Goal: Task Accomplishment & Management: Complete application form

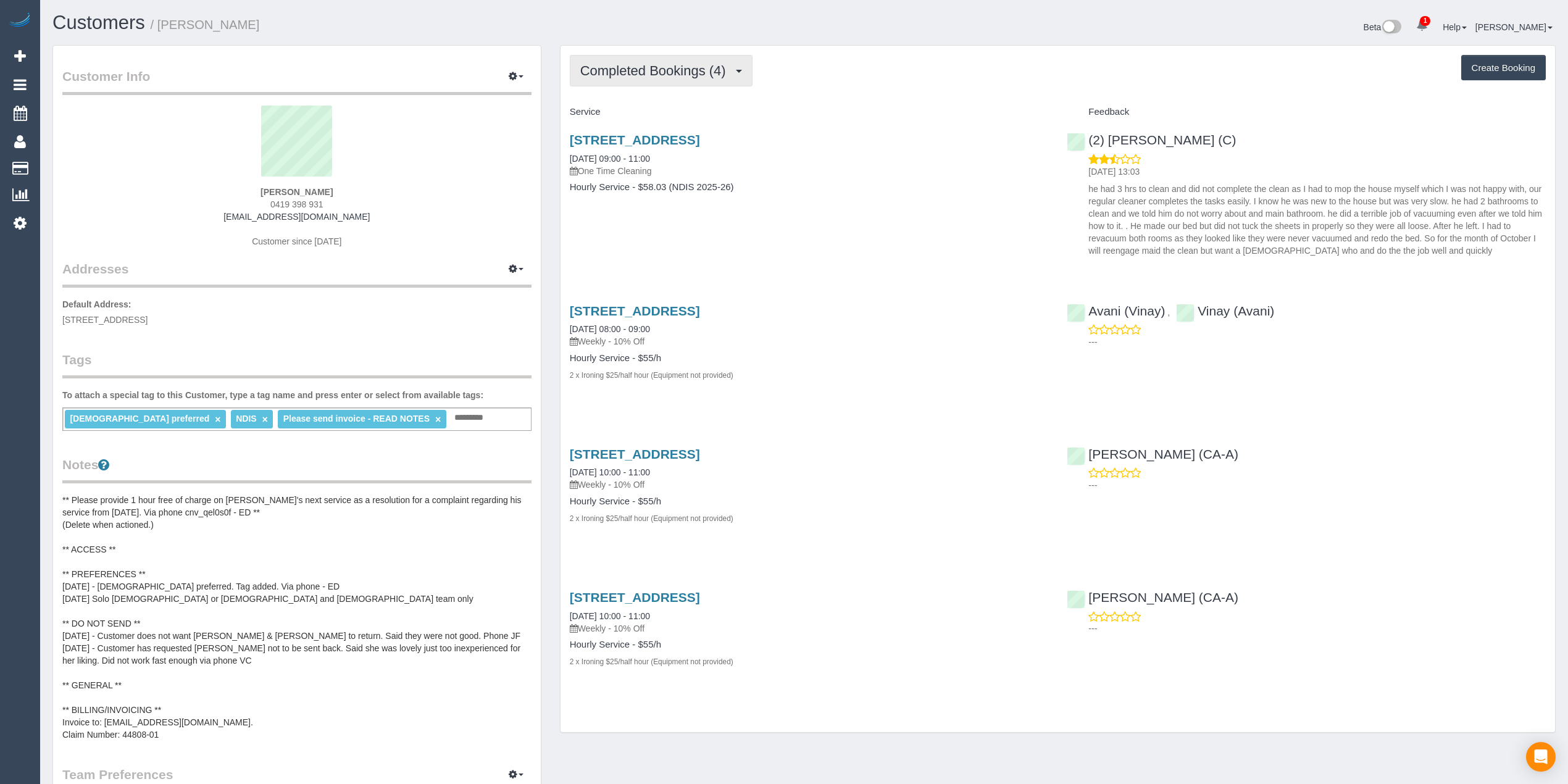
click at [666, 59] on button "Completed Bookings (4)" at bounding box center [661, 71] width 182 height 32
click at [887, 87] on div "Completed Bookings (4) Completed Bookings (4) Upcoming Bookings (0) Cancelled B…" at bounding box center [1057, 71] width 976 height 32
click at [700, 138] on link "27 Kensington Place, Templestowe, VIC 3106" at bounding box center [635, 140] width 131 height 14
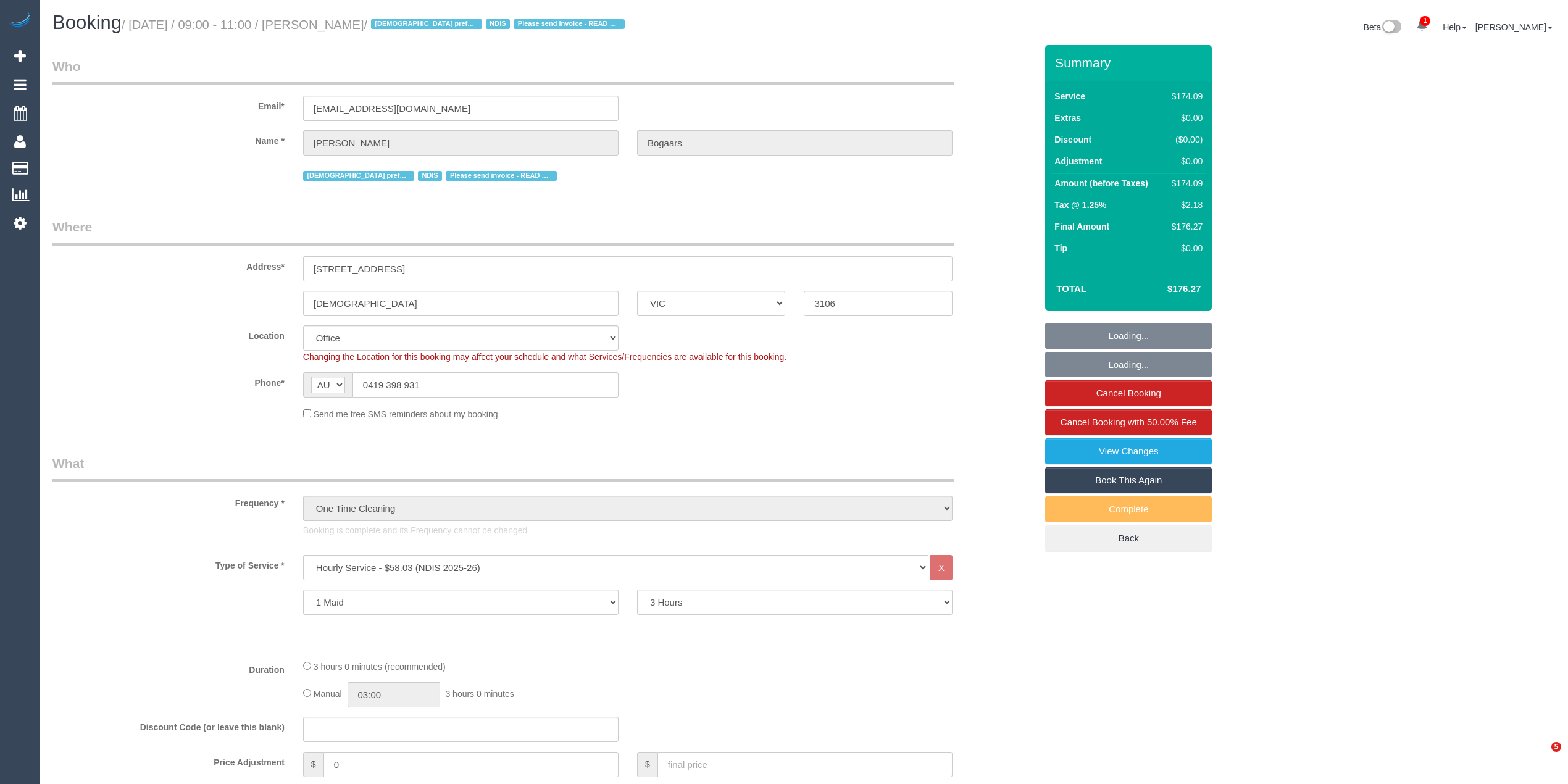
select select "VIC"
select select "180"
select select "number:28"
select select "number:14"
select select "number:19"
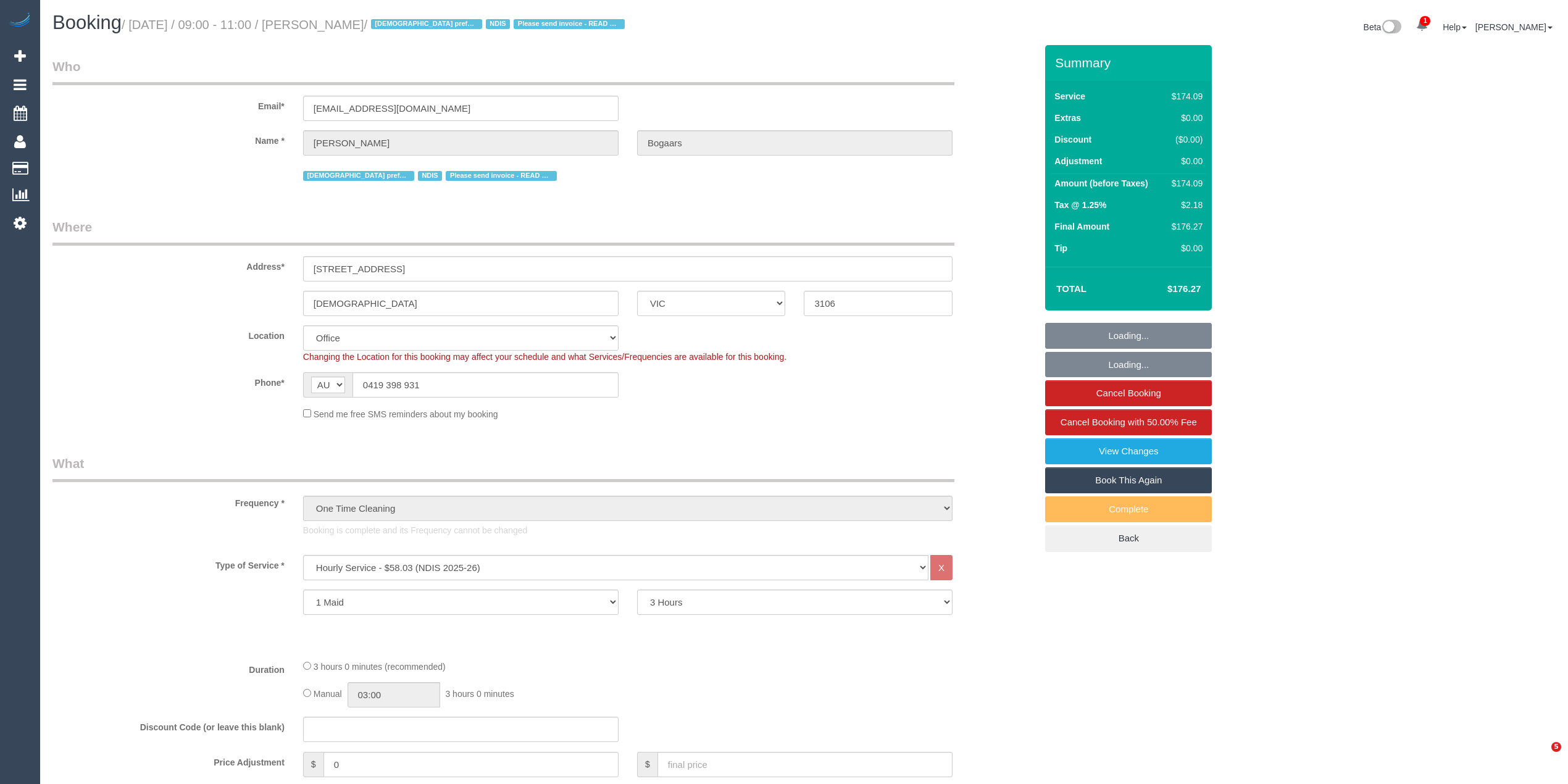
select select "number:25"
drag, startPoint x: 431, startPoint y: 107, endPoint x: 304, endPoint y: 107, distance: 127.0
click at [304, 107] on input "[EMAIL_ADDRESS][DOMAIN_NAME]" at bounding box center [460, 108] width 315 height 25
drag, startPoint x: 430, startPoint y: 381, endPoint x: 357, endPoint y: 381, distance: 73.0
click at [357, 381] on input "0419 398 931" at bounding box center [485, 384] width 266 height 25
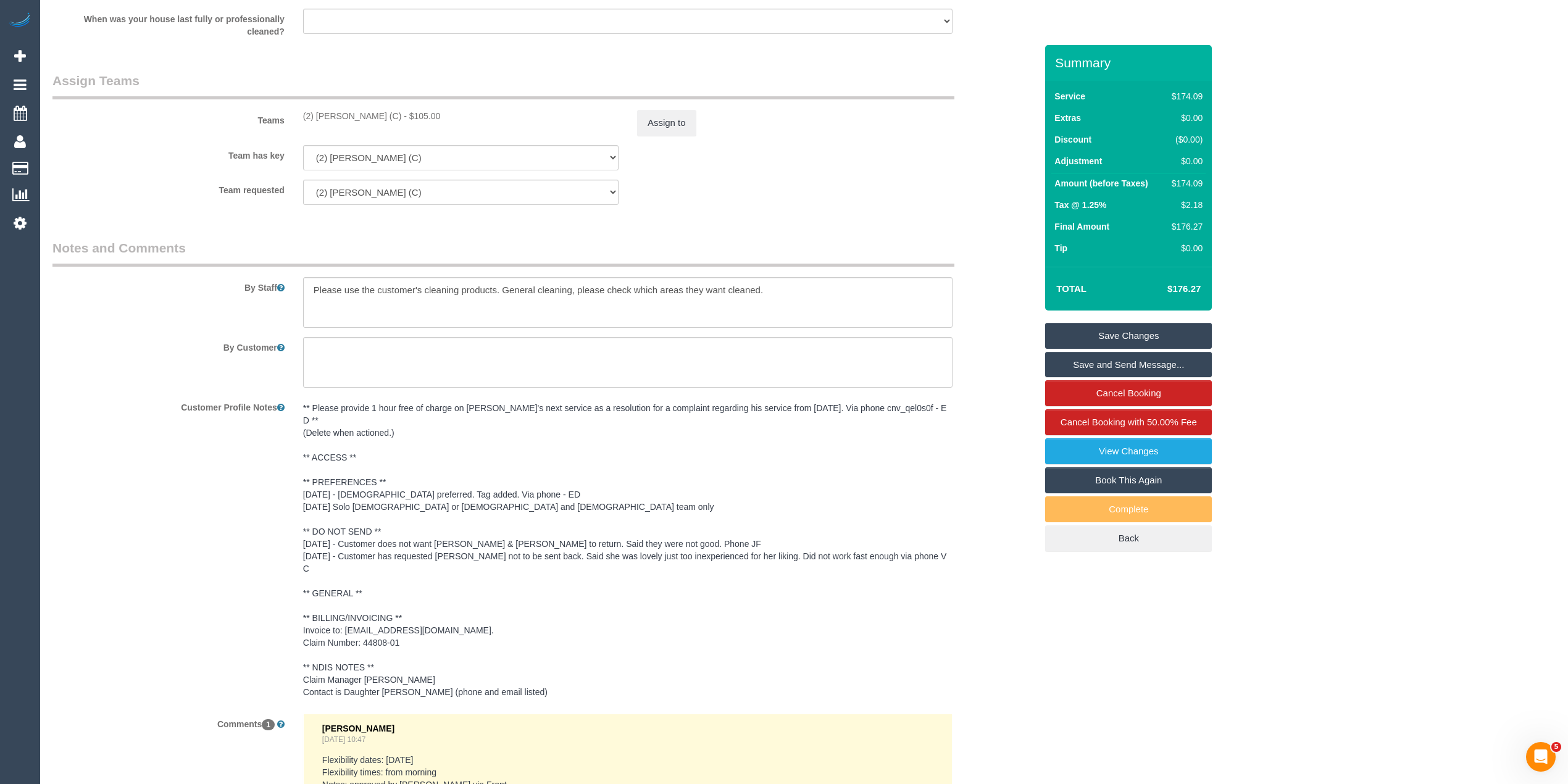
scroll to position [1508, 0]
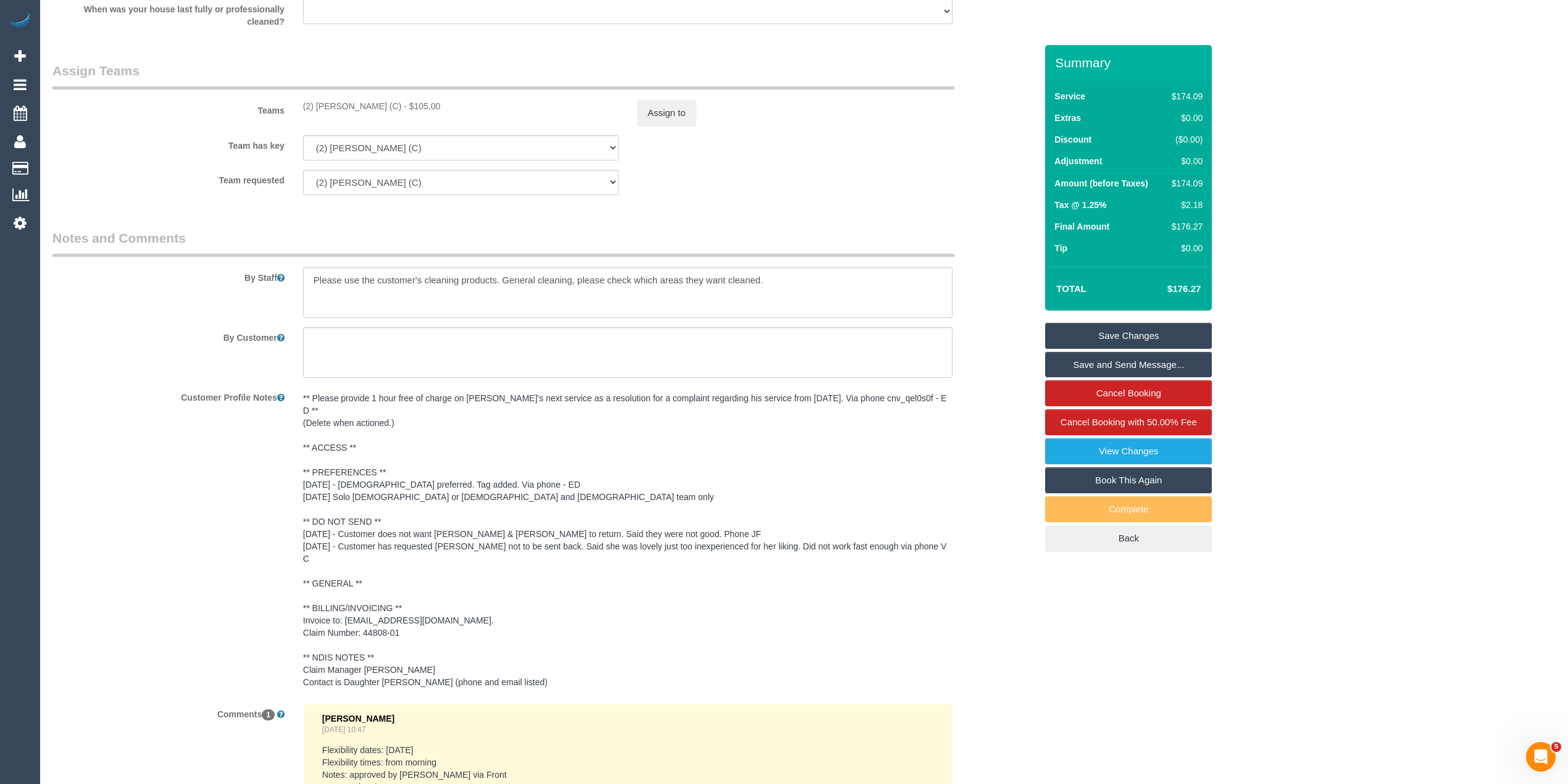
click at [375, 597] on pre "** Please provide 1 hour free of charge on [PERSON_NAME]'s next service as a re…" at bounding box center [627, 539] width 649 height 296
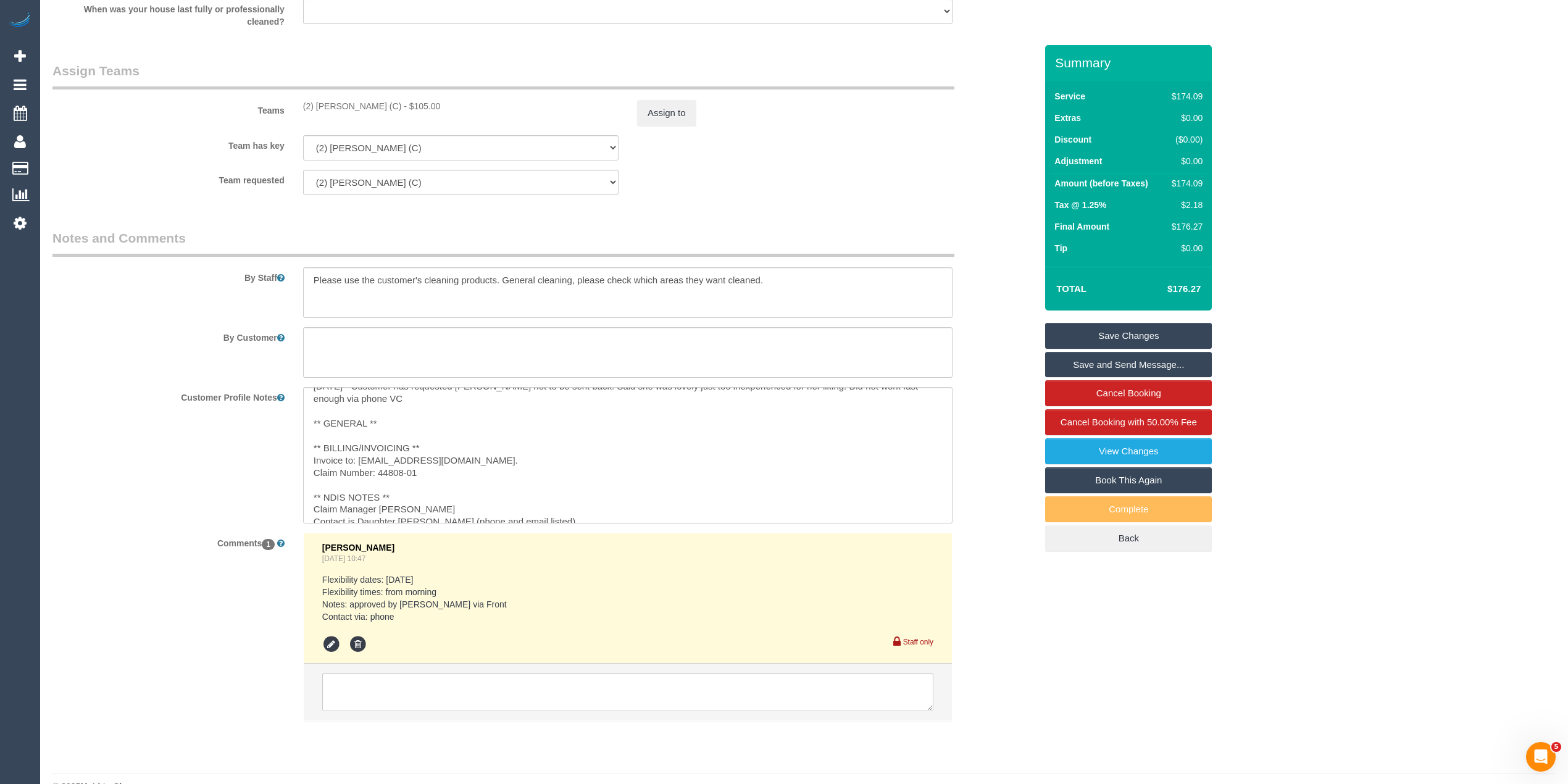
scroll to position [172, 0]
drag, startPoint x: 505, startPoint y: 447, endPoint x: 359, endPoint y: 447, distance: 146.0
click at [359, 447] on textarea "** Please provide 1 hour free of charge on [PERSON_NAME]'s next service as a re…" at bounding box center [627, 455] width 649 height 136
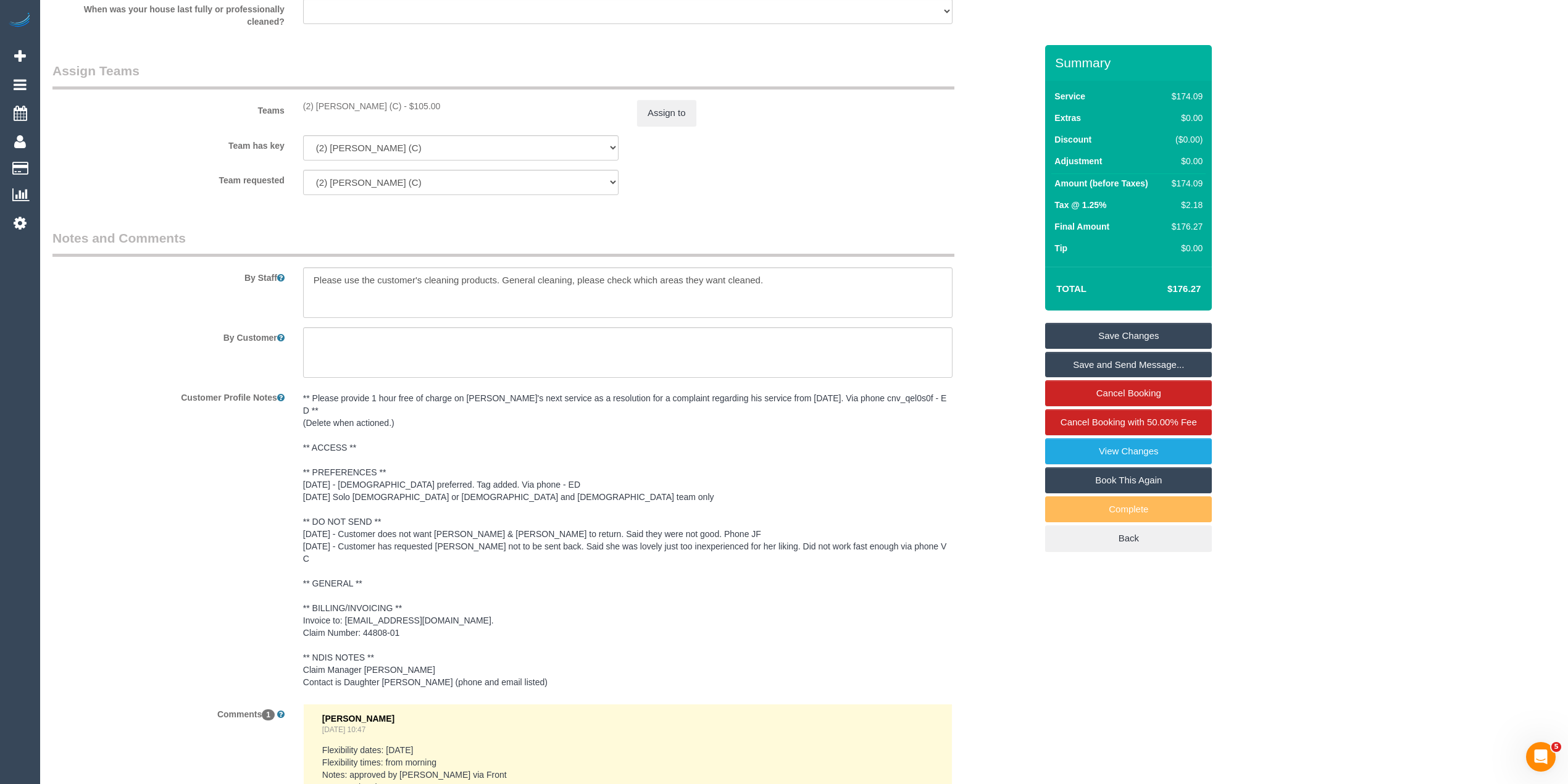
scroll to position [1645, 0]
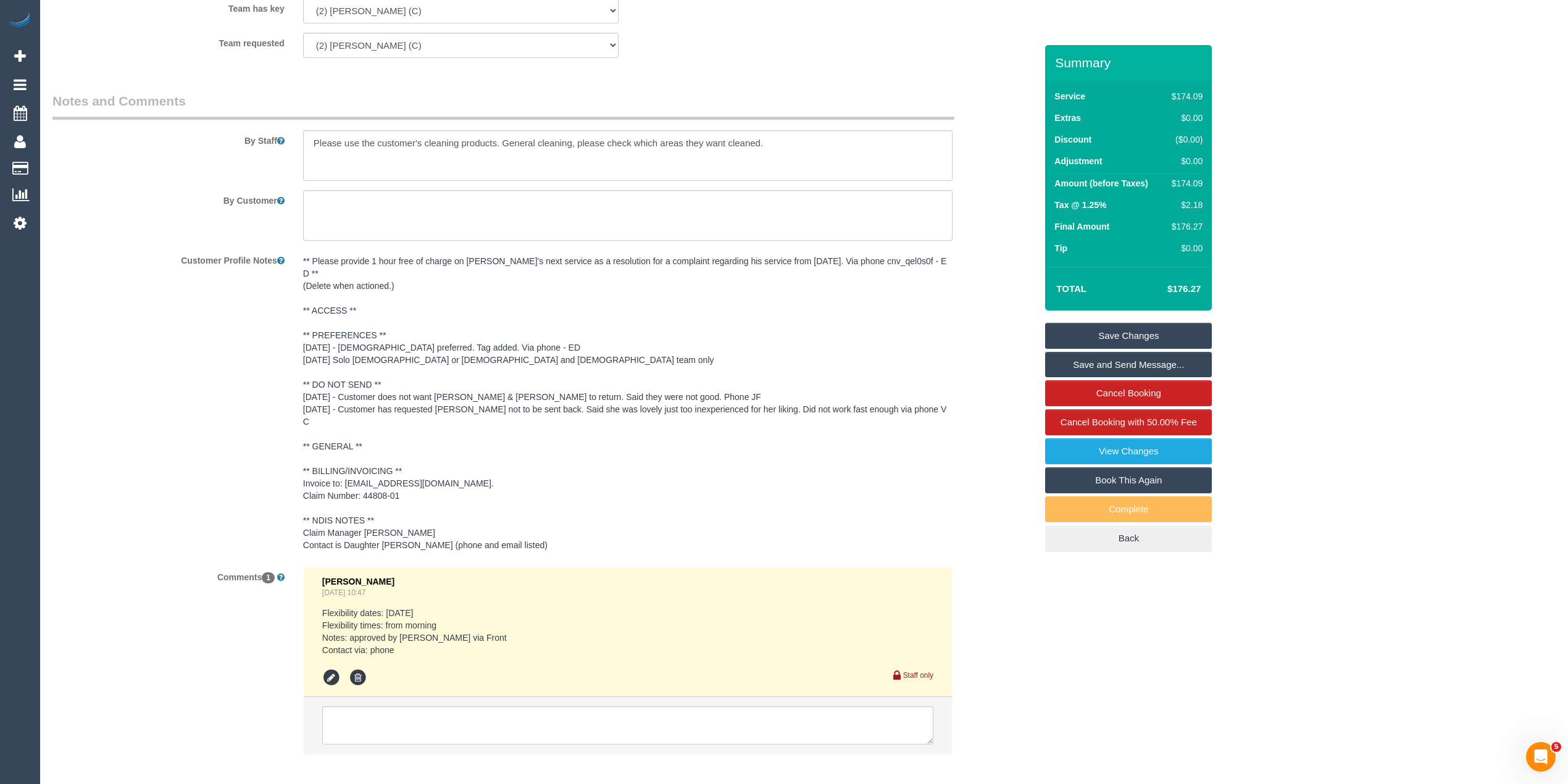
click at [457, 452] on pre "** Please provide 1 hour free of charge on [PERSON_NAME]'s next service as a re…" at bounding box center [627, 402] width 649 height 296
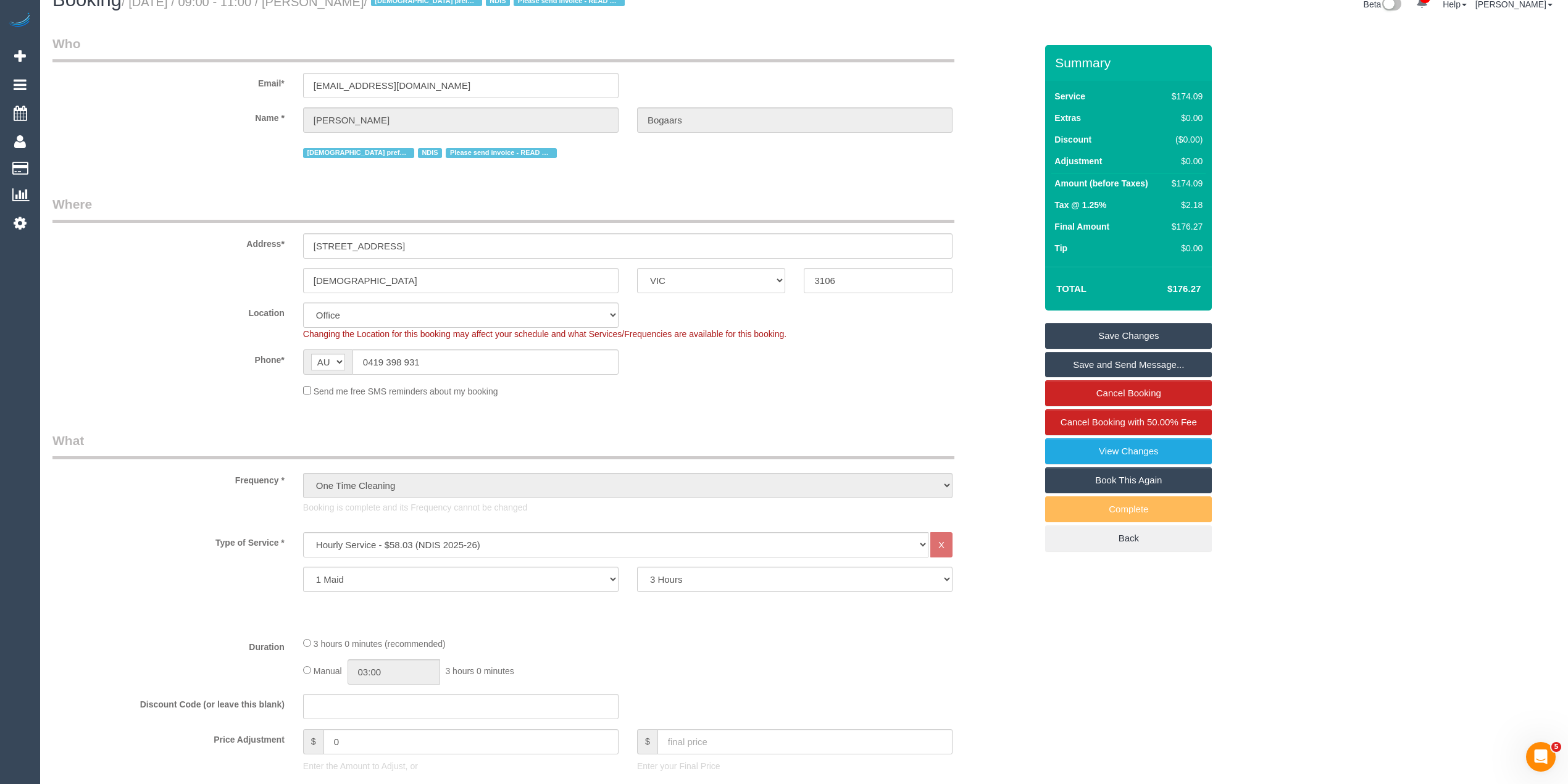
scroll to position [0, 0]
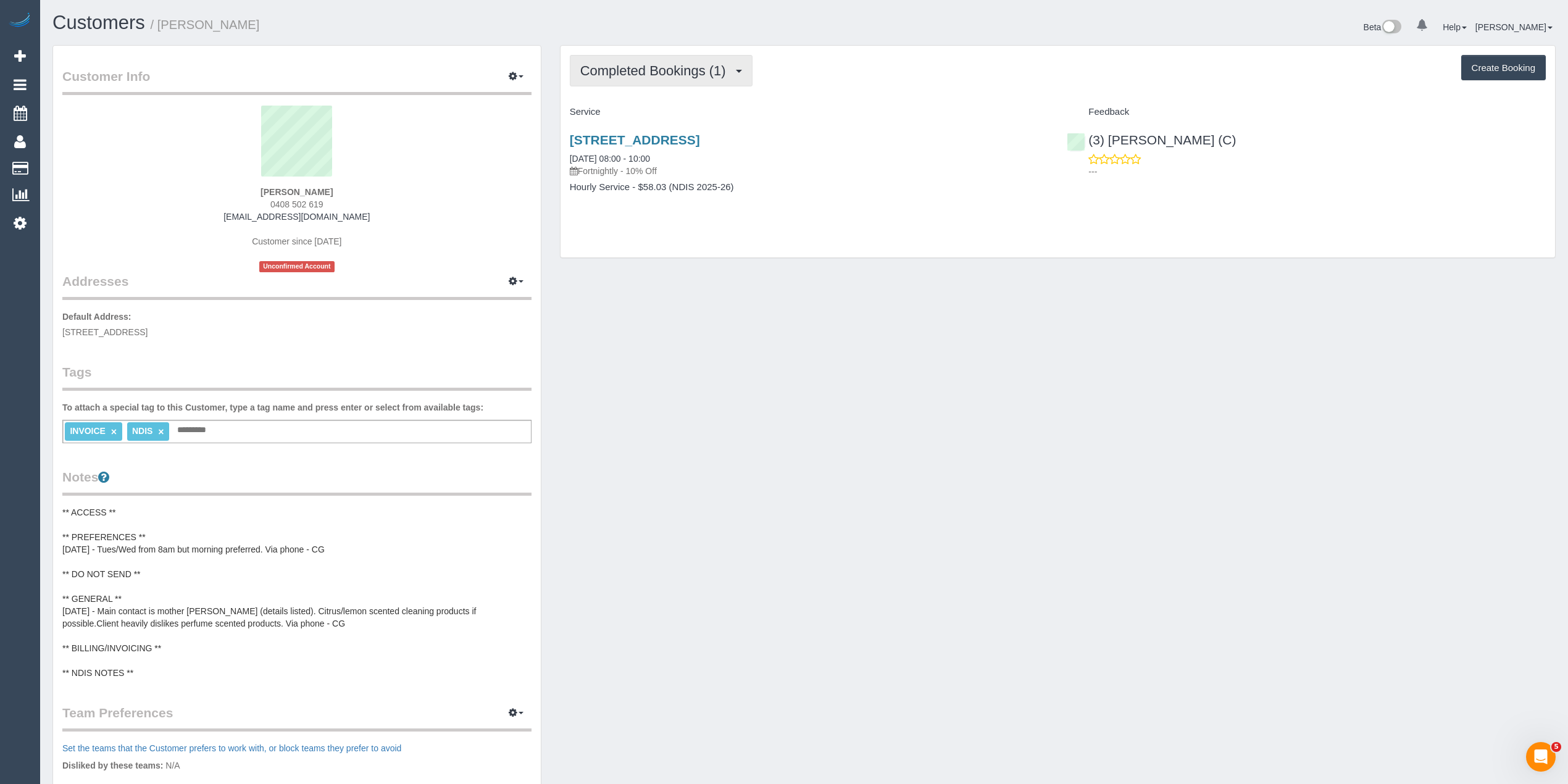
click at [609, 72] on span "Completed Bookings (1)" at bounding box center [656, 70] width 152 height 15
click at [635, 118] on link "Upcoming Bookings (11)" at bounding box center [635, 115] width 131 height 16
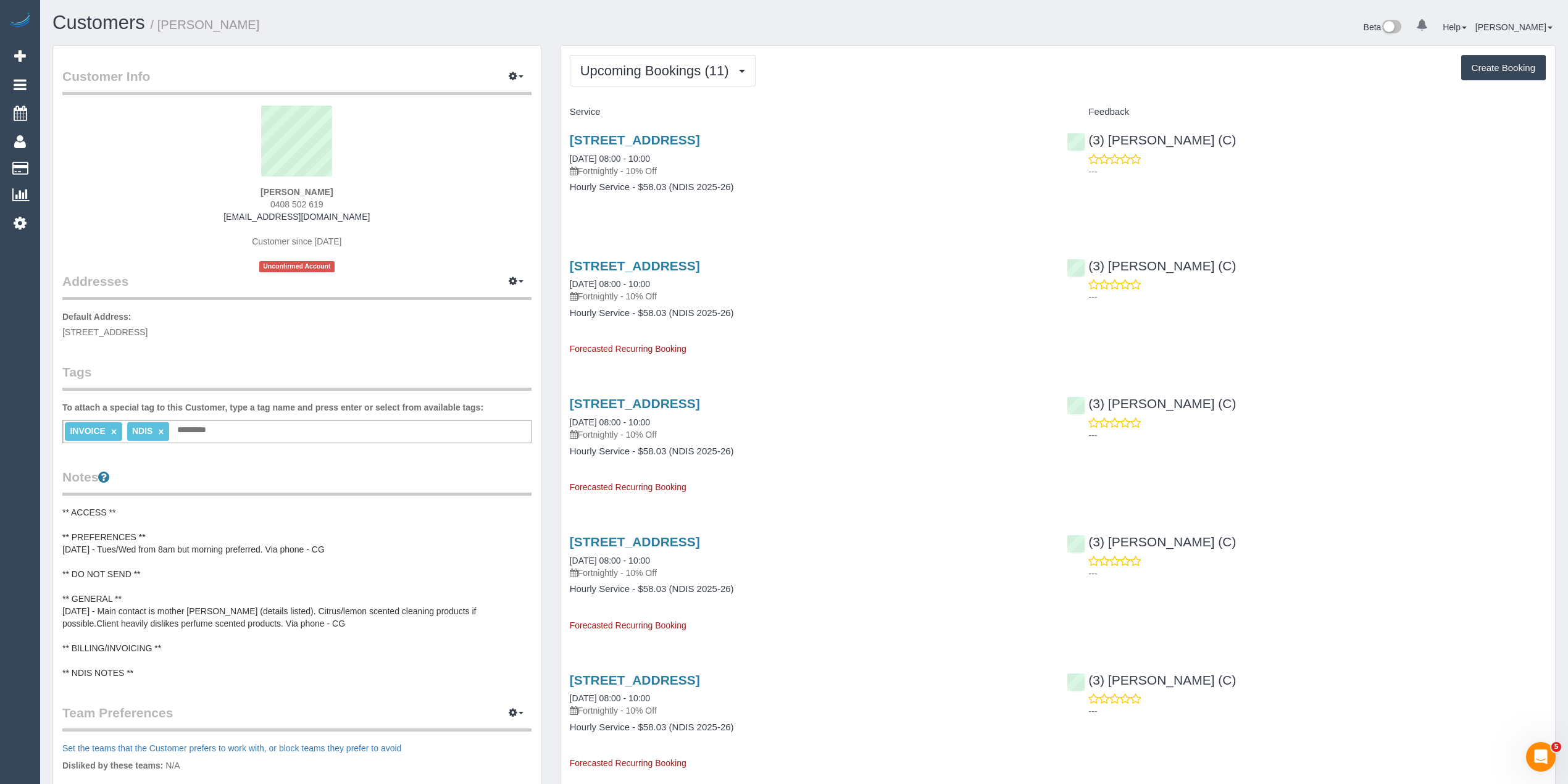
click at [943, 85] on div "Upcoming Bookings (11) Completed Bookings (1) Upcoming Bookings (11) Cancelled …" at bounding box center [1057, 71] width 976 height 32
click at [640, 60] on button "Upcoming Bookings (11)" at bounding box center [663, 71] width 186 height 32
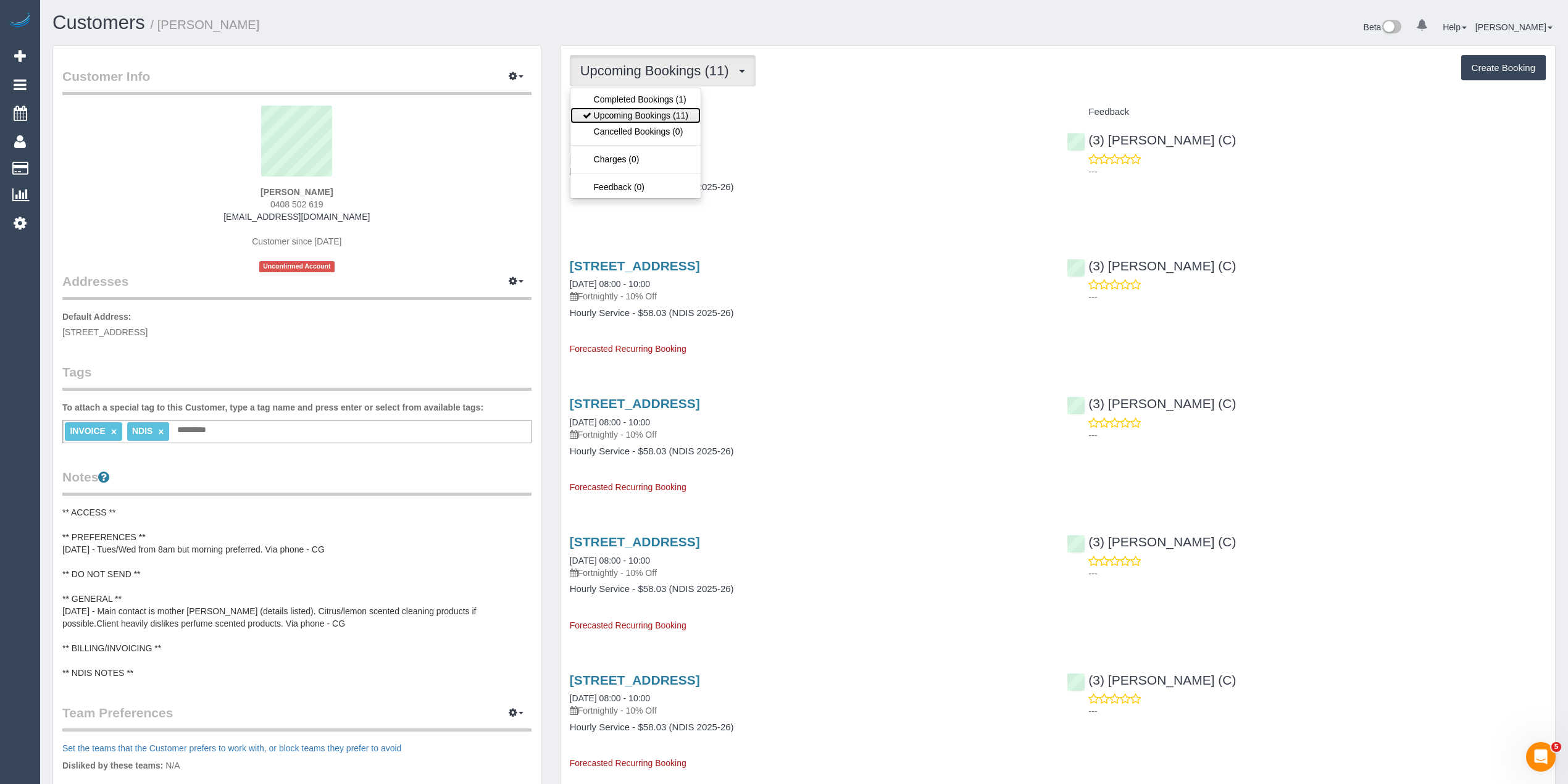
click at [684, 114] on link "Upcoming Bookings (11)" at bounding box center [635, 115] width 131 height 16
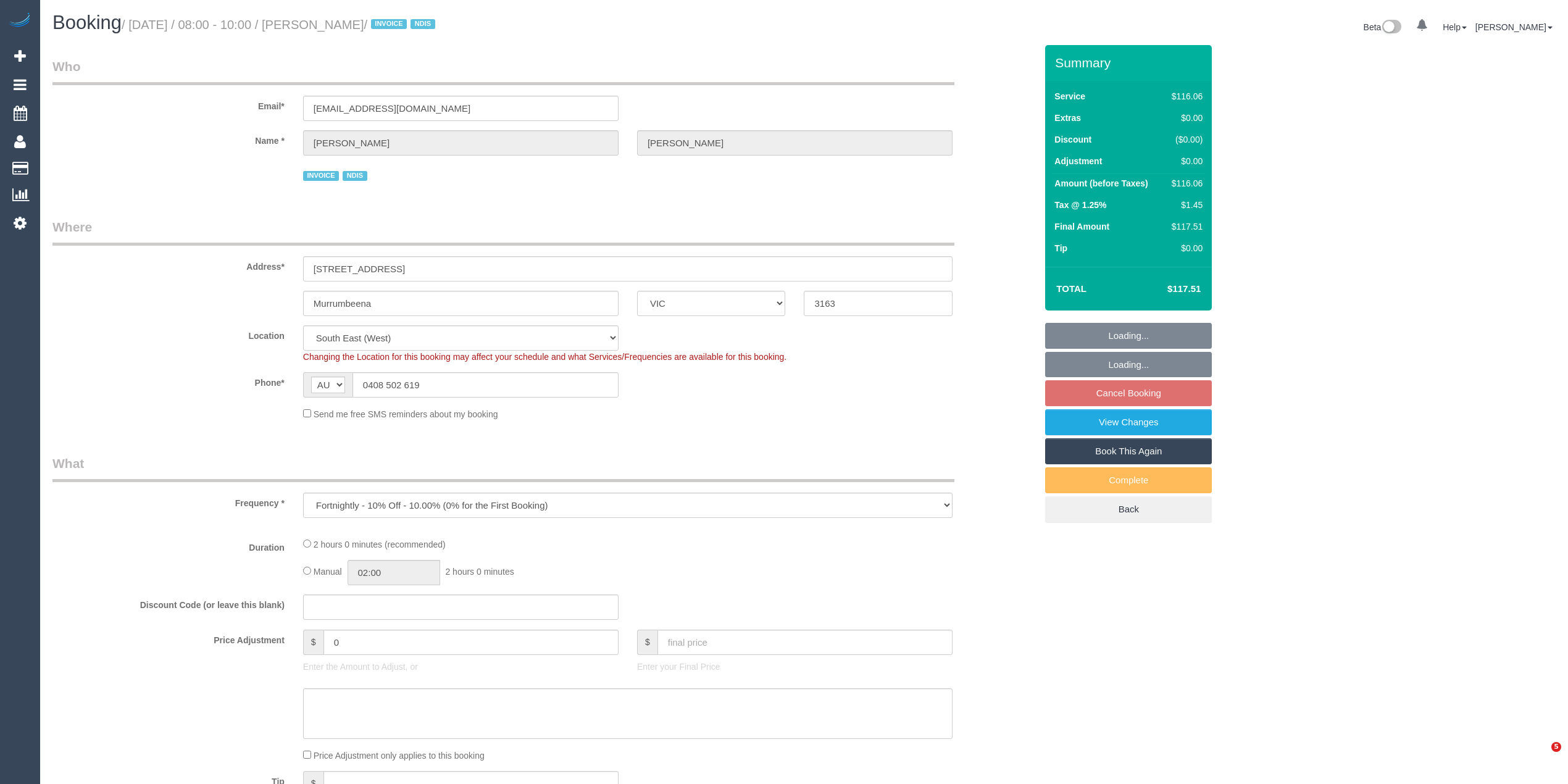
select select "VIC"
select select "number:28"
select select "number:14"
select select "number:19"
select select "number:36"
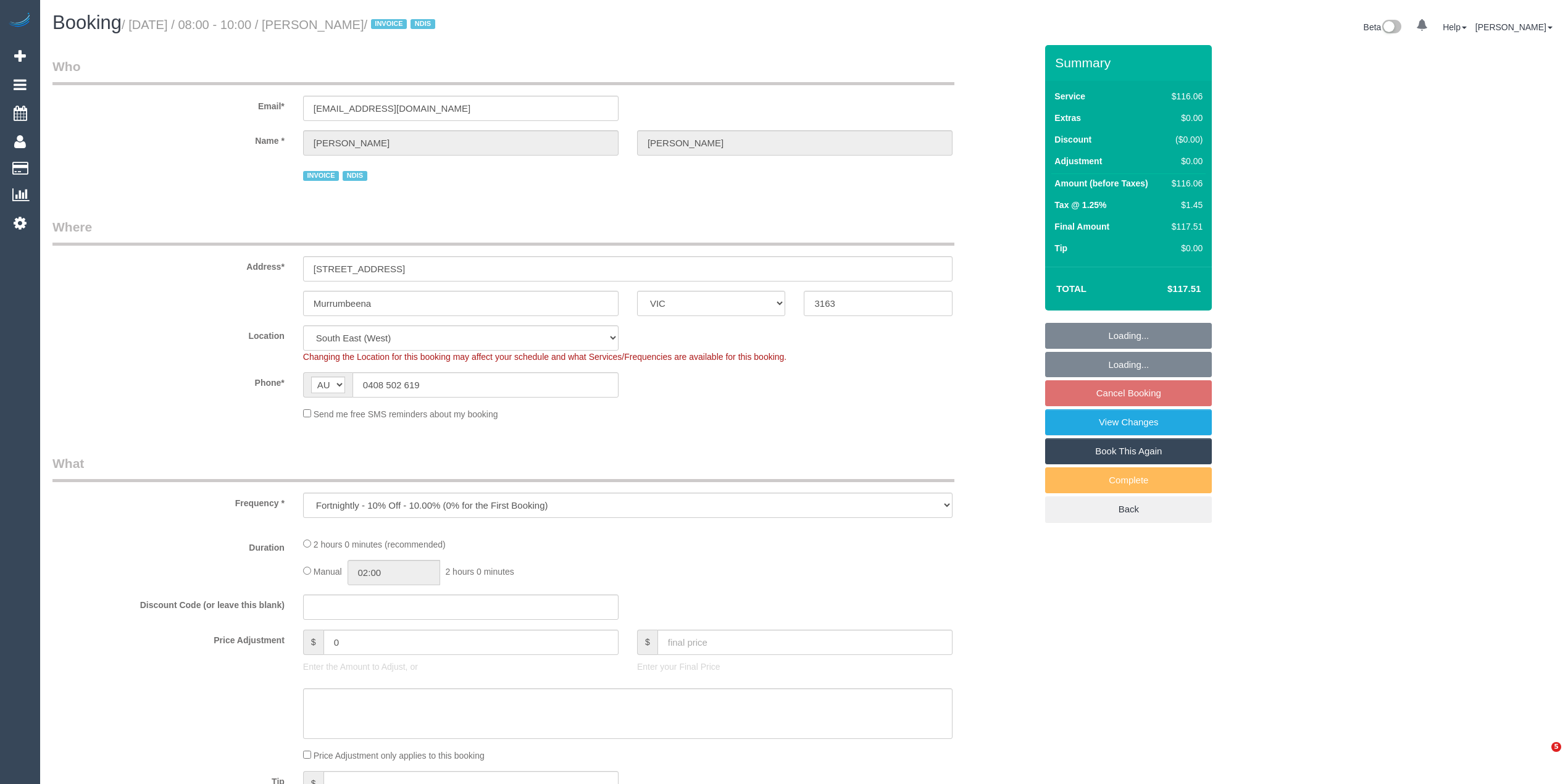
select select "number:34"
select select "number:12"
select select "object:1236"
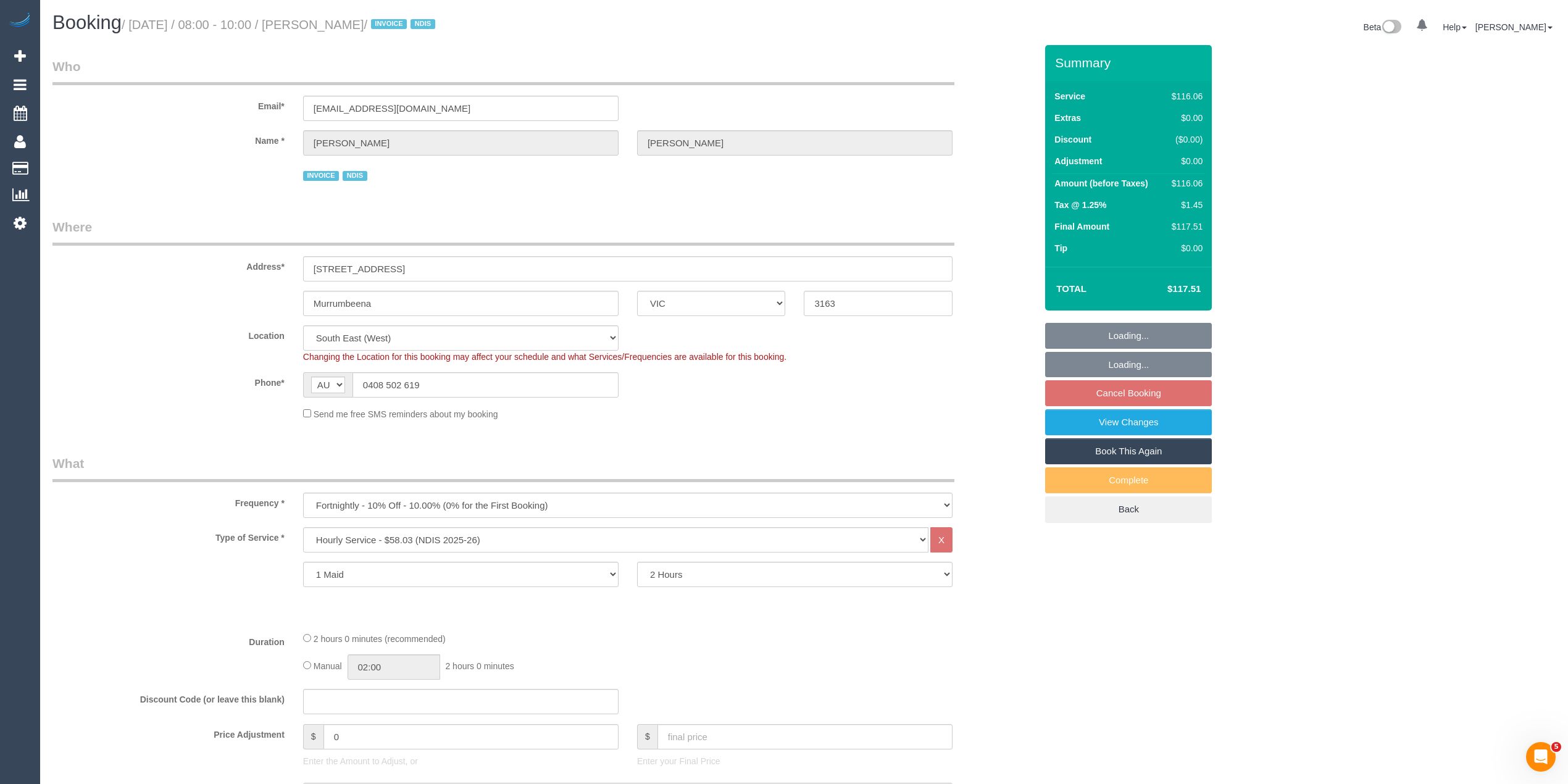
select select "spot2"
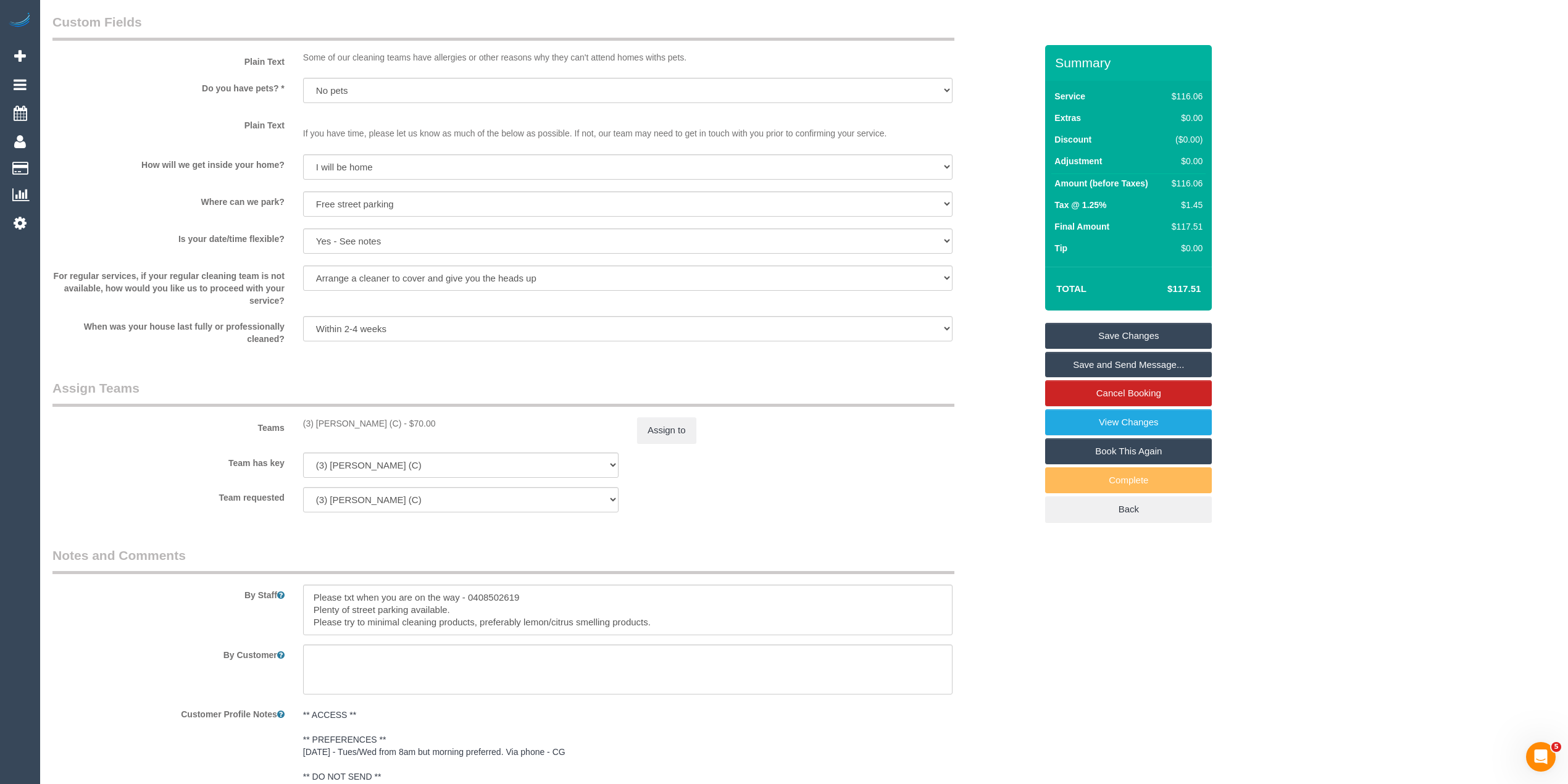
scroll to position [1334, 0]
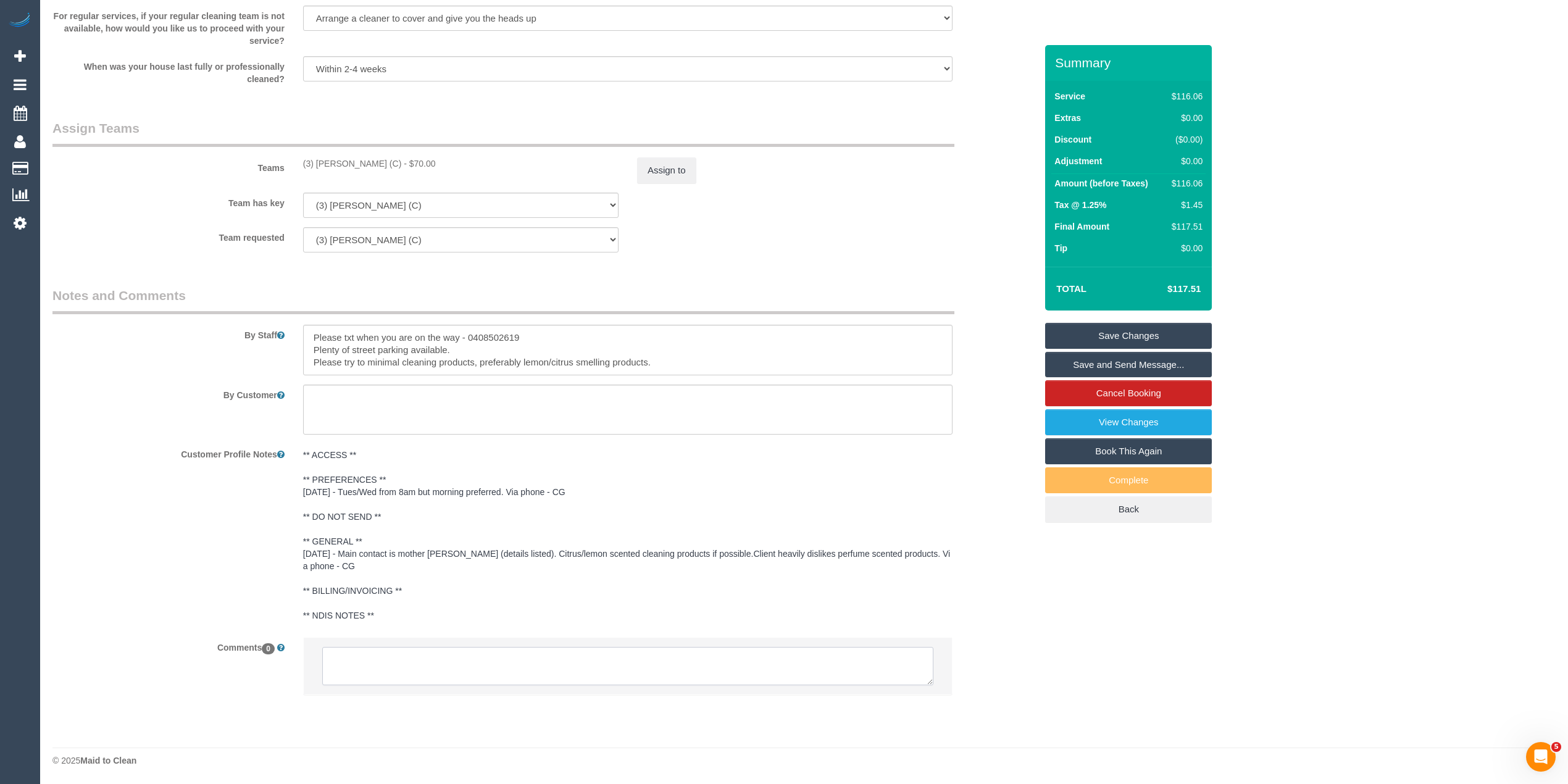
click at [452, 665] on textarea at bounding box center [627, 666] width 611 height 38
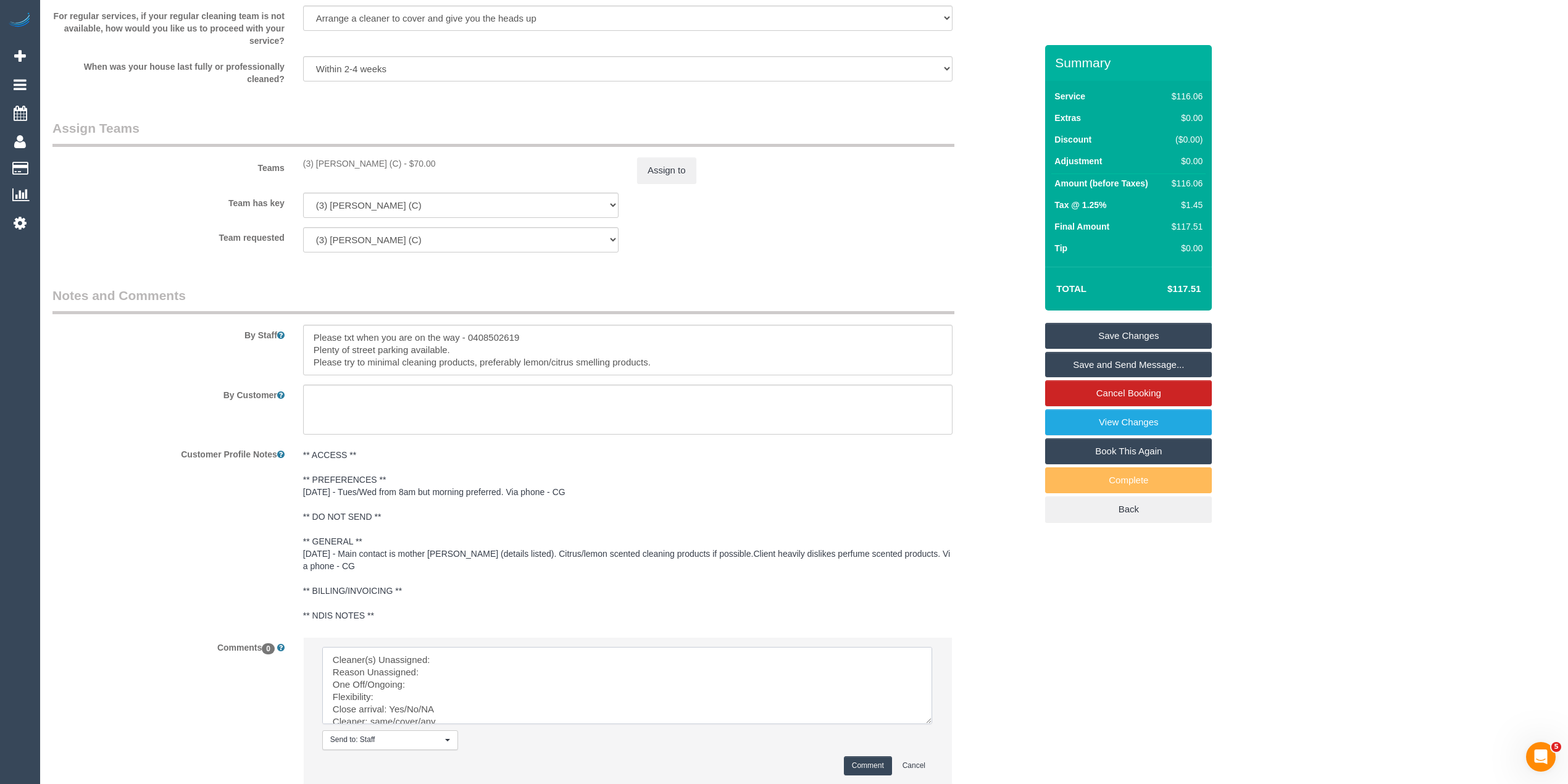
drag, startPoint x: 925, startPoint y: 679, endPoint x: 924, endPoint y: 737, distance: 58.0
click at [924, 724] on textarea at bounding box center [627, 685] width 609 height 77
click at [459, 652] on textarea at bounding box center [627, 695] width 610 height 97
drag, startPoint x: 314, startPoint y: 161, endPoint x: 397, endPoint y: 159, distance: 83.0
click at [397, 159] on div "(3) Lakitha Wathsara (C) - $70.00" at bounding box center [460, 163] width 315 height 12
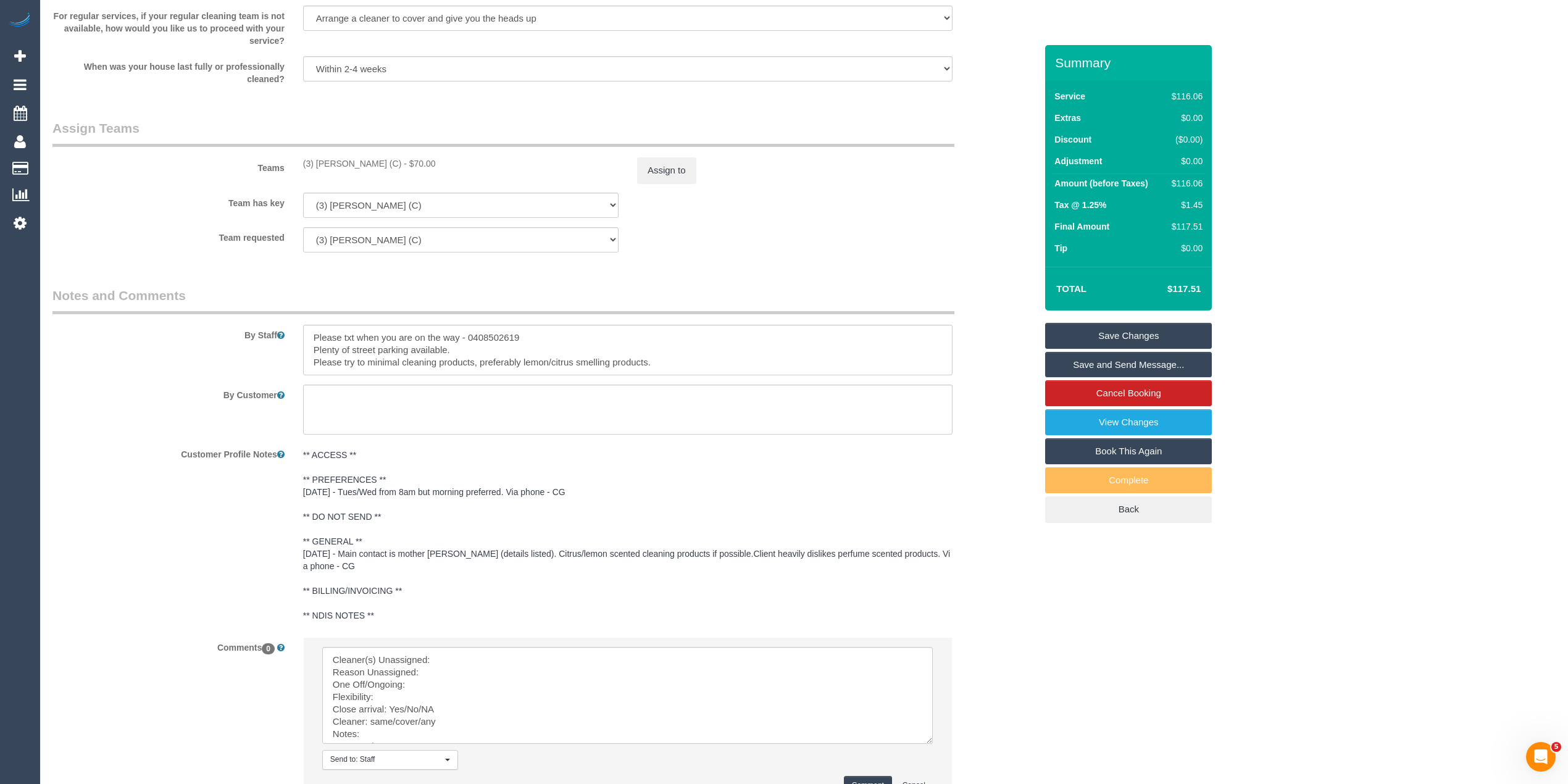
copy div "Lakitha Wathsara (C)"
click at [447, 657] on textarea at bounding box center [627, 695] width 610 height 97
paste textarea "Lakitha Wathsara (C)"
click at [436, 673] on textarea at bounding box center [627, 695] width 610 height 97
click at [875, 670] on textarea at bounding box center [627, 695] width 610 height 97
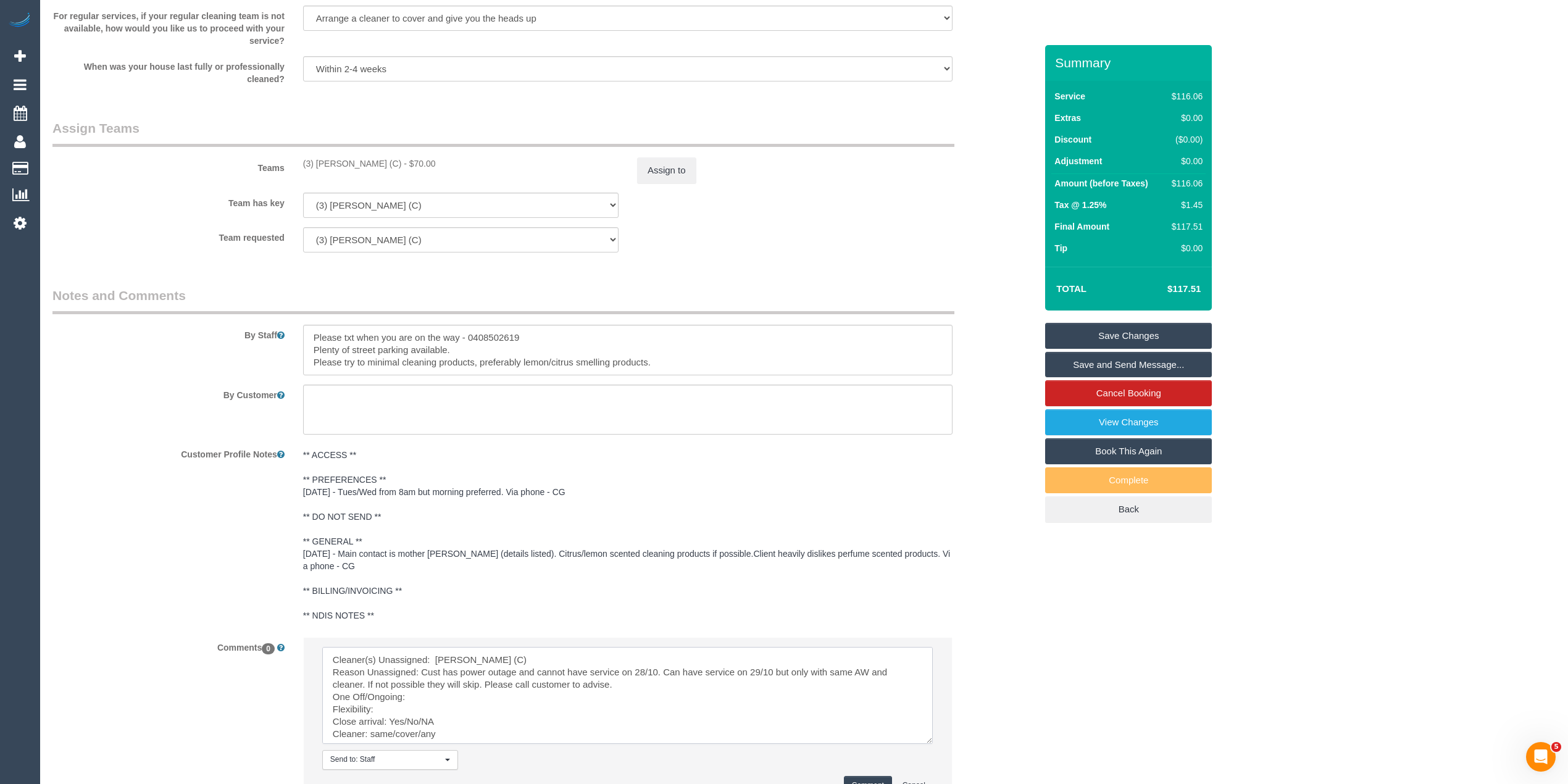
click at [446, 695] on textarea at bounding box center [627, 695] width 610 height 97
click at [417, 706] on textarea at bounding box center [627, 695] width 610 height 97
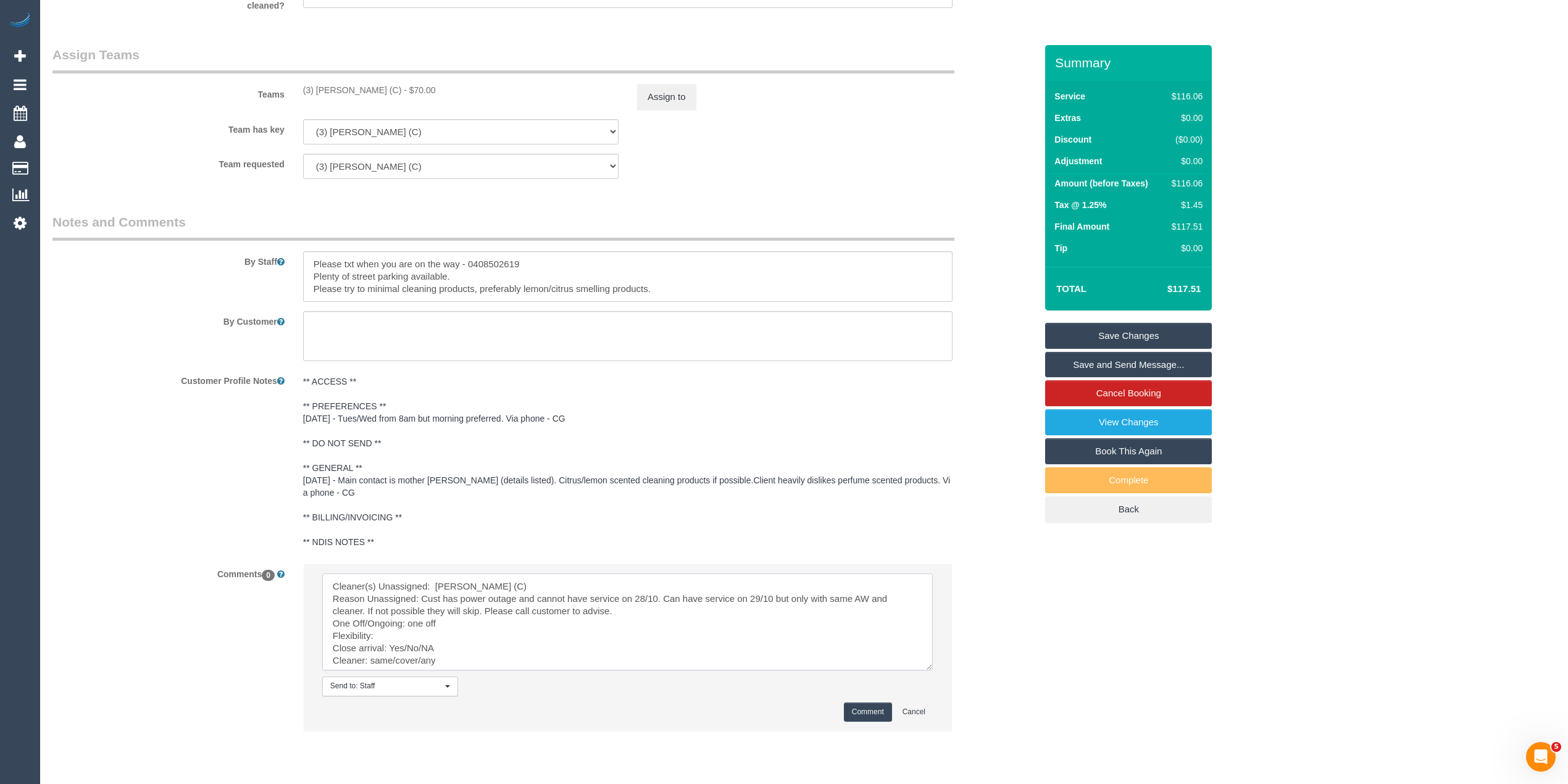
scroll to position [1444, 0]
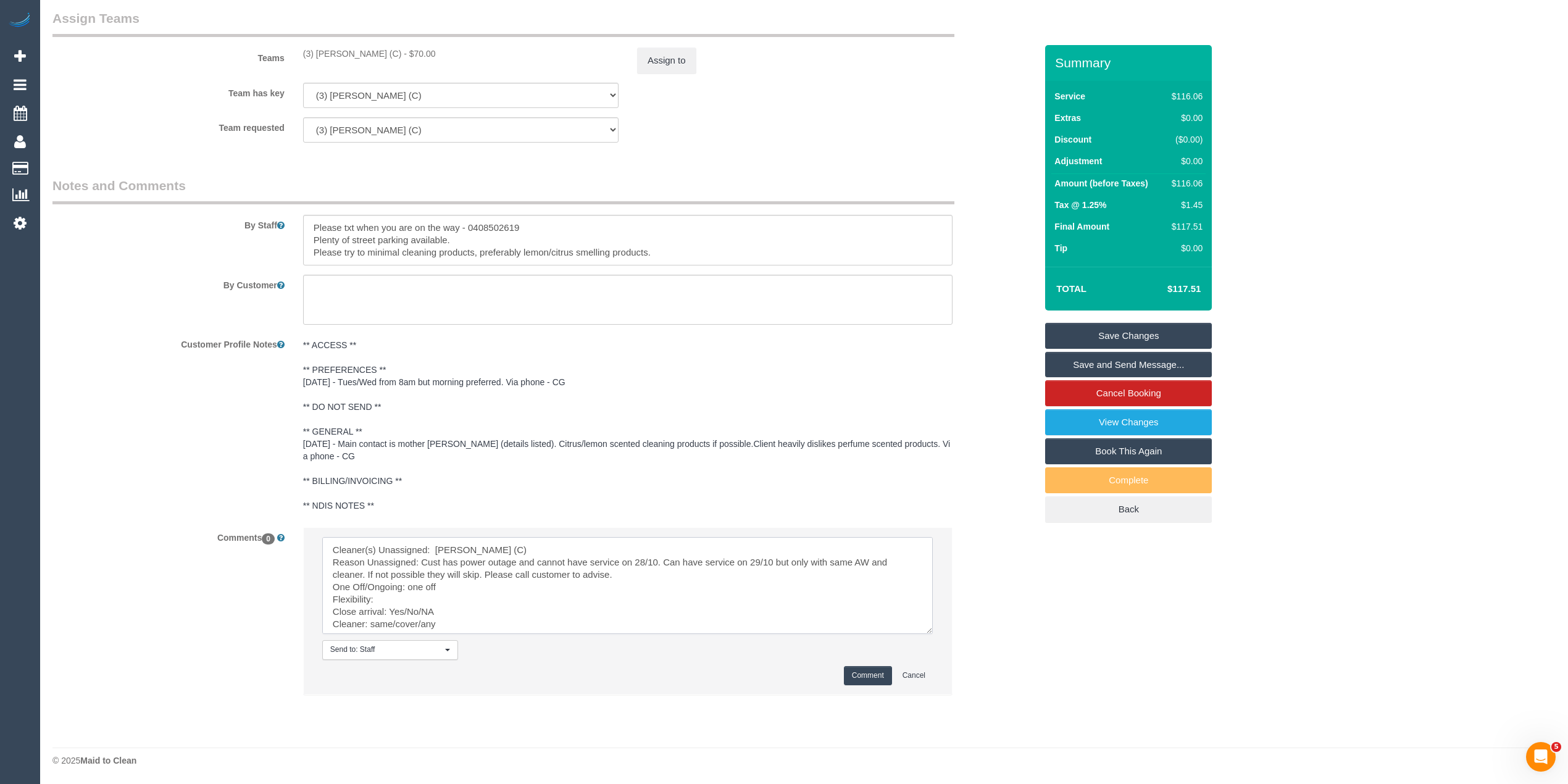
click at [395, 594] on textarea at bounding box center [627, 585] width 610 height 97
drag, startPoint x: 423, startPoint y: 611, endPoint x: 391, endPoint y: 611, distance: 32.0
click at [391, 611] on textarea at bounding box center [627, 585] width 610 height 97
drag, startPoint x: 392, startPoint y: 627, endPoint x: 439, endPoint y: 595, distance: 56.9
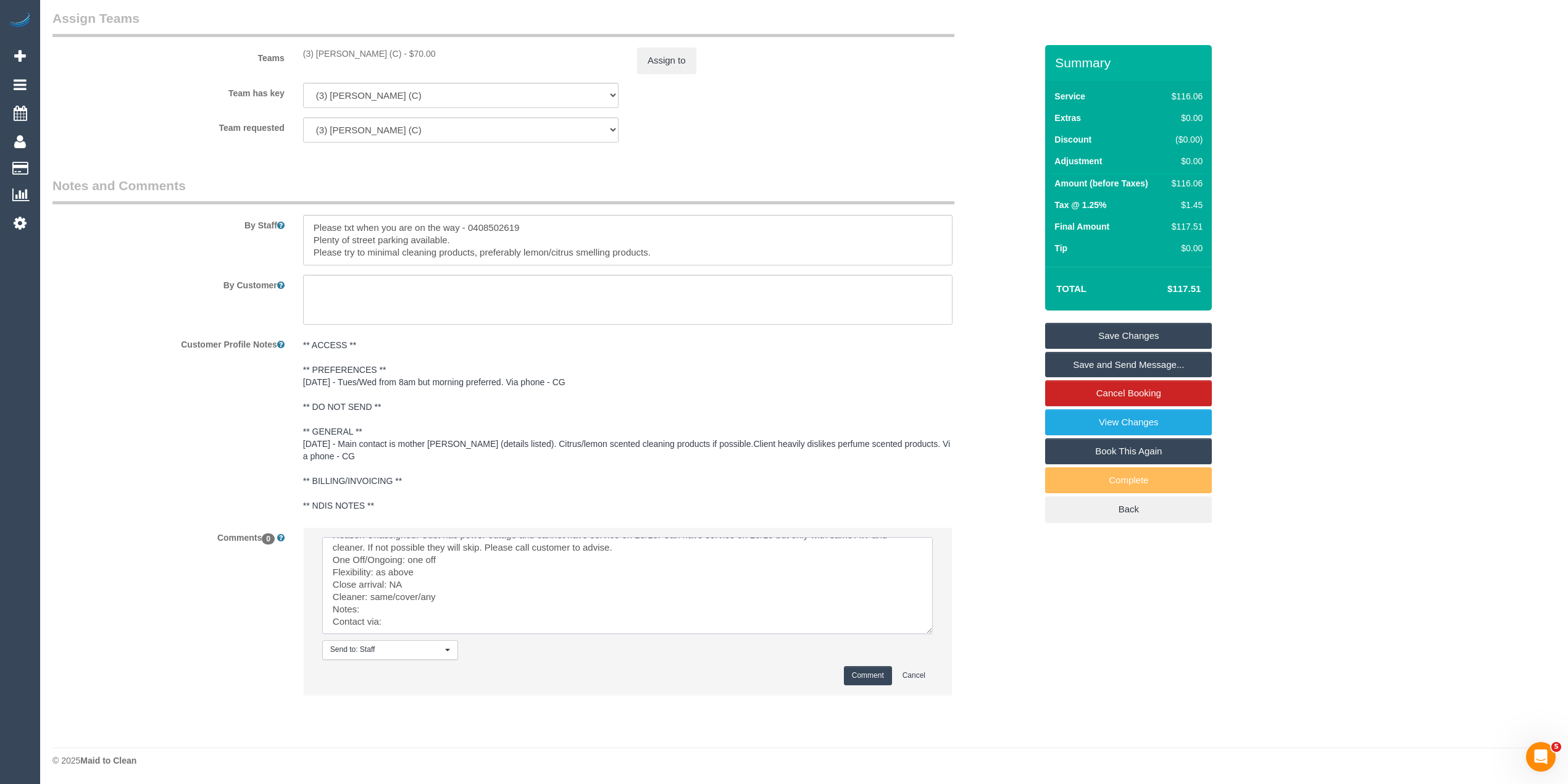
click at [439, 595] on textarea at bounding box center [627, 585] width 610 height 97
click at [399, 607] on textarea at bounding box center [627, 585] width 610 height 97
click at [410, 622] on textarea at bounding box center [627, 585] width 610 height 97
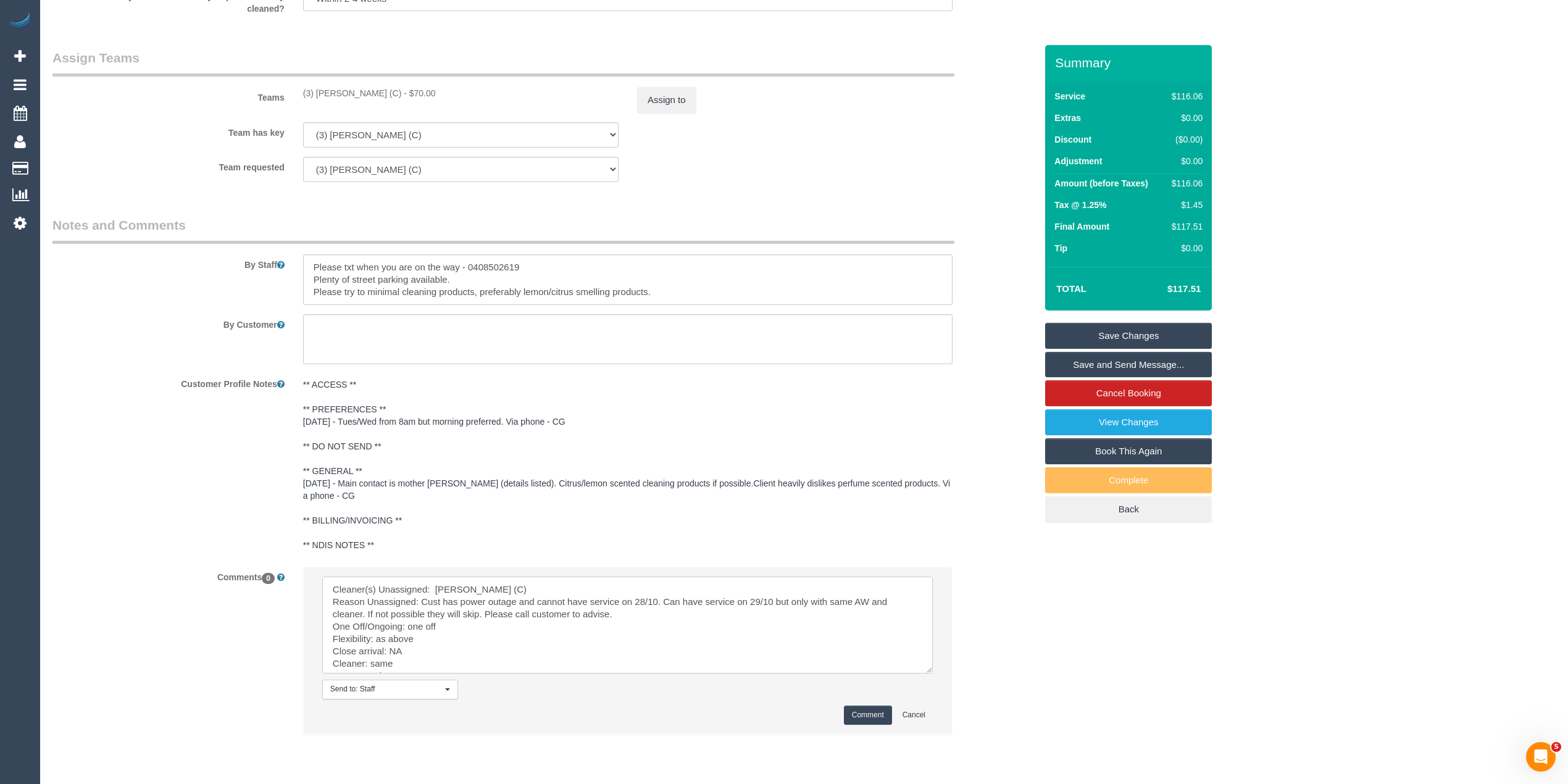
scroll to position [1444, 0]
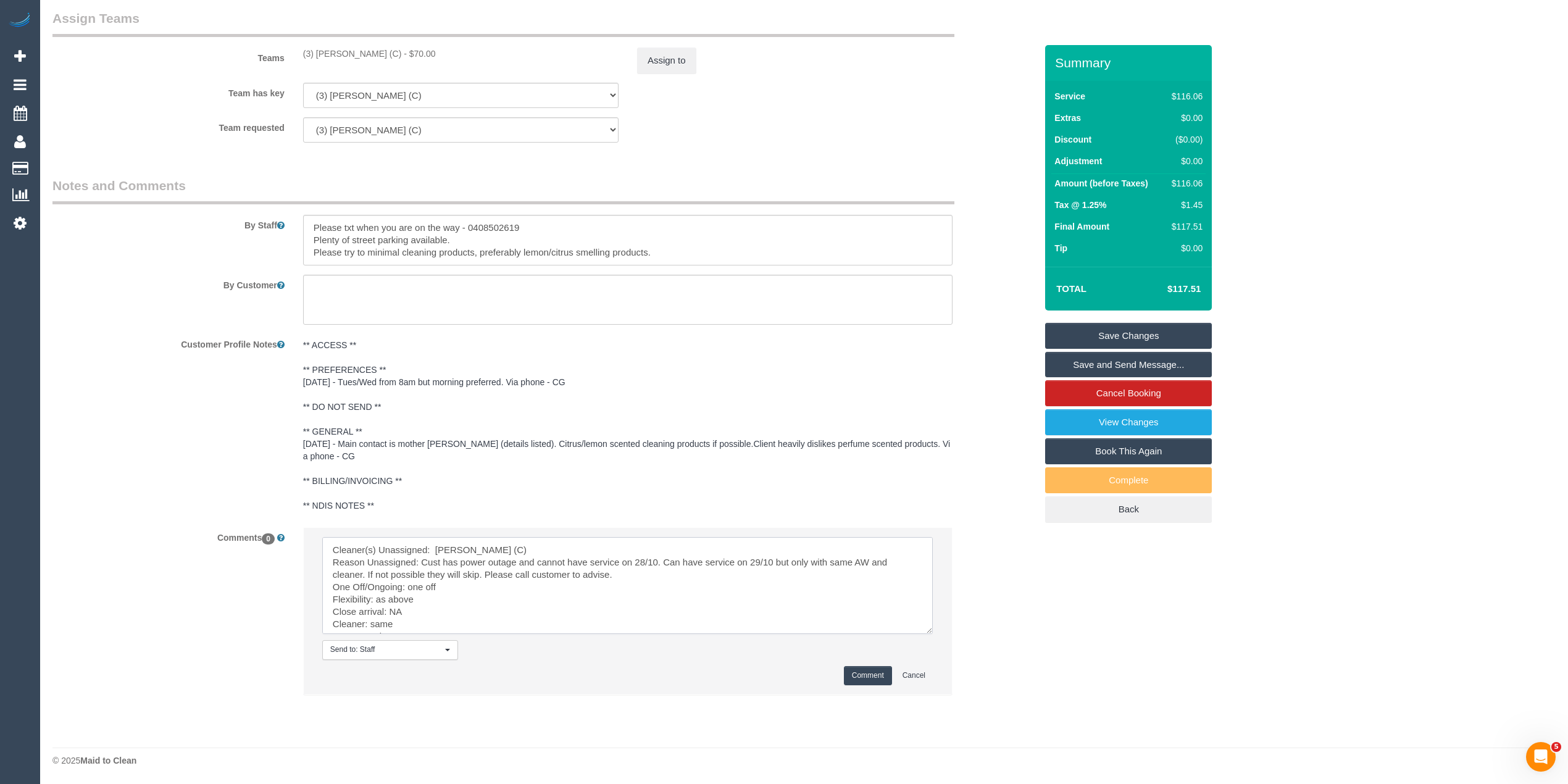
click at [894, 561] on textarea at bounding box center [627, 585] width 610 height 97
type textarea "Cleaner(s) Unassigned: Lakitha Wathsara (C) Reason Unassigned: Cust has power o…"
click at [869, 674] on button "Comment" at bounding box center [868, 675] width 48 height 19
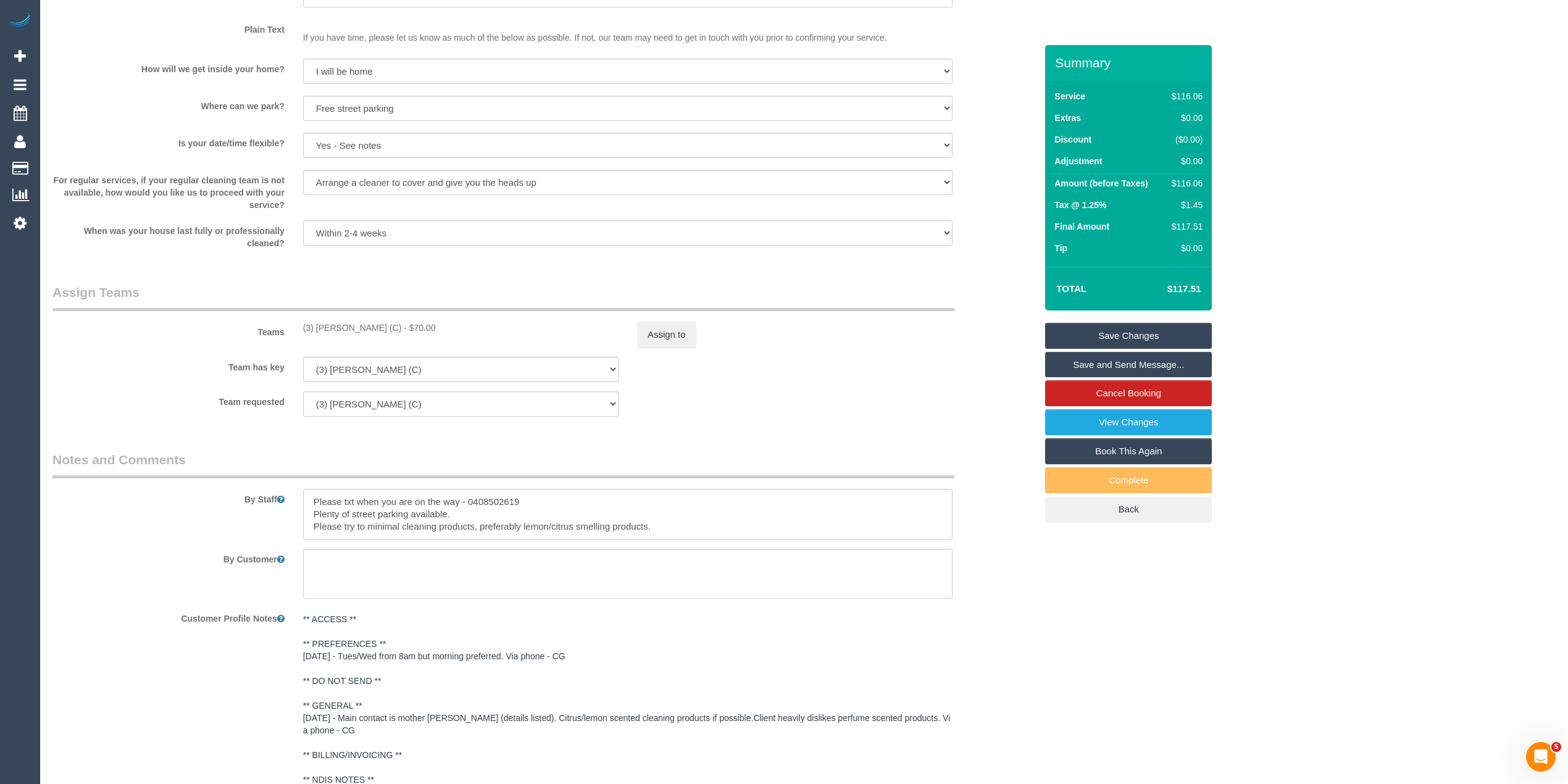
scroll to position [0, 0]
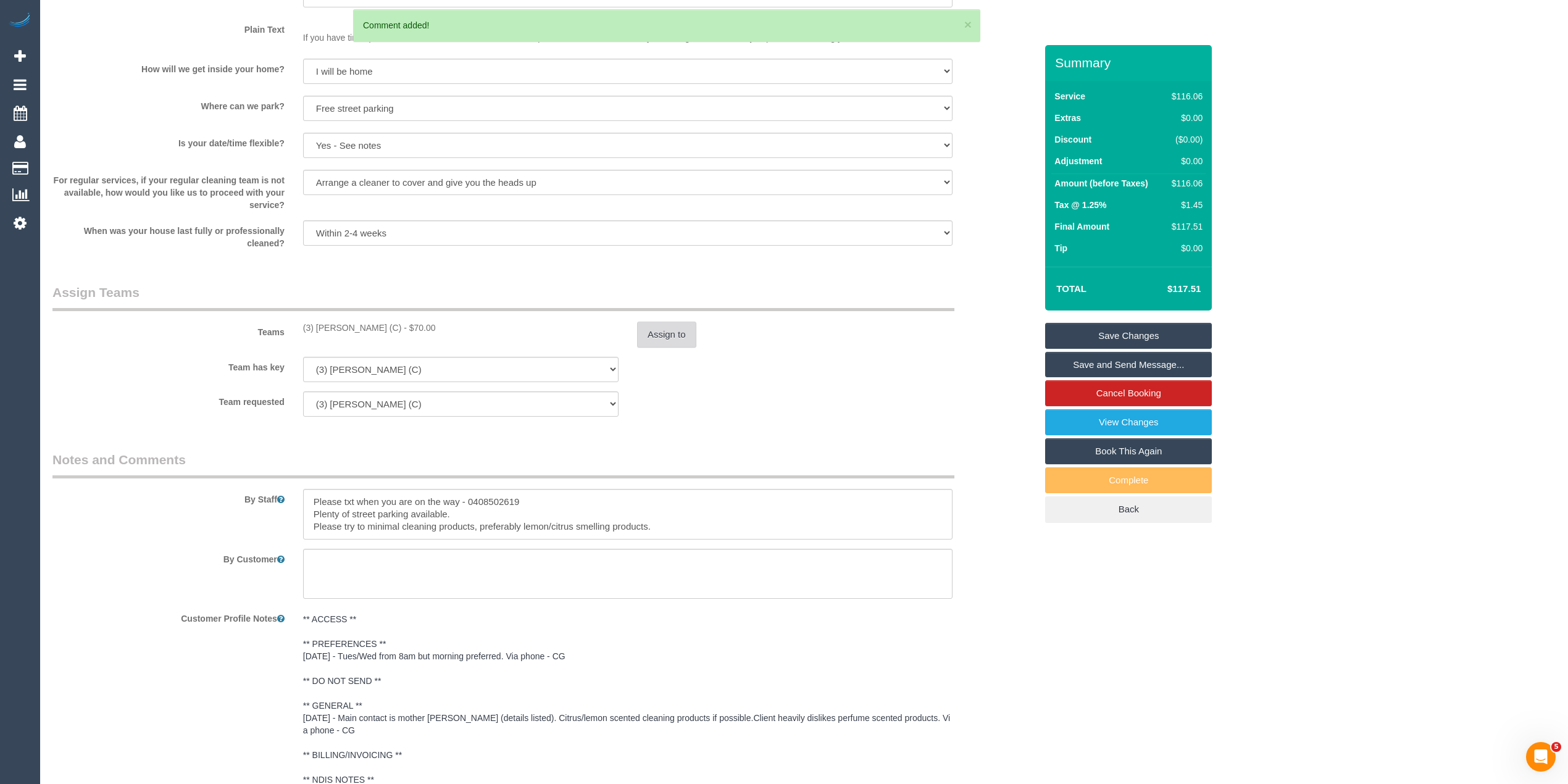
click at [679, 329] on button "Assign to" at bounding box center [666, 335] width 59 height 26
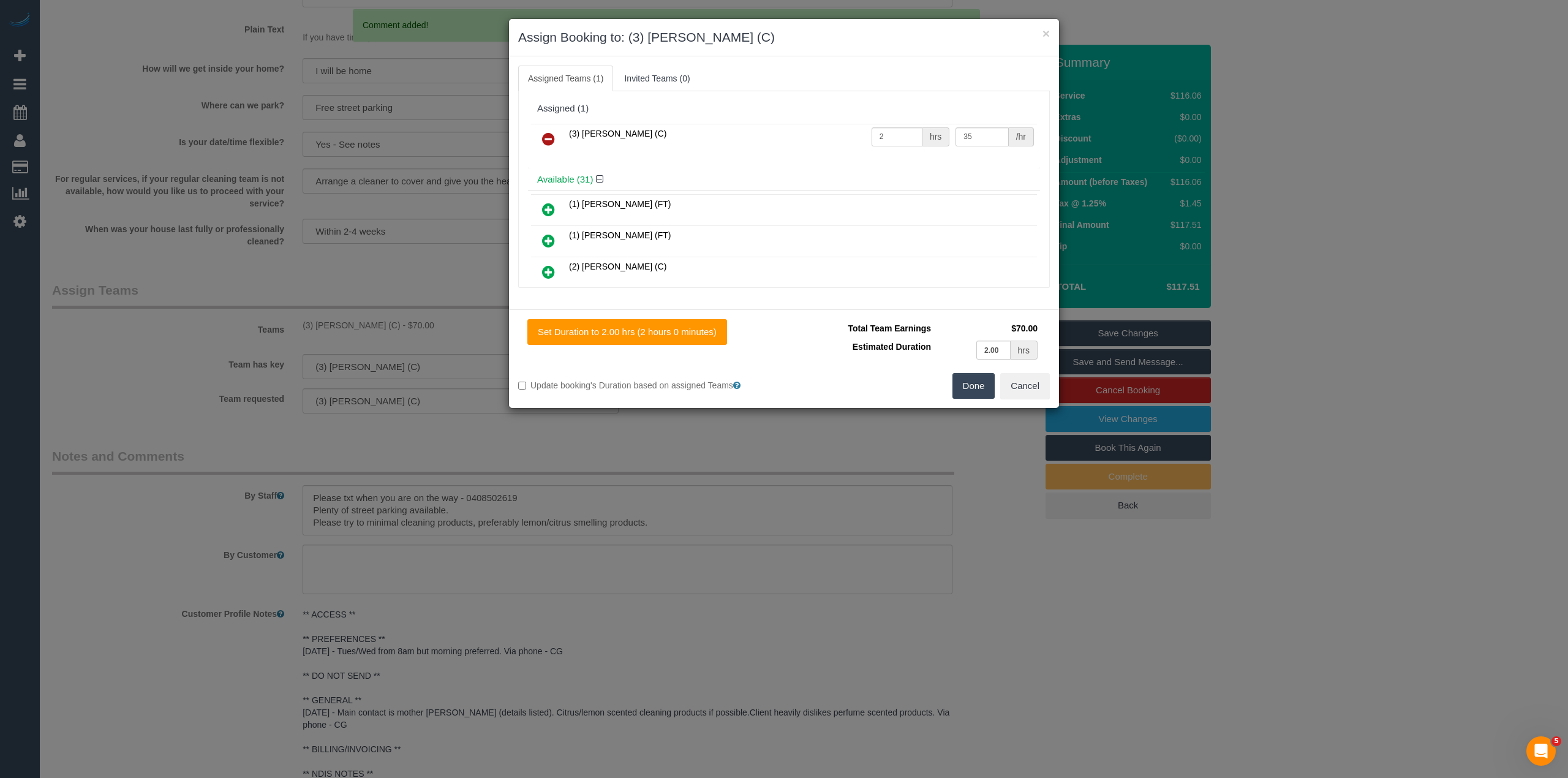
click at [546, 138] on icon at bounding box center [548, 139] width 13 height 15
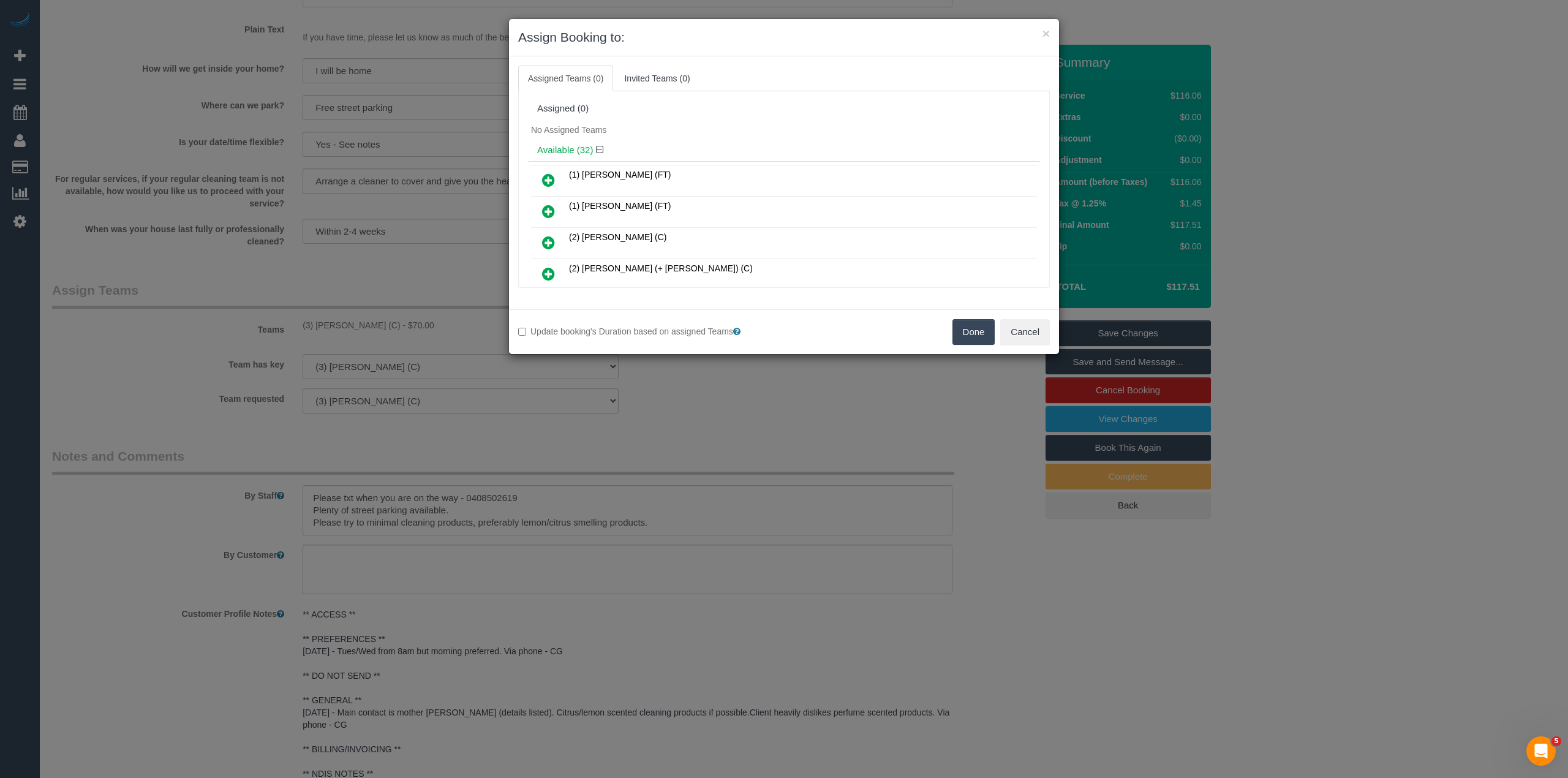
click at [978, 327] on button "Done" at bounding box center [974, 332] width 43 height 26
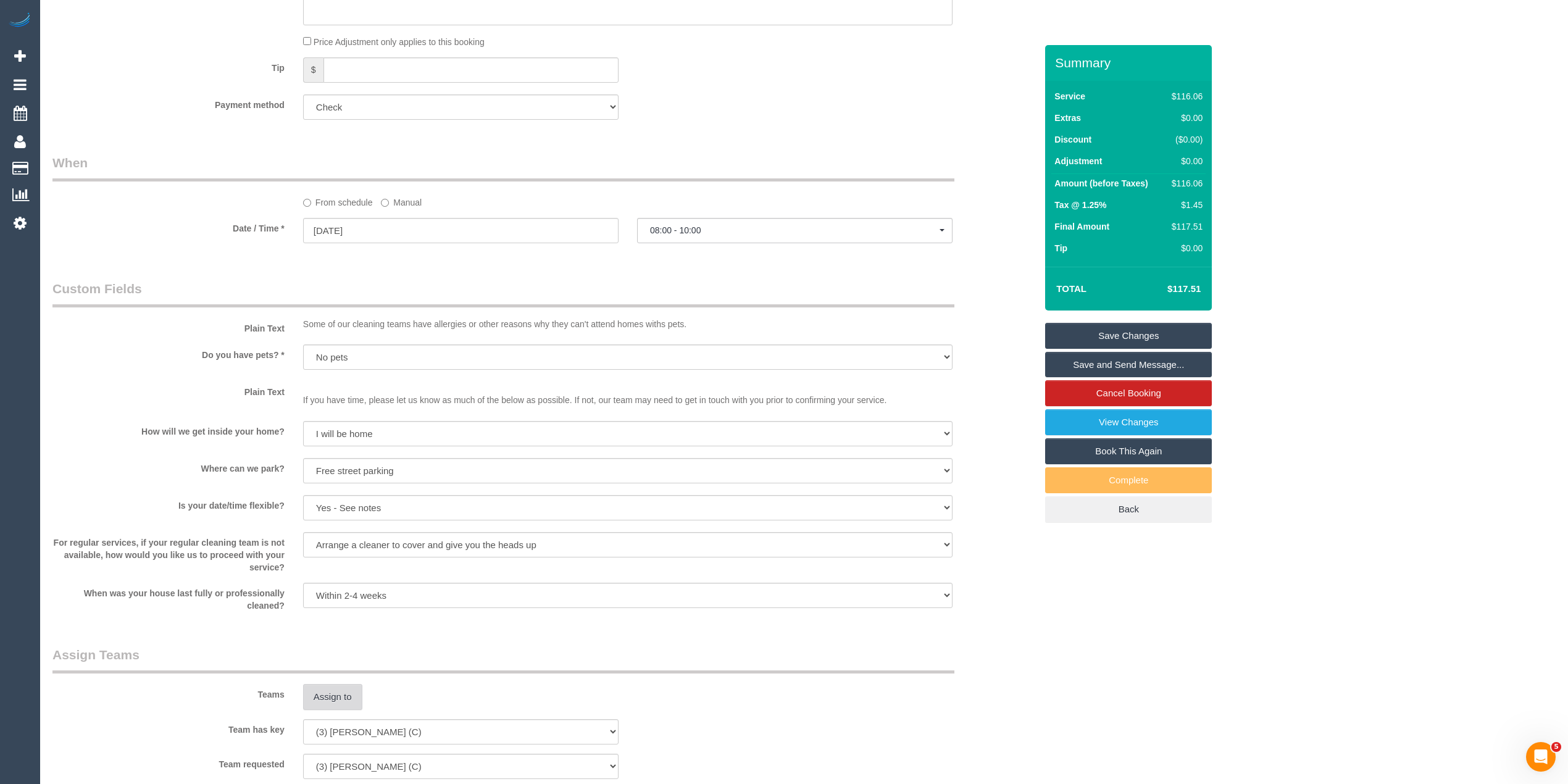
scroll to position [621, 0]
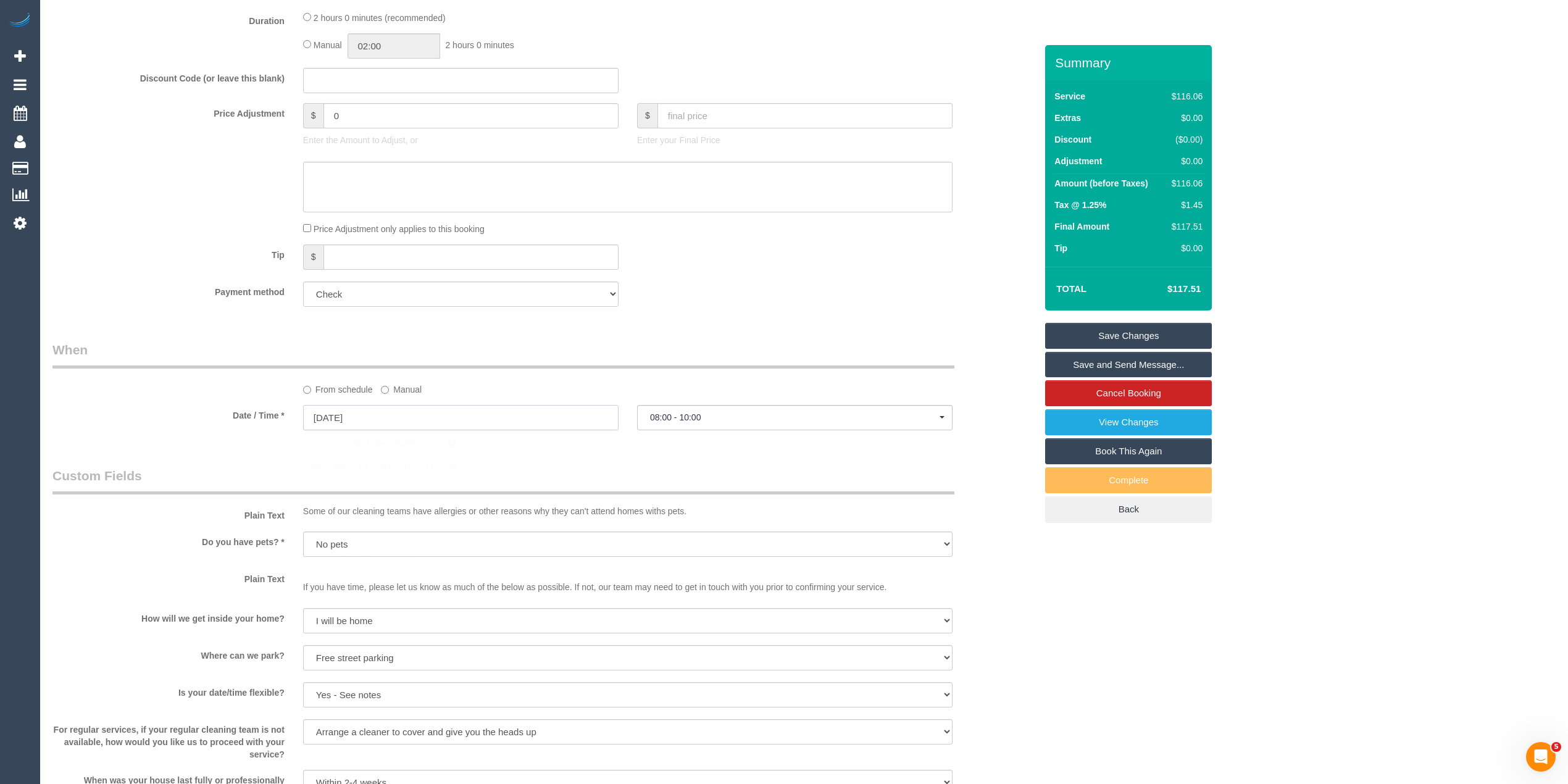
click at [335, 418] on input "28/10/2025" at bounding box center [460, 417] width 315 height 25
click at [389, 558] on link "29" at bounding box center [385, 559] width 24 height 17
type input "29/10/2025"
click at [662, 415] on span "07:00 - 08:00" at bounding box center [794, 418] width 289 height 10
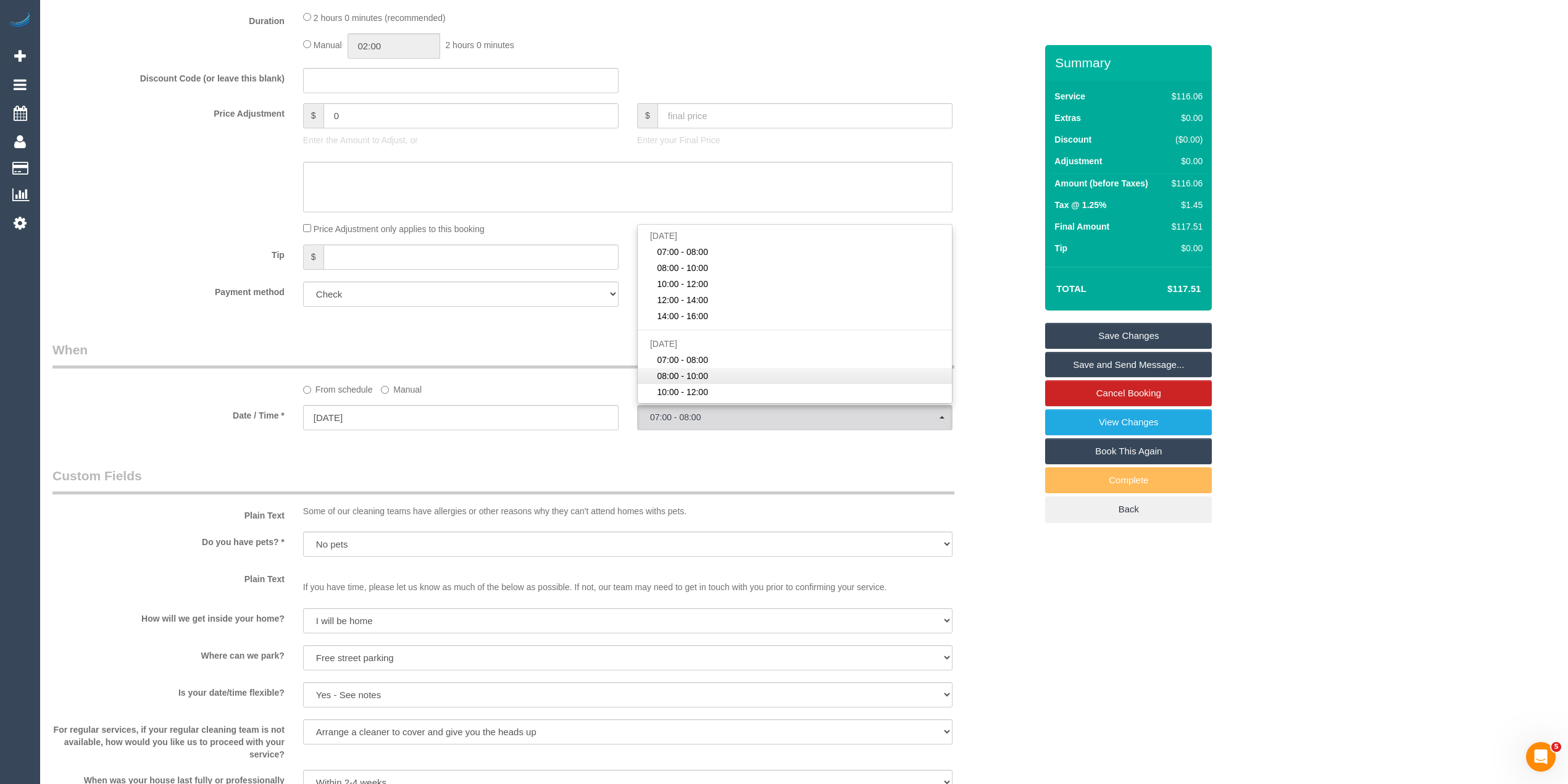
click at [705, 379] on span "08:00 - 10:00" at bounding box center [682, 376] width 51 height 12
select select "spot7"
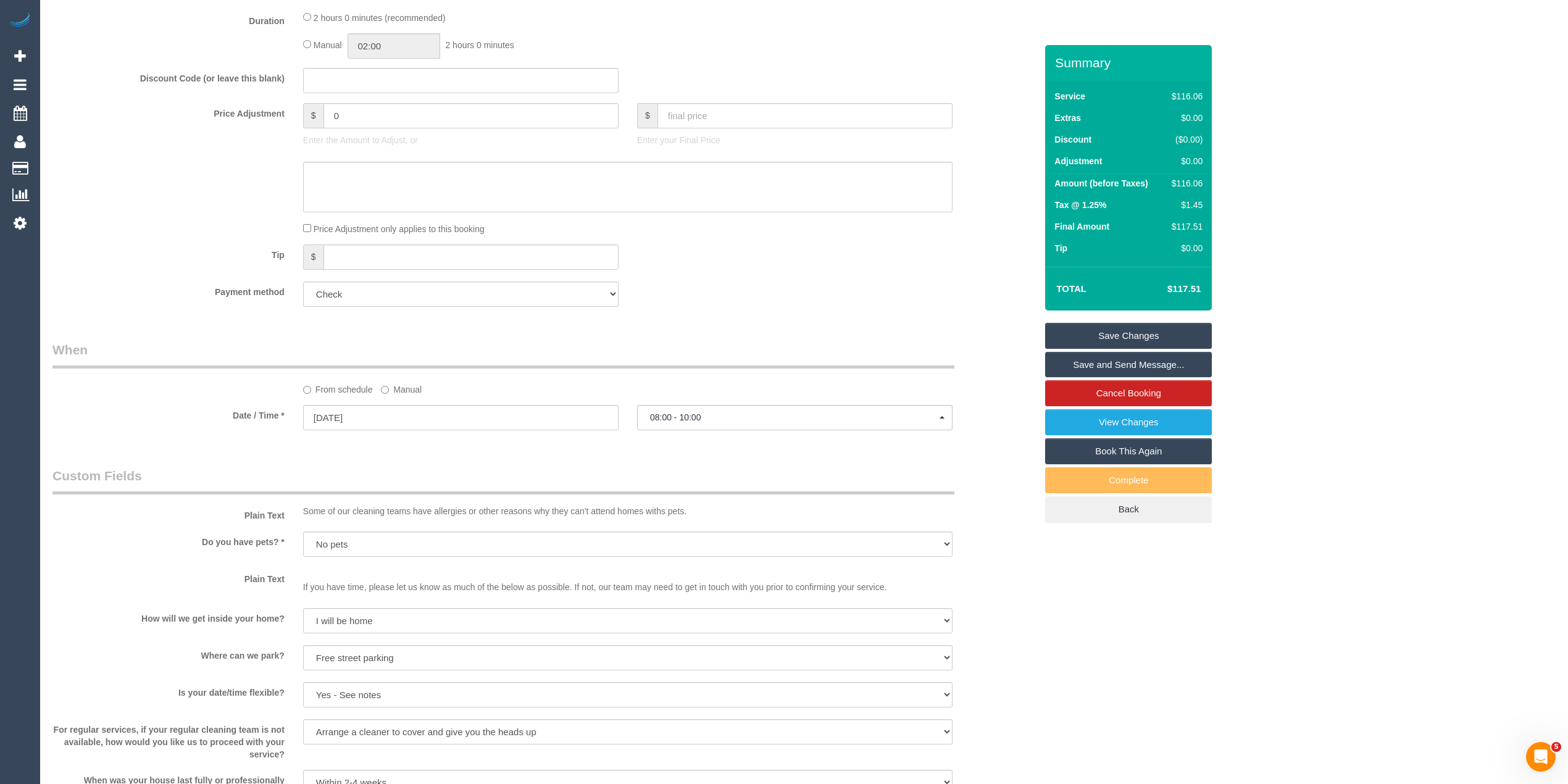
click at [1153, 332] on link "Save Changes" at bounding box center [1128, 336] width 167 height 26
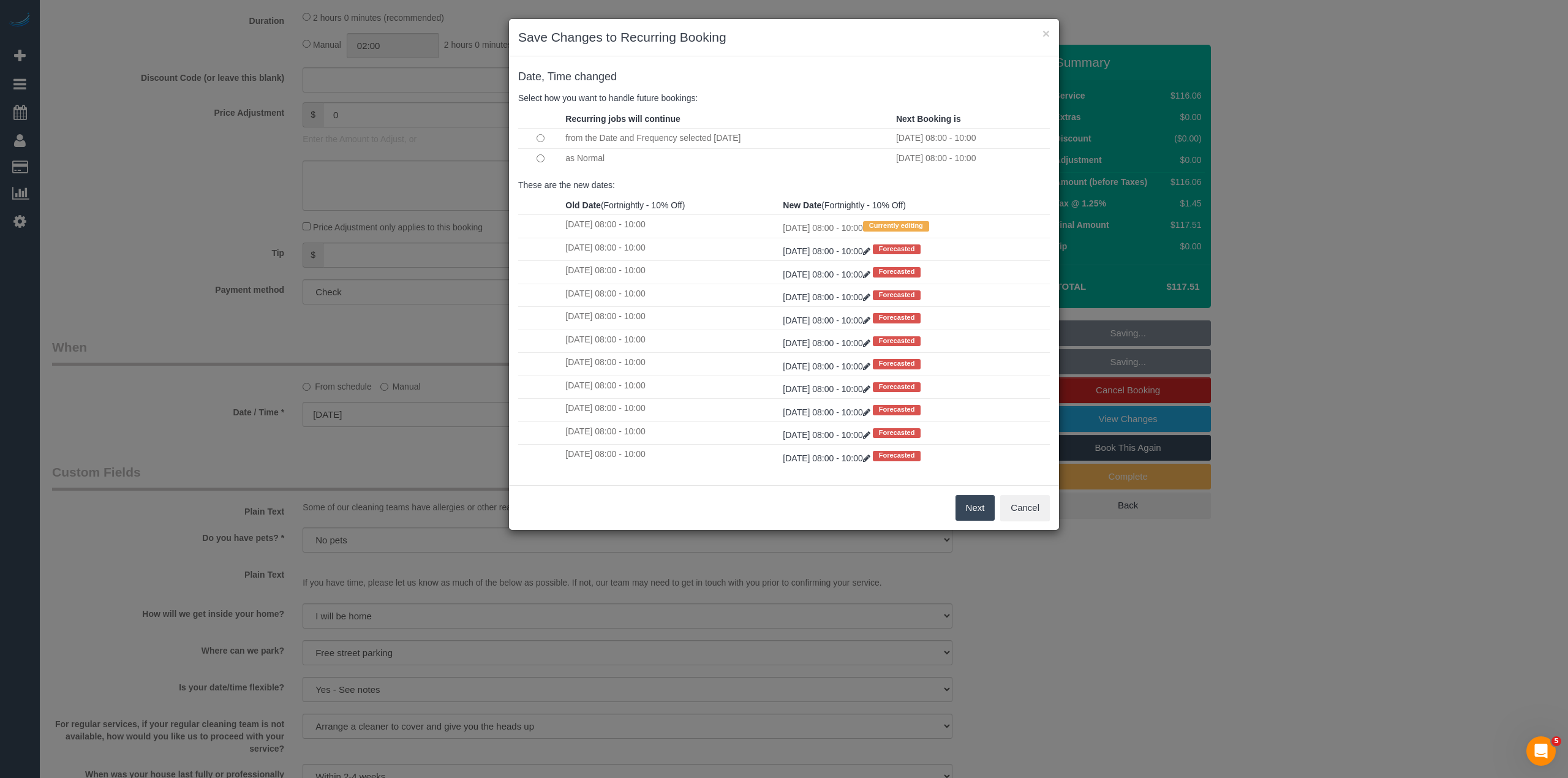
click at [978, 507] on button "Next" at bounding box center [975, 507] width 40 height 26
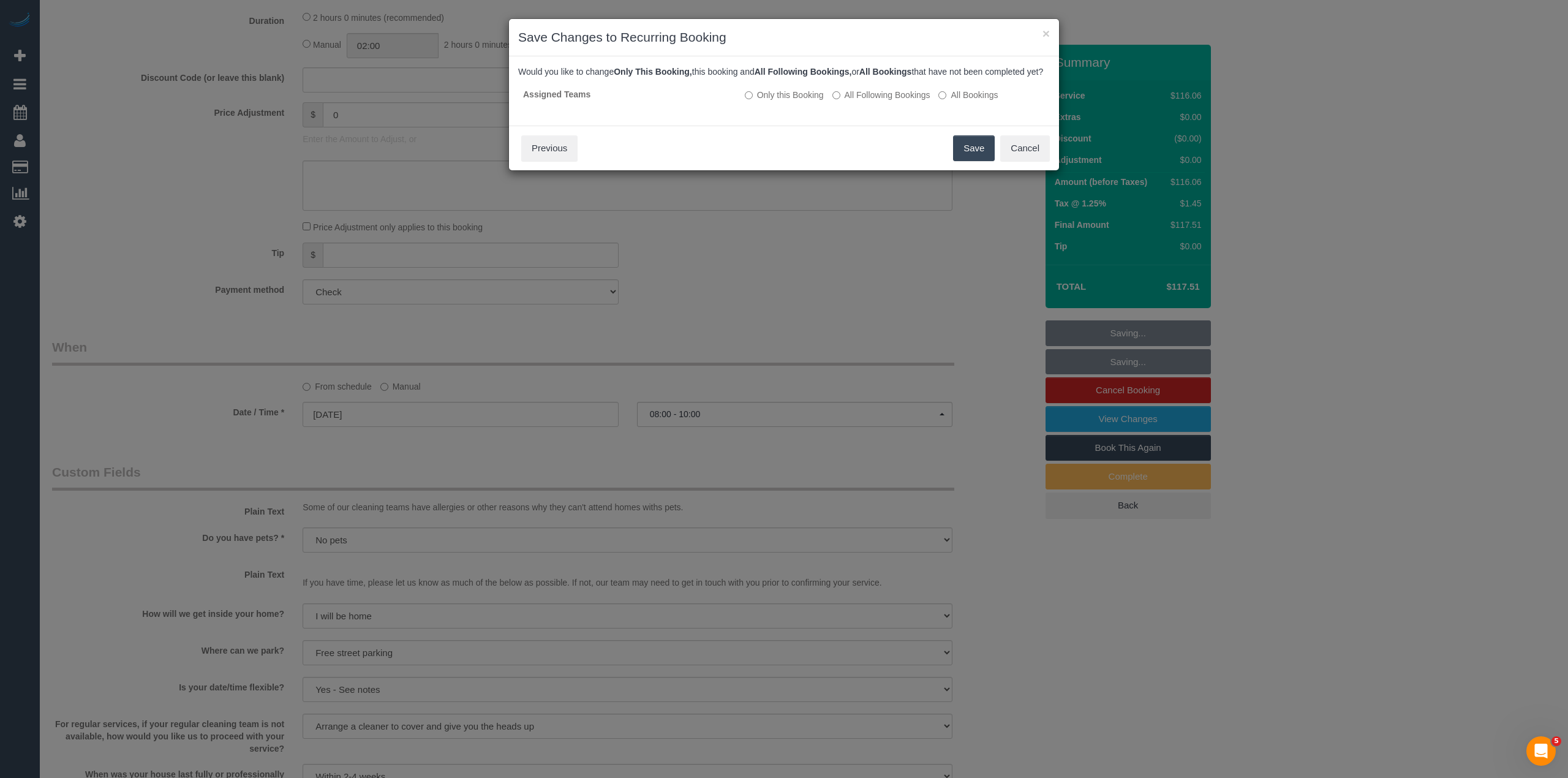
click at [968, 160] on button "Save" at bounding box center [974, 148] width 42 height 26
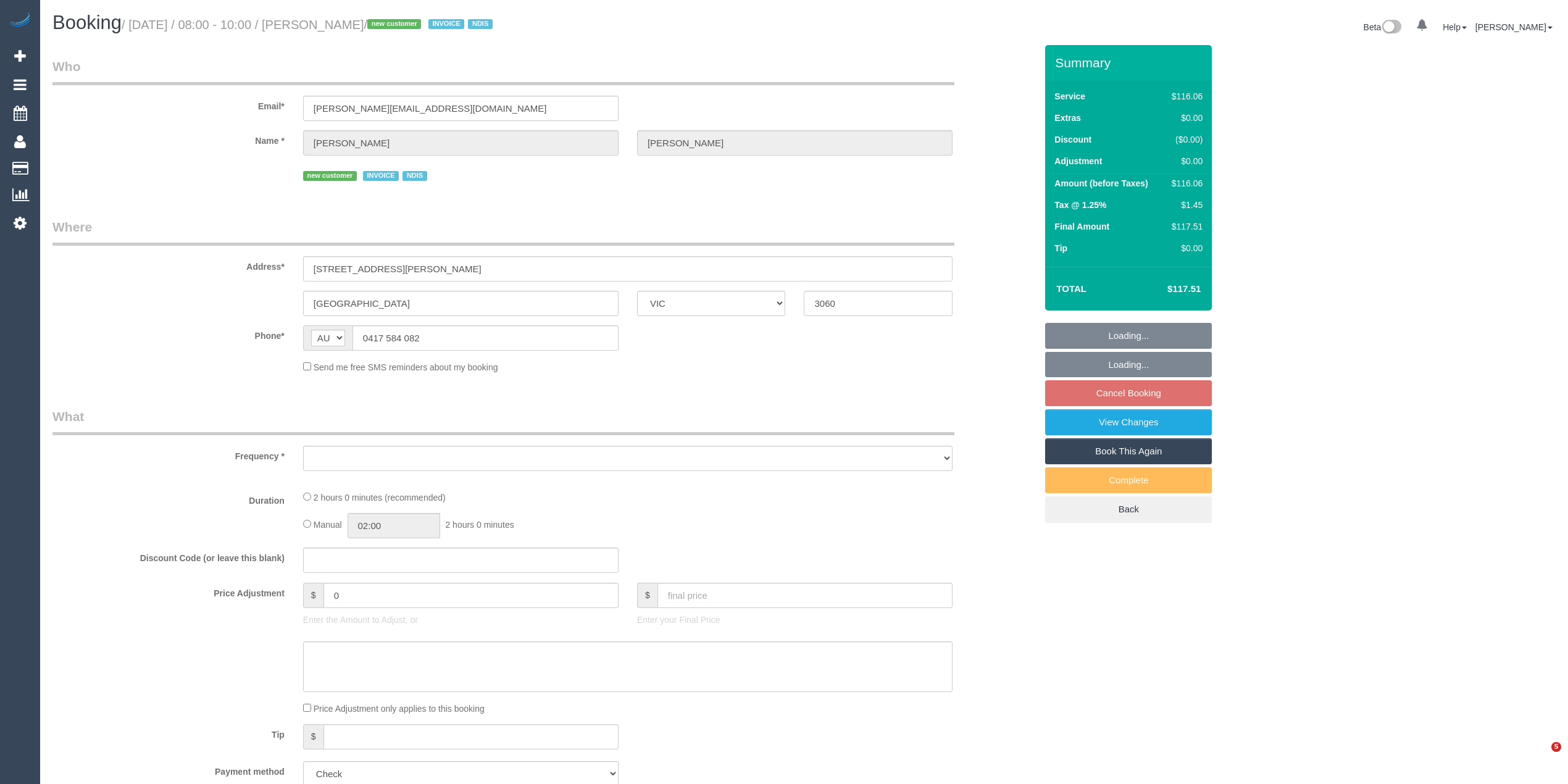
select select "VIC"
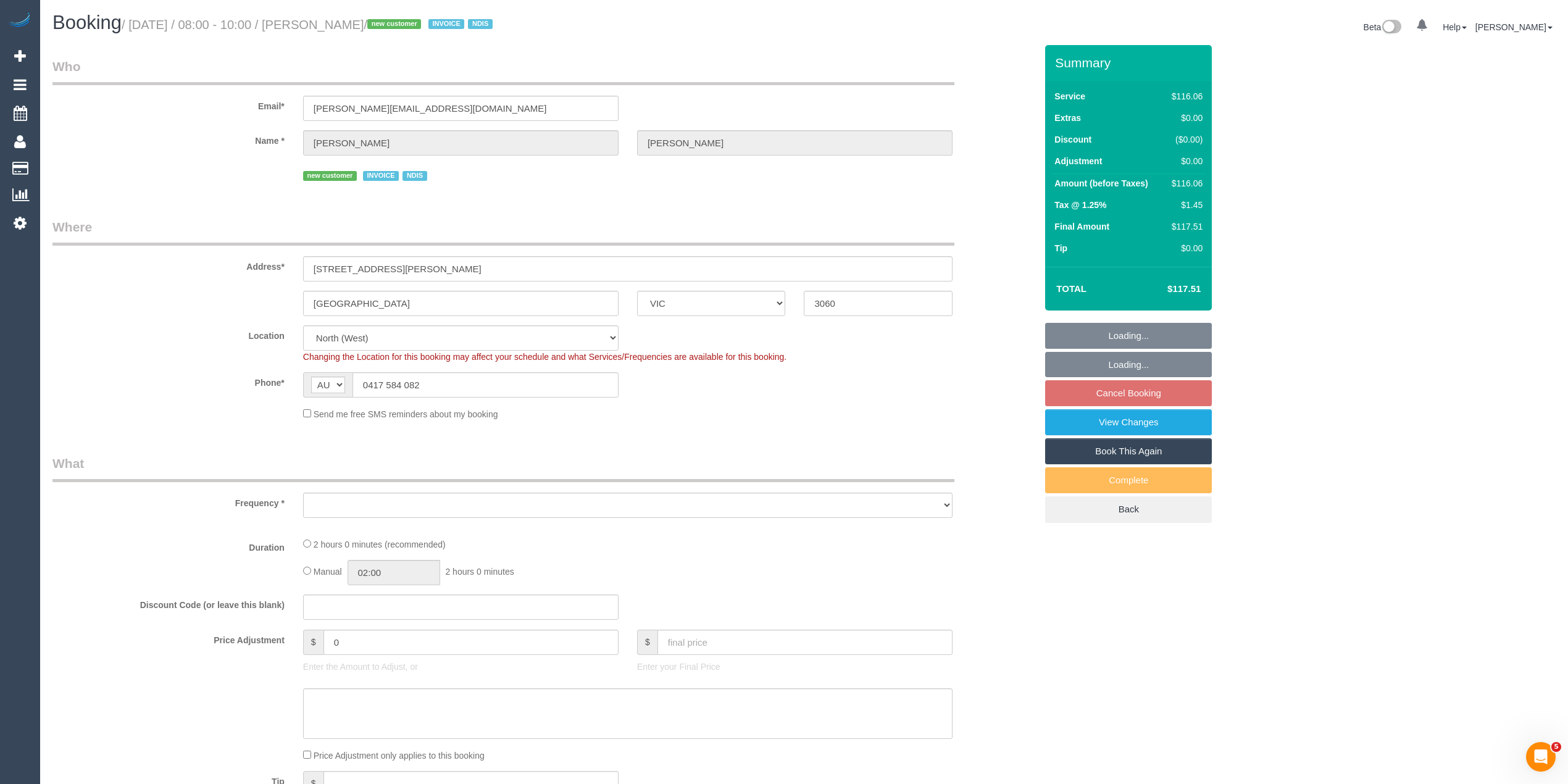
select select "number:28"
select select "number:14"
select select "number:18"
select select "object:1466"
select select "spot1"
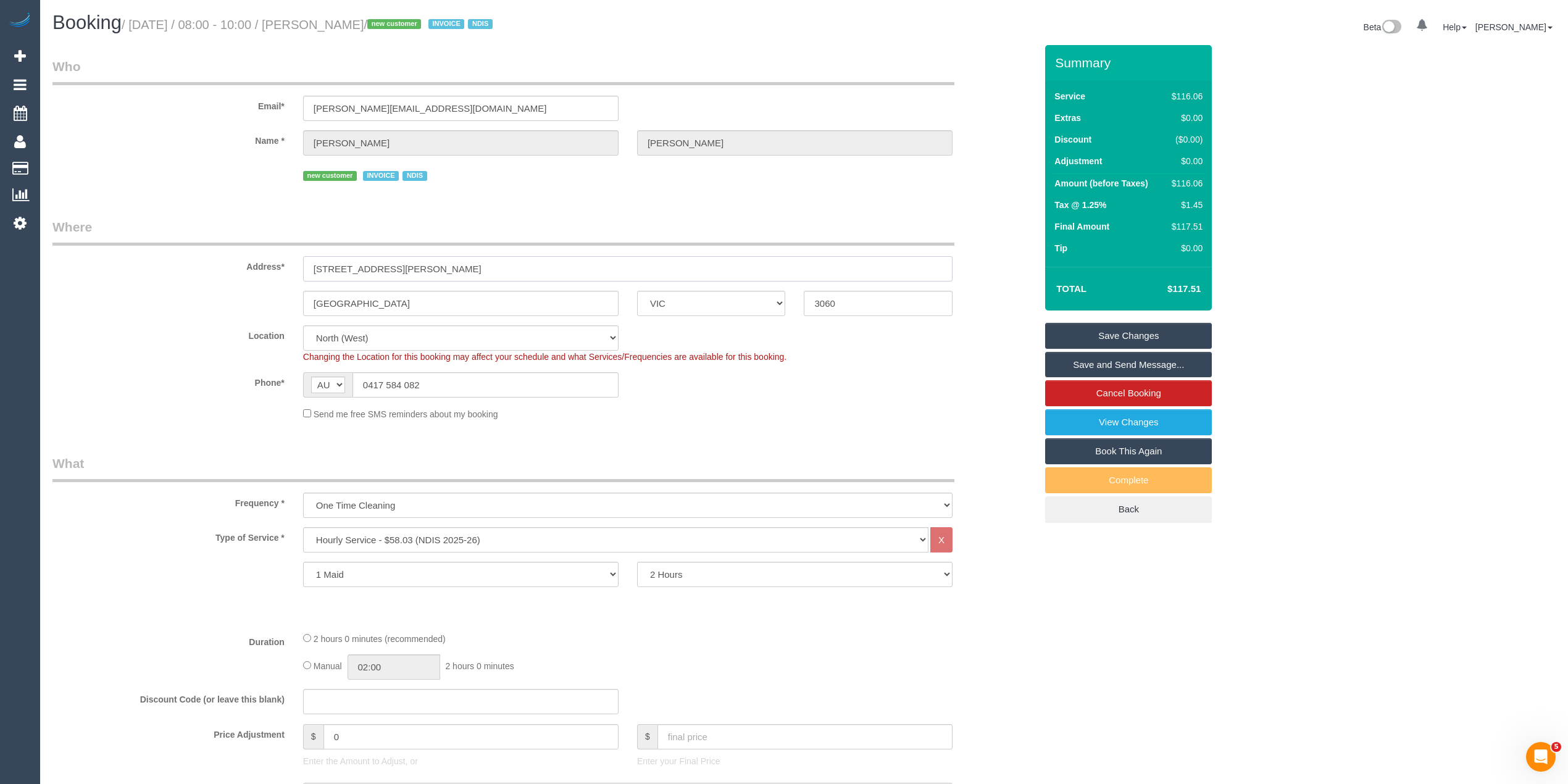
drag, startPoint x: 399, startPoint y: 265, endPoint x: 201, endPoint y: 258, distance: 198.1
click at [201, 258] on div "Address* 92 William Street" at bounding box center [544, 250] width 1002 height 63
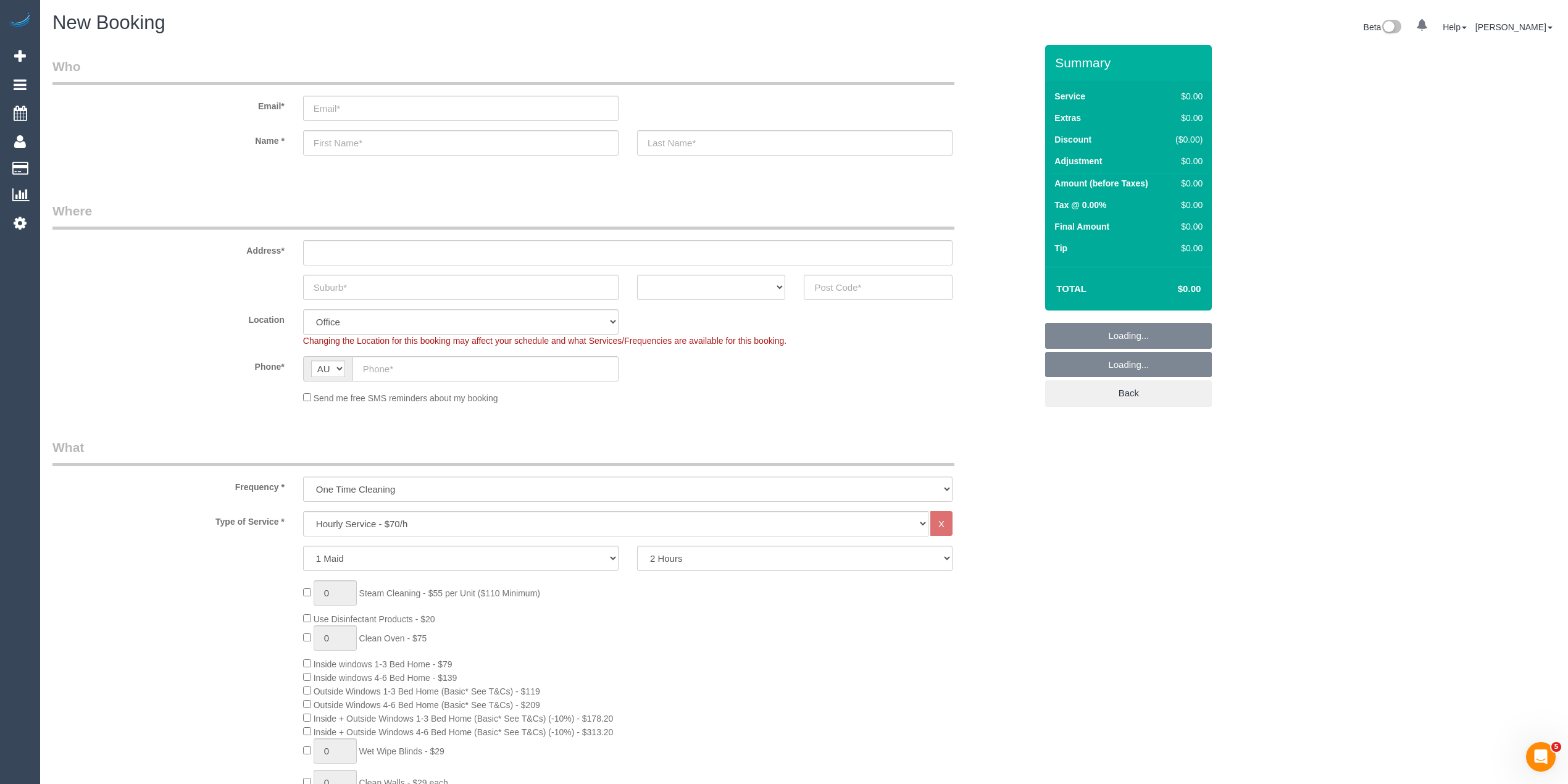
select select "object:2116"
select select "object:825"
click at [376, 106] on input "email" at bounding box center [460, 108] width 315 height 25
paste input "[EMAIL_ADDRESS][DOMAIN_NAME]"
type input "[EMAIL_ADDRESS][DOMAIN_NAME]"
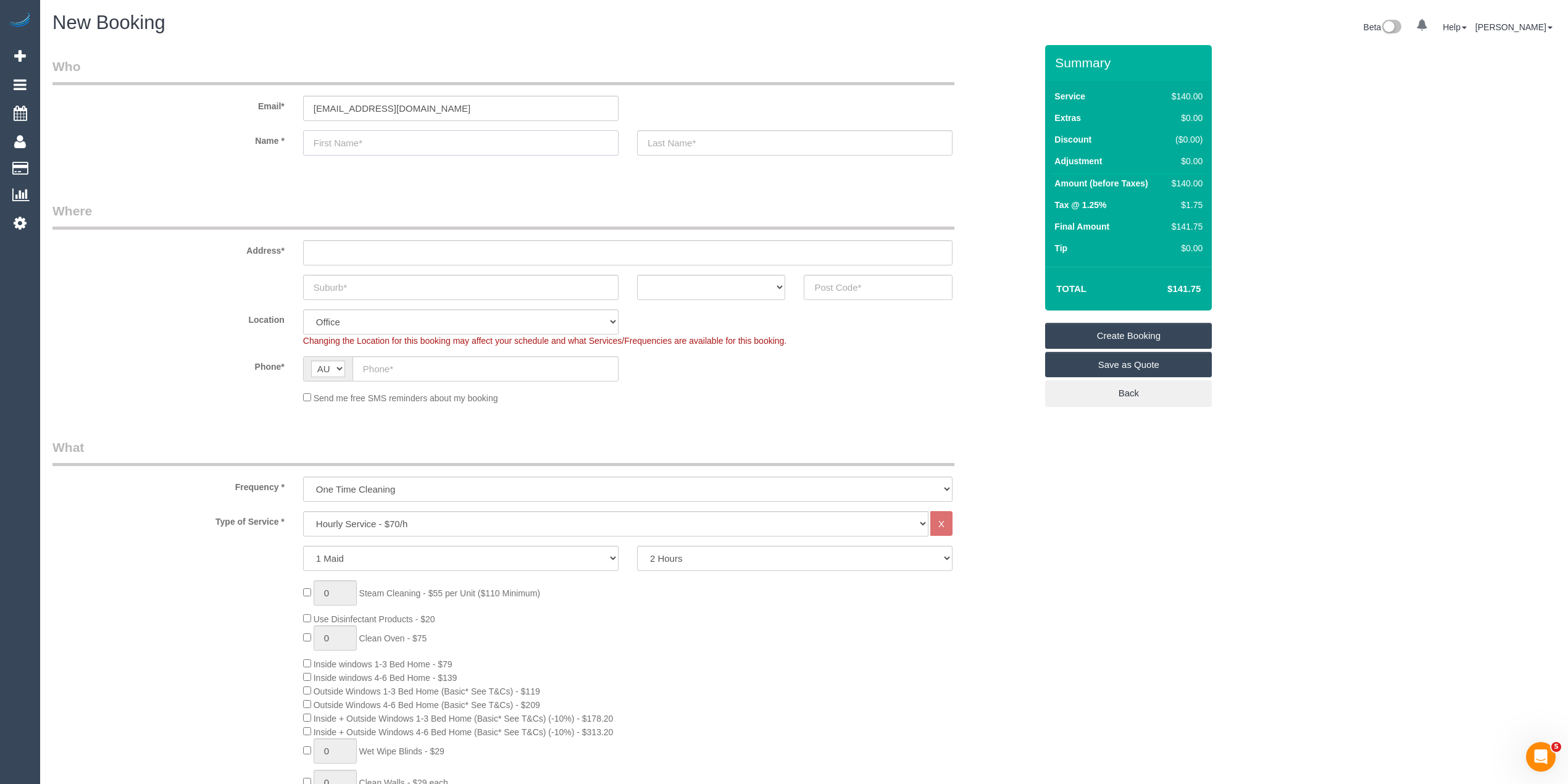
click at [343, 141] on input "text" at bounding box center [460, 143] width 315 height 25
paste input "[PERSON_NAME]"
click at [356, 144] on input "Nima Gyalpo" at bounding box center [460, 143] width 315 height 25
type input "Nima"
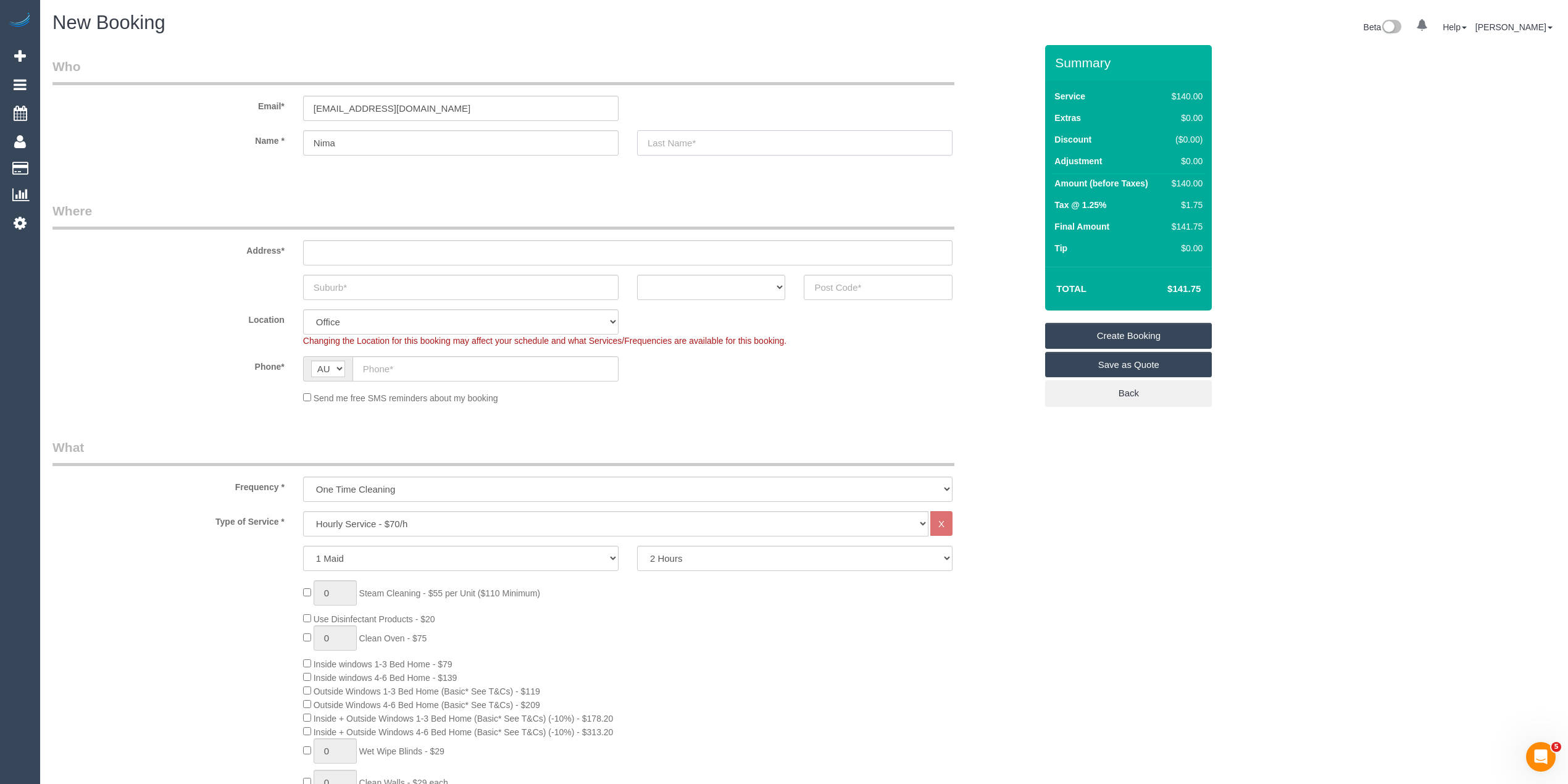
click at [692, 146] on input "text" at bounding box center [794, 143] width 315 height 25
paste input "Gyalpo"
type input "Gyalpo"
click at [325, 252] on input "text" at bounding box center [627, 252] width 649 height 25
paste input "[STREET_ADDRESS]"
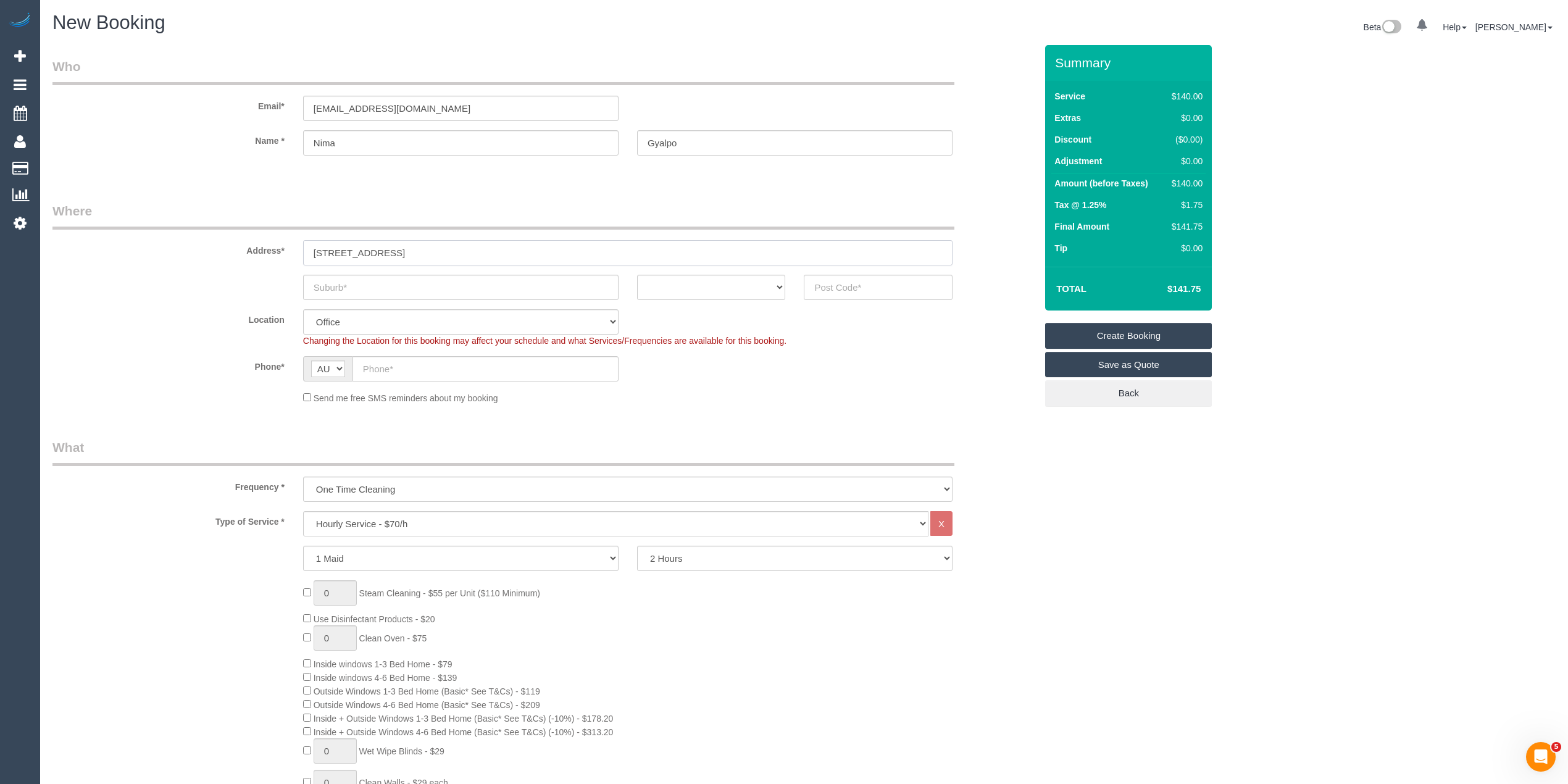
type input "[STREET_ADDRESS]"
click at [352, 290] on input "text" at bounding box center [460, 287] width 315 height 25
click at [366, 278] on input "text" at bounding box center [460, 287] width 315 height 25
paste input "Carlton"
type input "Carlton"
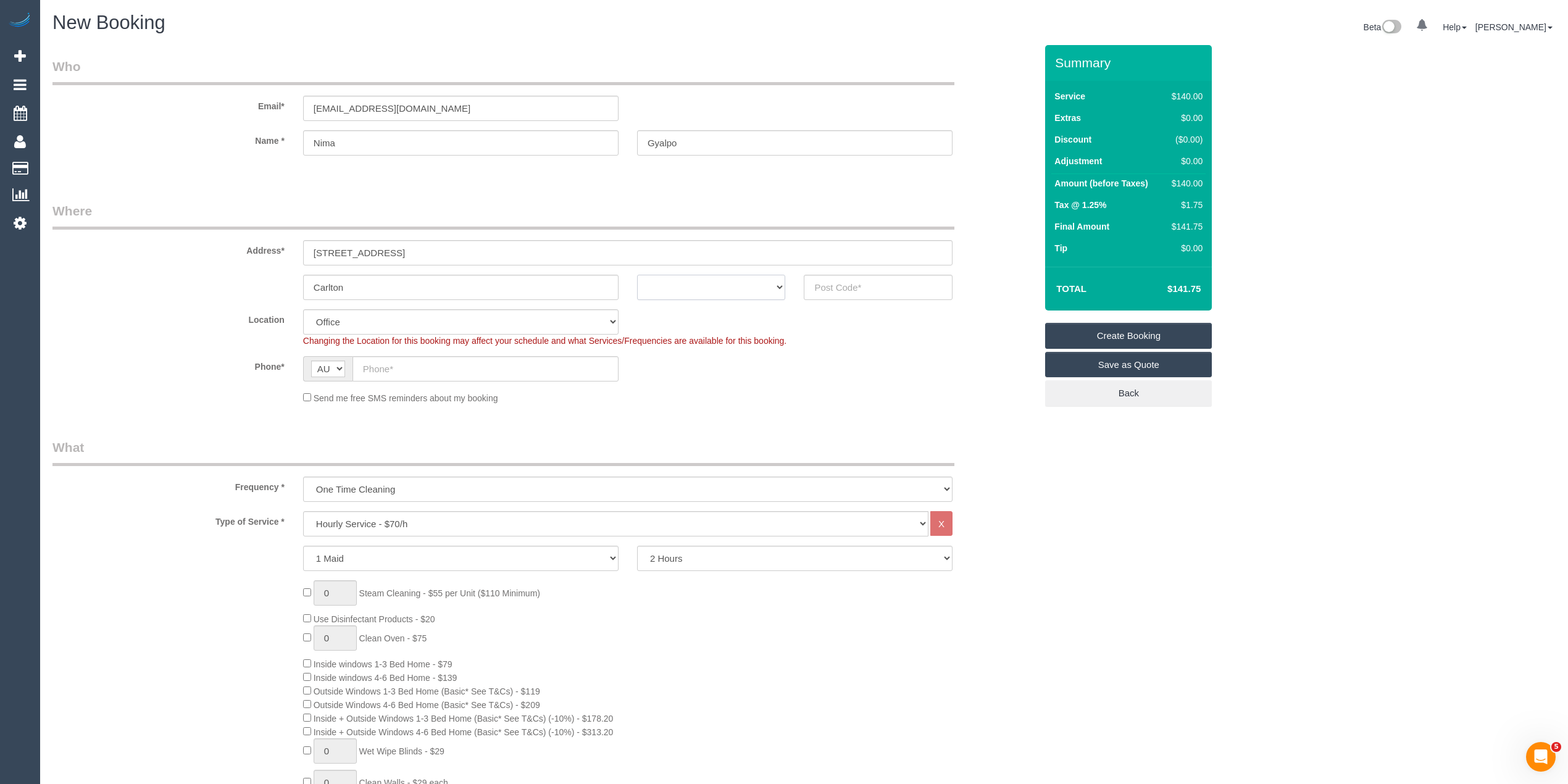
drag, startPoint x: 658, startPoint y: 290, endPoint x: 660, endPoint y: 297, distance: 7.3
click at [658, 290] on select "ACT NSW NT QLD SA TAS VIC WA" at bounding box center [711, 287] width 149 height 25
select select "VIC"
click at [637, 275] on select "ACT NSW NT QLD SA TAS VIC WA" at bounding box center [711, 287] width 149 height 25
click at [850, 278] on input "text" at bounding box center [878, 287] width 149 height 25
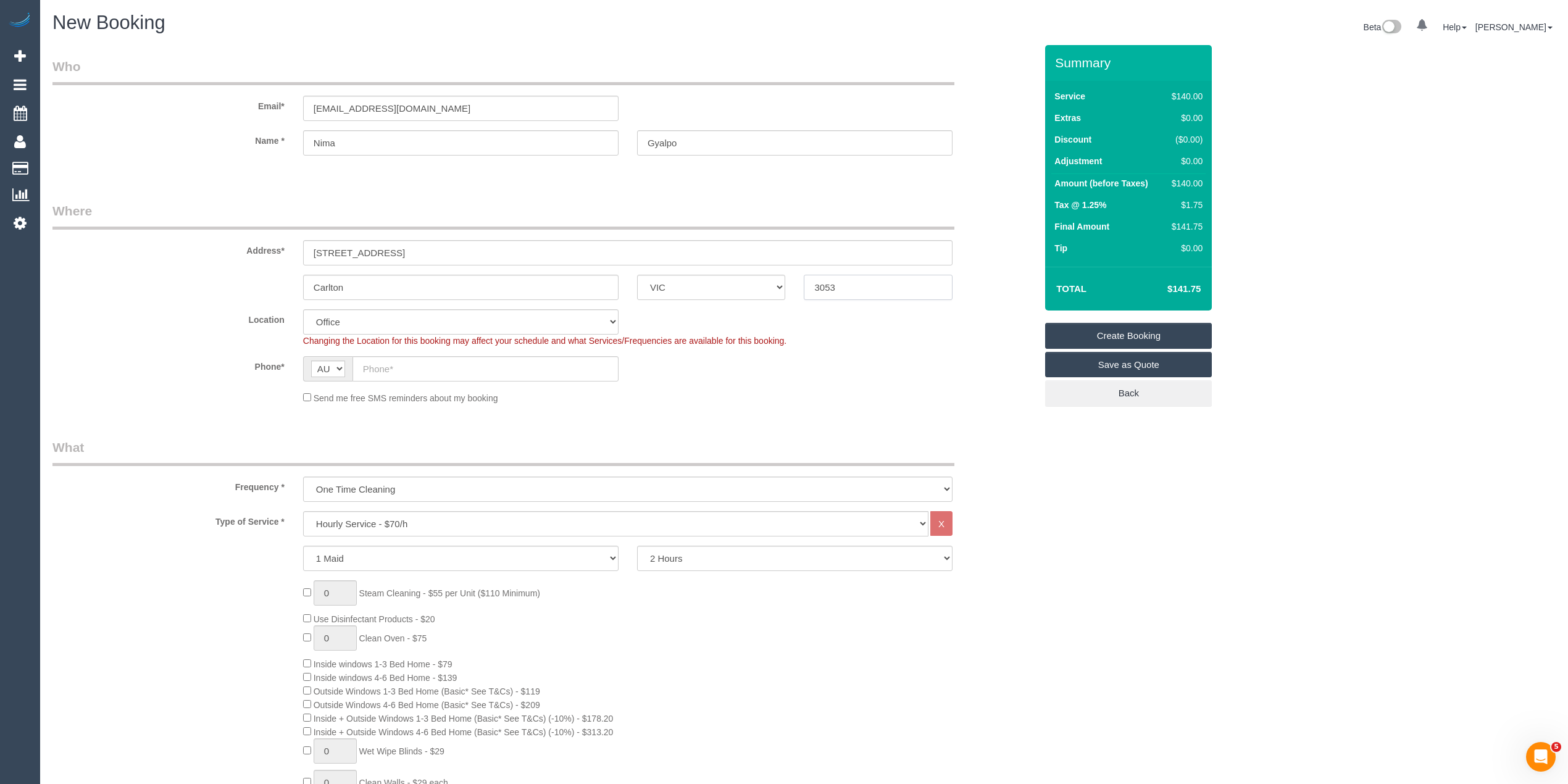
type input "3053"
click at [418, 366] on input "text" at bounding box center [485, 369] width 266 height 25
select select "54"
select select "object:2123"
paste input "0470 600 637"
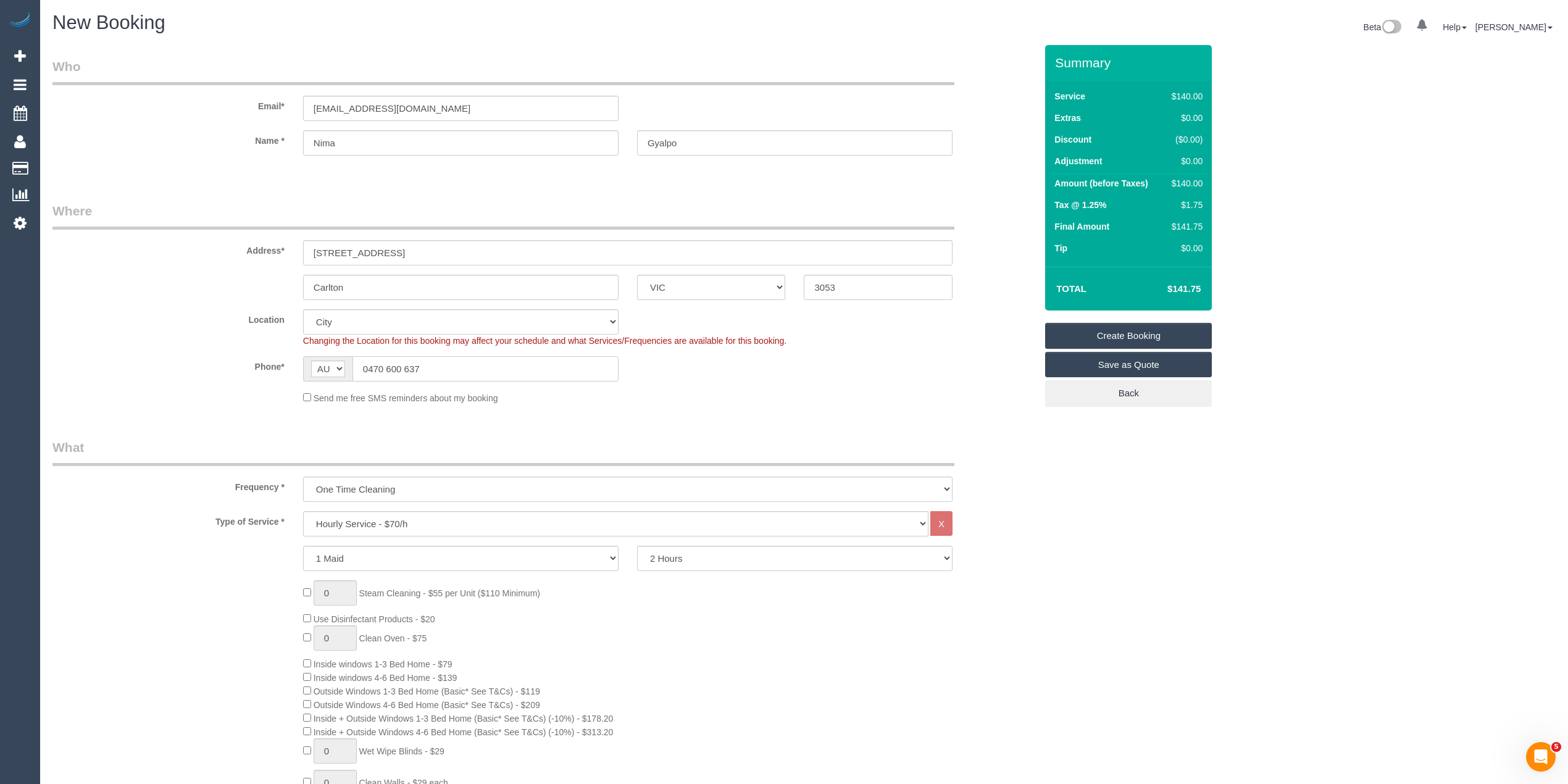
type input "0470 600 637"
click at [382, 486] on select "One Time Cleaning Weekly - 10% Off - 10.00% (0% for the First Booking) Fortnigh…" at bounding box center [627, 489] width 649 height 25
select select "object:2125"
click at [303, 477] on select "One Time Cleaning Weekly - 10% Off - 10.00% (0% for the First Booking) Fortnigh…" at bounding box center [627, 489] width 649 height 25
click at [382, 522] on select "Hourly Service - $70/h Hourly Service - $65/h Hourly Service - $60/h Hourly Ser…" at bounding box center [615, 524] width 625 height 25
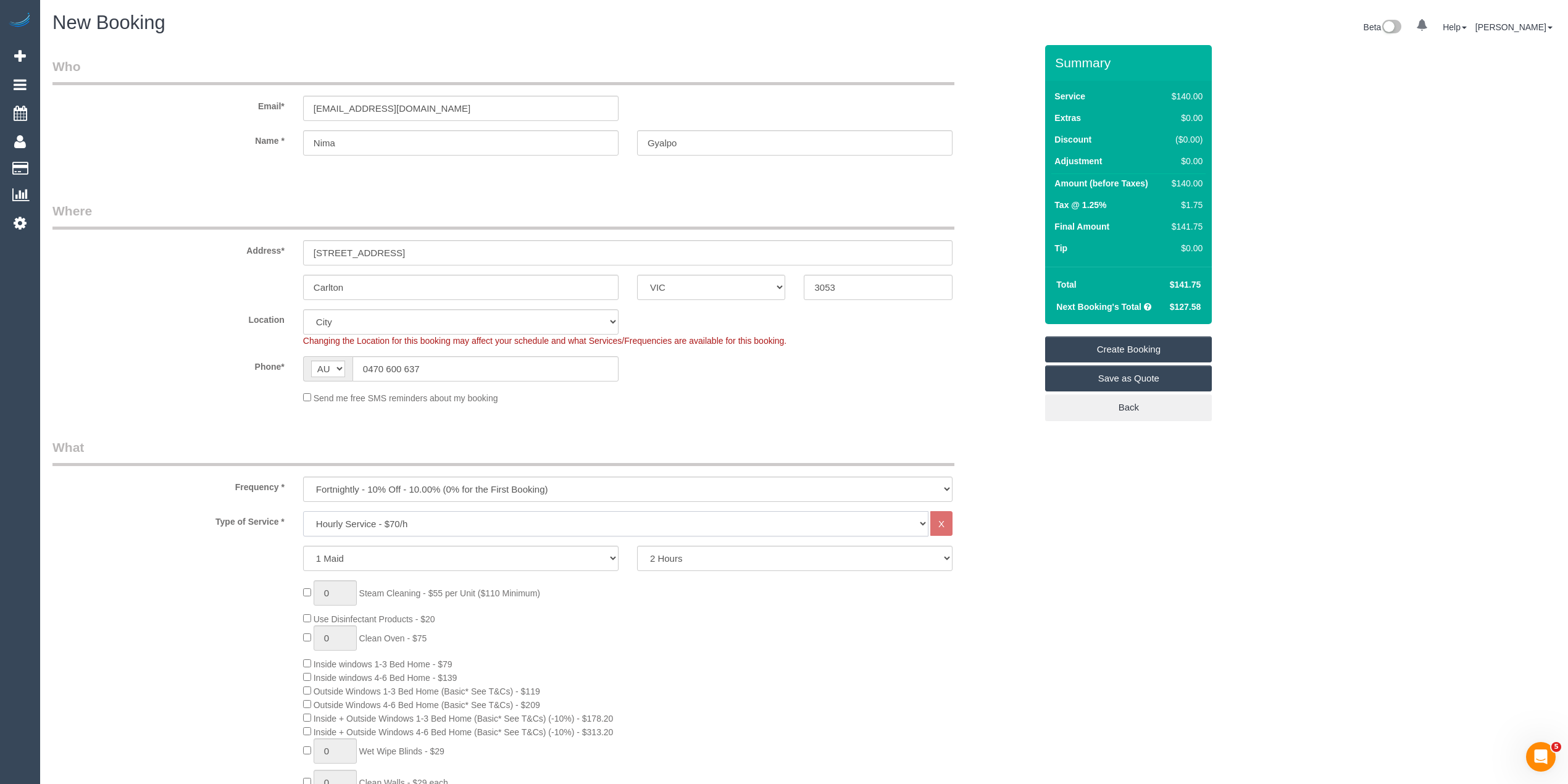
select select "275"
click at [303, 511] on select "Hourly Service - $70/h Hourly Service - $65/h Hourly Service - $60/h Hourly Ser…" at bounding box center [615, 524] width 625 height 25
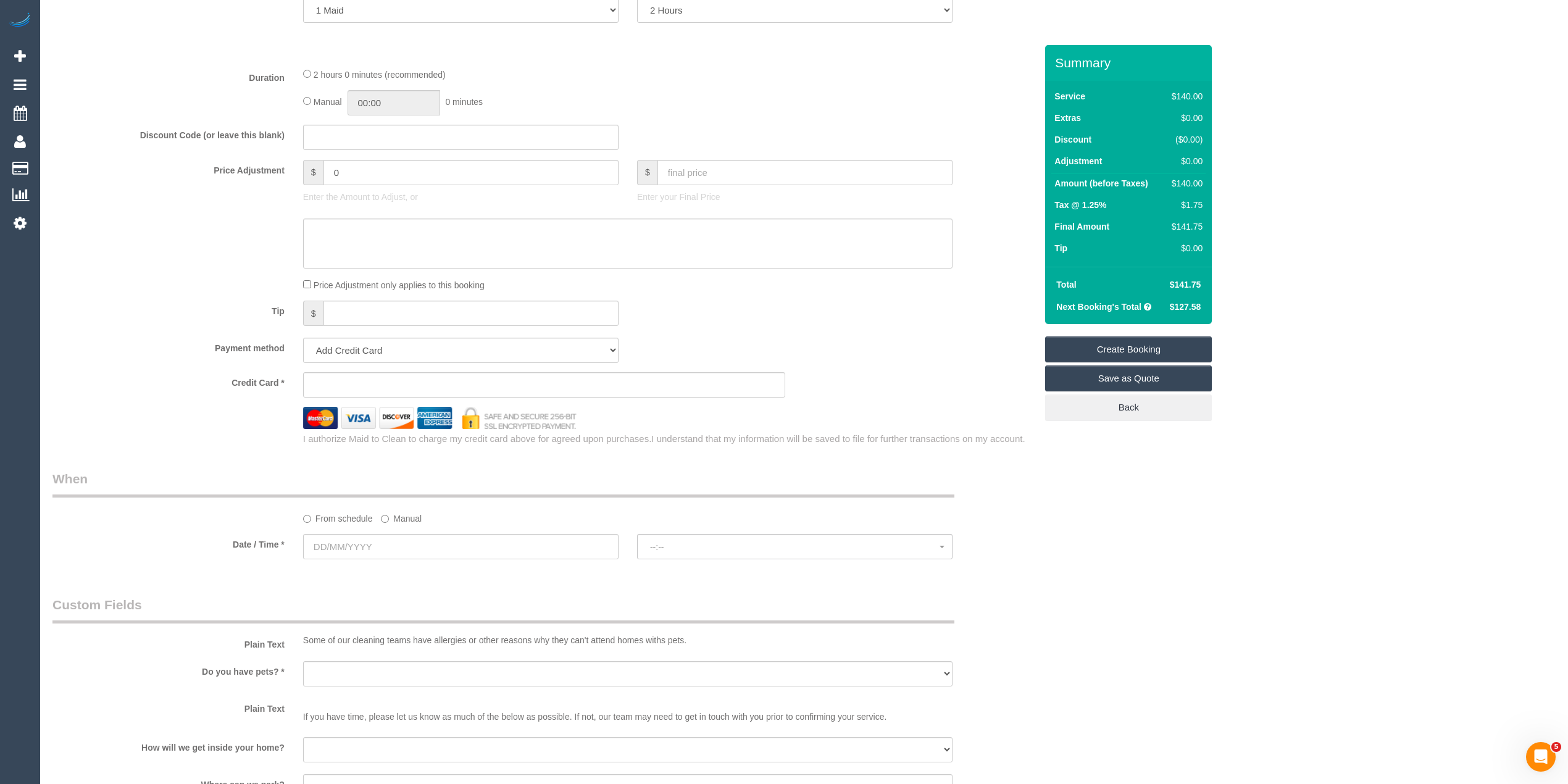
scroll to position [549, 0]
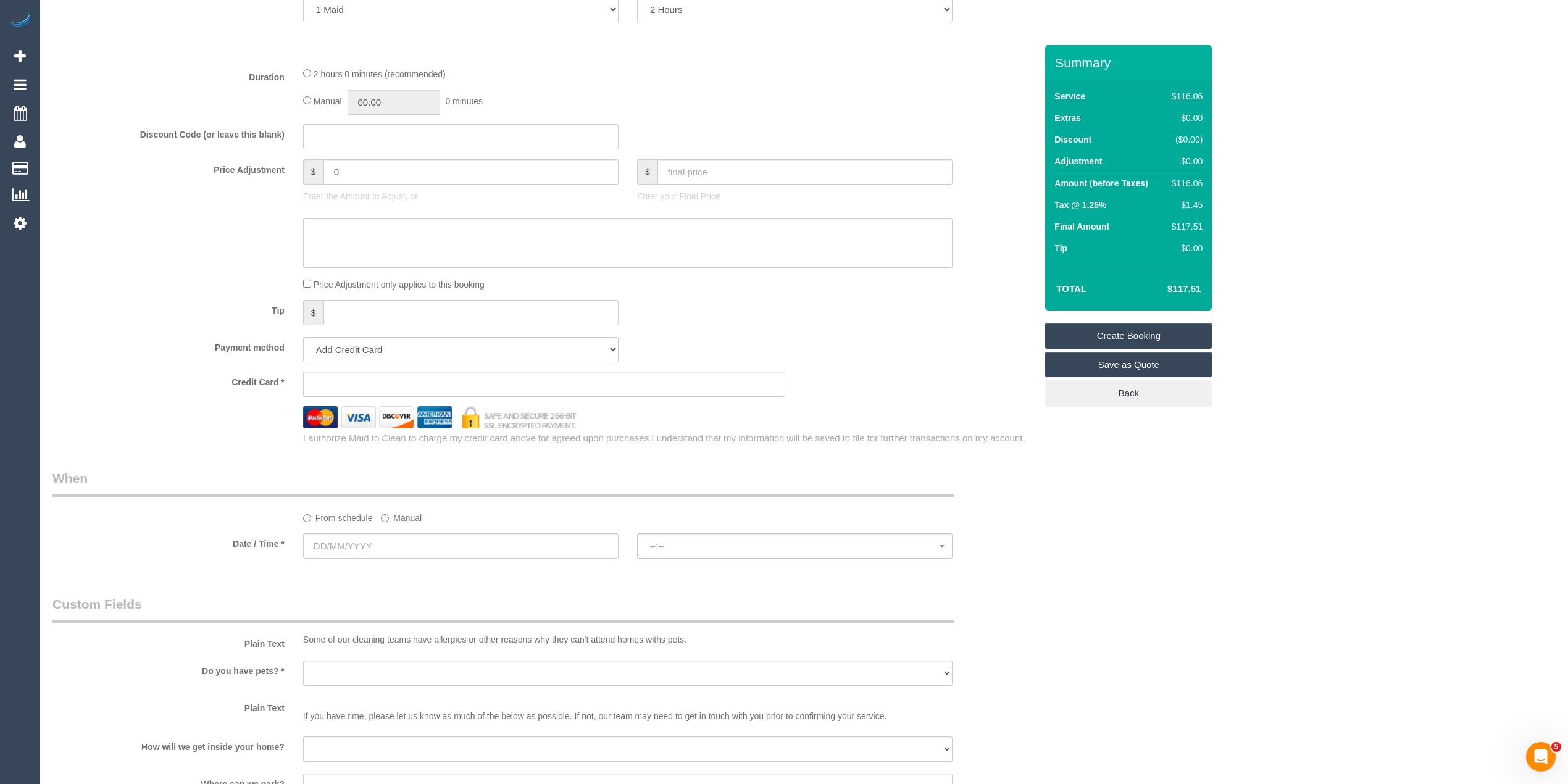
click at [354, 351] on select "Add Credit Card Cash Check Paypal" at bounding box center [460, 349] width 315 height 25
select select "string:check"
click at [303, 337] on select "Add Credit Card Cash Check Paypal" at bounding box center [460, 349] width 315 height 25
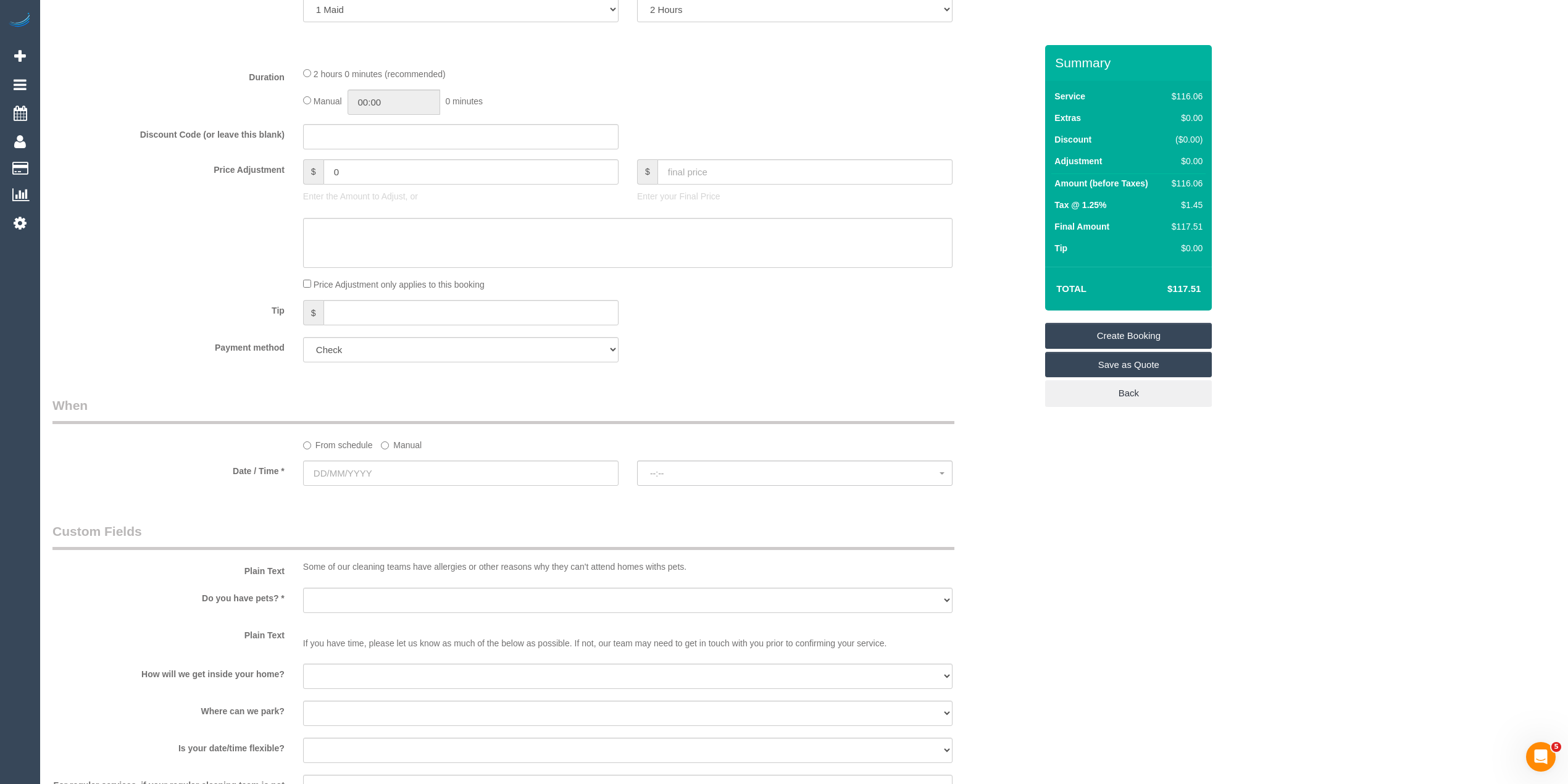
click at [389, 439] on label "Manual" at bounding box center [401, 442] width 40 height 17
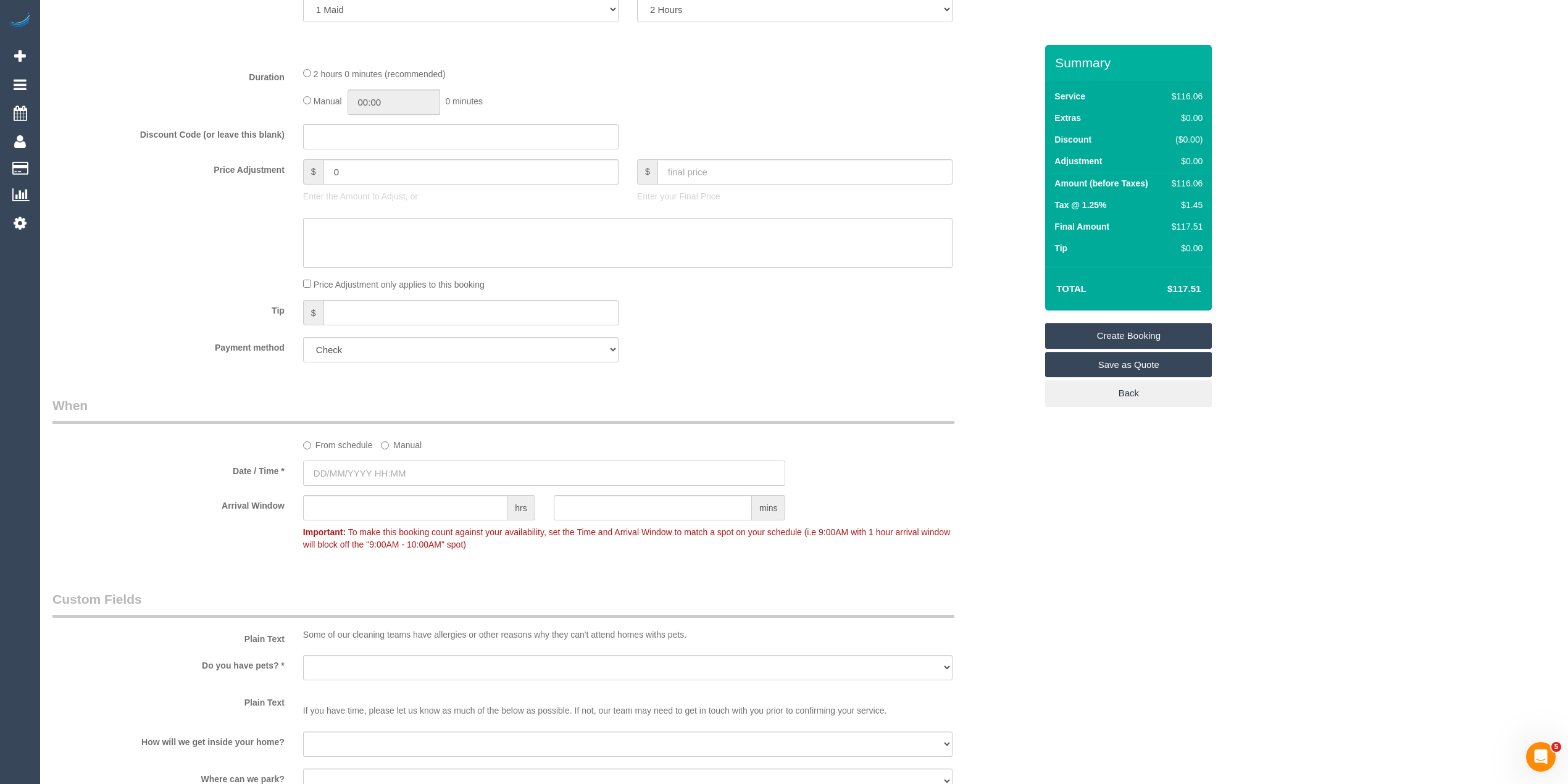
click at [371, 472] on input "text" at bounding box center [544, 472] width 483 height 25
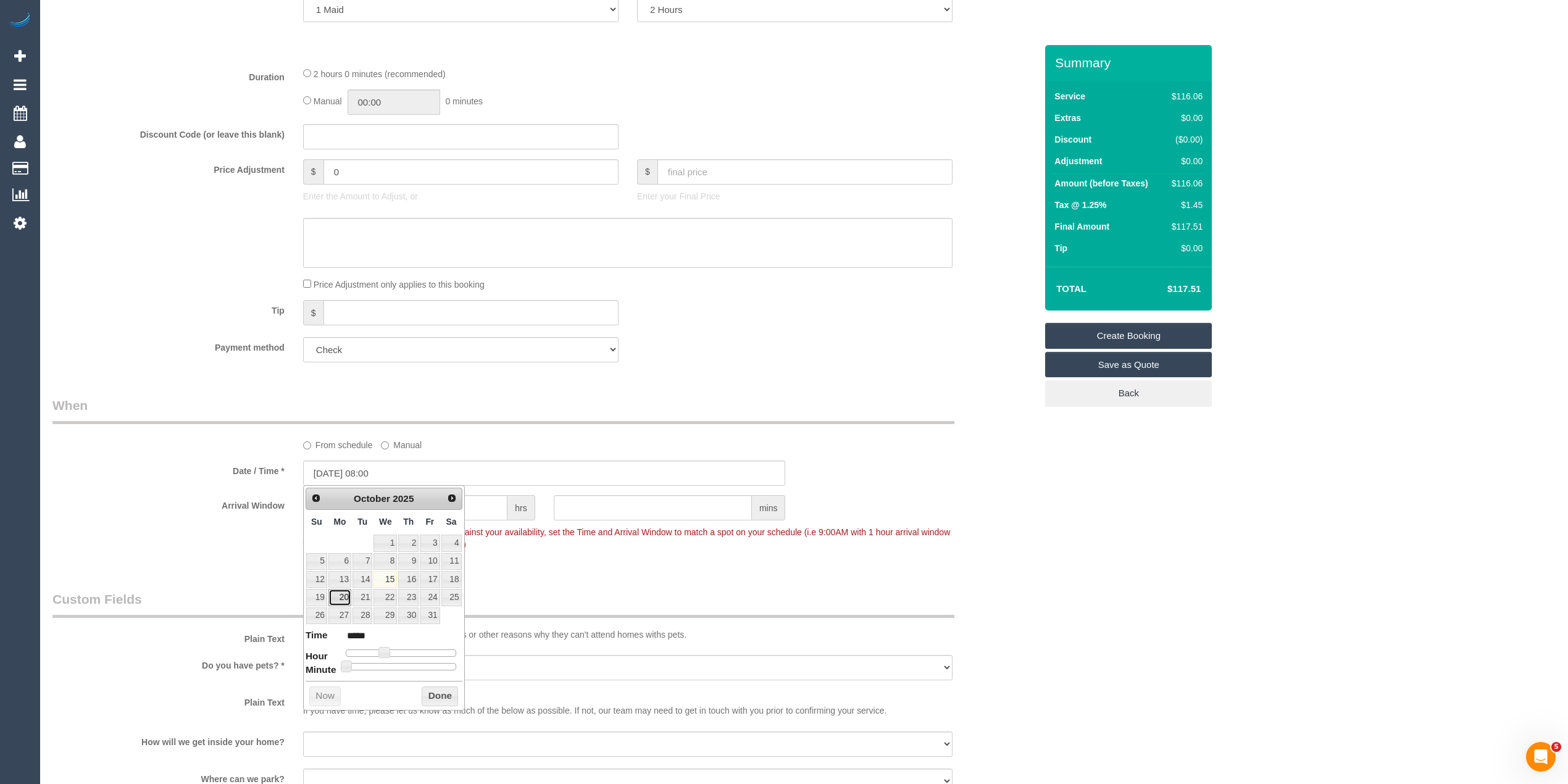
click at [346, 602] on link "20" at bounding box center [340, 596] width 23 height 17
type input "20/10/2025 09:00"
type input "*****"
type input "20/10/2025 10:00"
type input "*****"
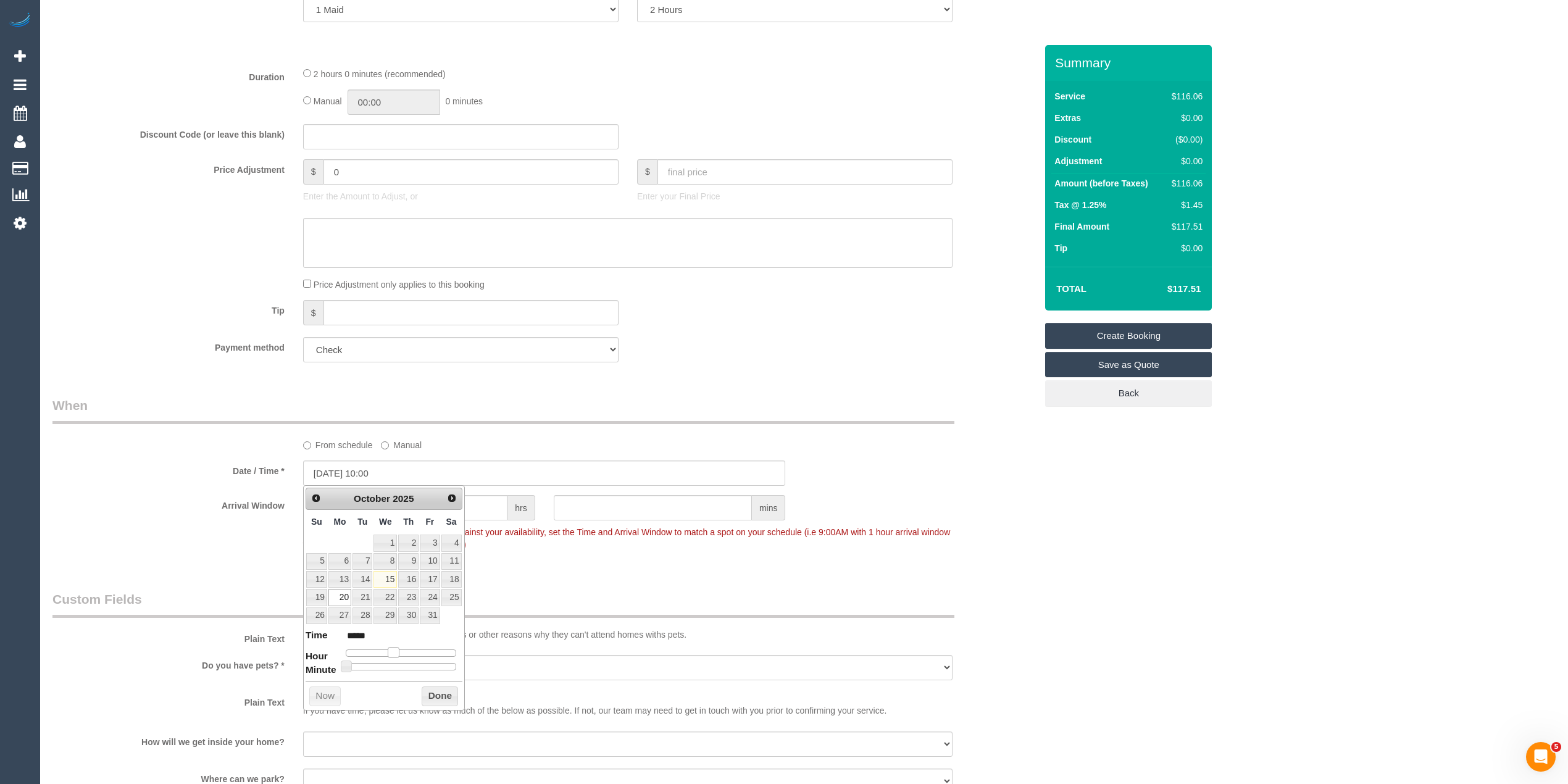
drag, startPoint x: 386, startPoint y: 653, endPoint x: 395, endPoint y: 653, distance: 9.0
click at [395, 653] on span at bounding box center [392, 652] width 11 height 11
drag, startPoint x: 1234, startPoint y: 689, endPoint x: 1146, endPoint y: 670, distance: 90.0
click at [1234, 689] on div "Who Email* nyimagyalpo1@gmail.com Name * Nima Gyalpo Where Address* 480 Lygon S…" at bounding box center [804, 401] width 1503 height 1810
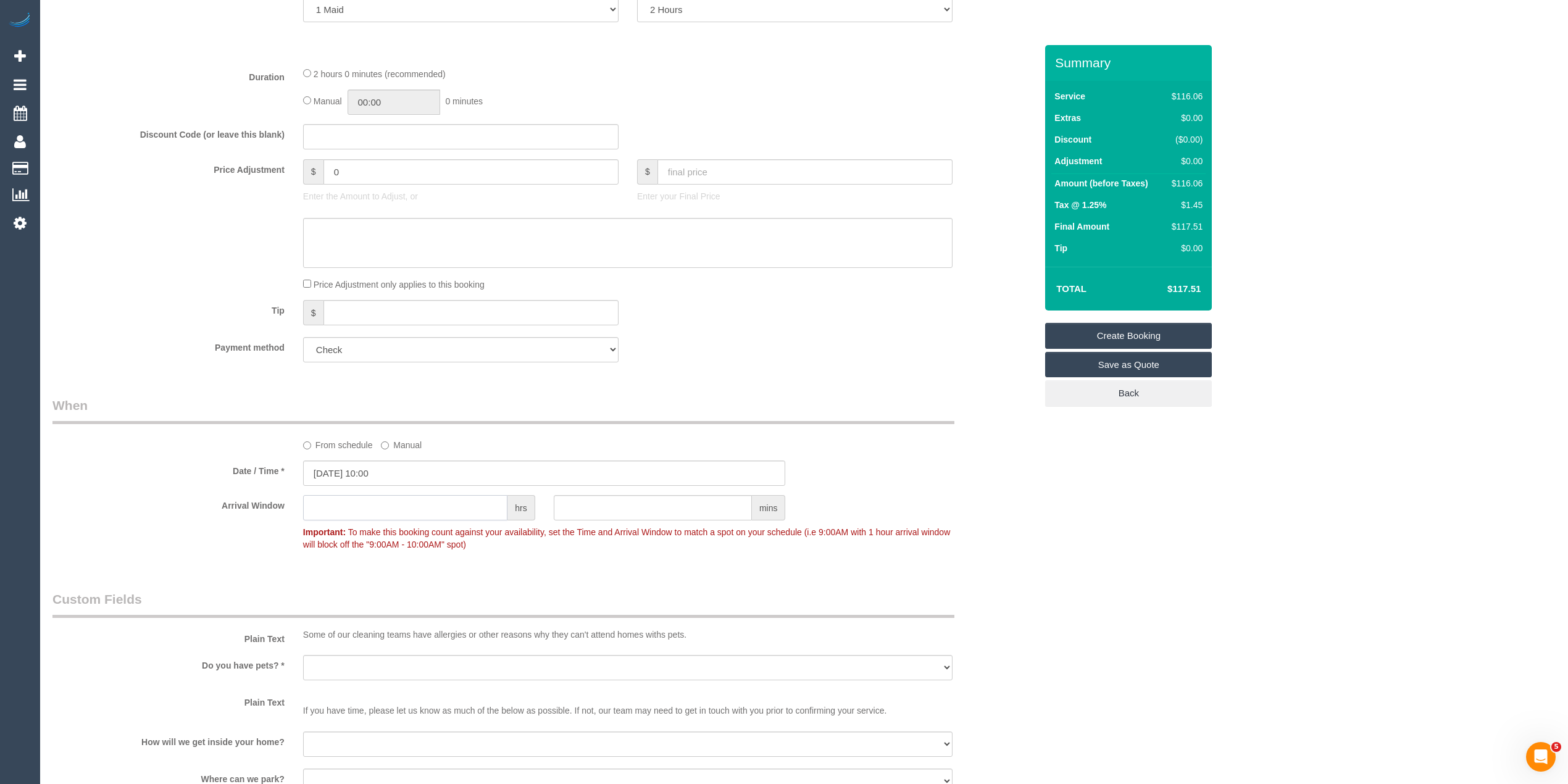
click at [332, 505] on input "text" at bounding box center [405, 507] width 204 height 25
type input "1"
click at [1247, 562] on div "Who Email* nyimagyalpo1@gmail.com Name * Nima Gyalpo Where Address* 480 Lygon S…" at bounding box center [804, 401] width 1503 height 1810
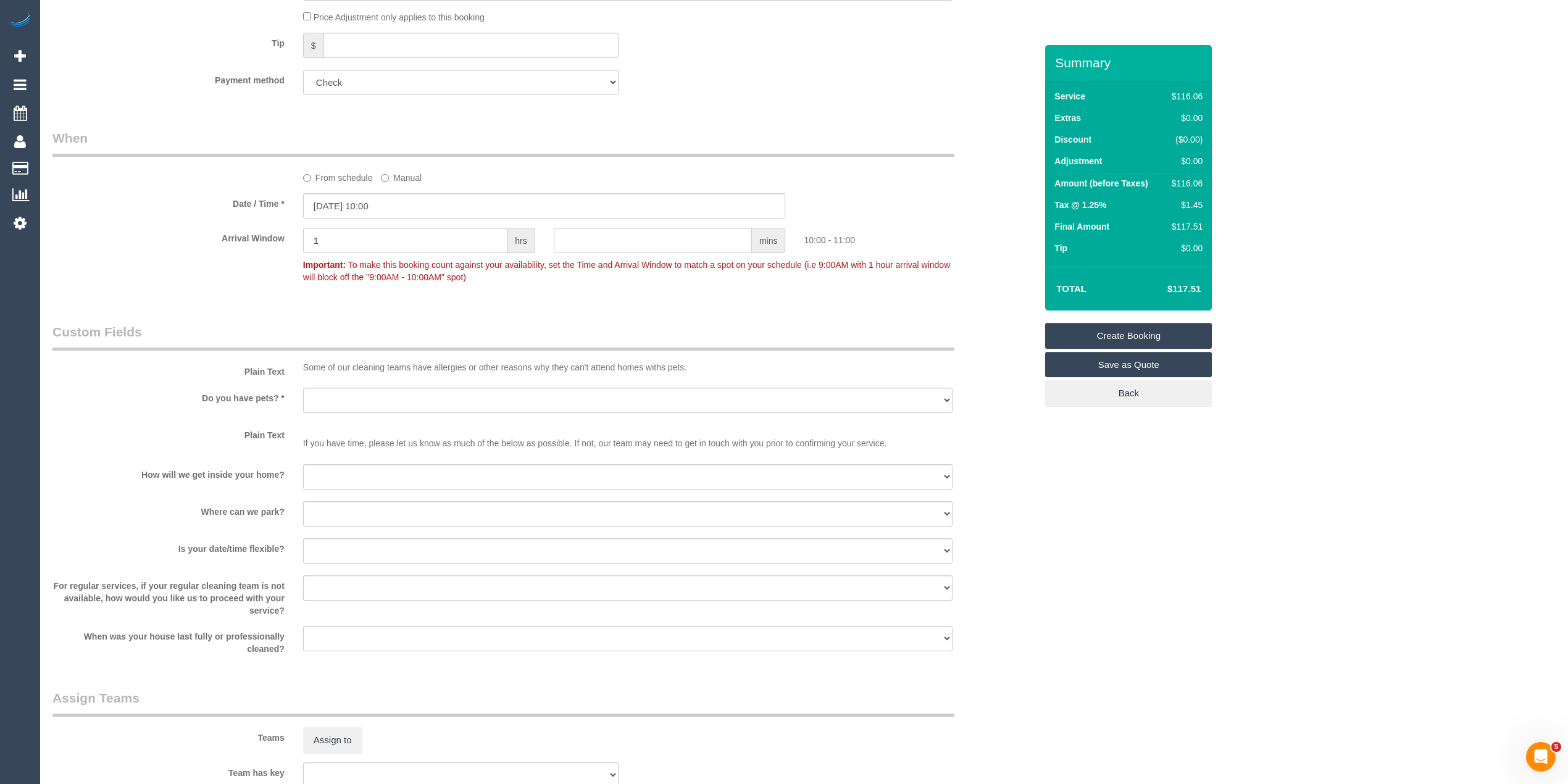
scroll to position [823, 0]
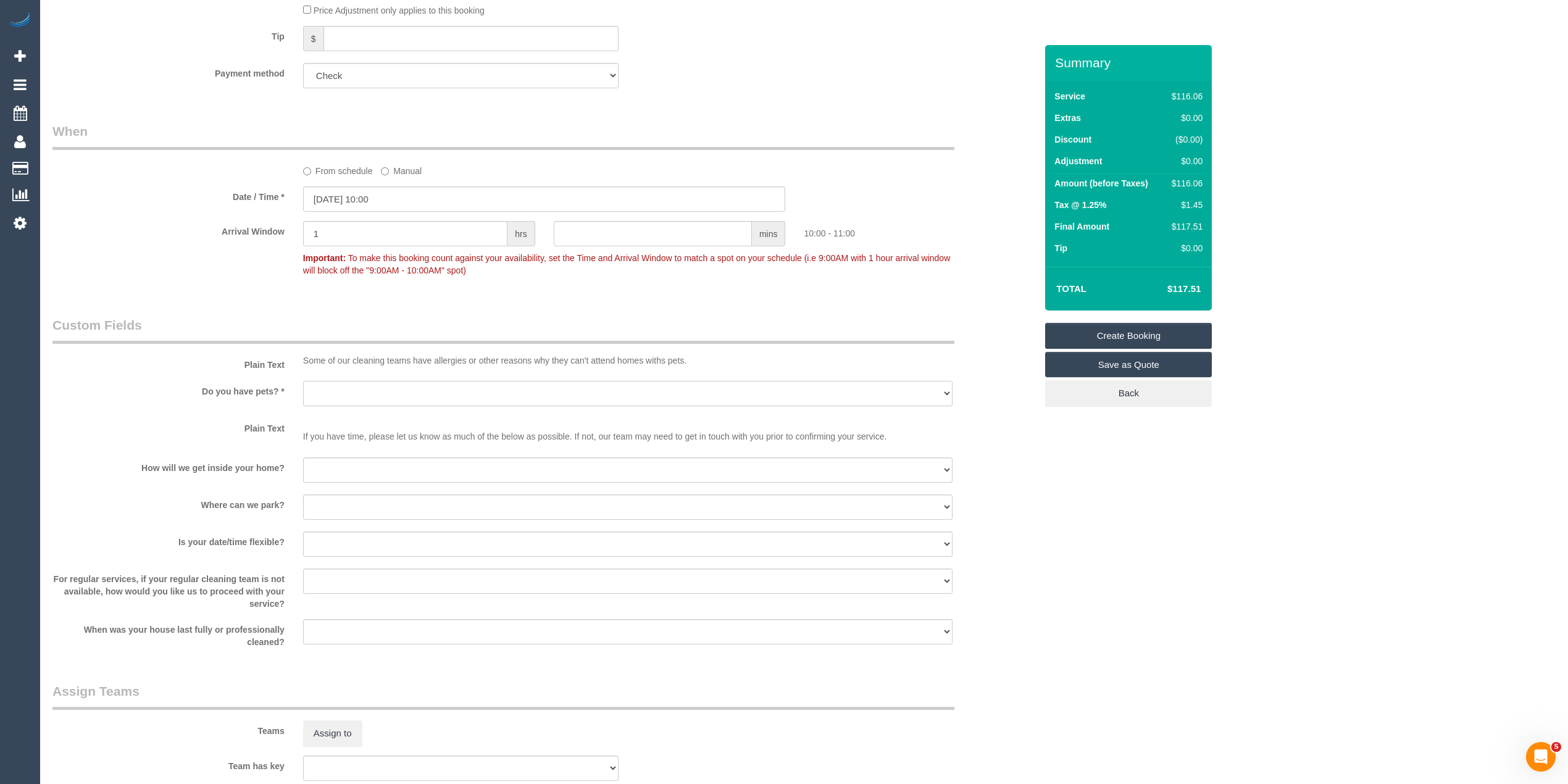
click at [322, 391] on select "Yes - Cats Yes - Dogs No pets Yes - Dogs and Cats Yes - Other" at bounding box center [627, 393] width 649 height 25
select select "number:28"
click at [303, 381] on select "Yes - Cats Yes - Dogs No pets Yes - Dogs and Cats Yes - Other" at bounding box center [627, 393] width 649 height 25
drag, startPoint x: 341, startPoint y: 464, endPoint x: 344, endPoint y: 472, distance: 8.5
click at [341, 464] on select "I will be home Key will be left (please provide details below) Lock box/Access …" at bounding box center [627, 470] width 649 height 25
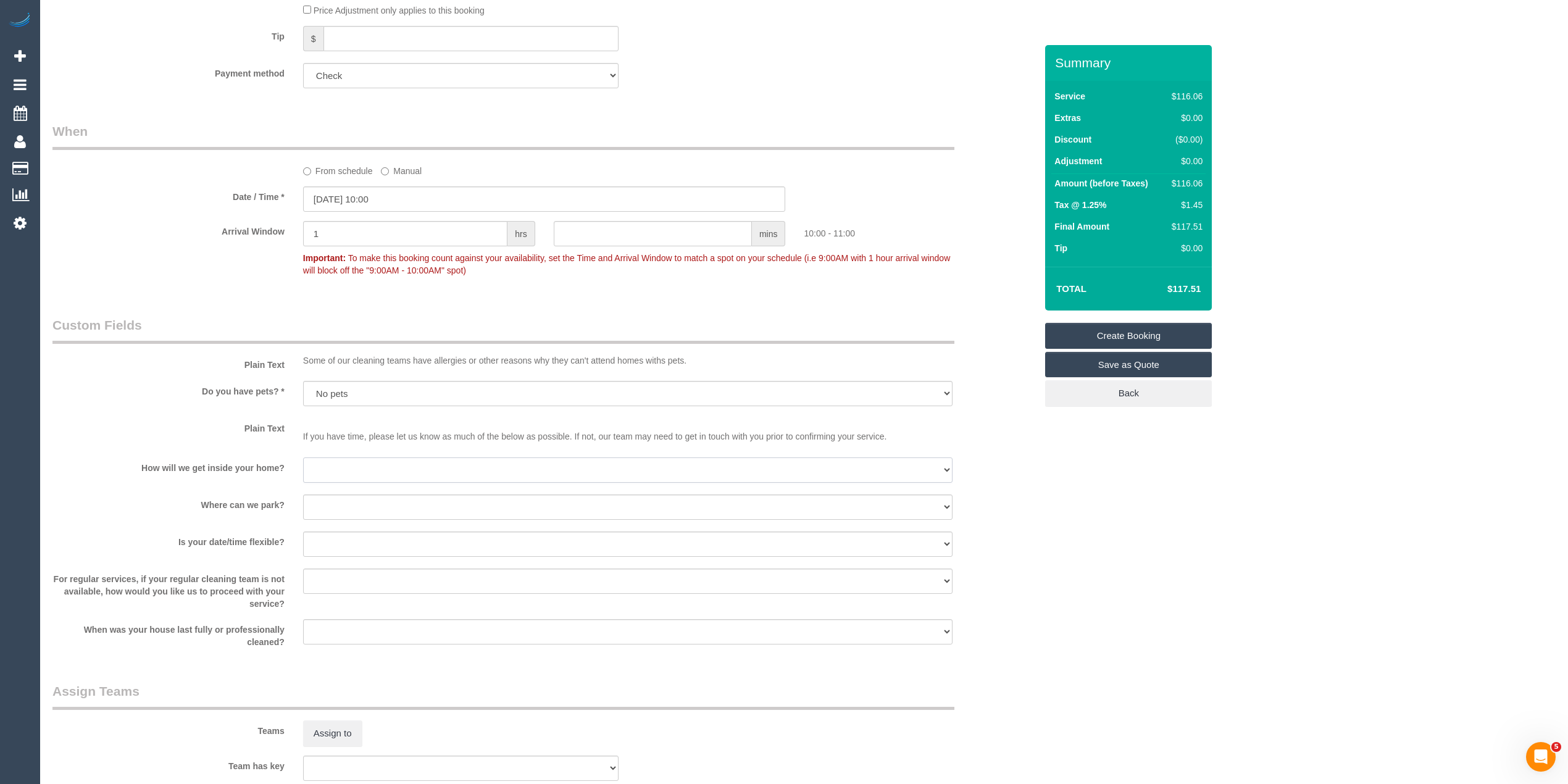
select select "number:14"
click at [303, 457] on select "I will be home Key will be left (please provide details below) Lock box/Access …" at bounding box center [627, 470] width 649 height 25
click at [332, 500] on select "I will provide parking on-site Free street parking Paid street parking (cost wi…" at bounding box center [627, 506] width 649 height 25
select select "number:19"
click at [303, 494] on select "I will provide parking on-site Free street parking Paid street parking (cost wi…" at bounding box center [627, 506] width 649 height 25
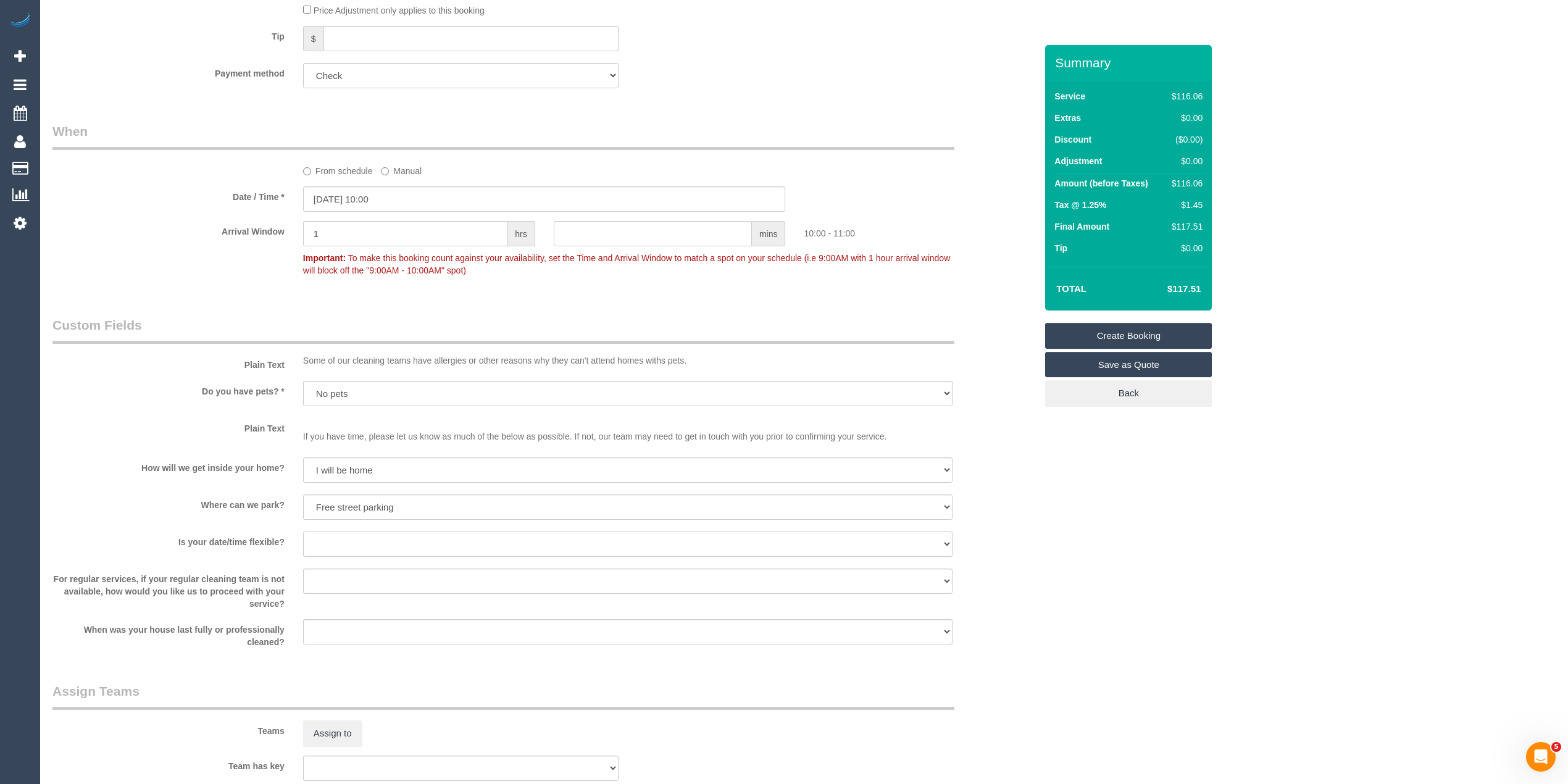
click at [343, 537] on select "Yes - date and time Yes - date but not time Yes - time but not date No - No fle…" at bounding box center [627, 544] width 649 height 25
select select "number:25"
click at [303, 532] on select "Yes - date and time Yes - date but not time Yes - time but not date No - No fle…" at bounding box center [627, 544] width 649 height 25
click at [408, 646] on div "When was your house last fully or professionally cleaned? Within 1-2 weeks With…" at bounding box center [544, 633] width 1002 height 29
click at [353, 578] on select "Arrange a cleaner to cover and do not bother you Arrange a cleaner to cover and…" at bounding box center [627, 581] width 649 height 25
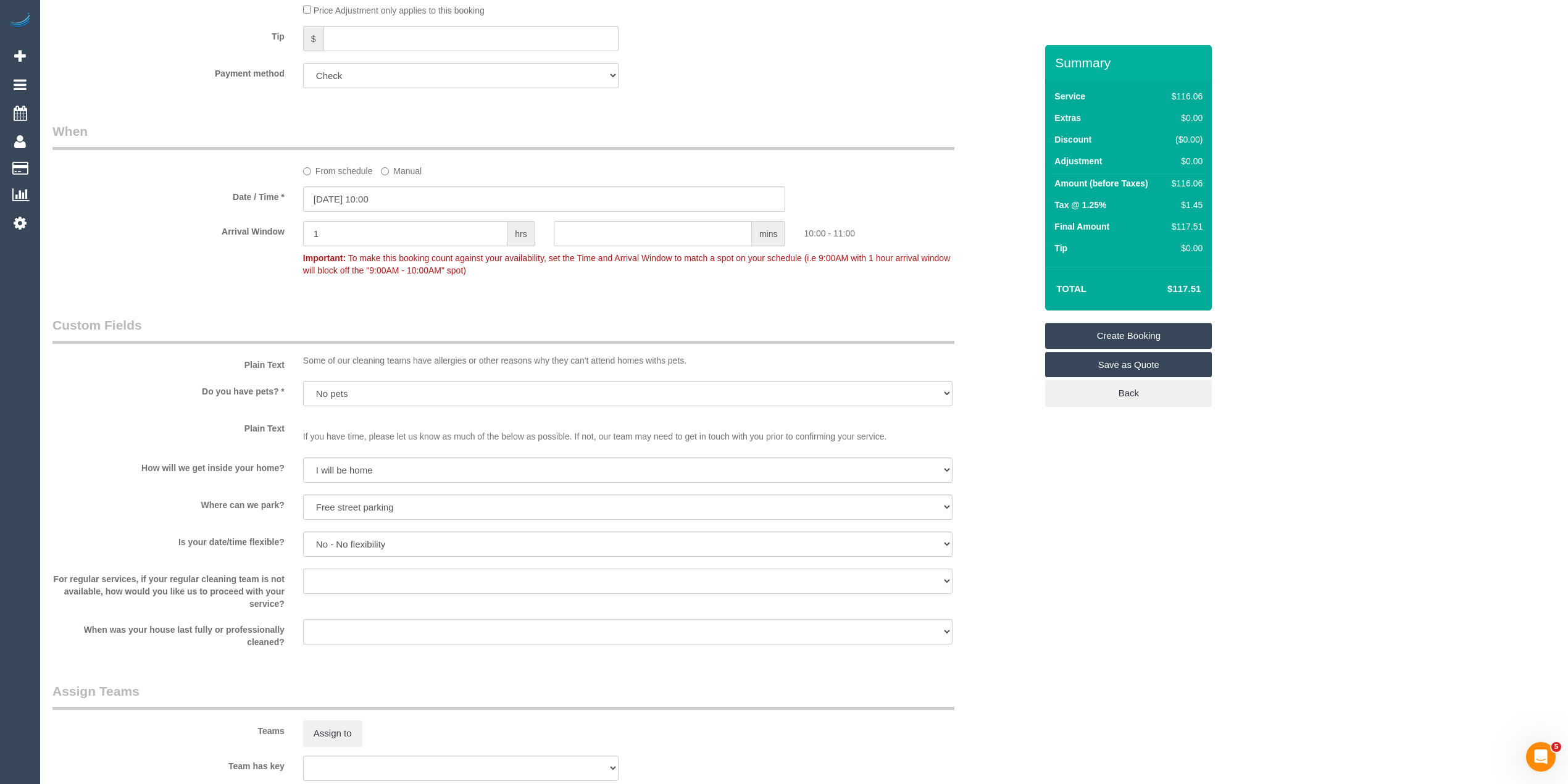
select select "number:34"
click at [303, 568] on select "Arrange a cleaner to cover and do not bother you Arrange a cleaner to cover and…" at bounding box center [627, 581] width 649 height 25
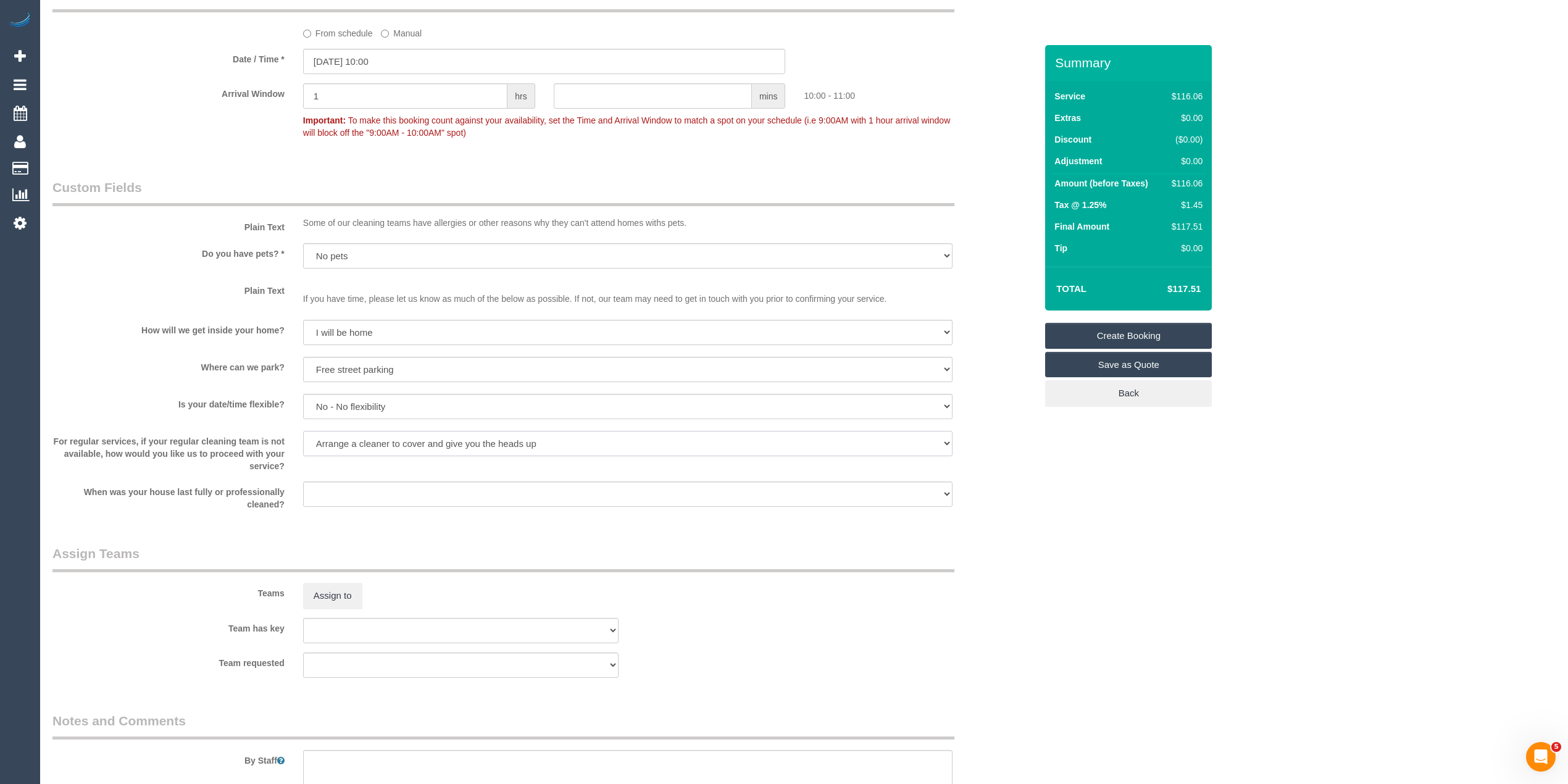
scroll to position [1097, 0]
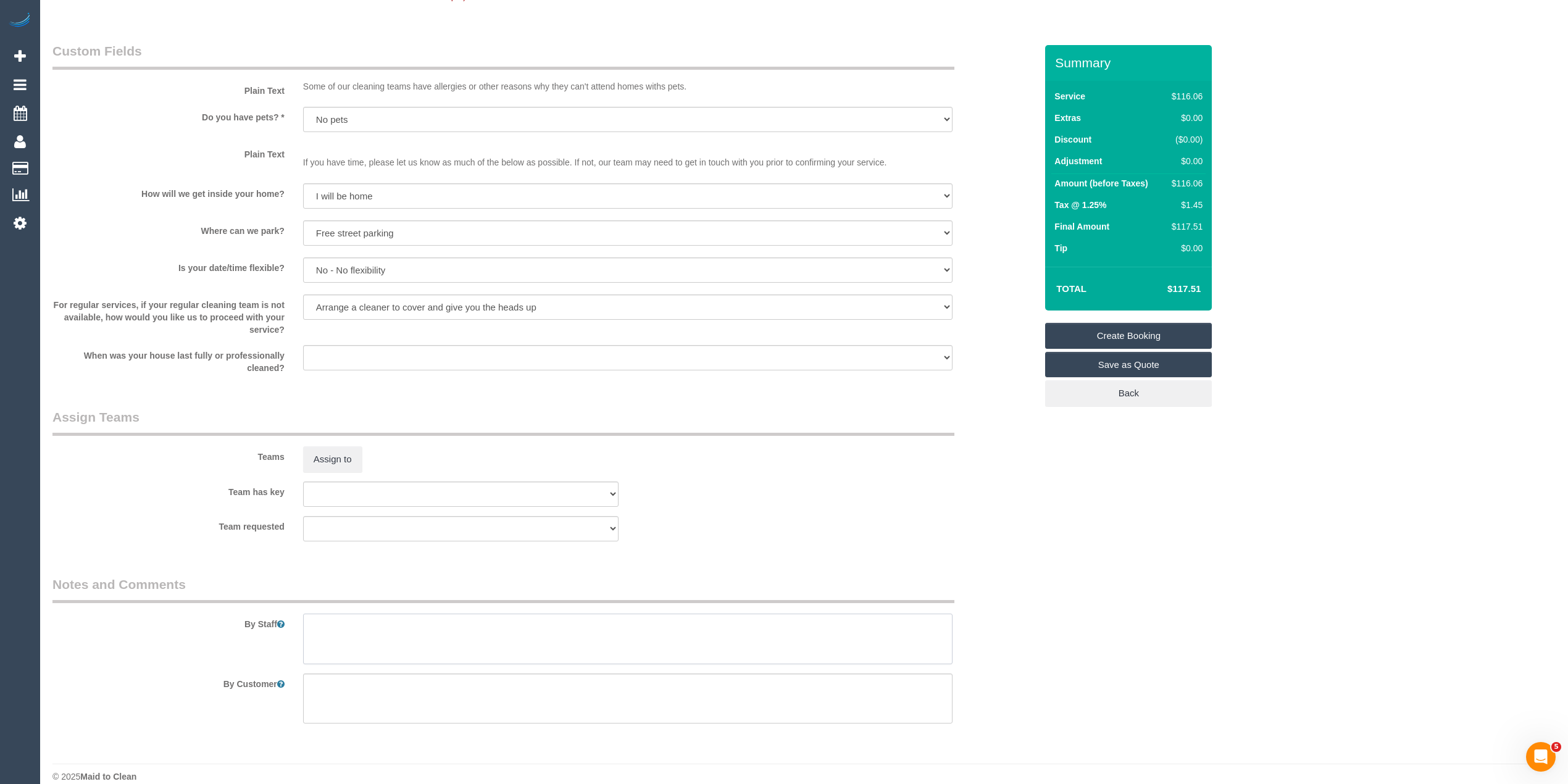
click at [462, 633] on textarea at bounding box center [627, 639] width 649 height 50
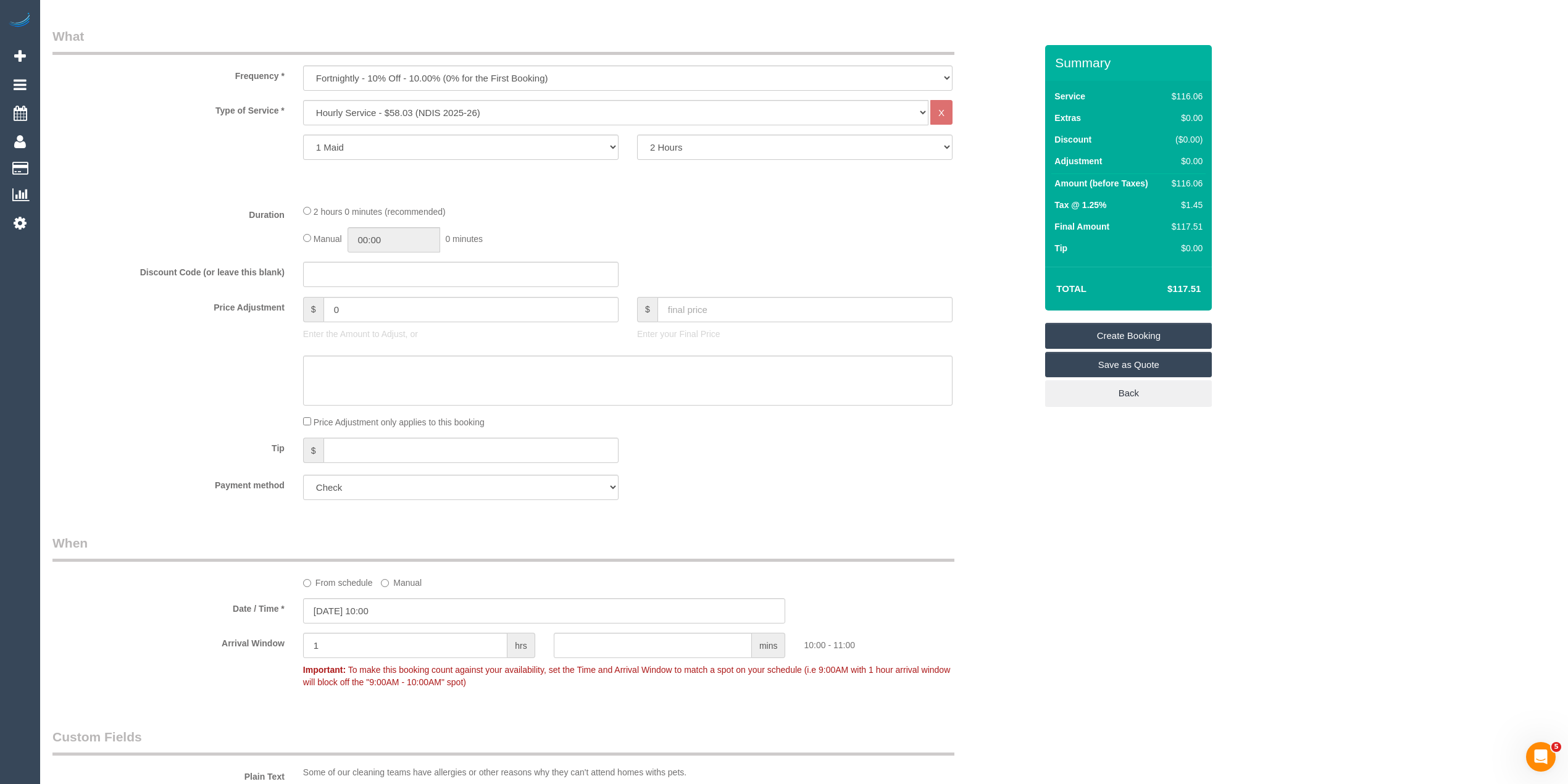
type textarea "Please ask the customer which areas they want cleaned, thank you."
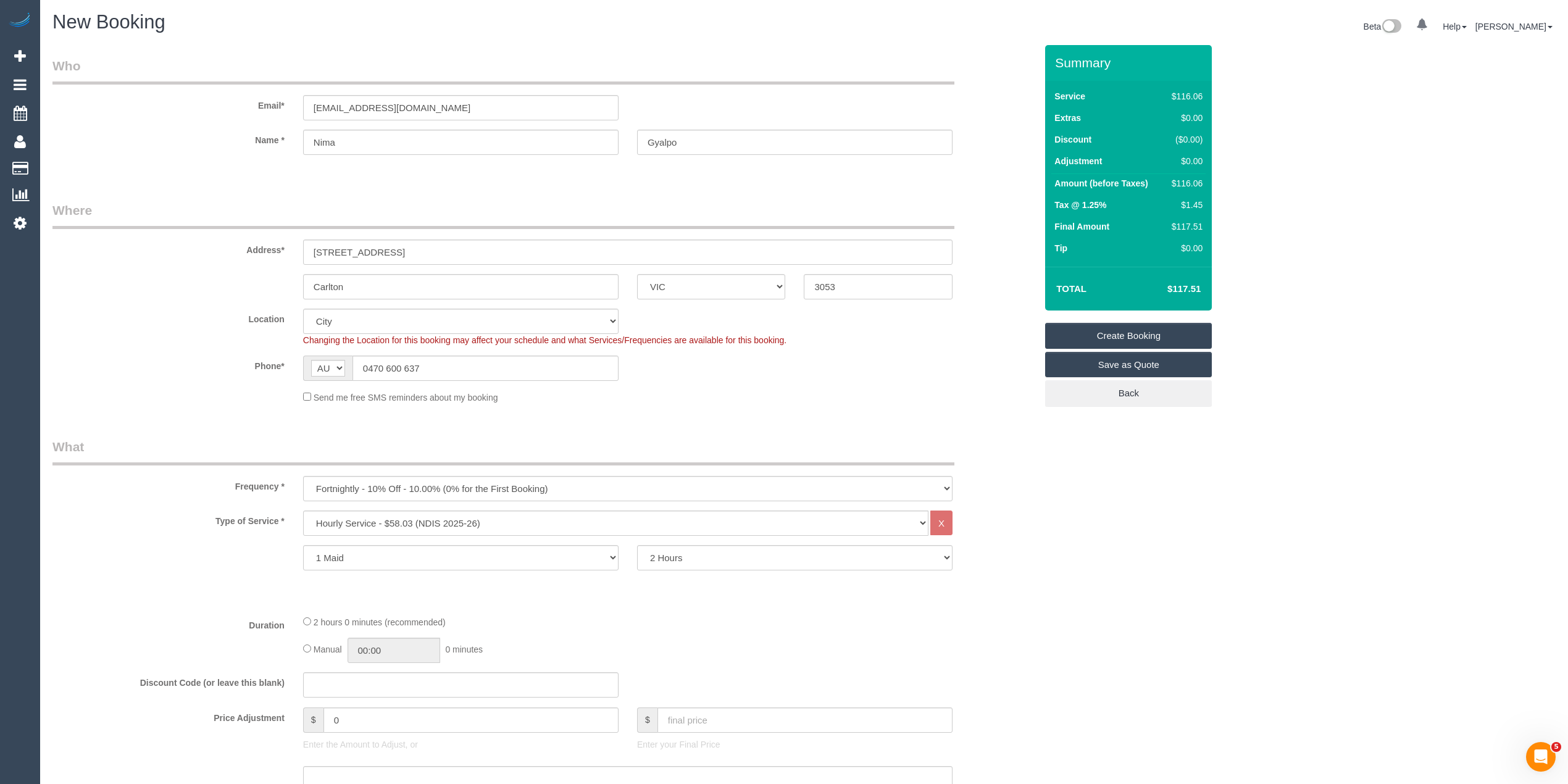
scroll to position [0, 0]
drag, startPoint x: 443, startPoint y: 102, endPoint x: 157, endPoint y: 105, distance: 286.0
click at [157, 105] on div "Email* nyimagyalpo1@gmail.com" at bounding box center [544, 89] width 1002 height 63
click at [1143, 331] on link "Create Booking" at bounding box center [1128, 336] width 167 height 26
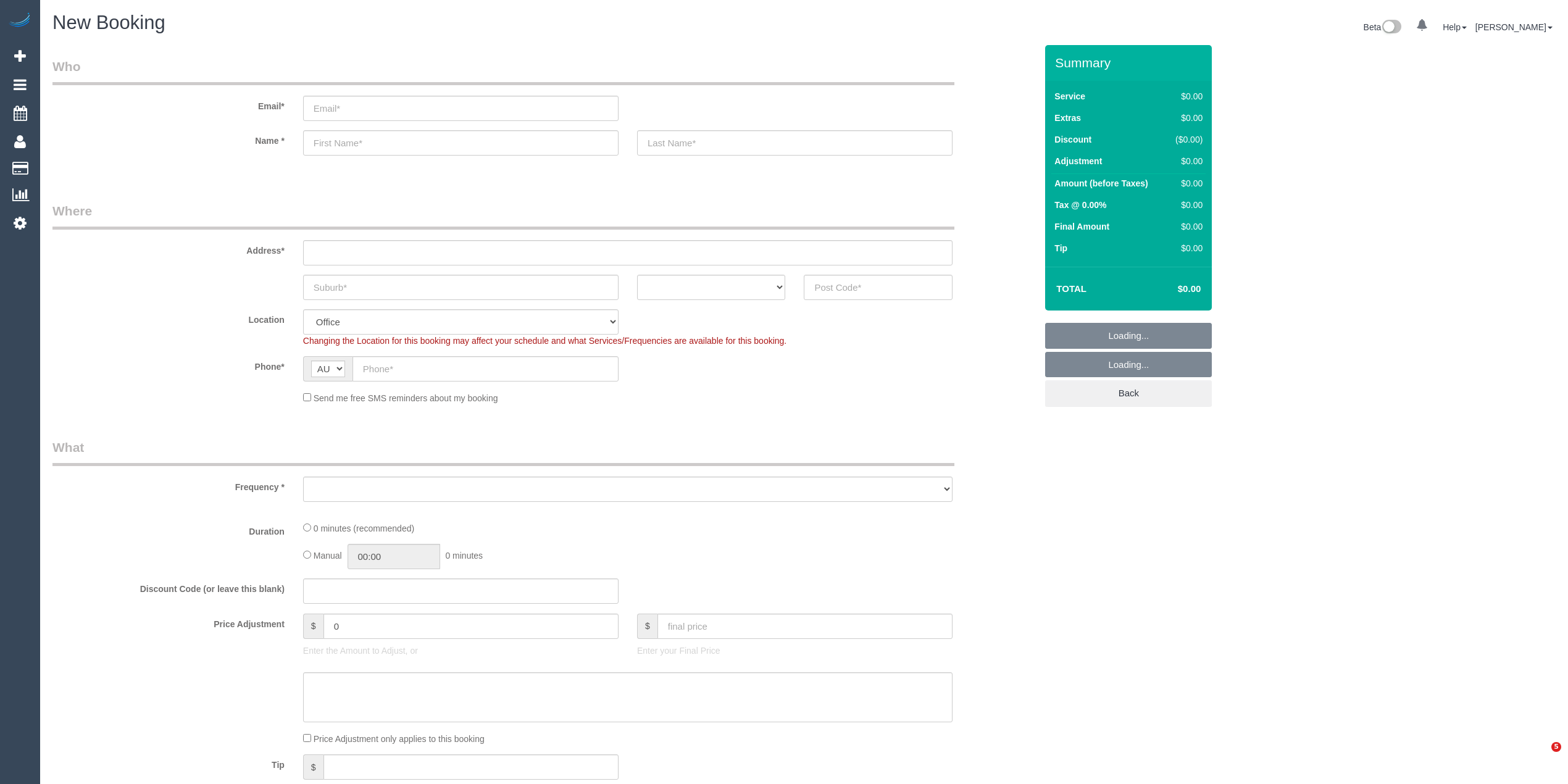
select select "object:2116"
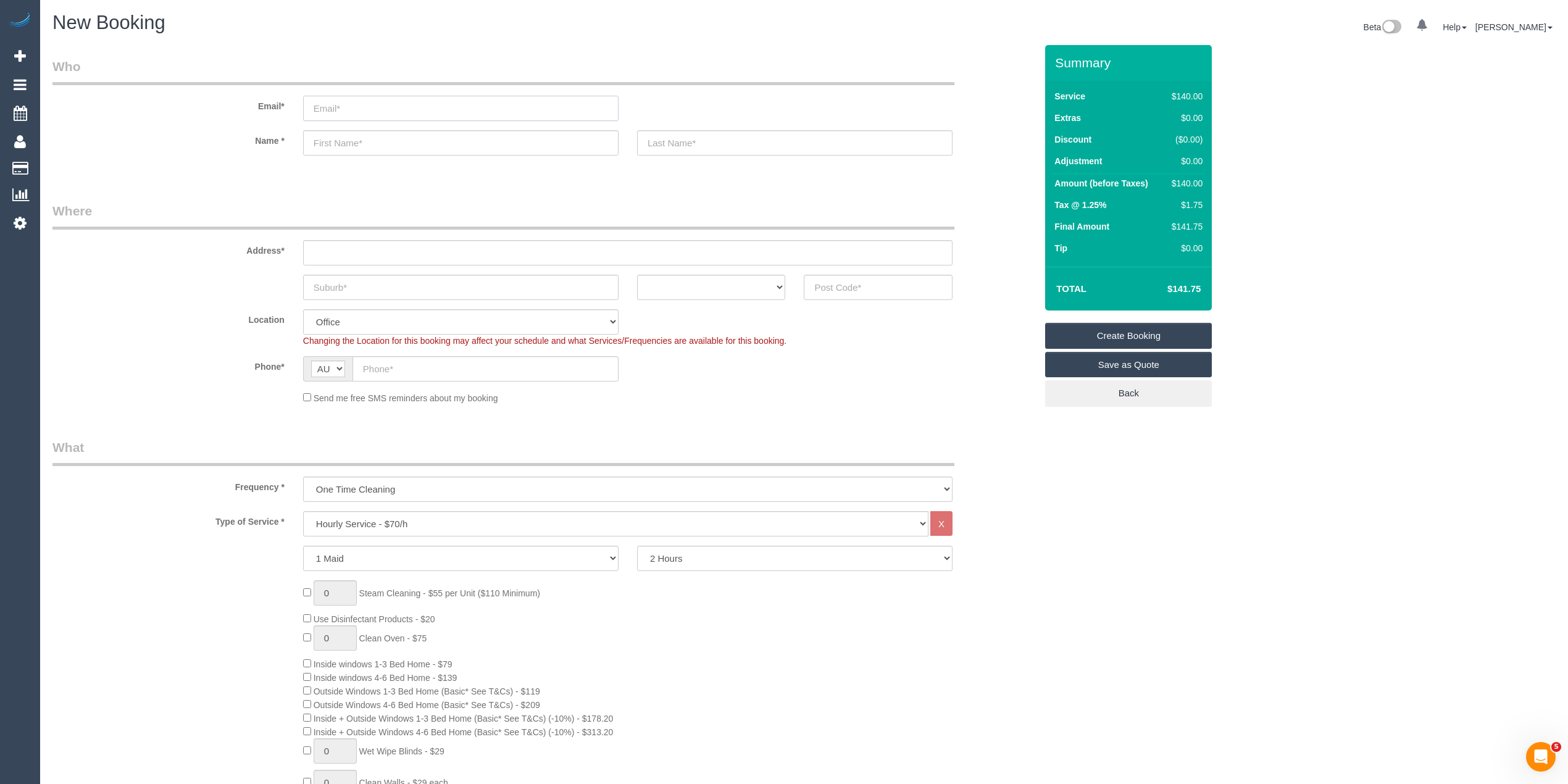
click at [358, 101] on input "email" at bounding box center [460, 108] width 315 height 25
paste input "malissafairchild@y7mail.com"
type input "malissafairchild@y7mail.com"
click at [340, 142] on input "text" at bounding box center [460, 143] width 315 height 25
paste input "Malissa Fairchild"
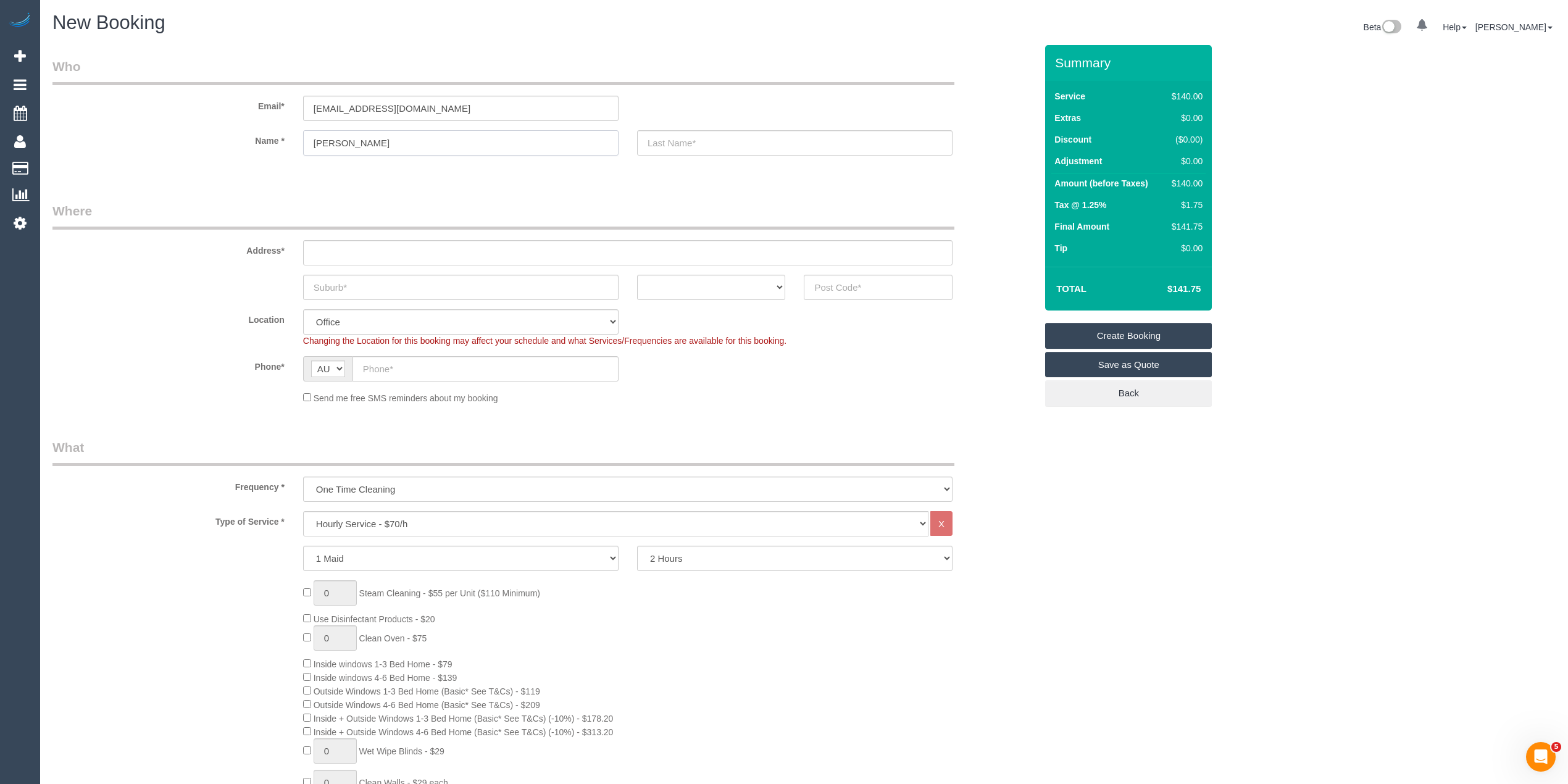
click at [373, 141] on input "Malissa Fairchild" at bounding box center [460, 143] width 315 height 25
type input "Malissa"
click at [678, 138] on input "text" at bounding box center [794, 143] width 315 height 25
paste input "Fairchild"
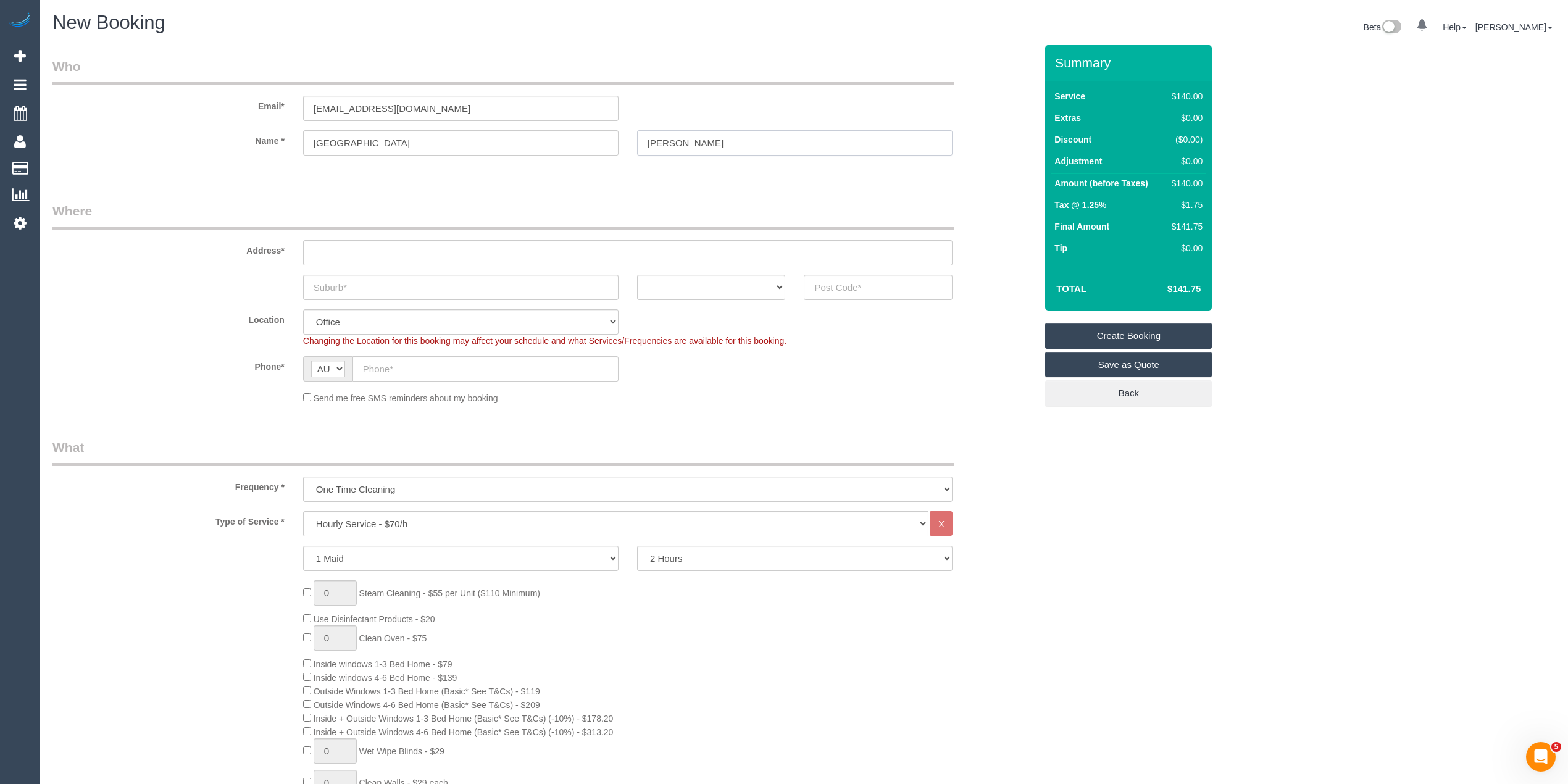
type input "Fairchild"
click at [347, 247] on input "text" at bounding box center [627, 252] width 649 height 25
paste input "Unit 1 / 36 Sweet Gum Avenue"
type input "Unit 1 / 36 Sweet Gum Avenue"
click at [346, 284] on input "text" at bounding box center [460, 287] width 315 height 25
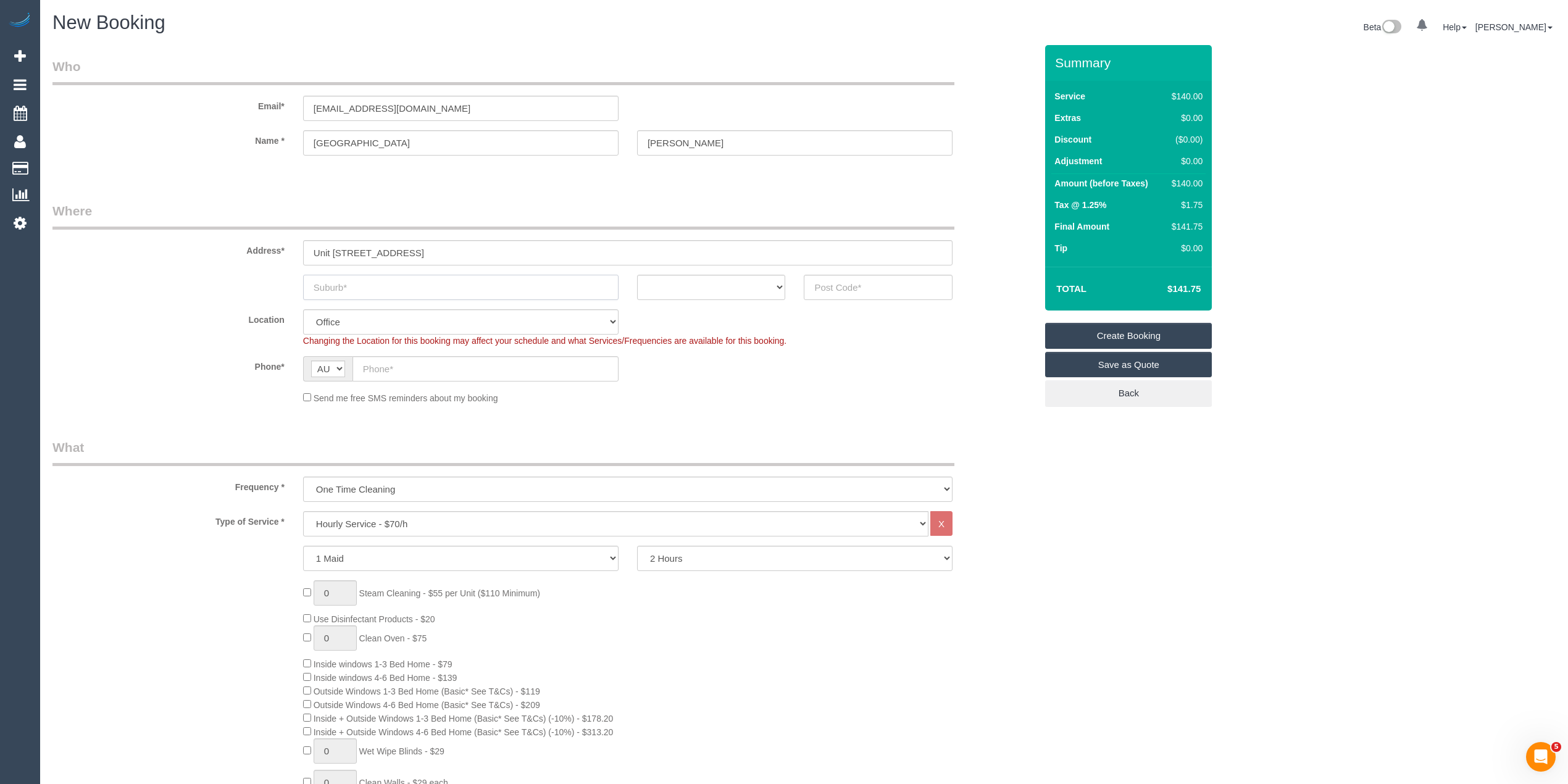
paste input "Narre Warren"
type input "Narre Warren"
click at [744, 278] on select "ACT NSW NT QLD SA TAS VIC WA" at bounding box center [711, 287] width 149 height 25
select select "VIC"
click at [637, 275] on select "ACT NSW NT QLD SA TAS VIC WA" at bounding box center [711, 287] width 149 height 25
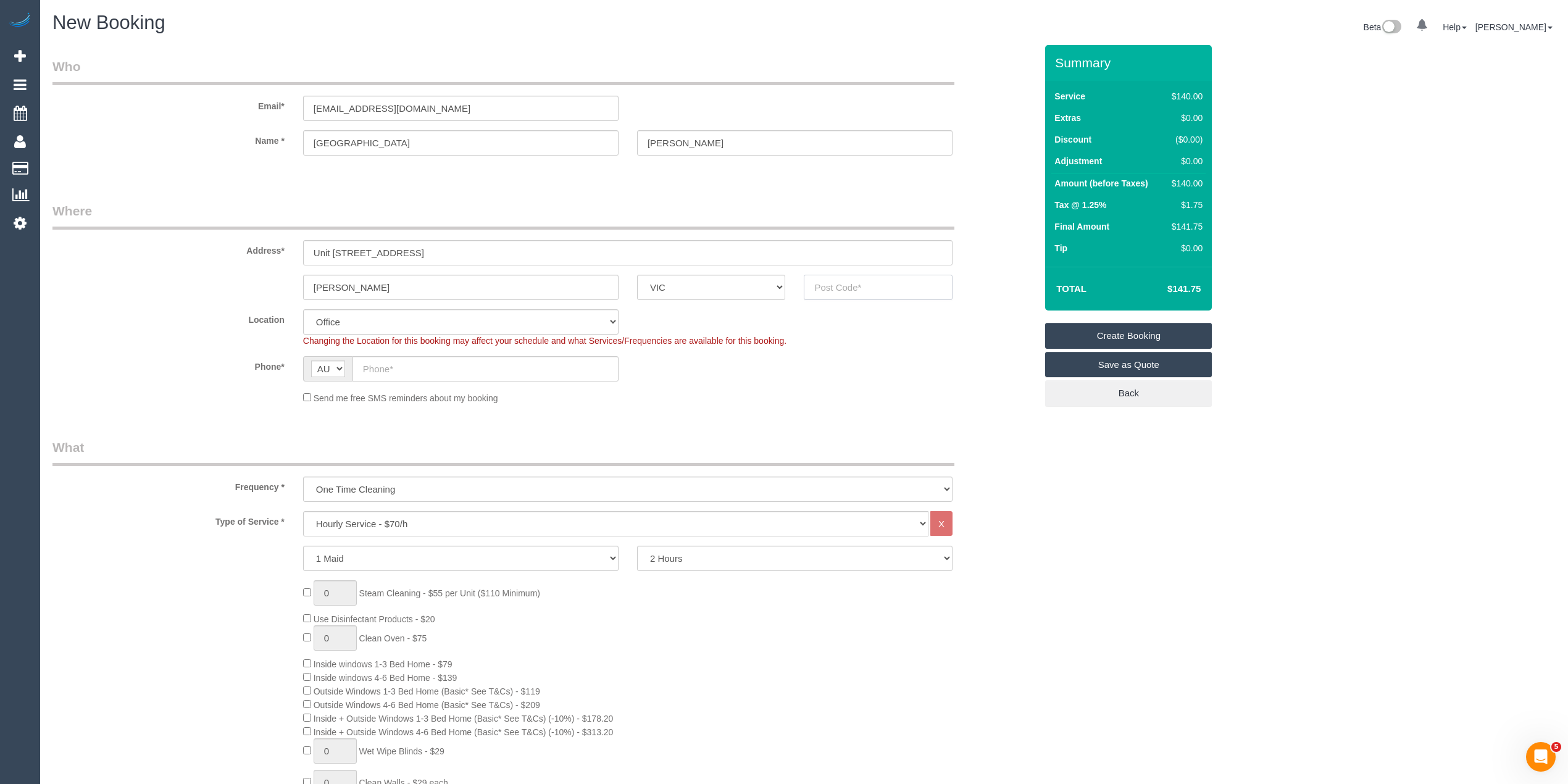
click at [850, 280] on input "text" at bounding box center [878, 287] width 149 height 25
type input "3805"
click at [439, 366] on input "text" at bounding box center [485, 369] width 266 height 25
select select "52"
select select "object:2123"
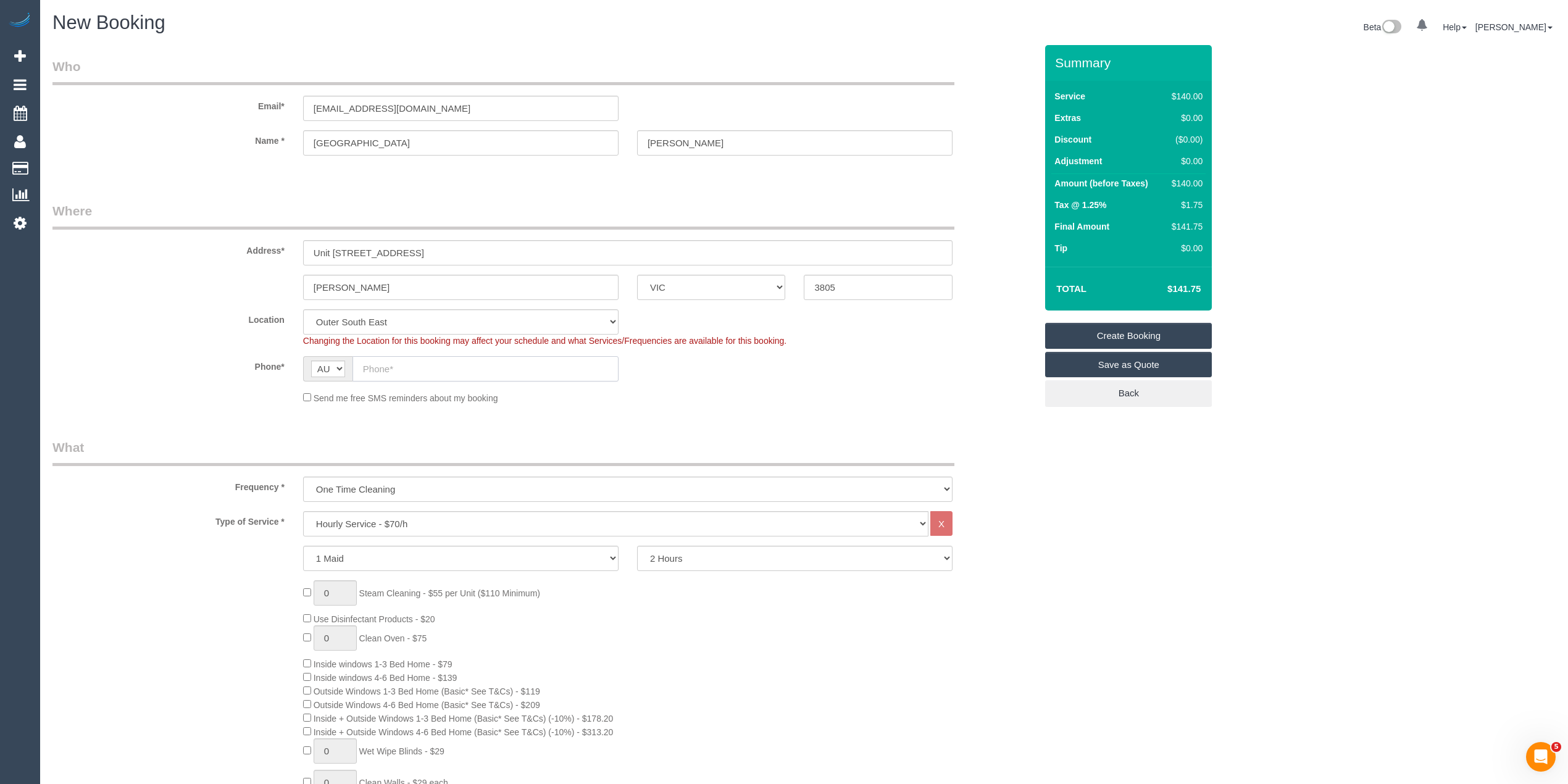
click at [404, 371] on input "text" at bounding box center [485, 369] width 266 height 25
paste input "0499 222 080"
type input "0499 222 080"
click at [361, 519] on select "Hourly Service - $70/h Hourly Service - $65/h Hourly Service - $60/h Hourly Ser…" at bounding box center [615, 524] width 625 height 25
select select "211"
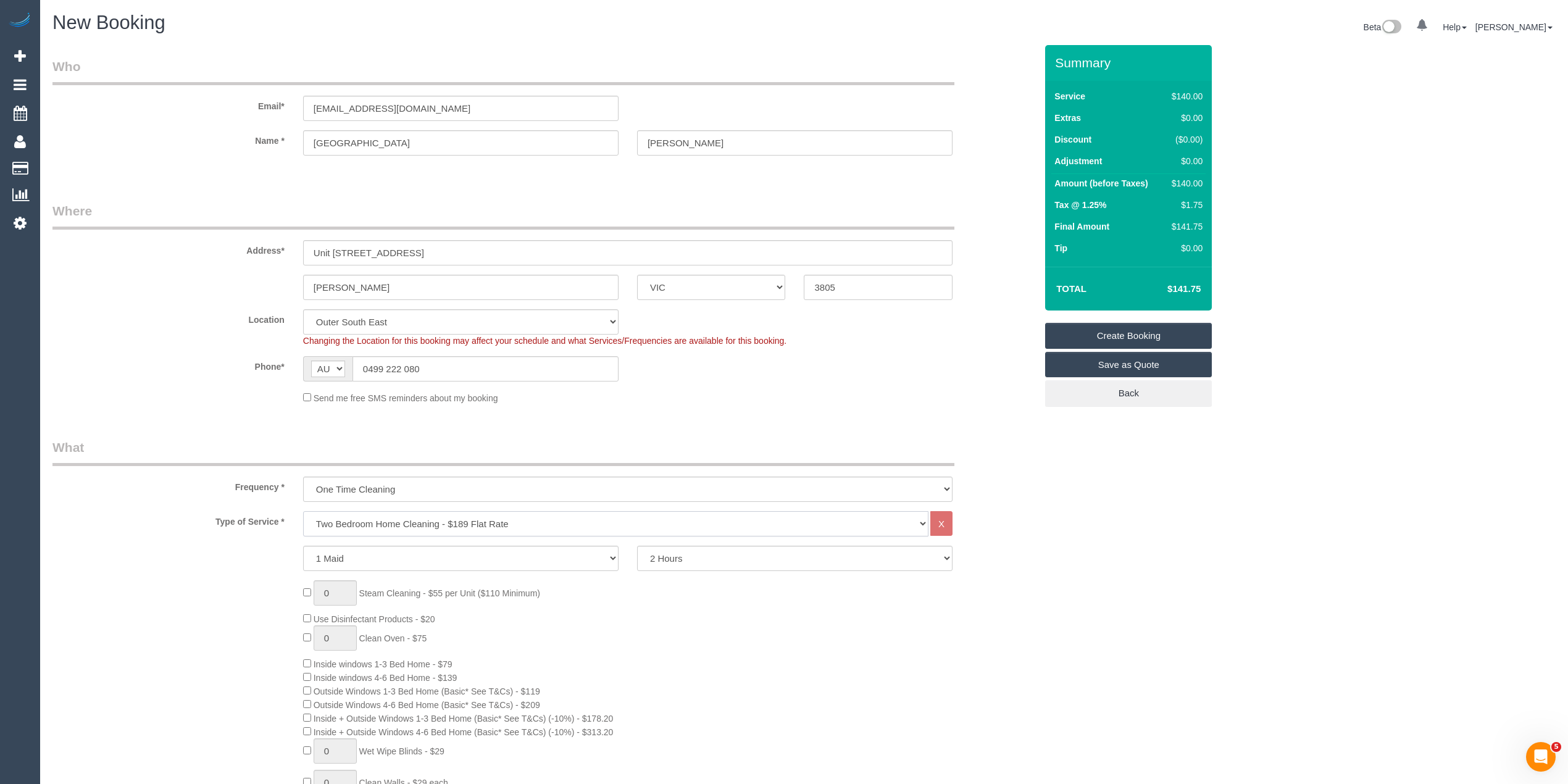
click at [303, 511] on select "Hourly Service - $70/h Hourly Service - $65/h Hourly Service - $60/h Hourly Ser…" at bounding box center [615, 524] width 625 height 25
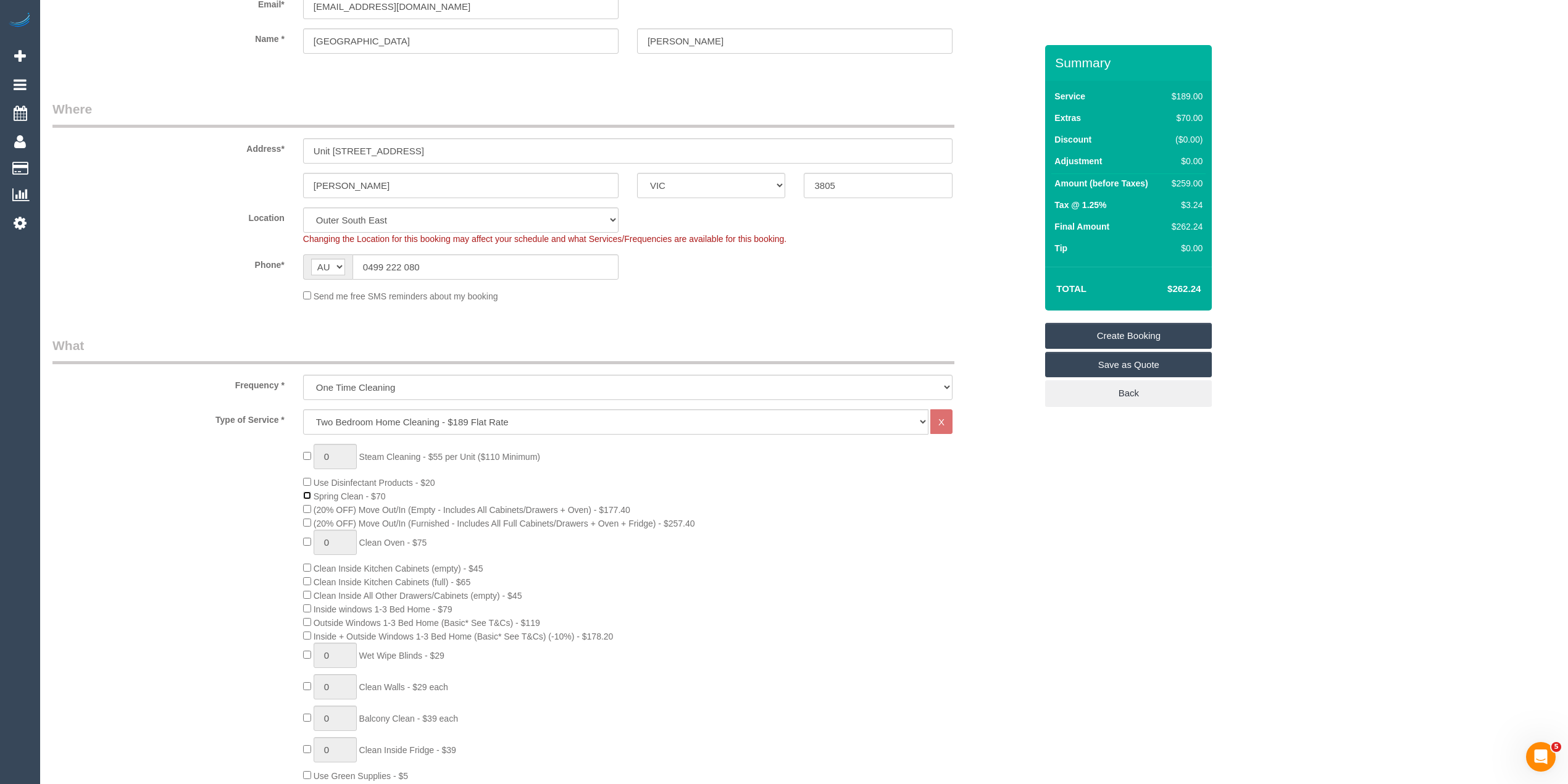
scroll to position [137, 0]
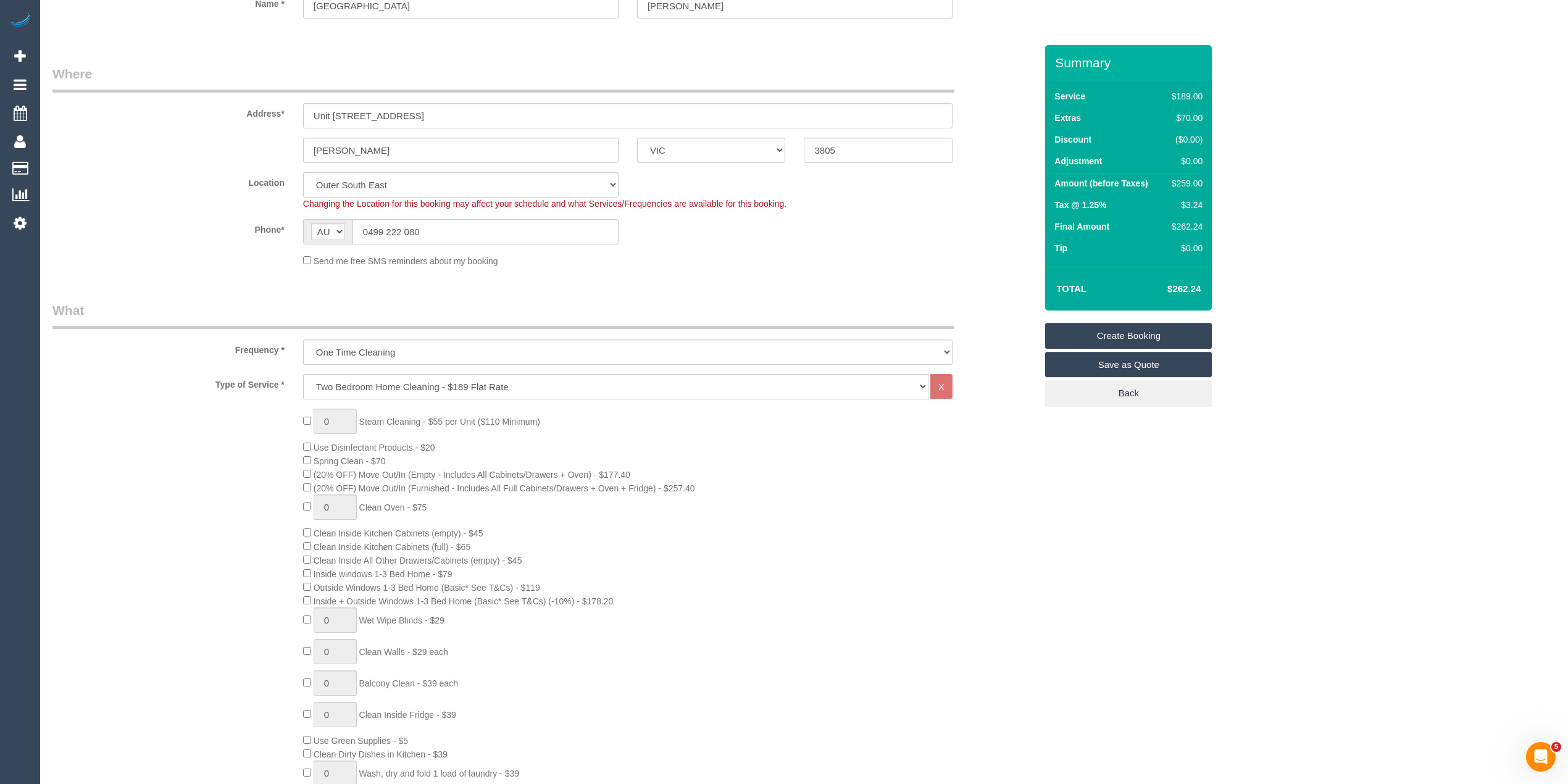
click at [312, 598] on span "Inside + Outside Windows 1-3 Bed Home (Basic* See T&Cs) (-10%) - $178.20" at bounding box center [458, 602] width 310 height 10
drag, startPoint x: 339, startPoint y: 648, endPoint x: 297, endPoint y: 638, distance: 43.2
click at [297, 638] on div "0 Steam Cleaning - $55 per Unit ($110 Minimum) Use Disinfectant Products - $20 …" at bounding box center [669, 638] width 751 height 460
type input "14"
type input "1"
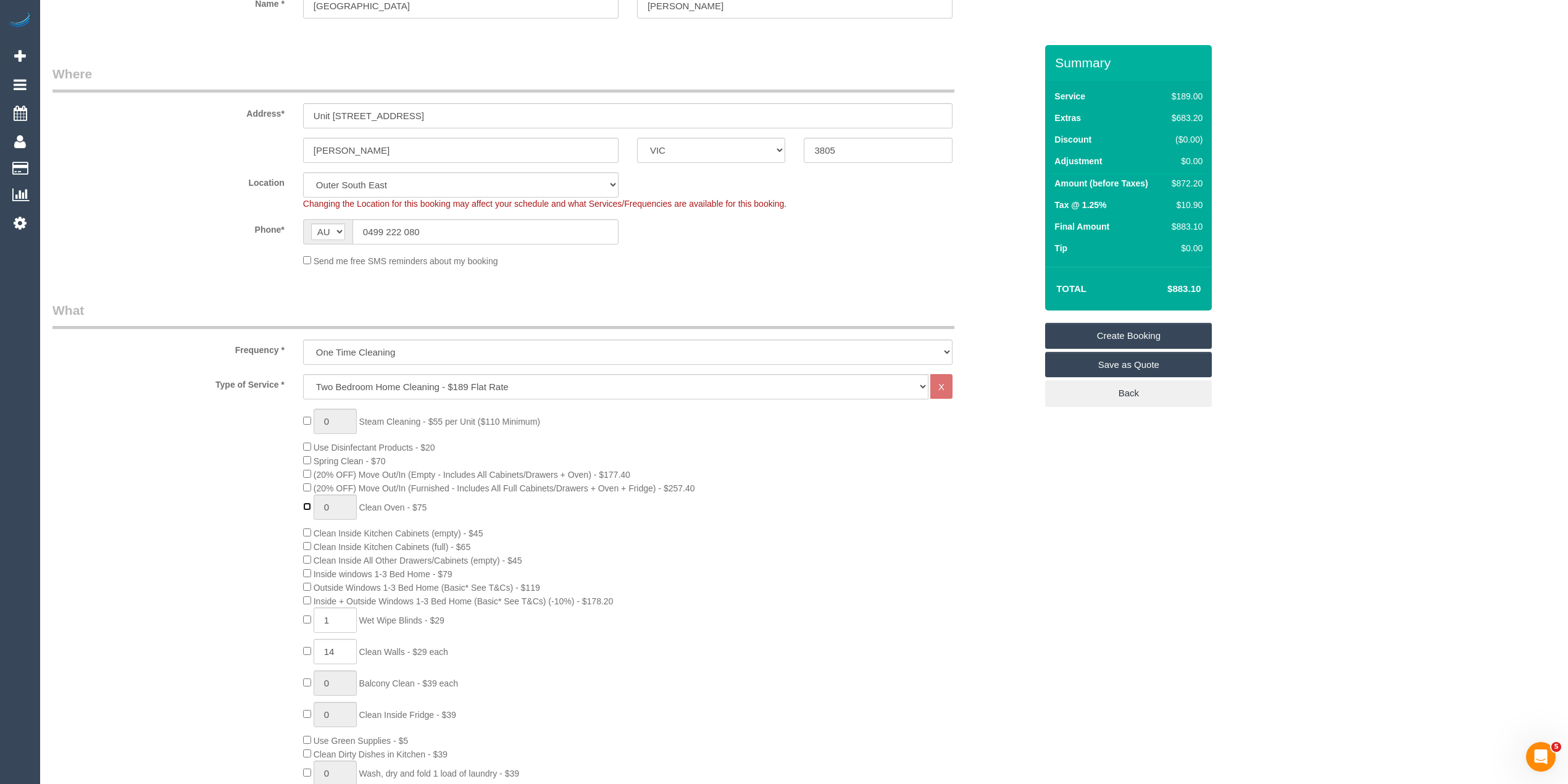
type input "1"
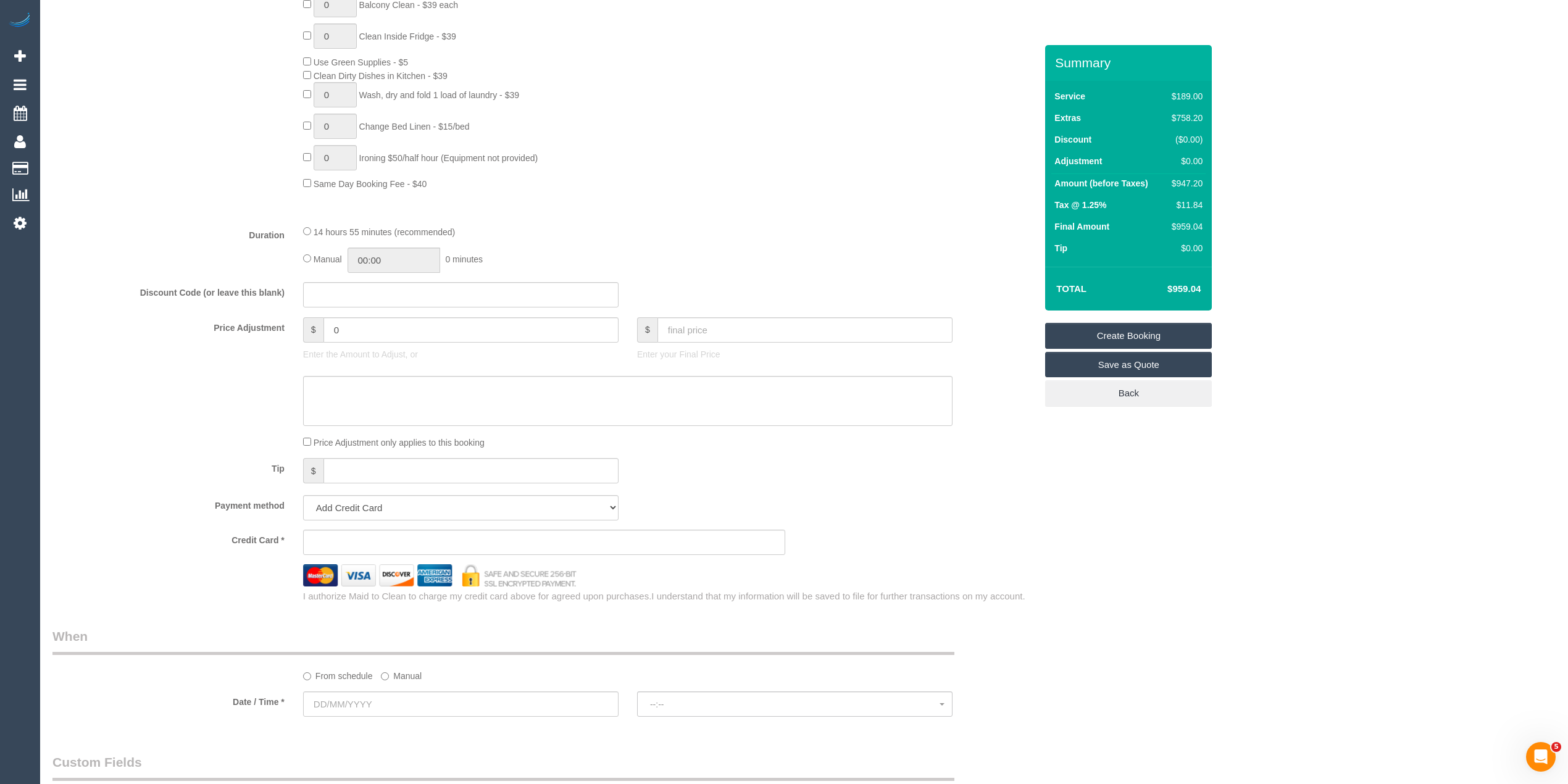
scroll to position [823, 0]
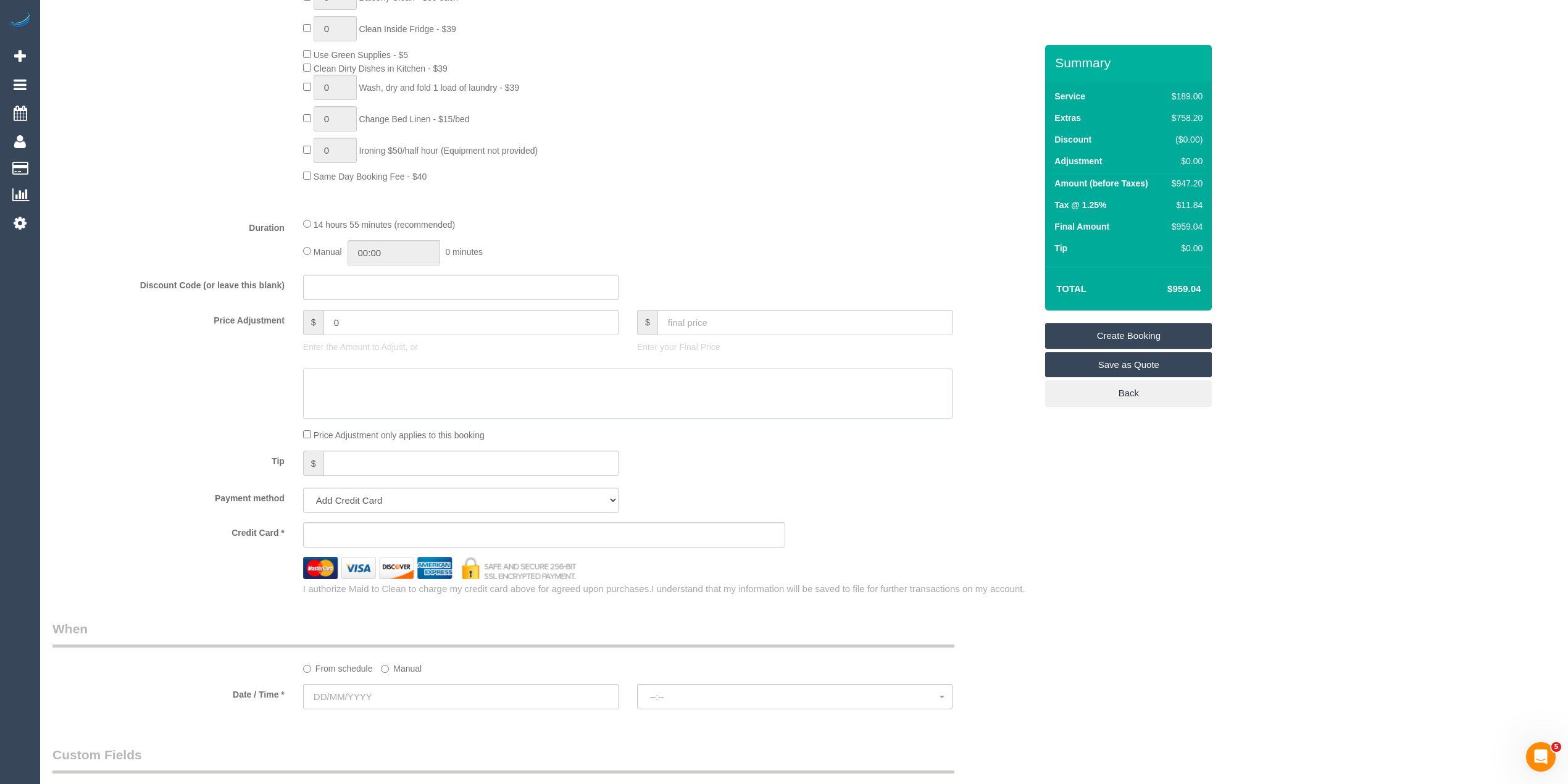
click at [354, 386] on textarea at bounding box center [627, 394] width 649 height 50
paste textarea "Clean exhaust fans in kitchen -$32.50"
paste textarea "Clean exhaust fan in bathroom - $16.50"
paste textarea "Steam cleaning of queen mattress - $150"
paste textarea "Steam cleaning of 3 seater, 2 seater and 1 seater sofas - $330"
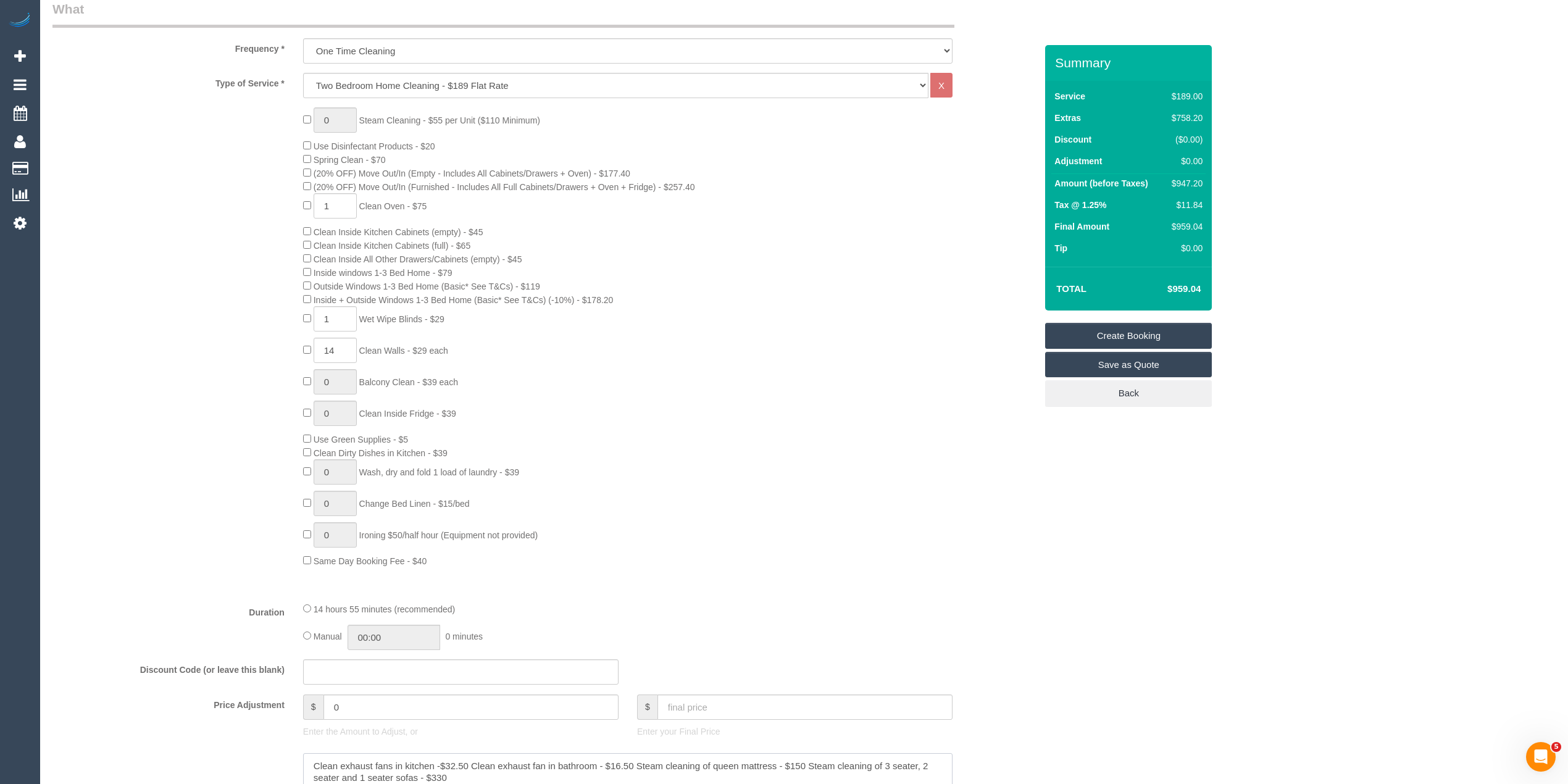
scroll to position [411, 0]
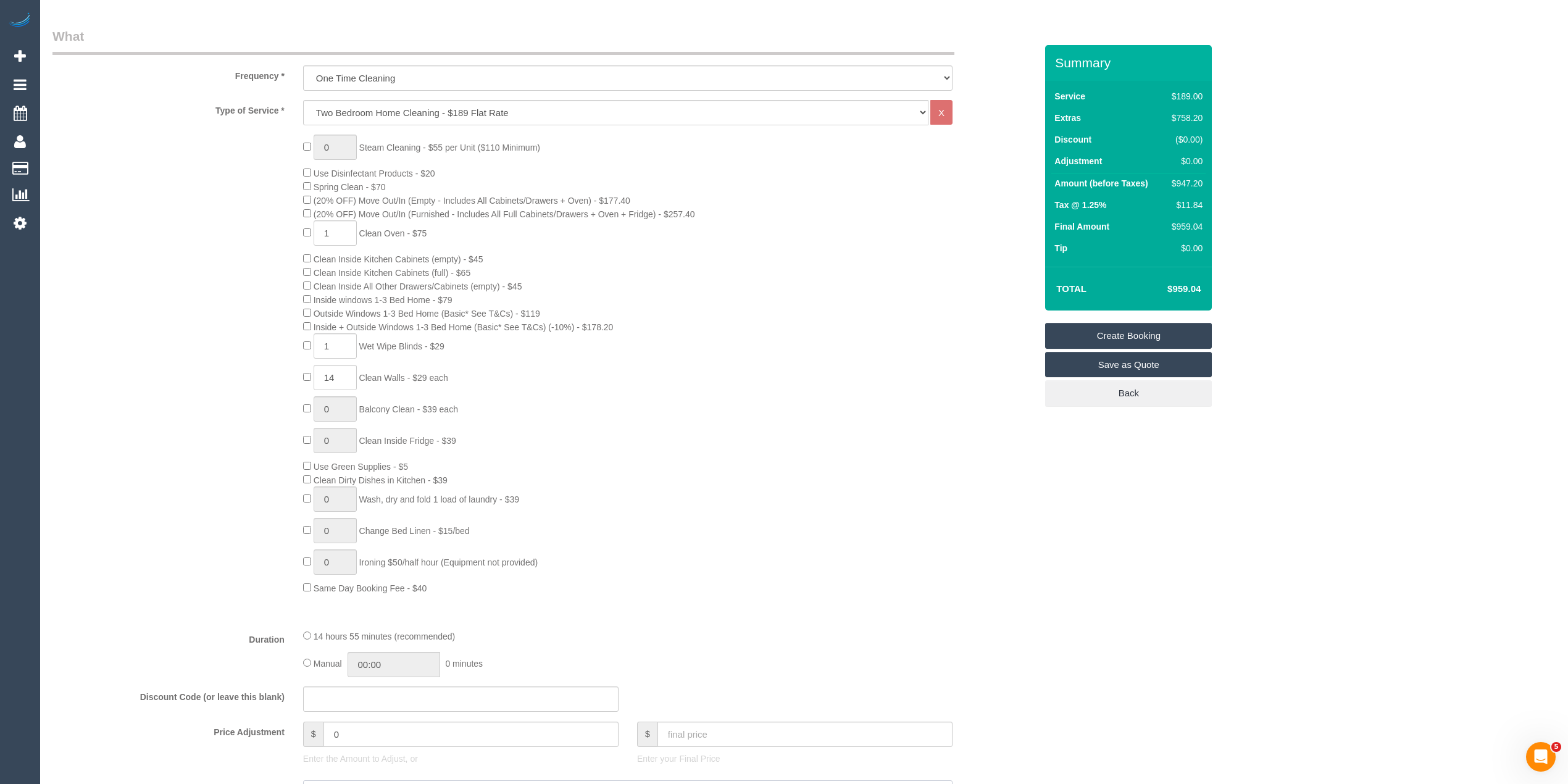
type textarea "Clean exhaust fans in kitchen -$32.50 Clean exhaust fan in bathroom - $16.50 St…"
drag, startPoint x: 322, startPoint y: 146, endPoint x: 297, endPoint y: 146, distance: 25.0
click at [299, 146] on div "1 Steam Cleaning - $55 per Unit ($110 Minimum) Use Disinfectant Products - $20 …" at bounding box center [669, 365] width 751 height 460
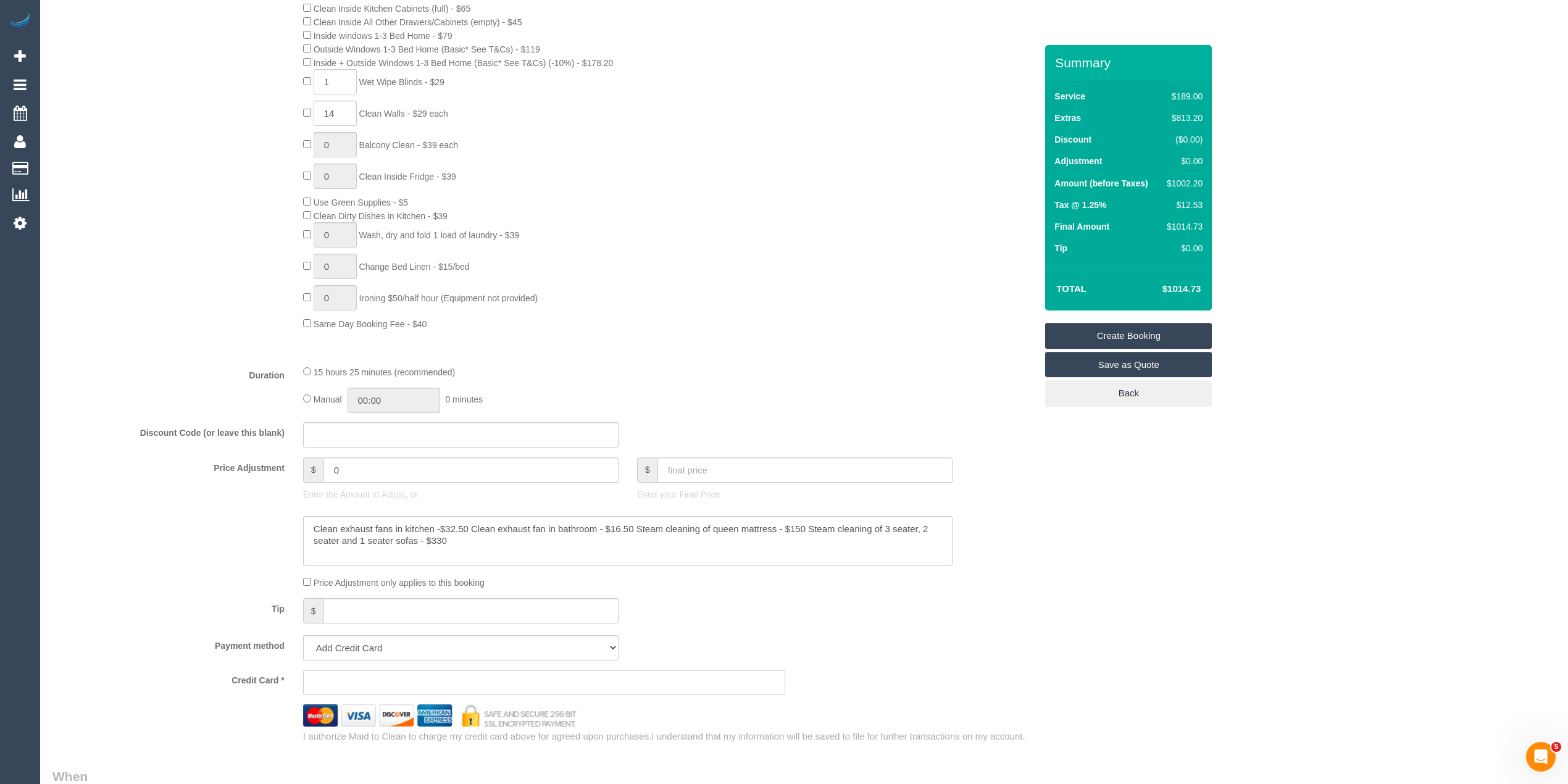
scroll to position [685, 0]
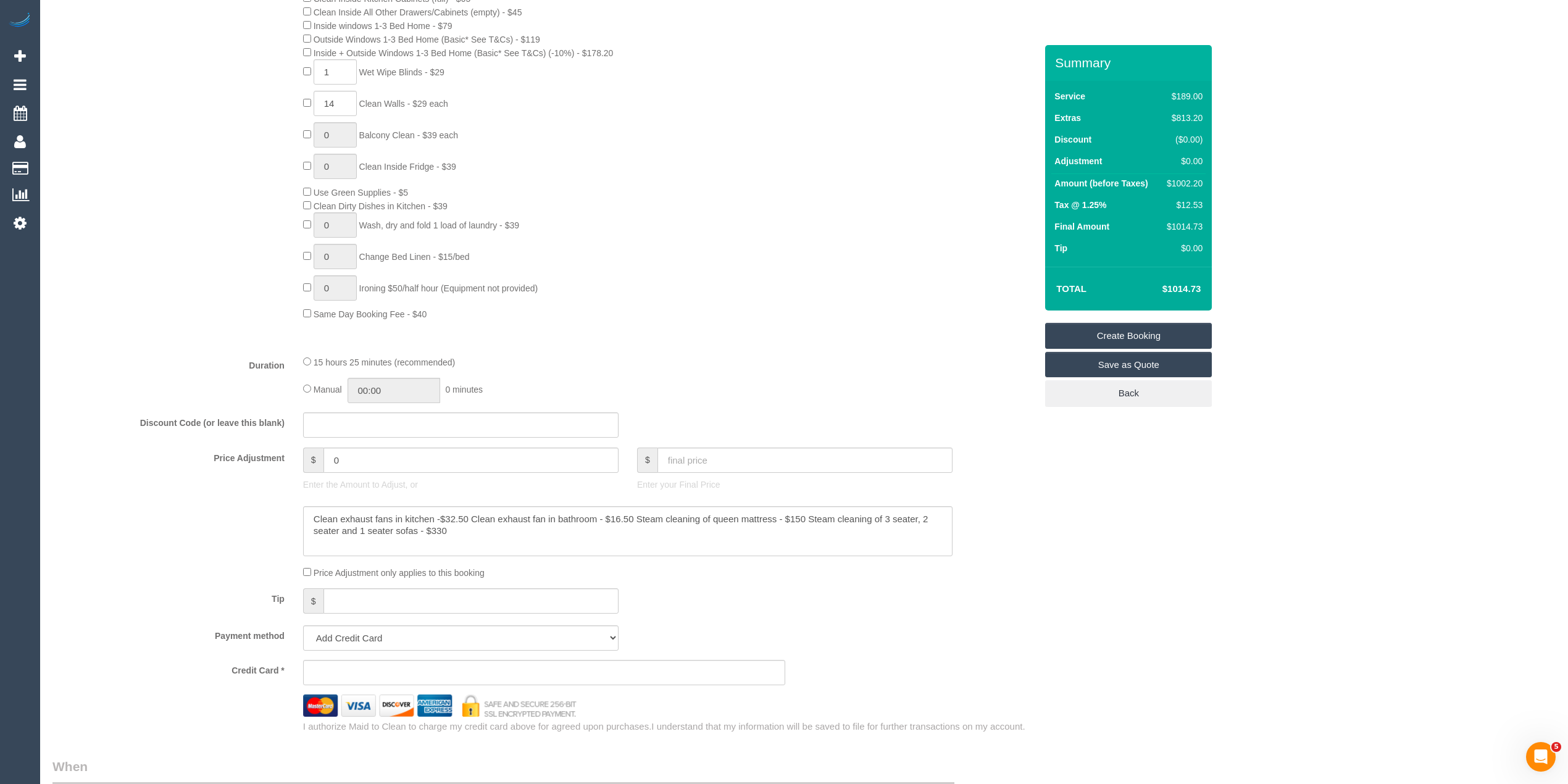
type input "8"
drag, startPoint x: 351, startPoint y: 460, endPoint x: 285, endPoint y: 458, distance: 66.0
click at [285, 458] on div "Price Adjustment $ 0 Enter the Amount to Adjust, or $ Enter your Final Price" at bounding box center [544, 472] width 1002 height 49
type input "89"
drag, startPoint x: 807, startPoint y: 521, endPoint x: 931, endPoint y: 532, distance: 124.5
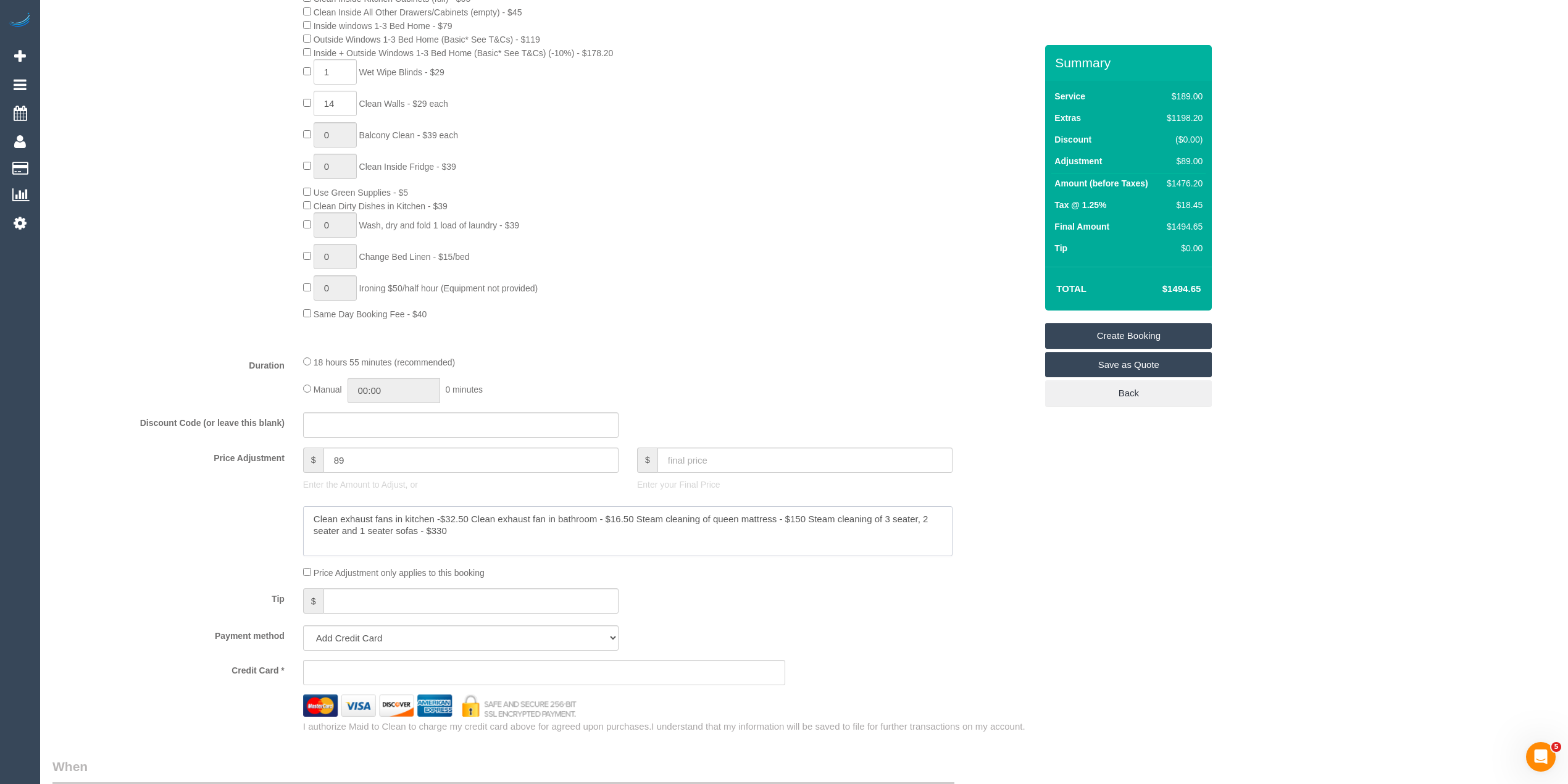
click at [931, 532] on textarea at bounding box center [627, 532] width 649 height 50
type textarea "Clean exhaust fans in kitchen -$32.50 Clean exhaust fan in bathroom - $16.50 St…"
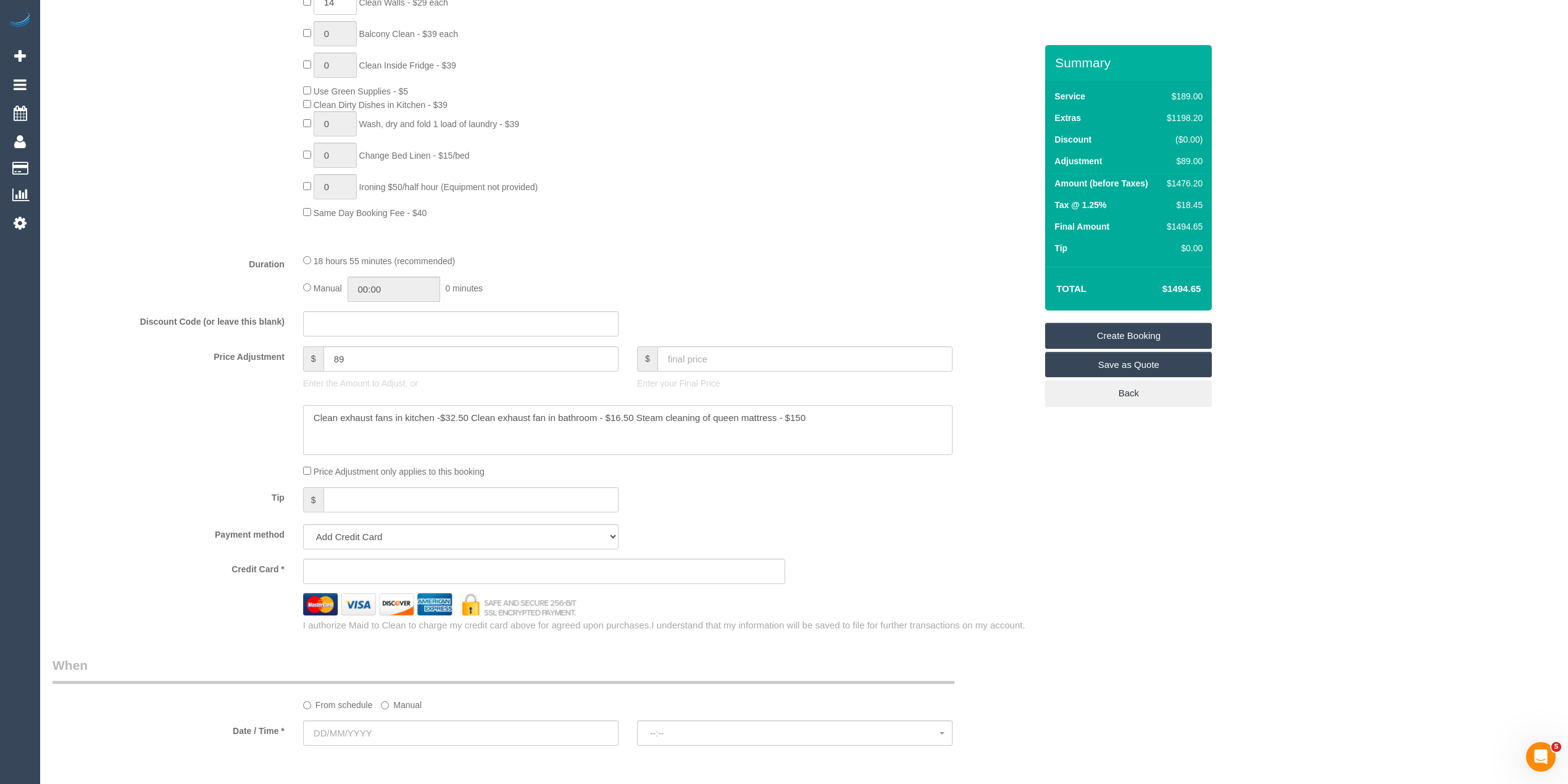
scroll to position [961, 0]
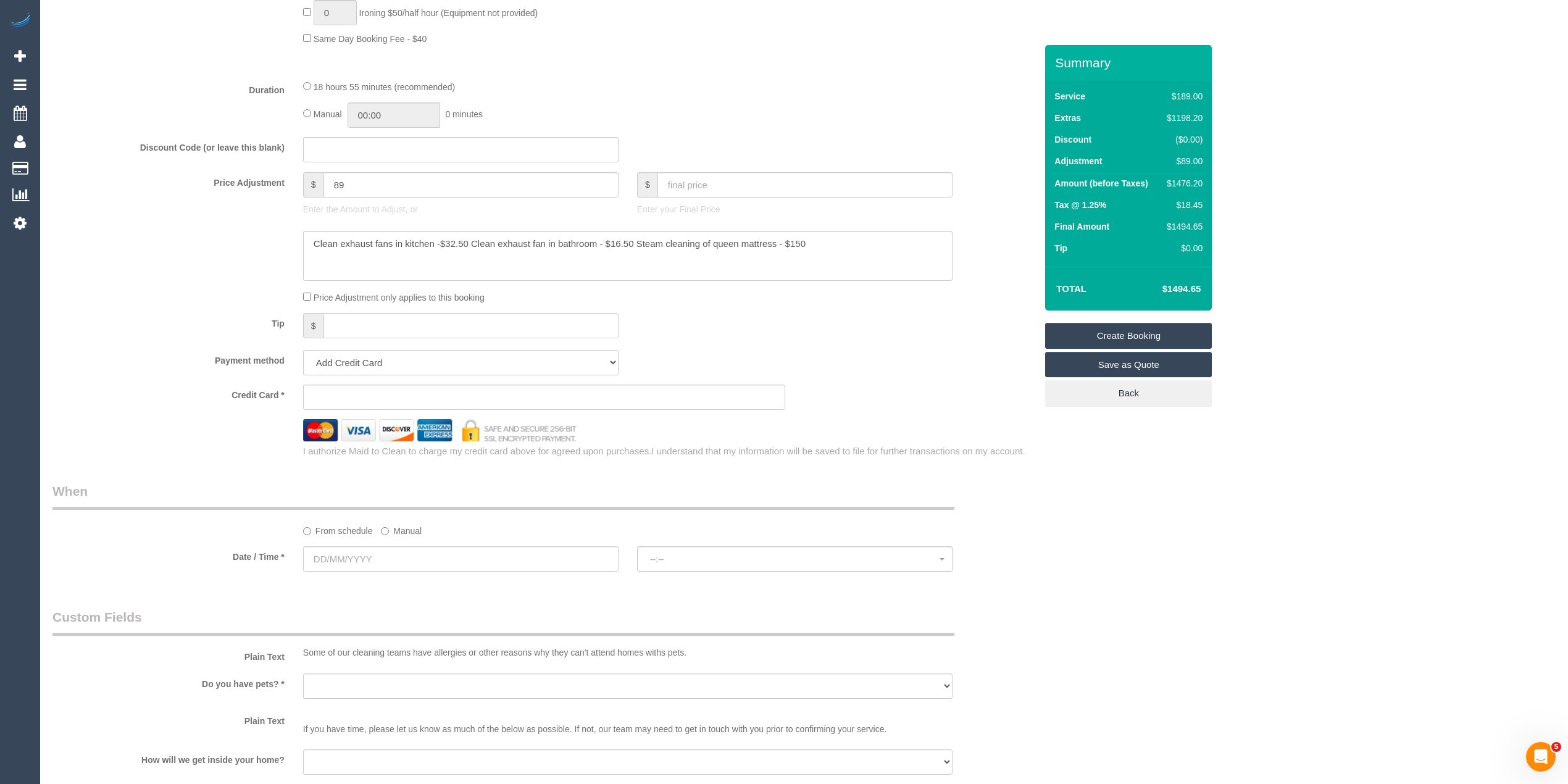
click at [346, 359] on select "Add Credit Card Cash Check Paypal" at bounding box center [460, 362] width 315 height 25
select select "string:check"
click at [303, 353] on select "Add Credit Card Cash Check Paypal" at bounding box center [460, 362] width 315 height 25
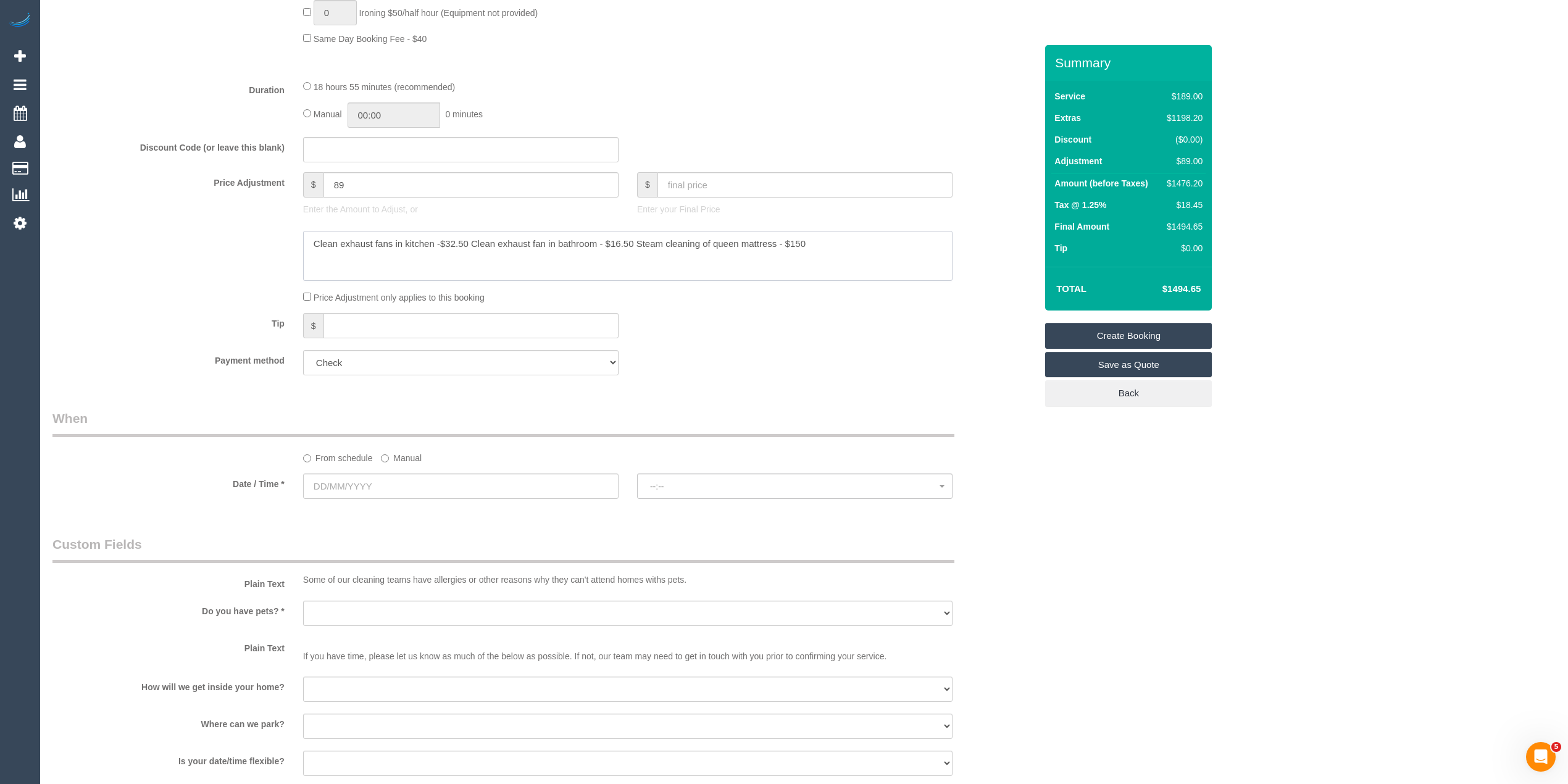
click at [821, 242] on textarea at bounding box center [627, 256] width 649 height 50
type textarea "Clean exhaust fans in kitchen -$32.50 Clean exhaust fan in bathroom - $16.50 St…"
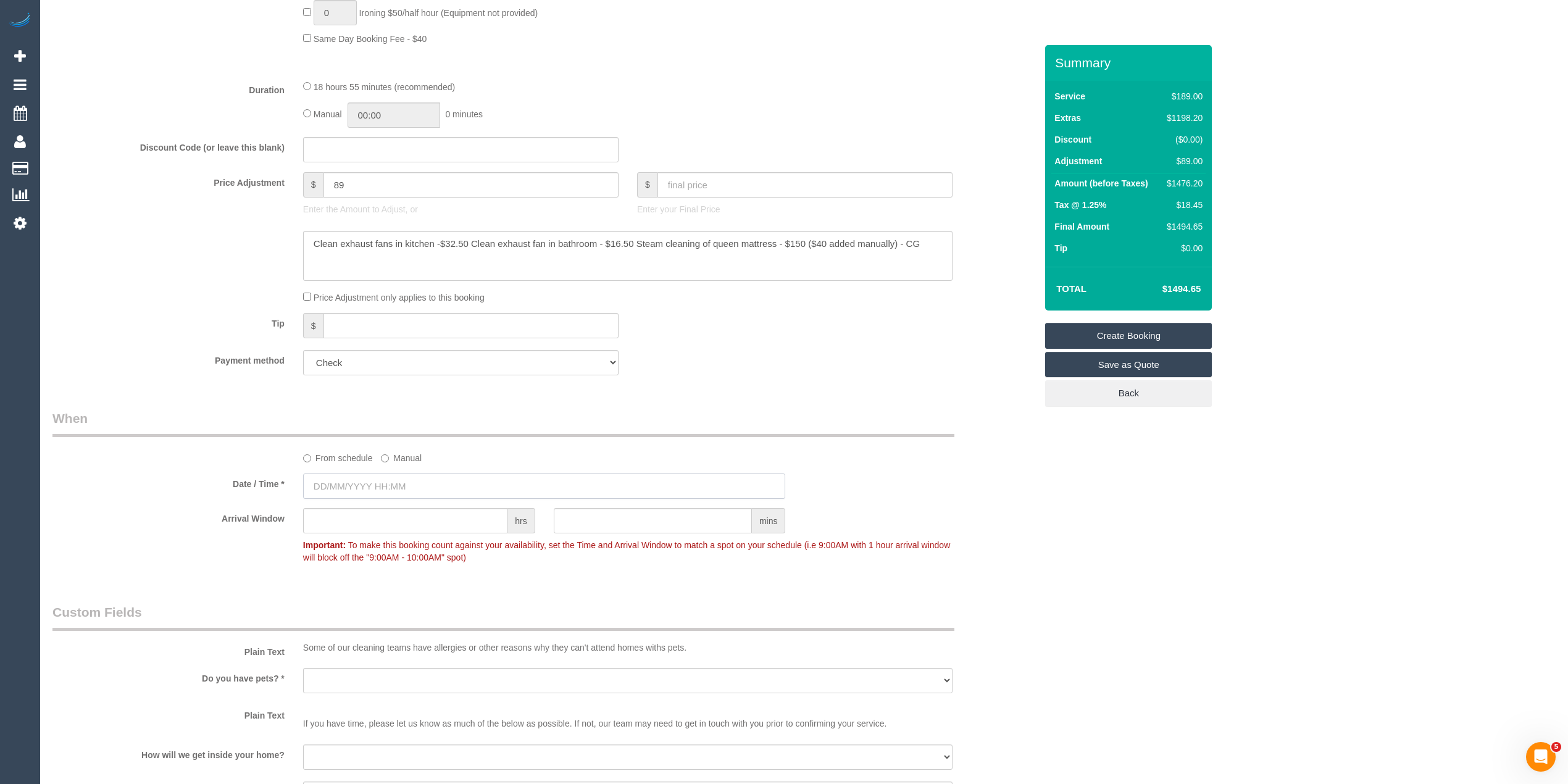
click at [348, 494] on input "text" at bounding box center [544, 485] width 483 height 25
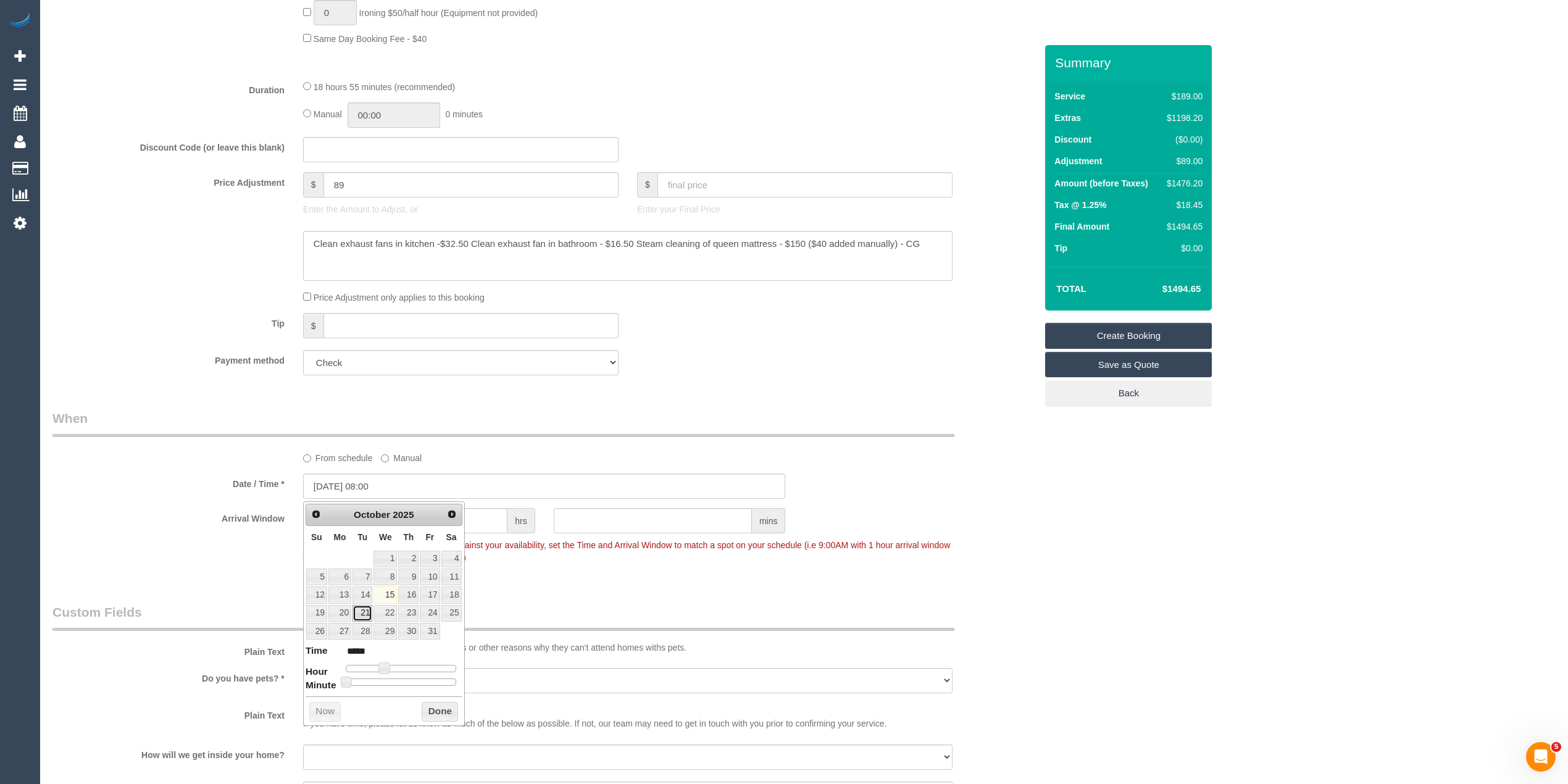
click at [361, 613] on link "21" at bounding box center [362, 613] width 19 height 17
type input "21/10/2025 07:00"
type input "*****"
click at [376, 669] on span at bounding box center [379, 667] width 11 height 11
click at [1148, 548] on div "Who Email* malissafairchild@y7mail.com Name * Malissa Fairchild Where Address* …" at bounding box center [804, 202] width 1503 height 2234
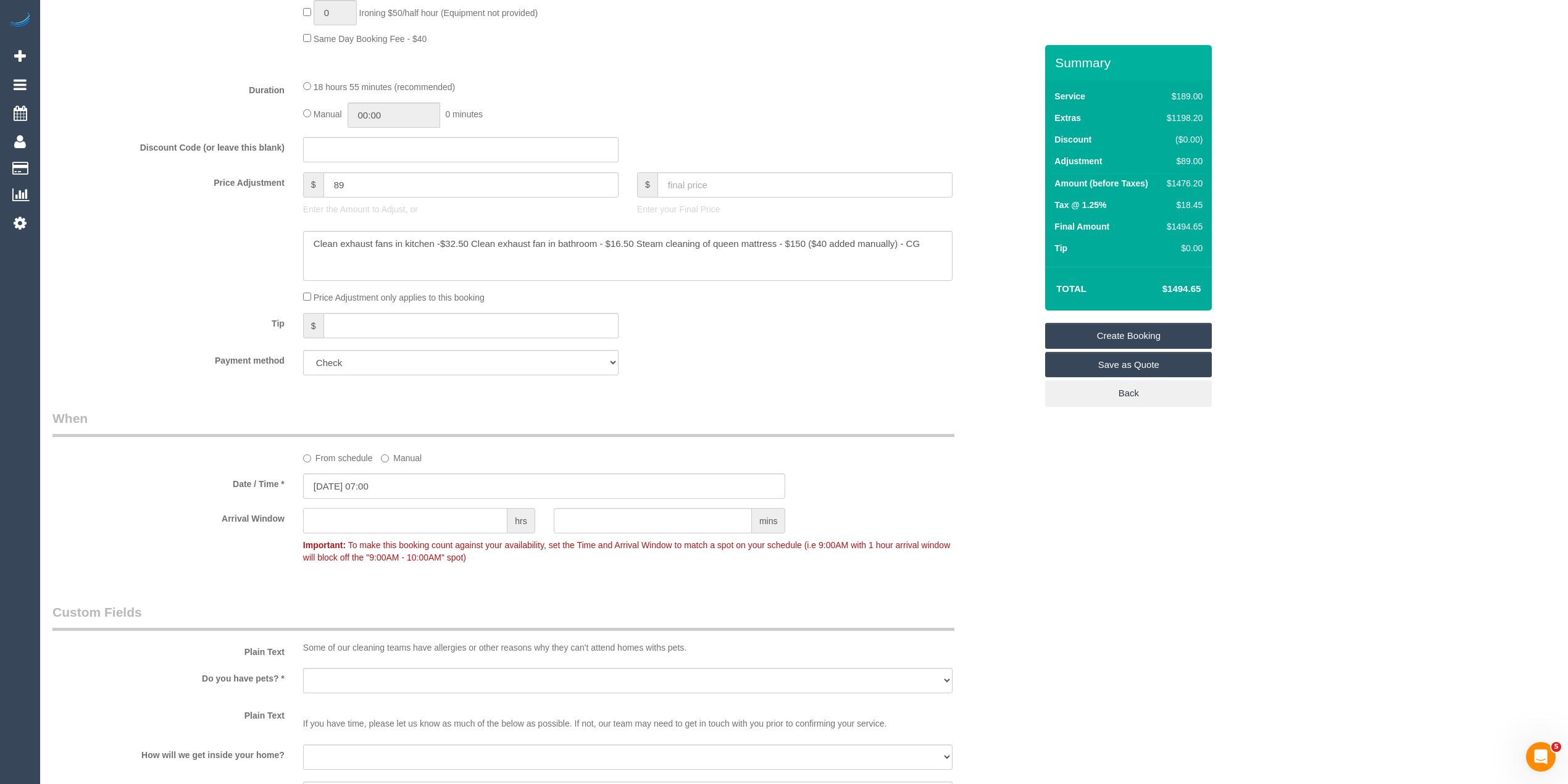
click at [432, 526] on input "text" at bounding box center [405, 520] width 204 height 25
type input "1"
click at [1388, 484] on div "Who Email* malissafairchild@y7mail.com Name * Malissa Fairchild Where Address* …" at bounding box center [804, 202] width 1503 height 2234
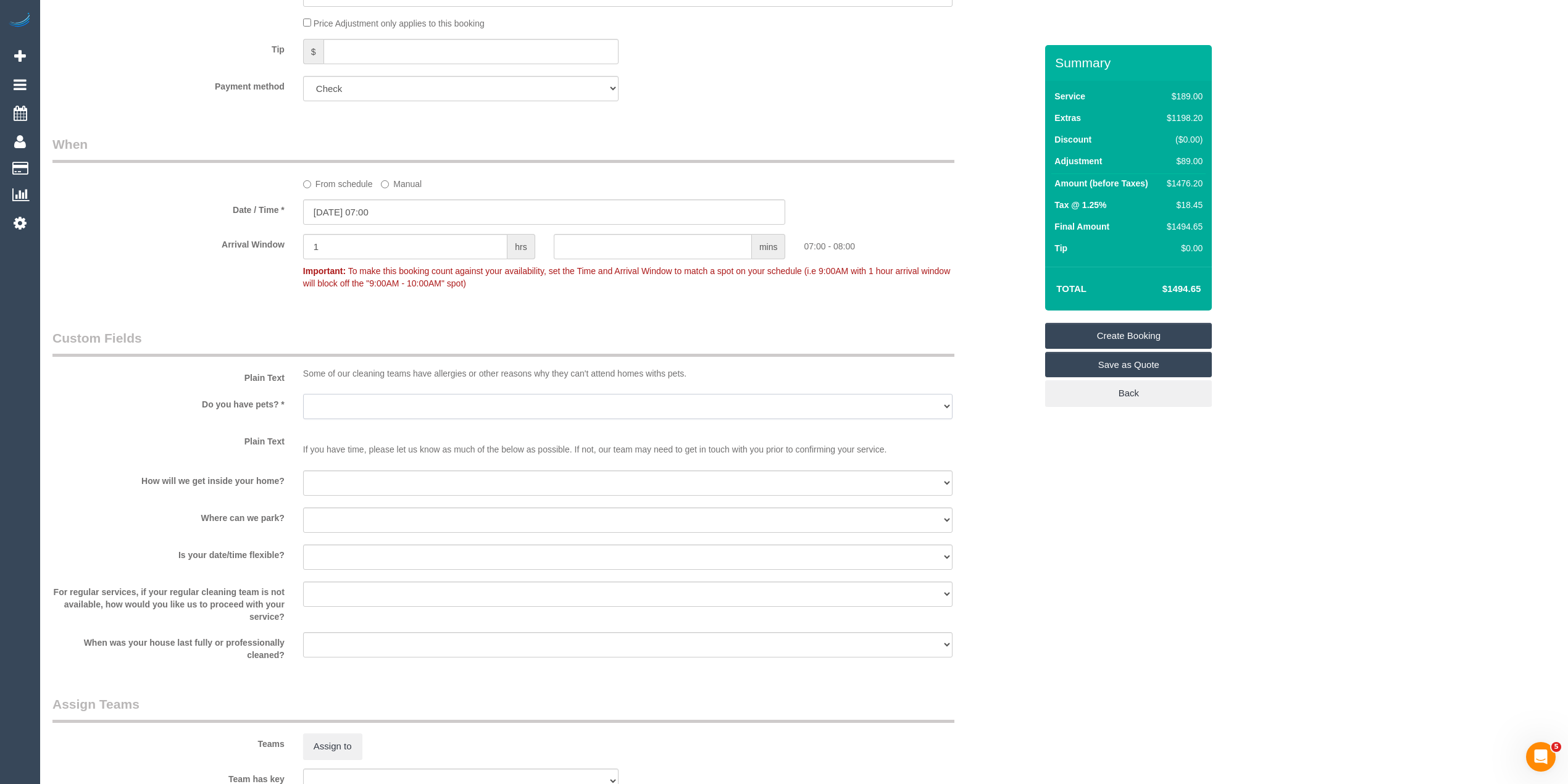
click at [334, 406] on select "Yes - Cats Yes - Dogs No pets Yes - Dogs and Cats Yes - Other" at bounding box center [627, 406] width 649 height 25
select select "number:28"
click at [303, 395] on select "Yes - Cats Yes - Dogs No pets Yes - Dogs and Cats Yes - Other" at bounding box center [627, 406] width 649 height 25
drag, startPoint x: 343, startPoint y: 481, endPoint x: 344, endPoint y: 490, distance: 9.1
click at [343, 481] on select "I will be home Key will be left (please provide details below) Lock box/Access …" at bounding box center [627, 483] width 649 height 25
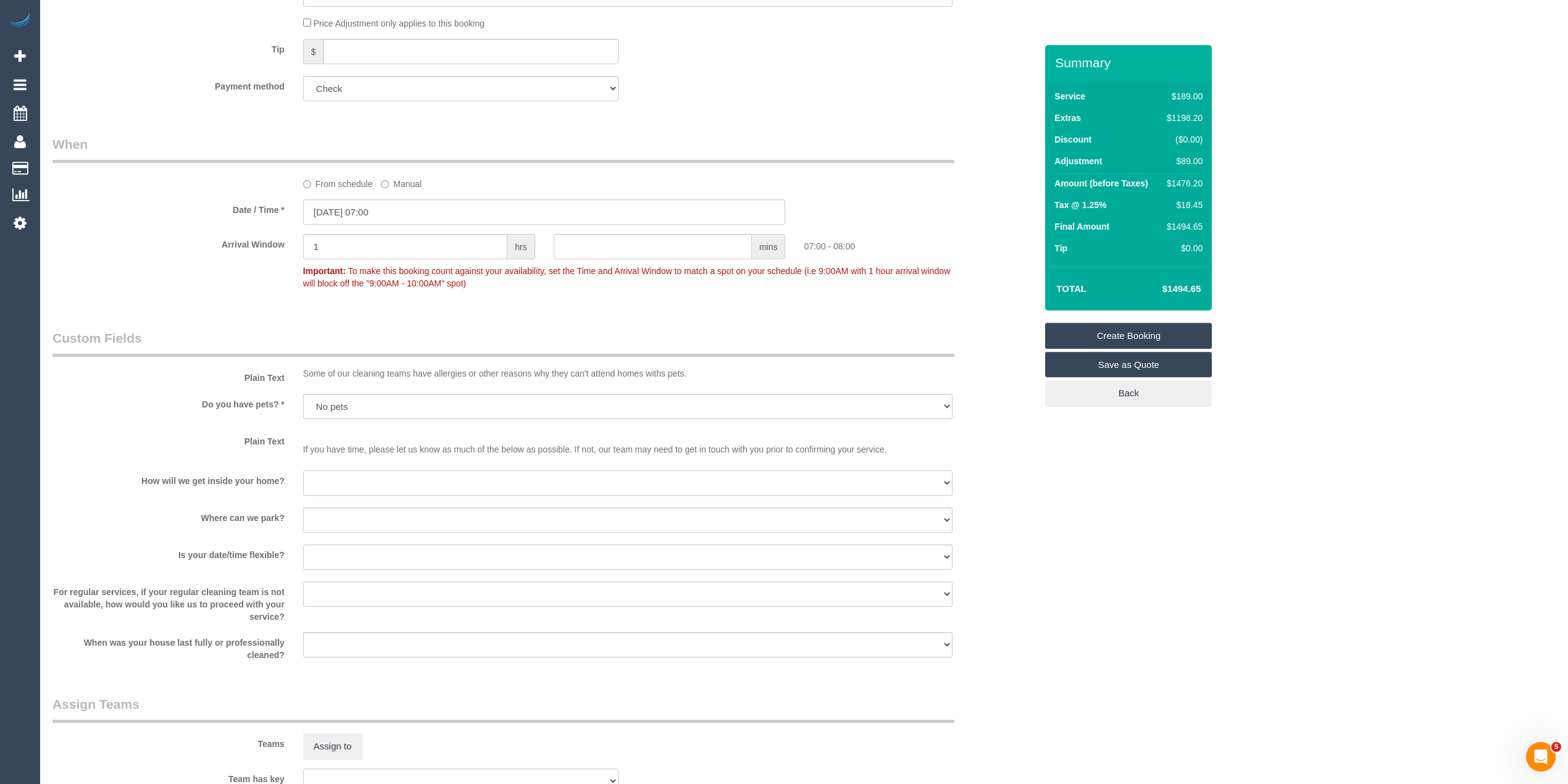
select select "number:14"
click at [303, 472] on select "I will be home Key will be left (please provide details below) Lock box/Access …" at bounding box center [627, 483] width 649 height 25
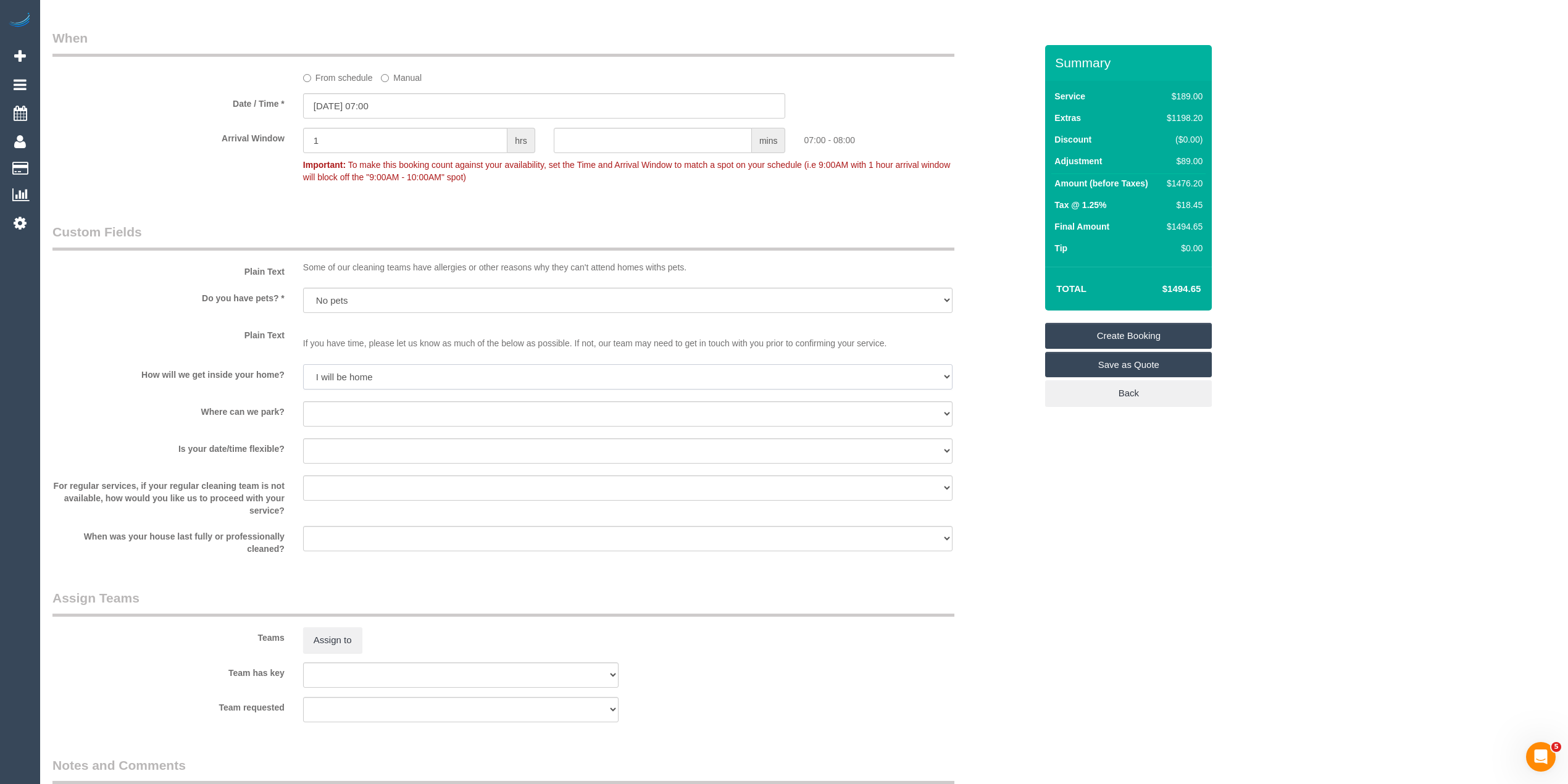
scroll to position [1508, 0]
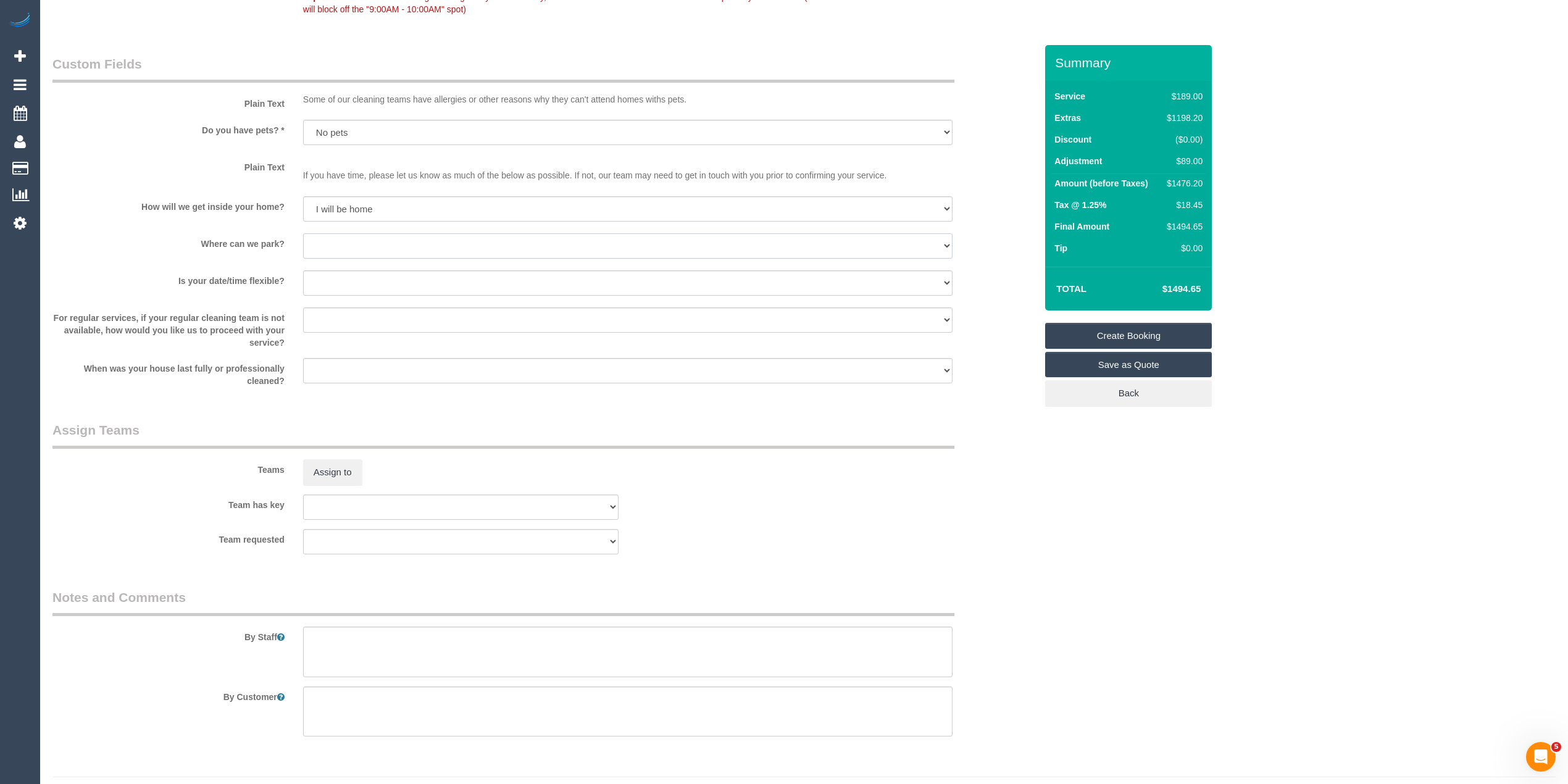
click at [329, 242] on select "I will provide parking on-site Free street parking Paid street parking (cost wi…" at bounding box center [627, 245] width 649 height 25
select select "number:19"
click at [303, 234] on select "I will provide parking on-site Free street parking Paid street parking (cost wi…" at bounding box center [627, 245] width 649 height 25
click at [334, 280] on select "Yes - date and time Yes - date but not time Yes - time but not date No - No fle…" at bounding box center [627, 283] width 649 height 25
select select "number:22"
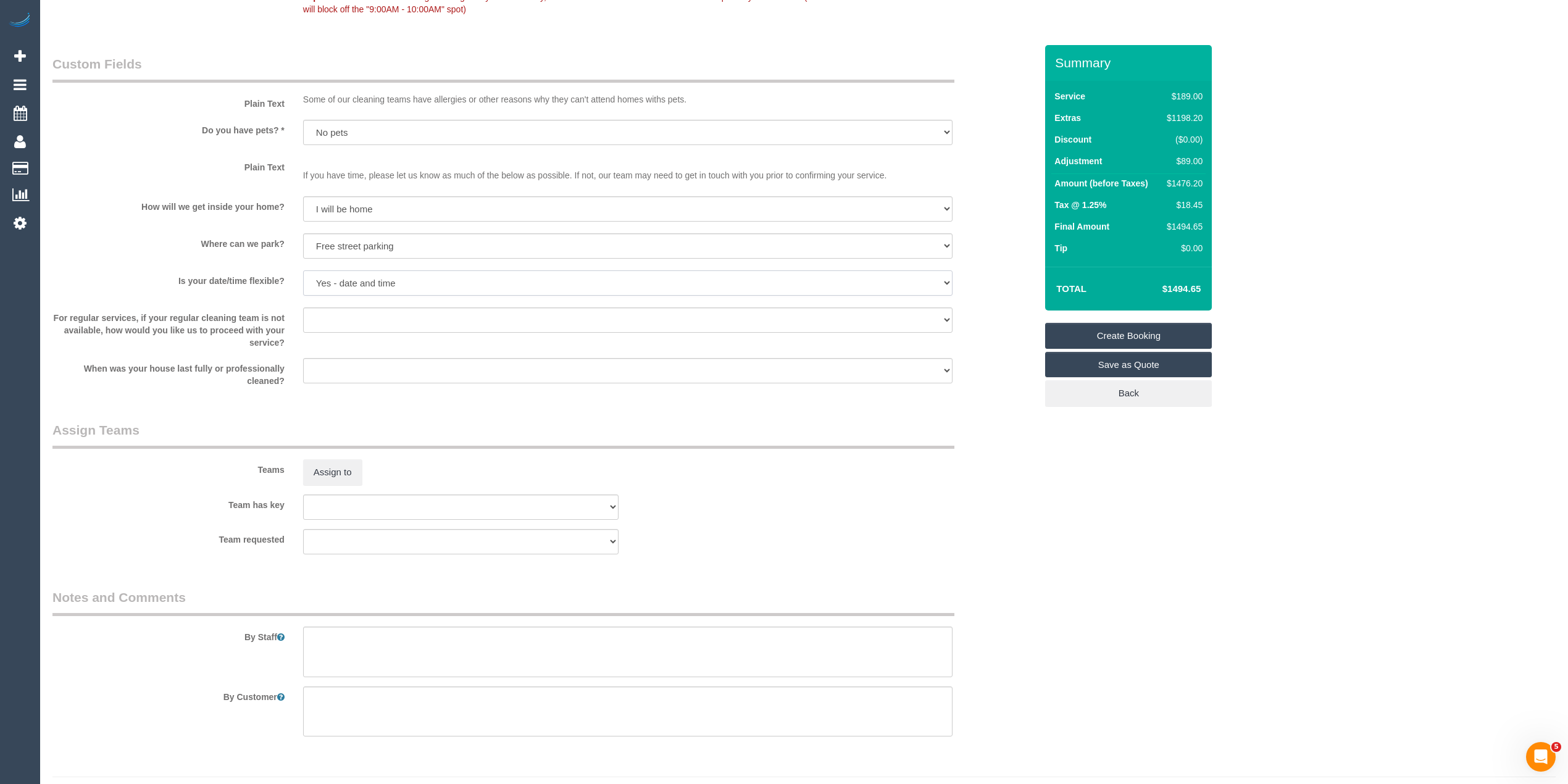
click at [303, 272] on select "Yes - date and time Yes - date but not time Yes - time but not date No - No fle…" at bounding box center [627, 283] width 649 height 25
click at [428, 642] on textarea at bounding box center [627, 652] width 649 height 50
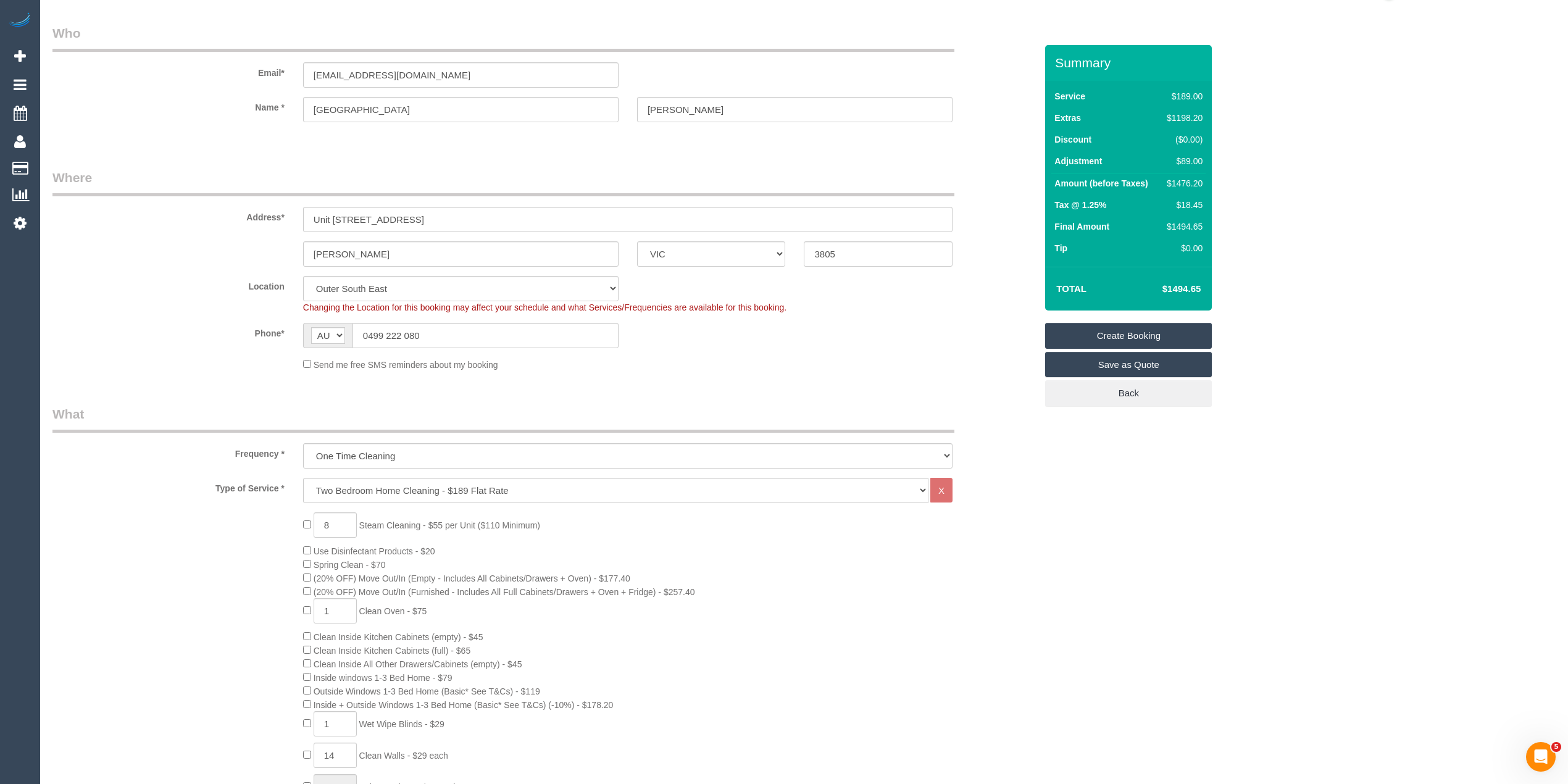
scroll to position [0, 0]
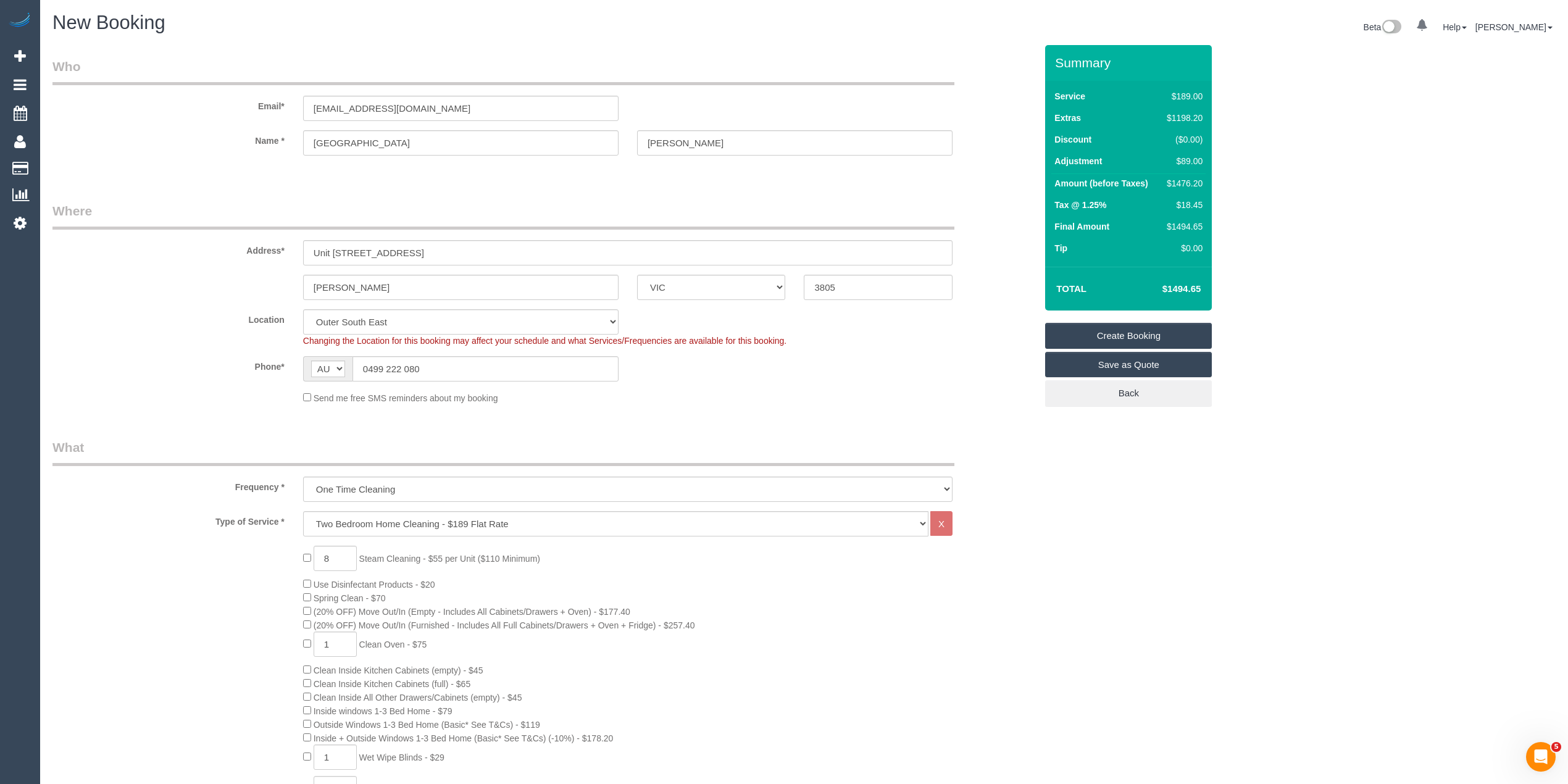
type textarea "Steam cleaning of queen mattress, 3 seater, 2 seater and 1 seater sofa. Please …"
drag, startPoint x: 494, startPoint y: 105, endPoint x: 126, endPoint y: 102, distance: 368.0
click at [126, 102] on div "Email* malissafairchild@y7mail.com" at bounding box center [544, 89] width 1002 height 63
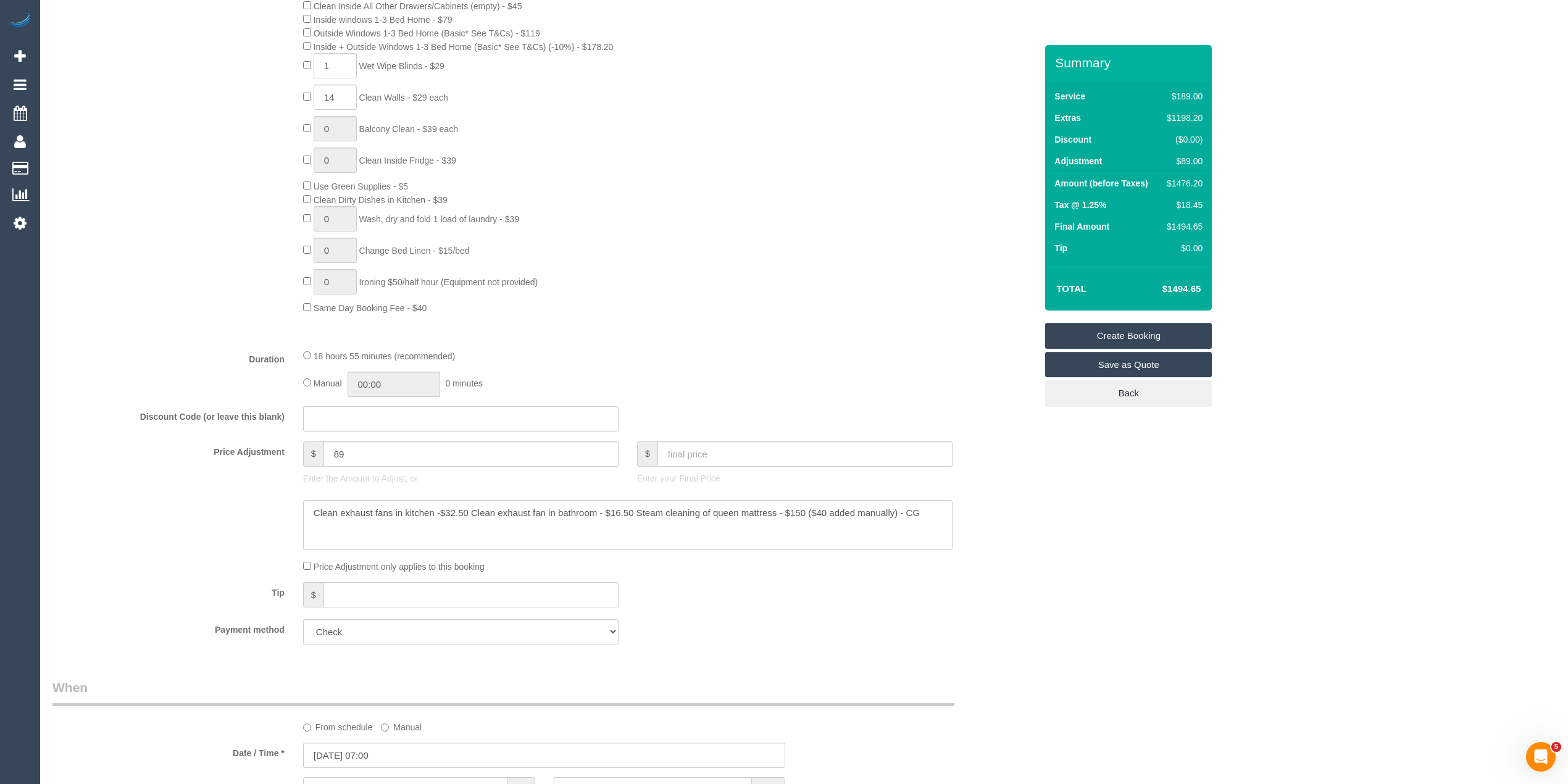
scroll to position [823, 0]
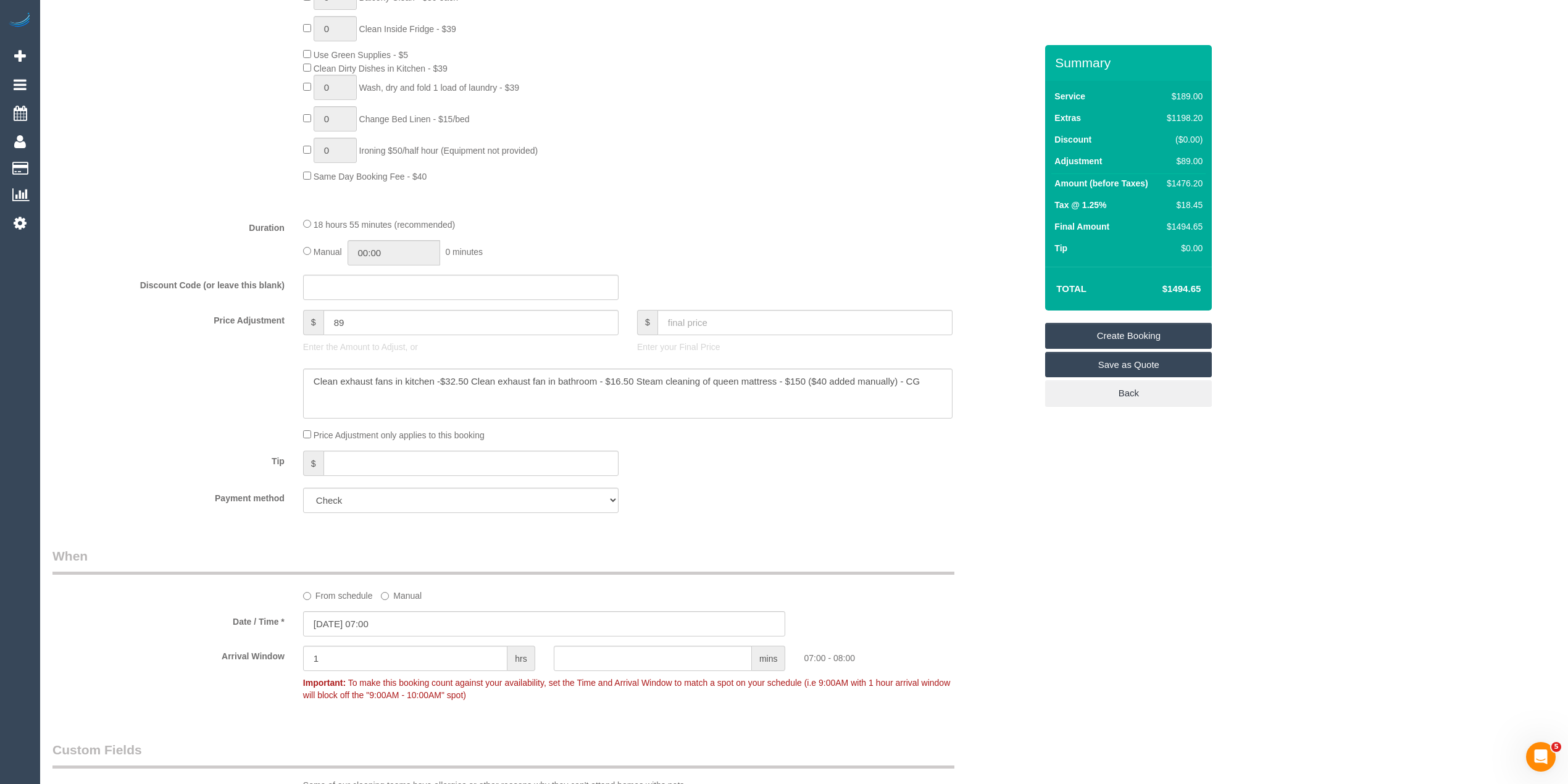
click at [1137, 324] on link "Create Booking" at bounding box center [1128, 336] width 167 height 26
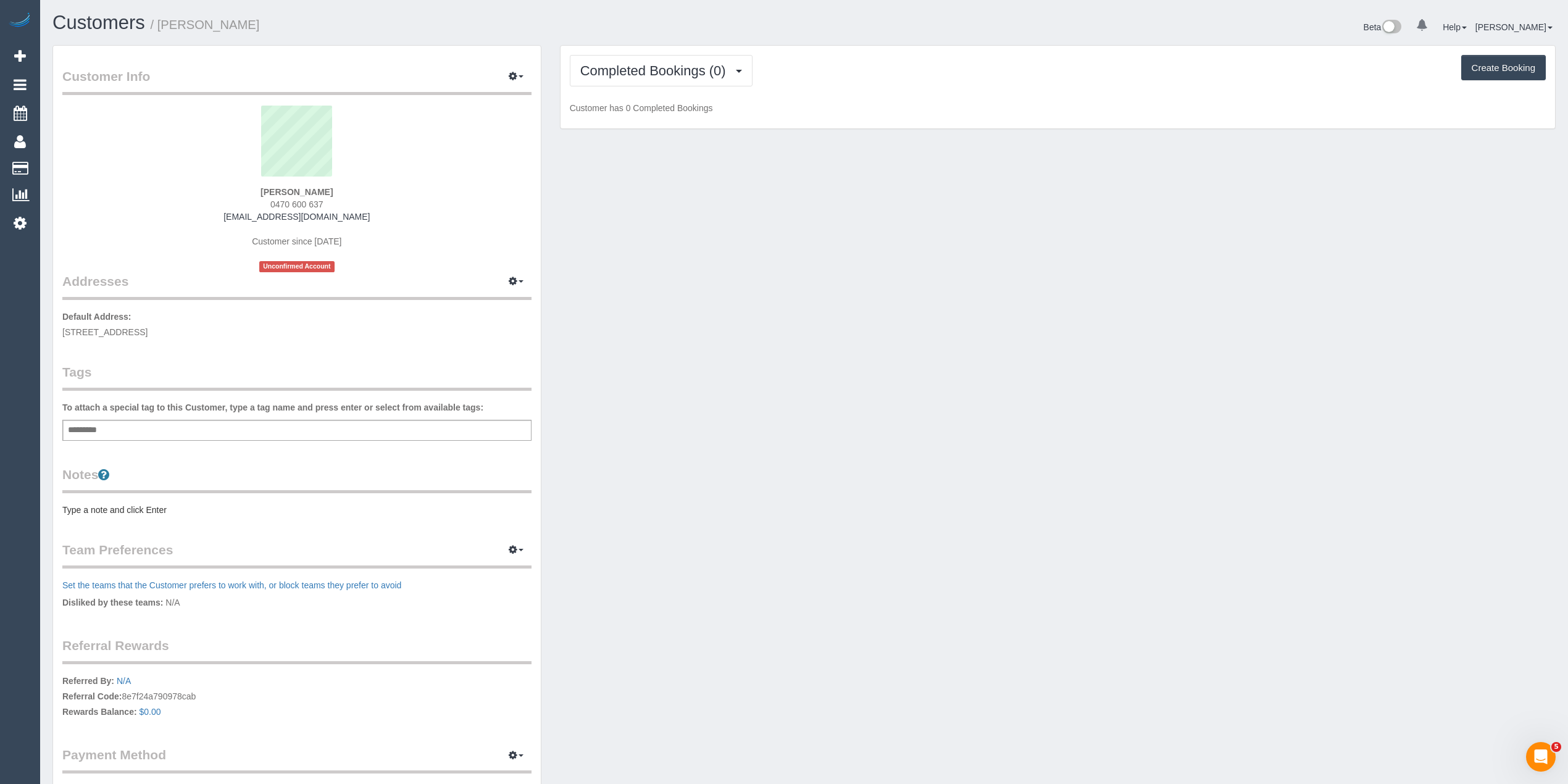
click at [216, 420] on div "Add a tag" at bounding box center [296, 430] width 469 height 21
type input "****"
type input "*******"
click at [92, 506] on pre "Type a note and click Enter" at bounding box center [296, 512] width 469 height 12
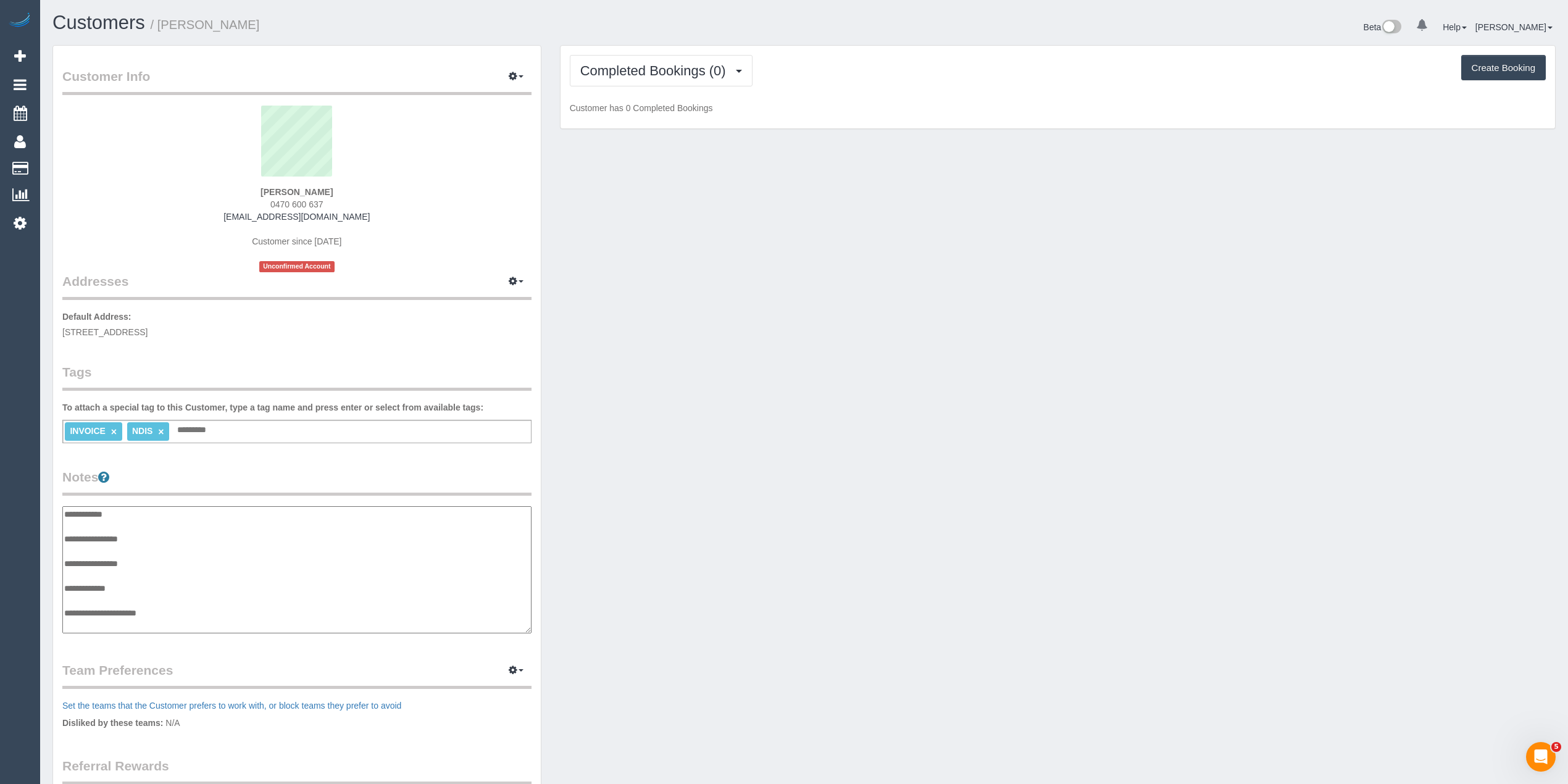
scroll to position [10, 0]
click at [157, 524] on textarea "**********" at bounding box center [296, 570] width 468 height 128
click at [181, 611] on textarea "**********" at bounding box center [296, 570] width 468 height 128
paste textarea "**********"
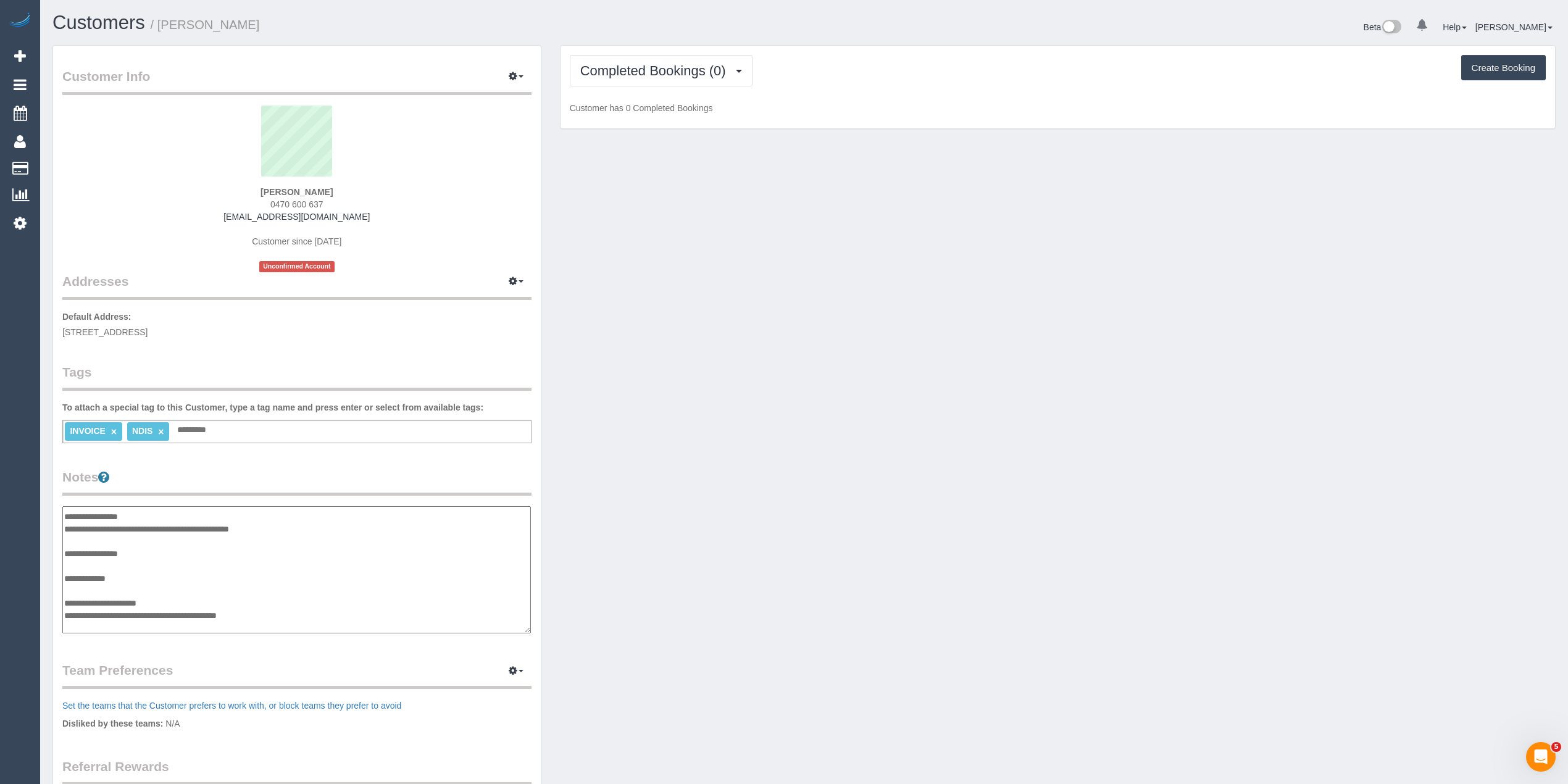
paste textarea "**********"
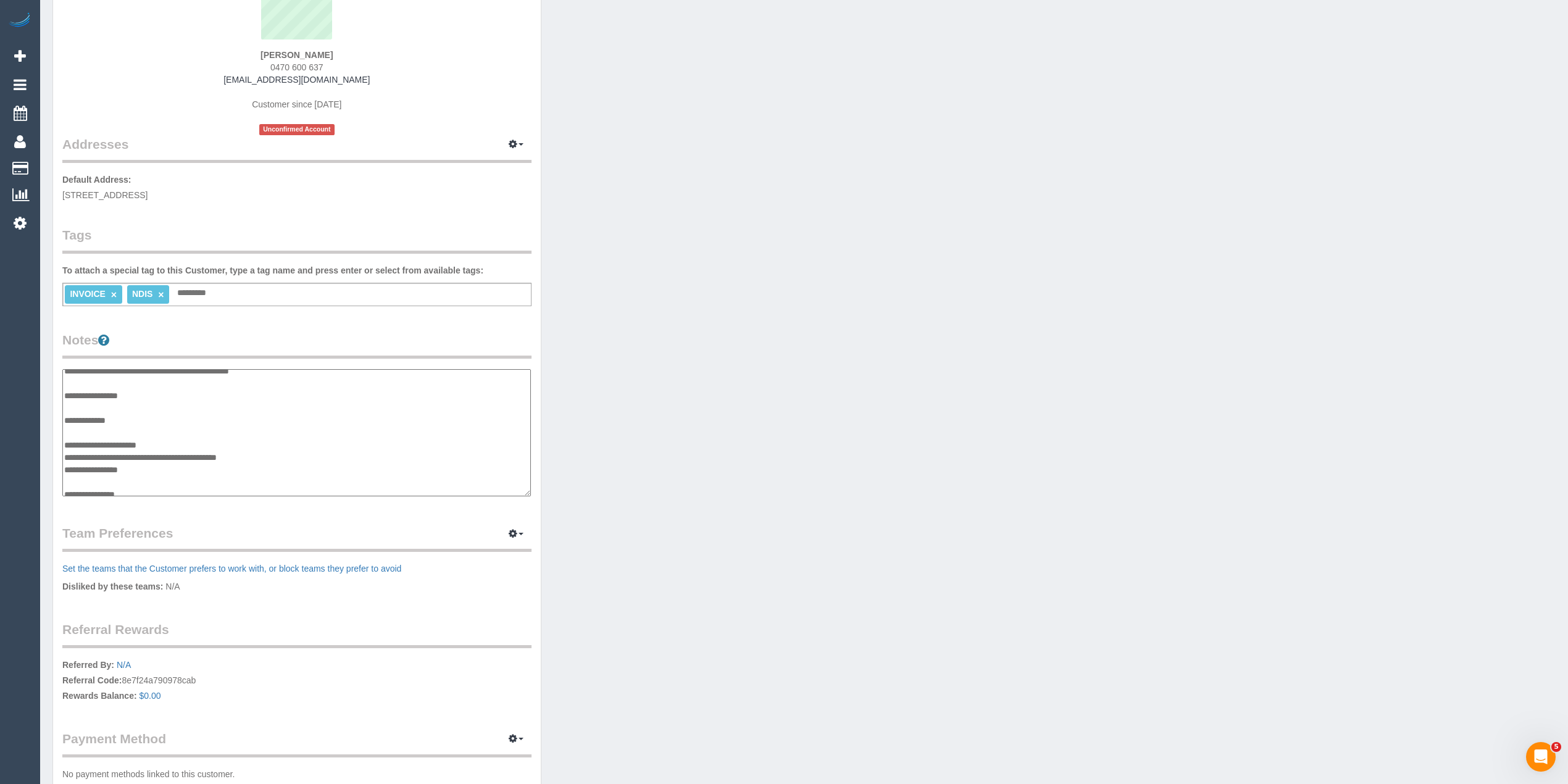
scroll to position [49, 0]
click at [156, 484] on textarea "**********" at bounding box center [296, 433] width 468 height 128
paste textarea "**********"
type textarea "**********"
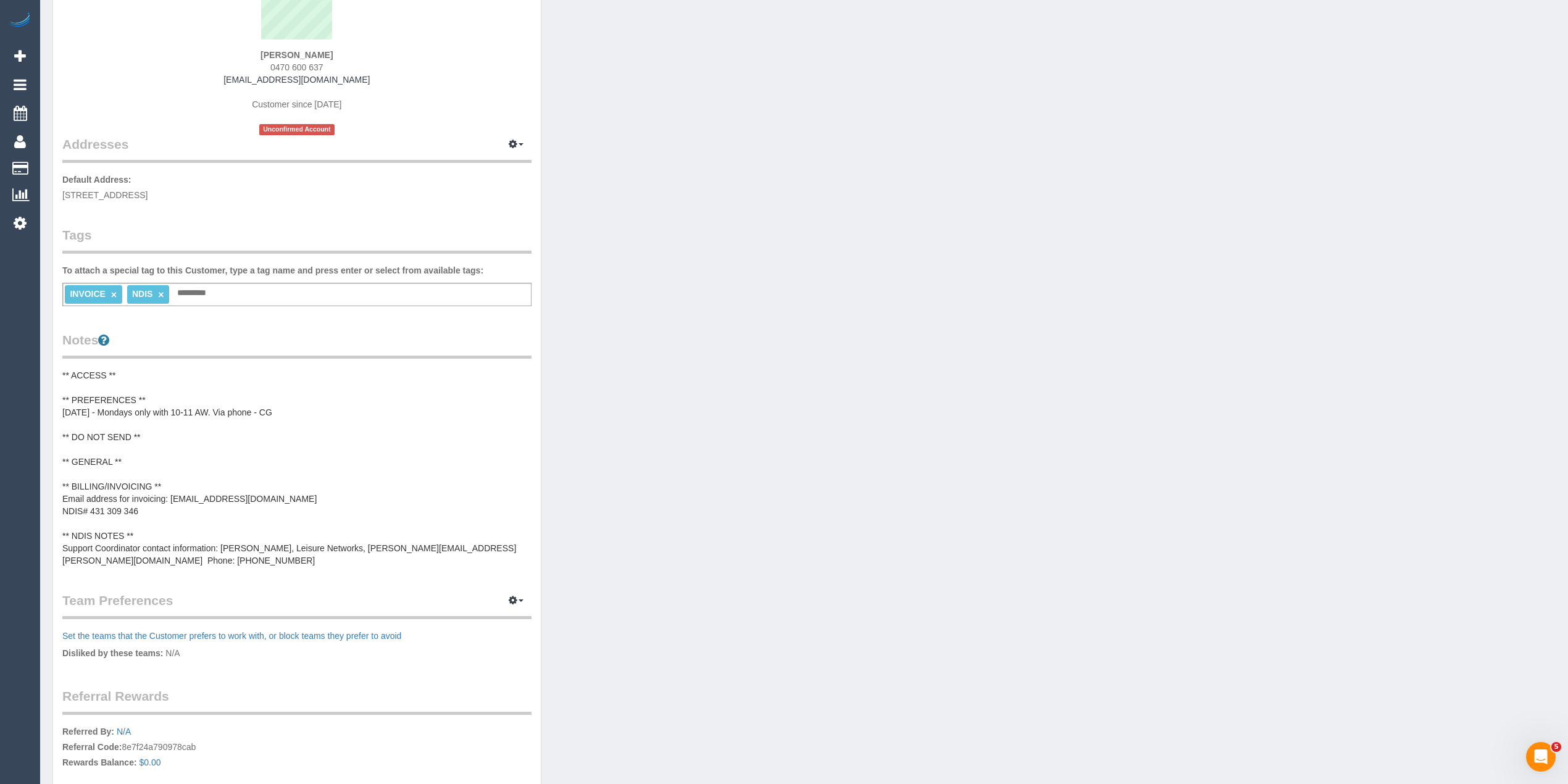
scroll to position [0, 0]
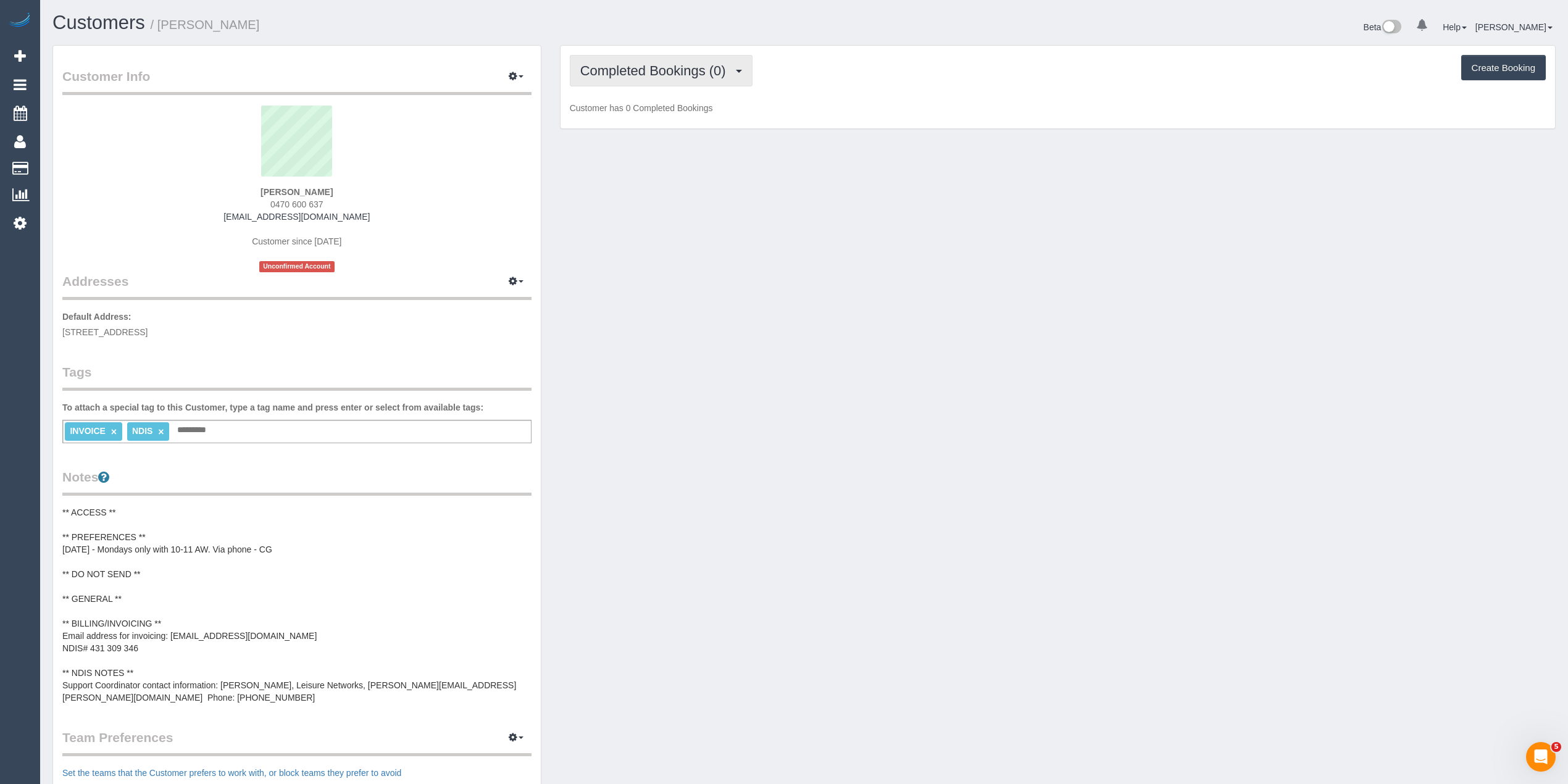
click at [632, 68] on span "Completed Bookings (0)" at bounding box center [656, 70] width 152 height 15
click at [633, 118] on link "Upcoming Bookings (11)" at bounding box center [635, 115] width 131 height 16
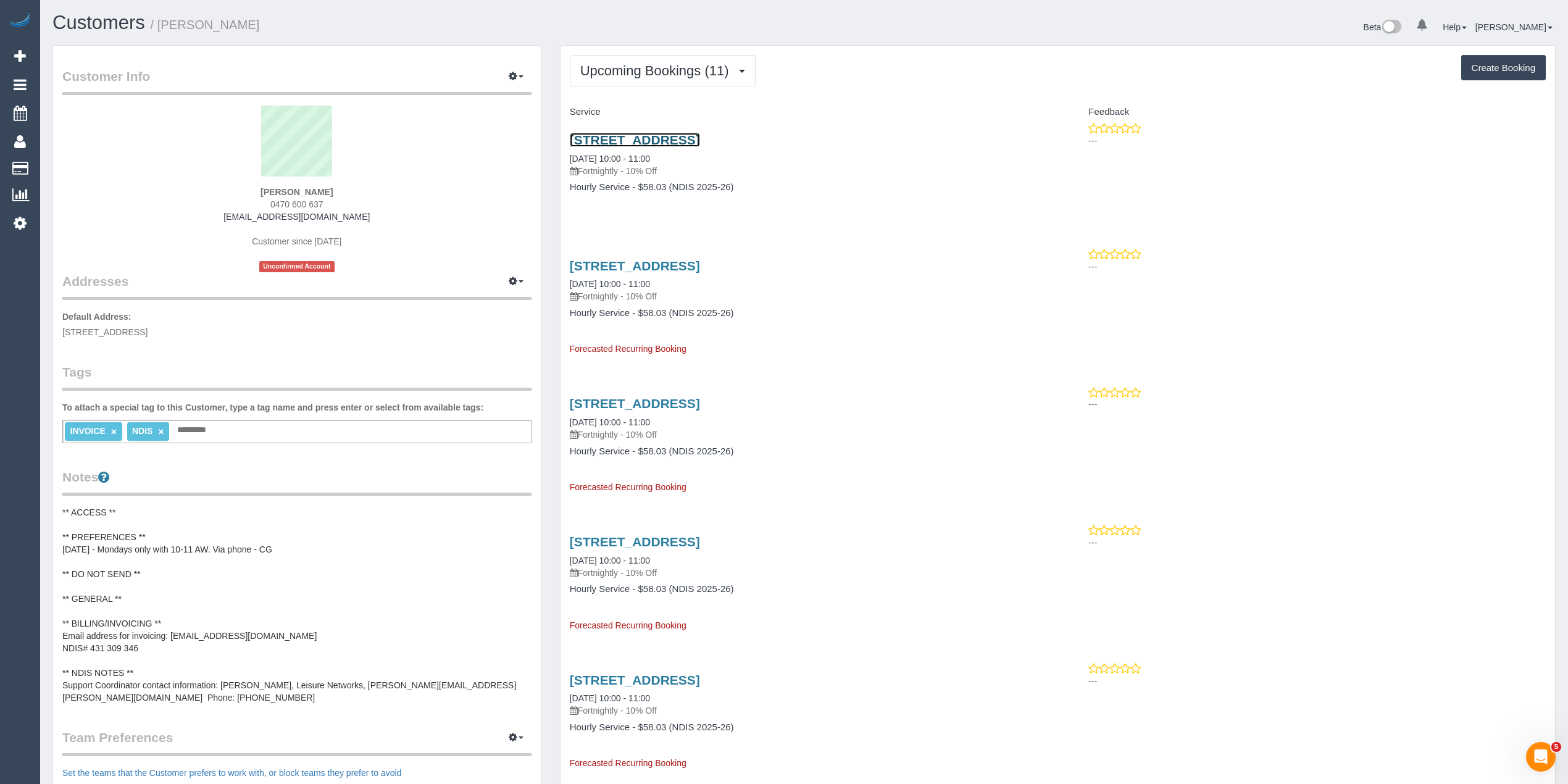
click at [682, 138] on link "[STREET_ADDRESS]" at bounding box center [635, 140] width 131 height 14
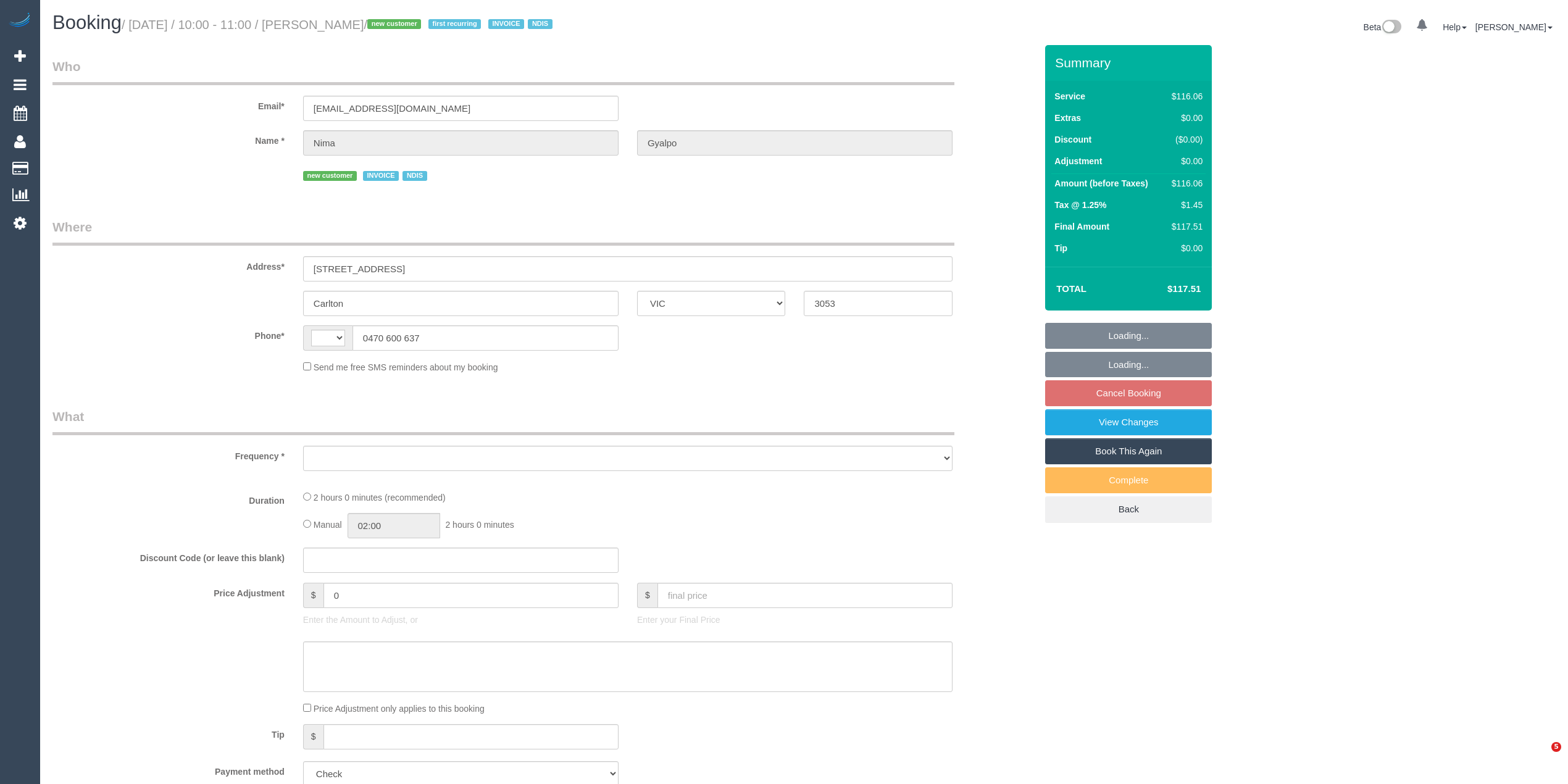
select select "VIC"
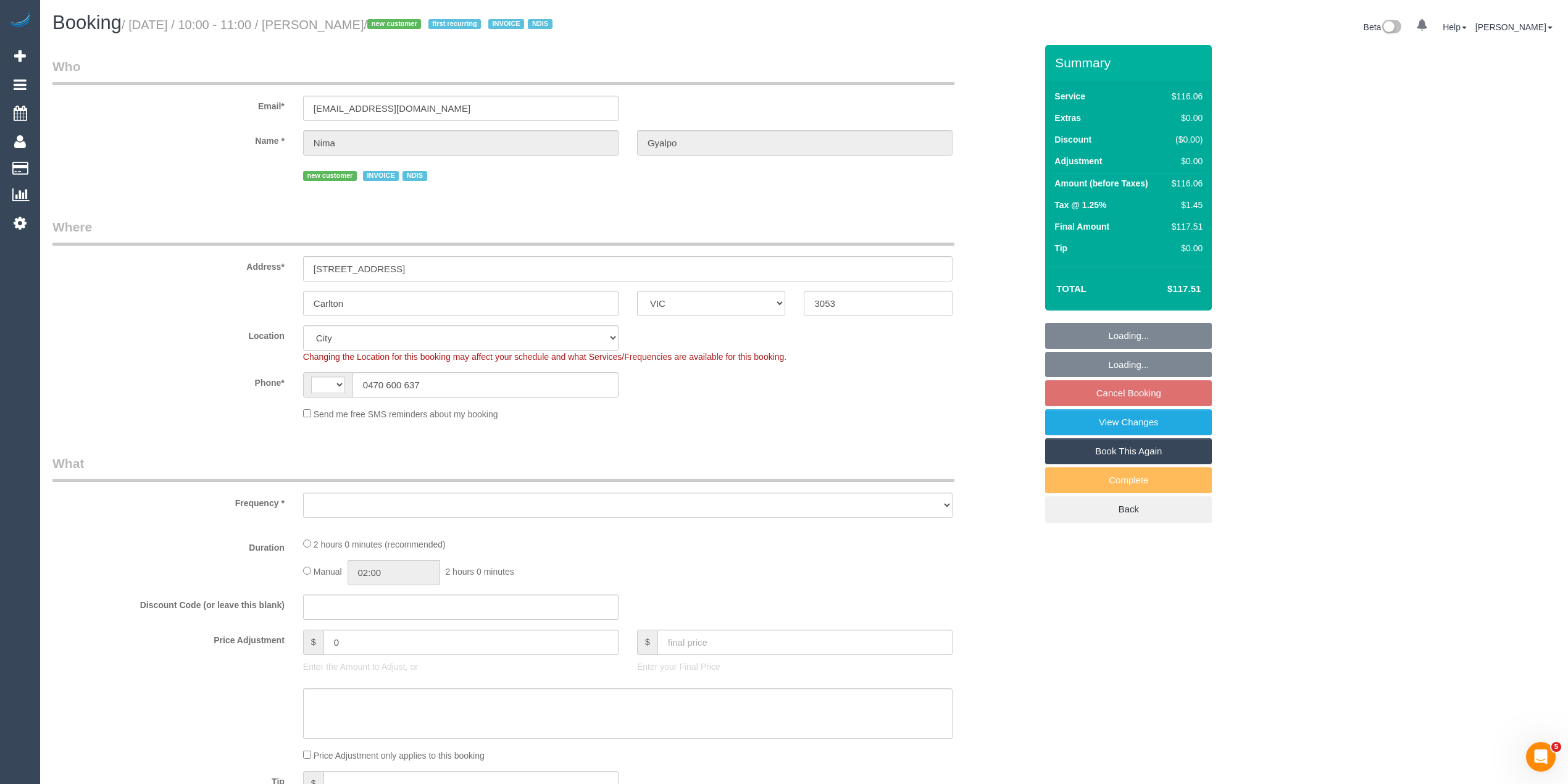
select select "string:AU"
select select "object:737"
select select "number:28"
select select "number:14"
select select "number:19"
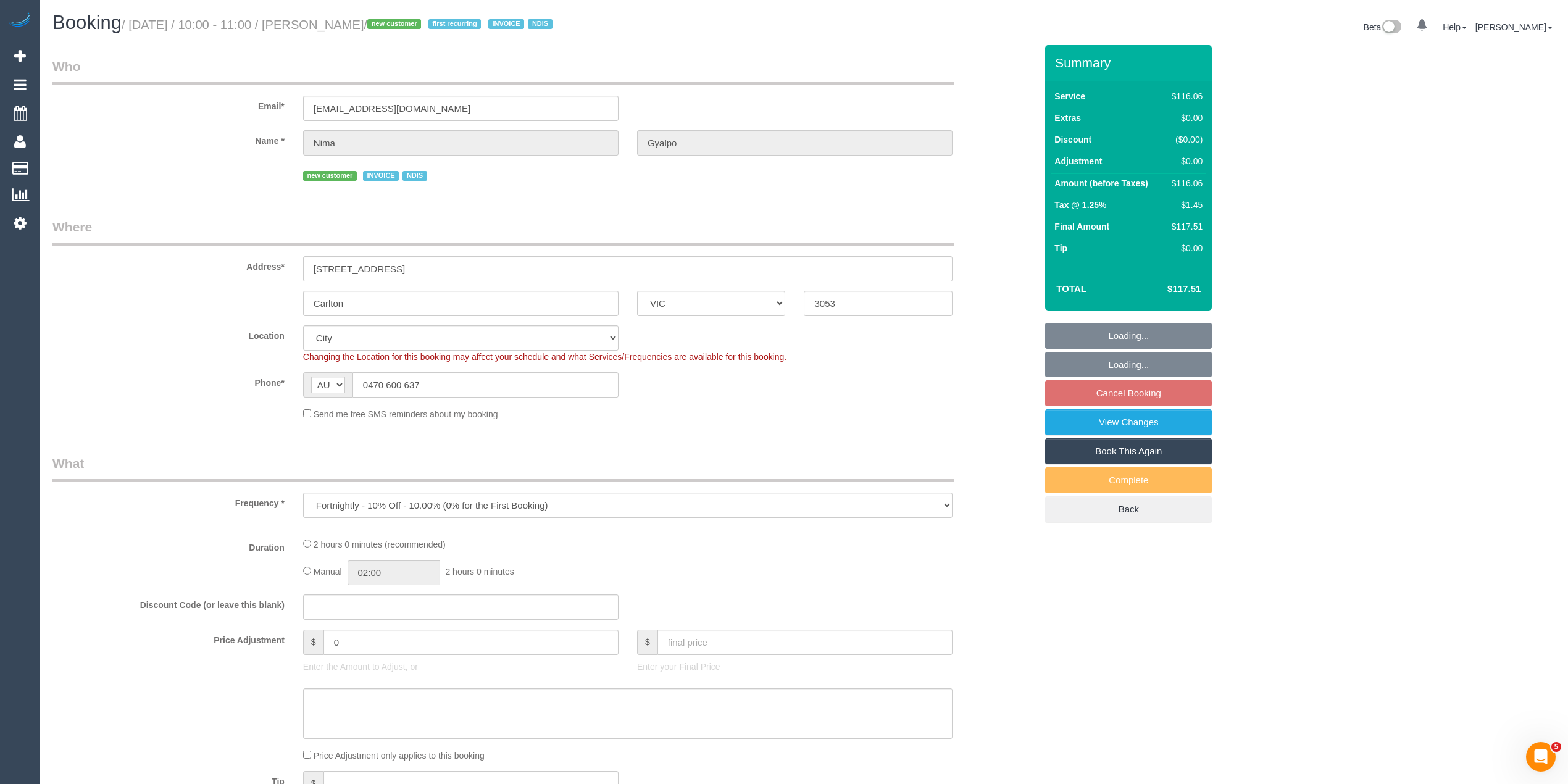
select select "number:25"
select select "number:34"
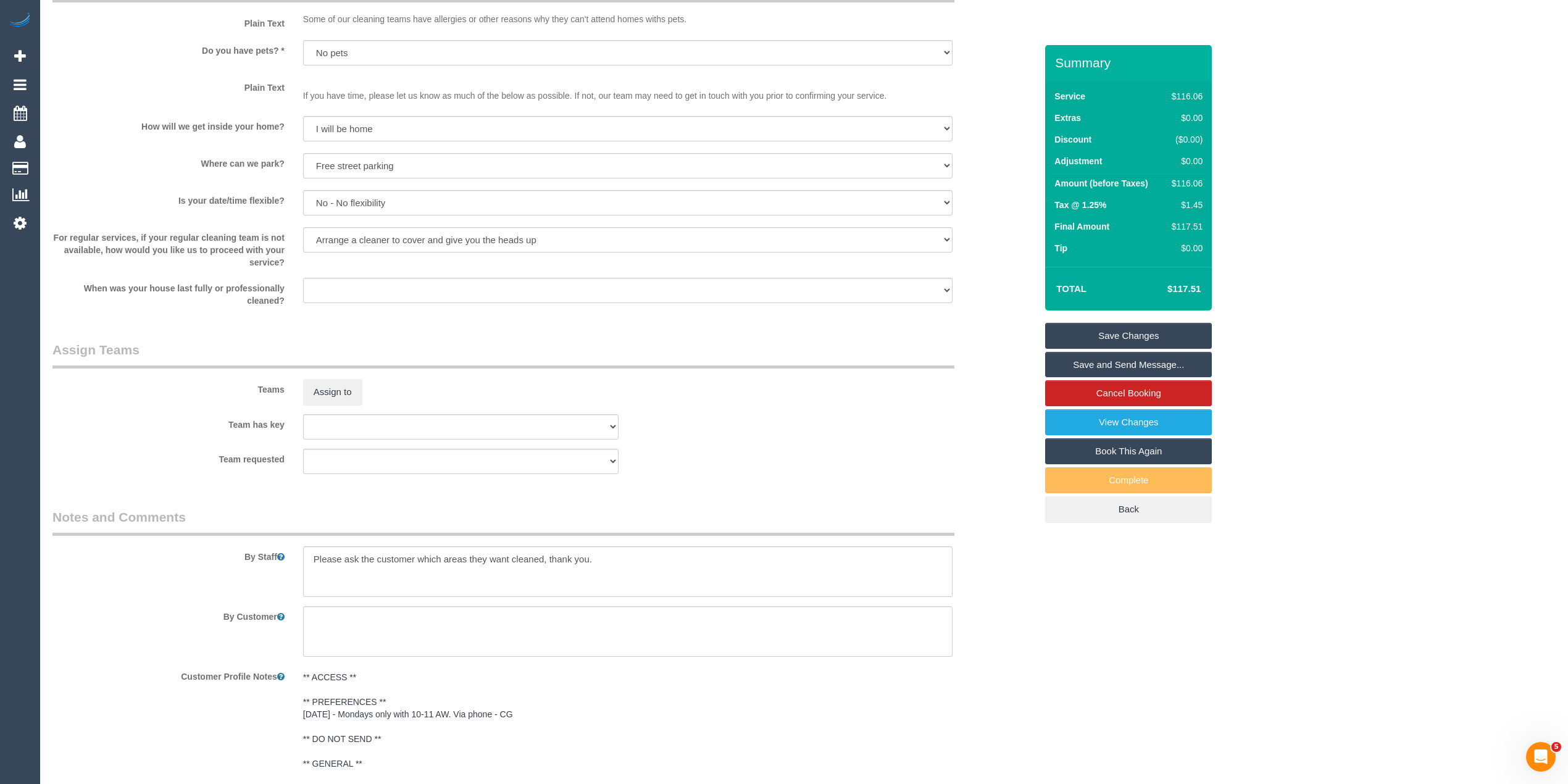
scroll to position [1414, 0]
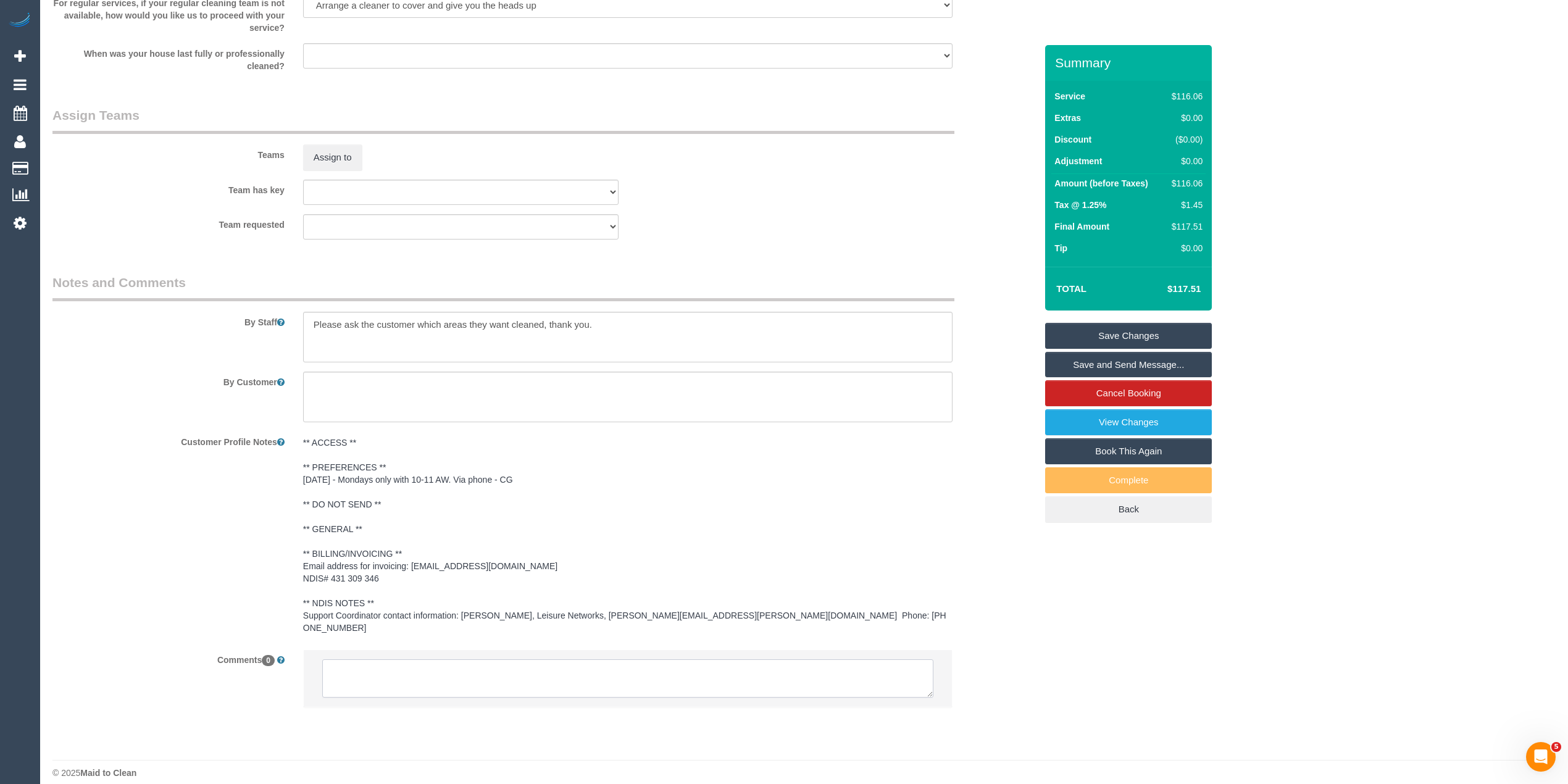
click at [481, 672] on textarea at bounding box center [627, 678] width 611 height 38
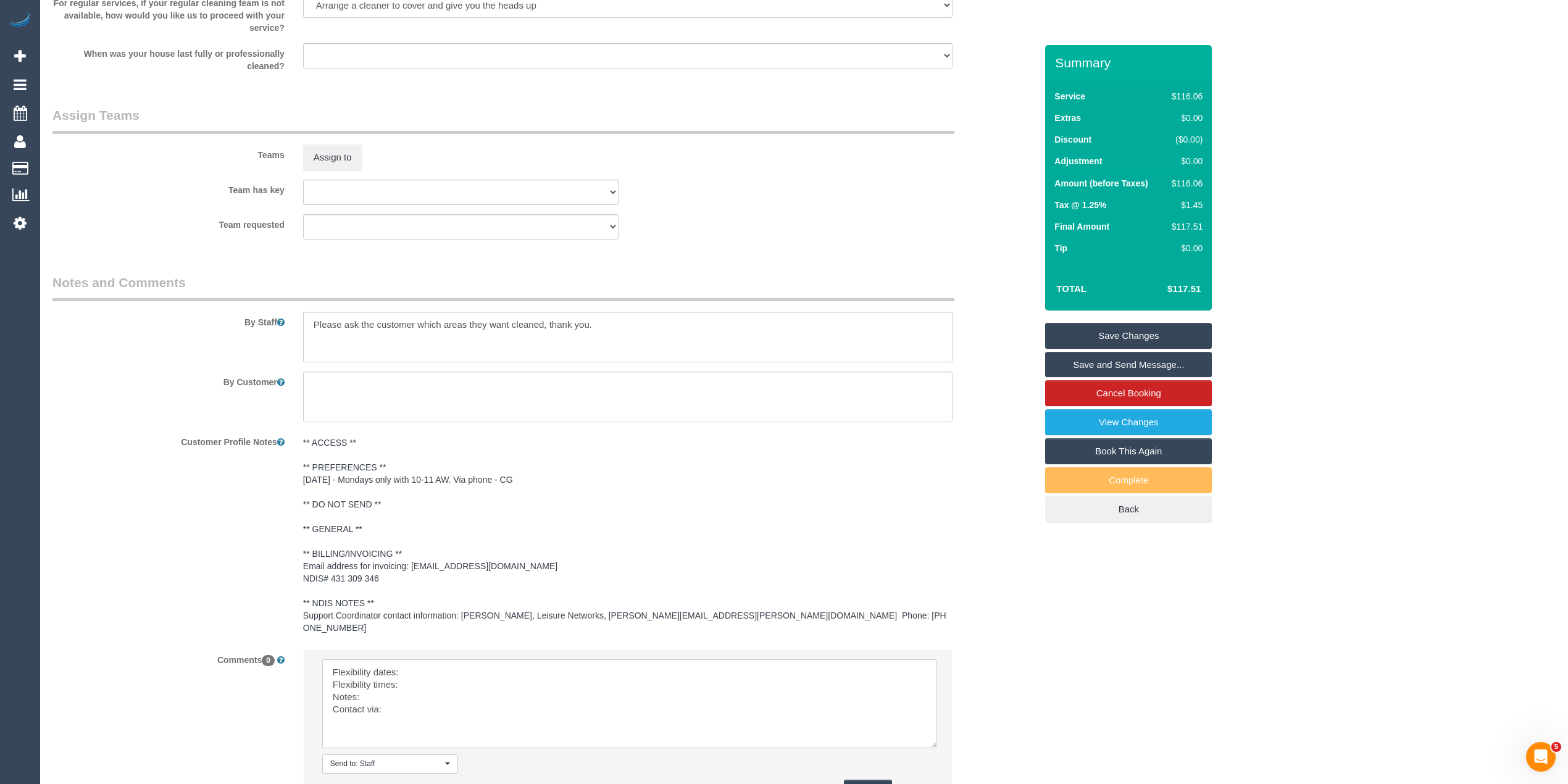
drag, startPoint x: 925, startPoint y: 678, endPoint x: 929, endPoint y: 729, distance: 51.2
click at [929, 729] on textarea at bounding box center [630, 703] width 615 height 89
click at [490, 659] on textarea at bounding box center [630, 704] width 615 height 90
click at [418, 669] on textarea at bounding box center [630, 704] width 615 height 90
click at [397, 685] on textarea at bounding box center [630, 704] width 615 height 90
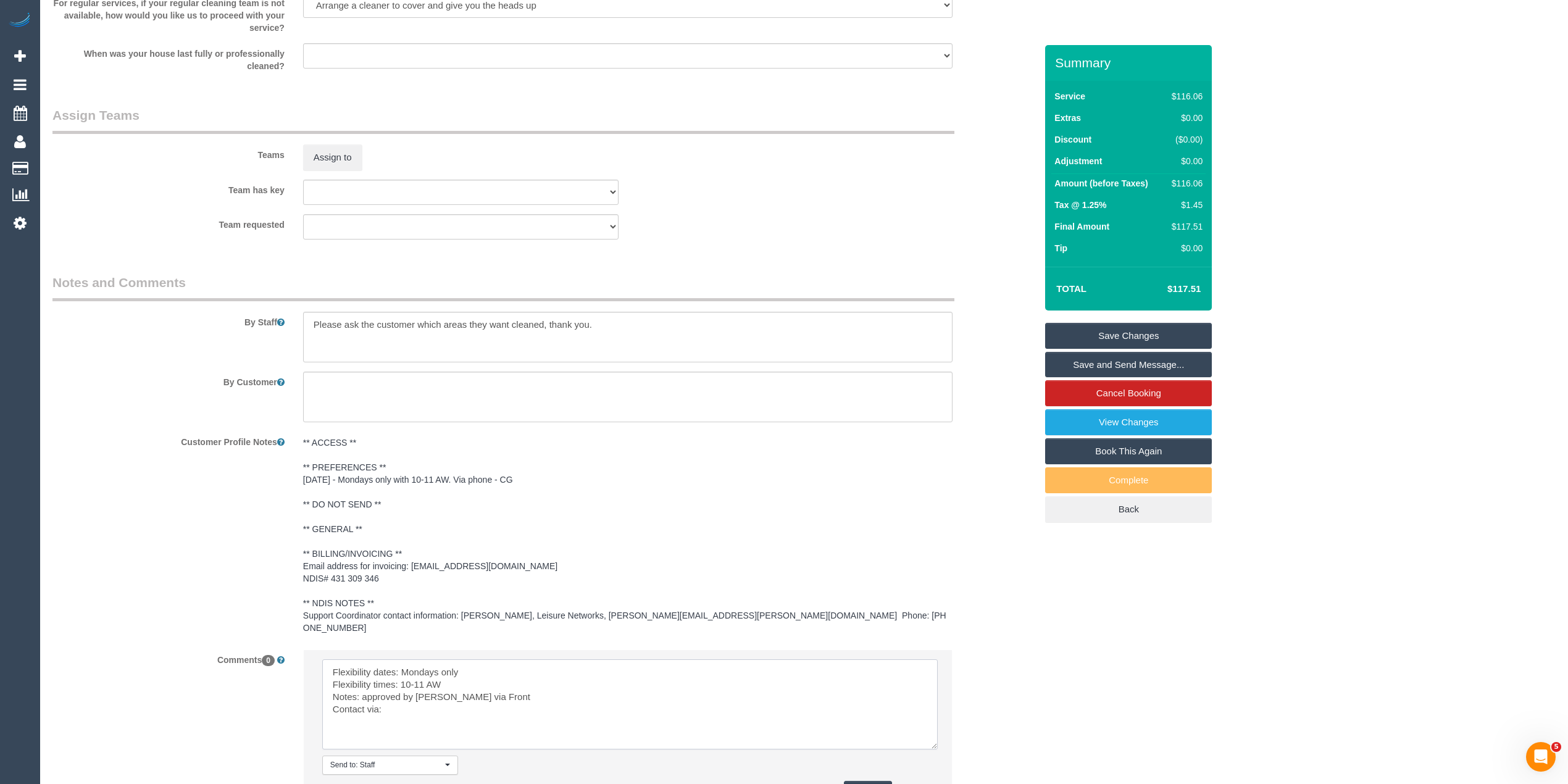
click at [400, 692] on textarea at bounding box center [630, 704] width 615 height 90
type textarea "Flexibility dates: Mondays only Flexibility times: 10-11 AW Notes: approved by …"
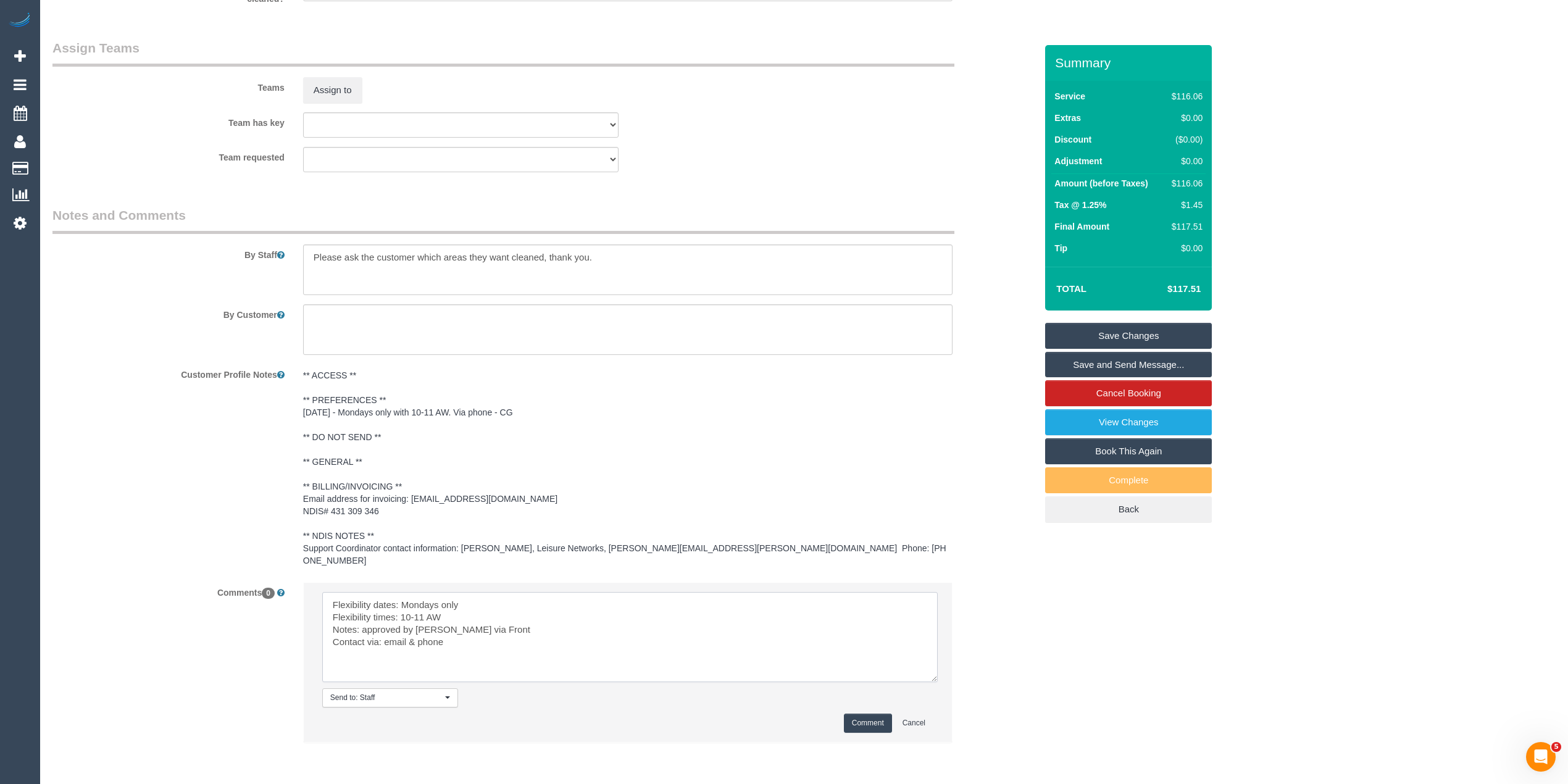
scroll to position [1517, 0]
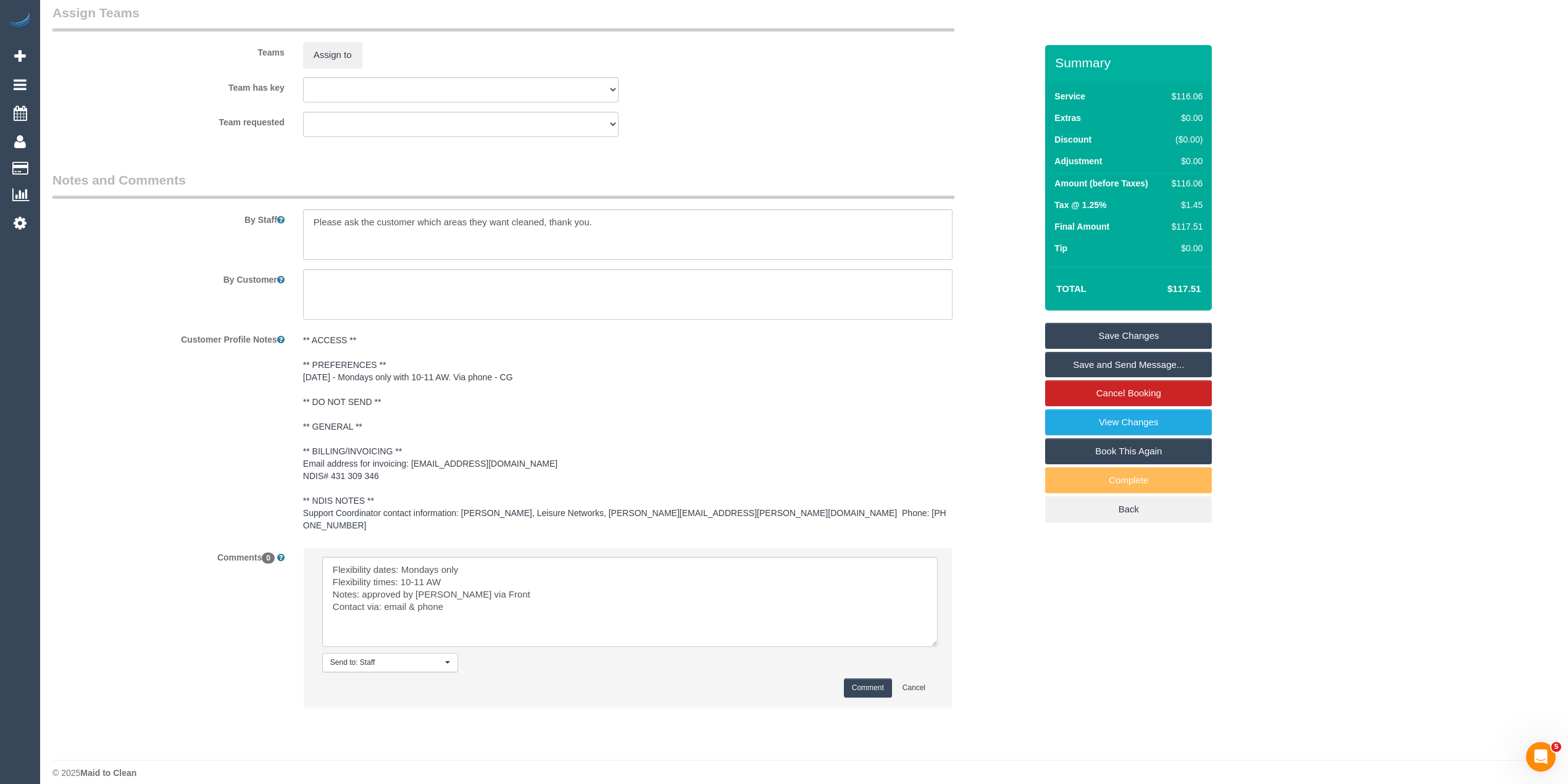
click at [854, 678] on button "Comment" at bounding box center [868, 687] width 48 height 19
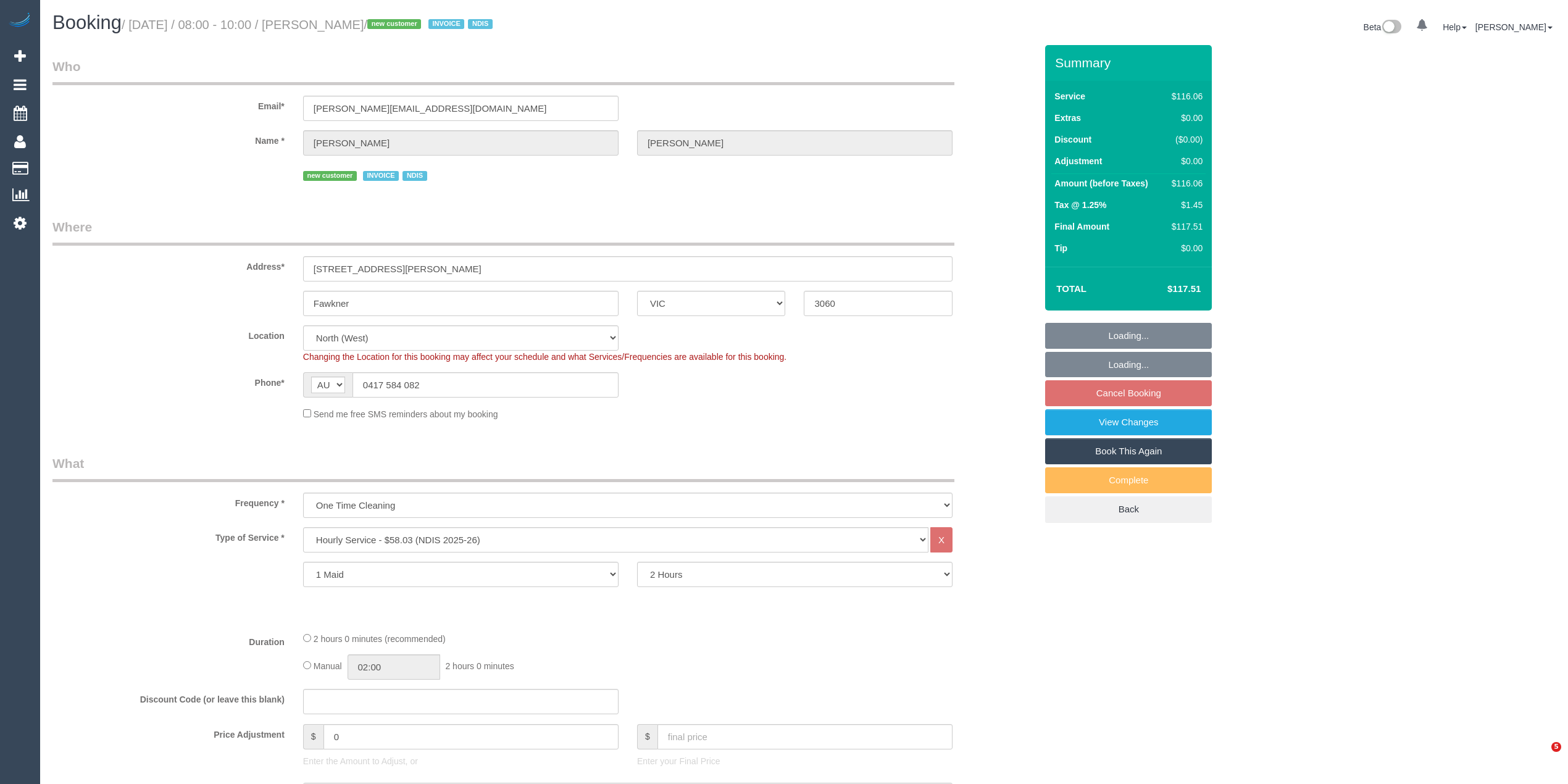
select select "VIC"
select select "number:28"
select select "number:14"
select select "number:18"
select select "object:795"
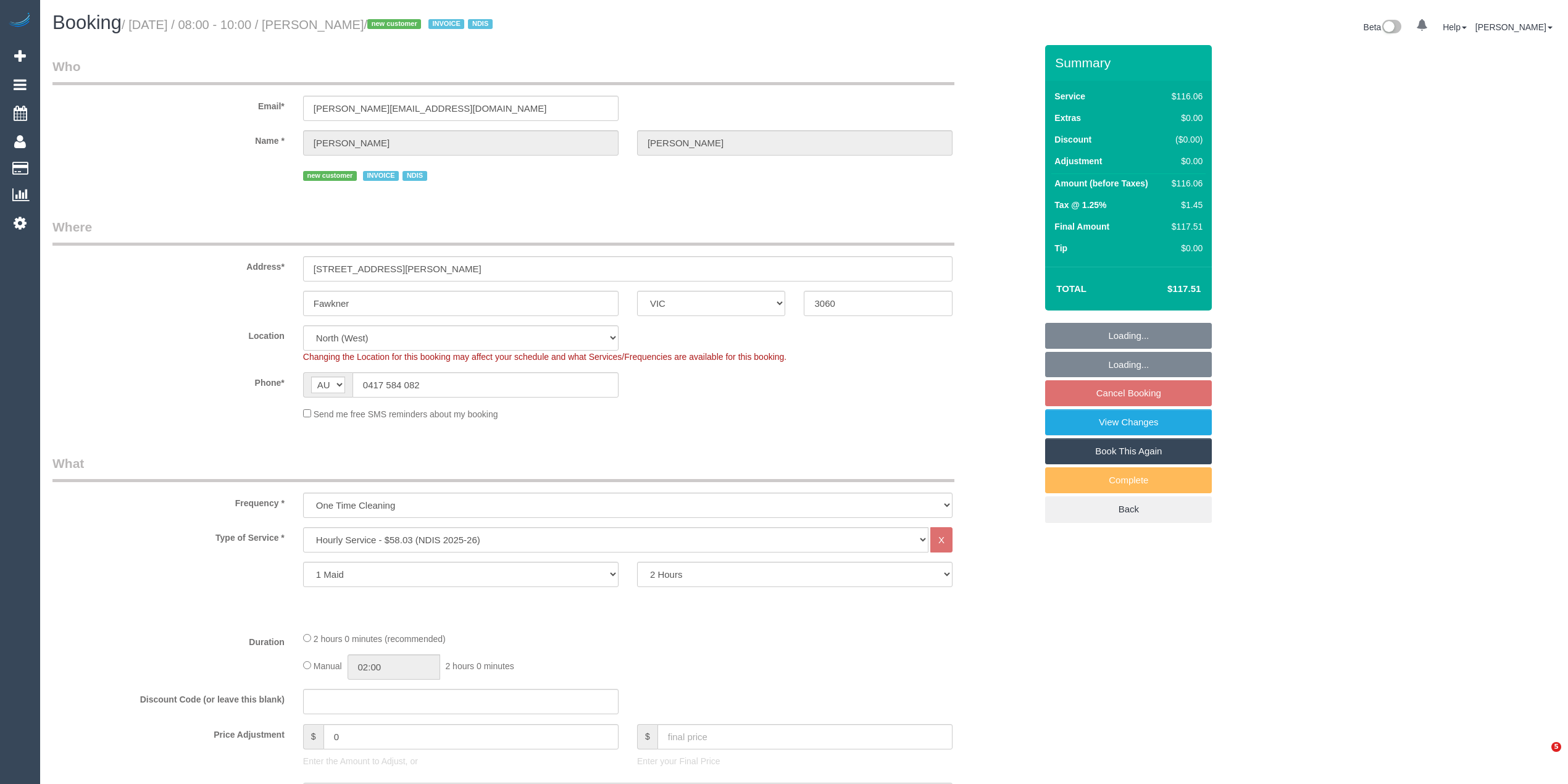
select select "spot1"
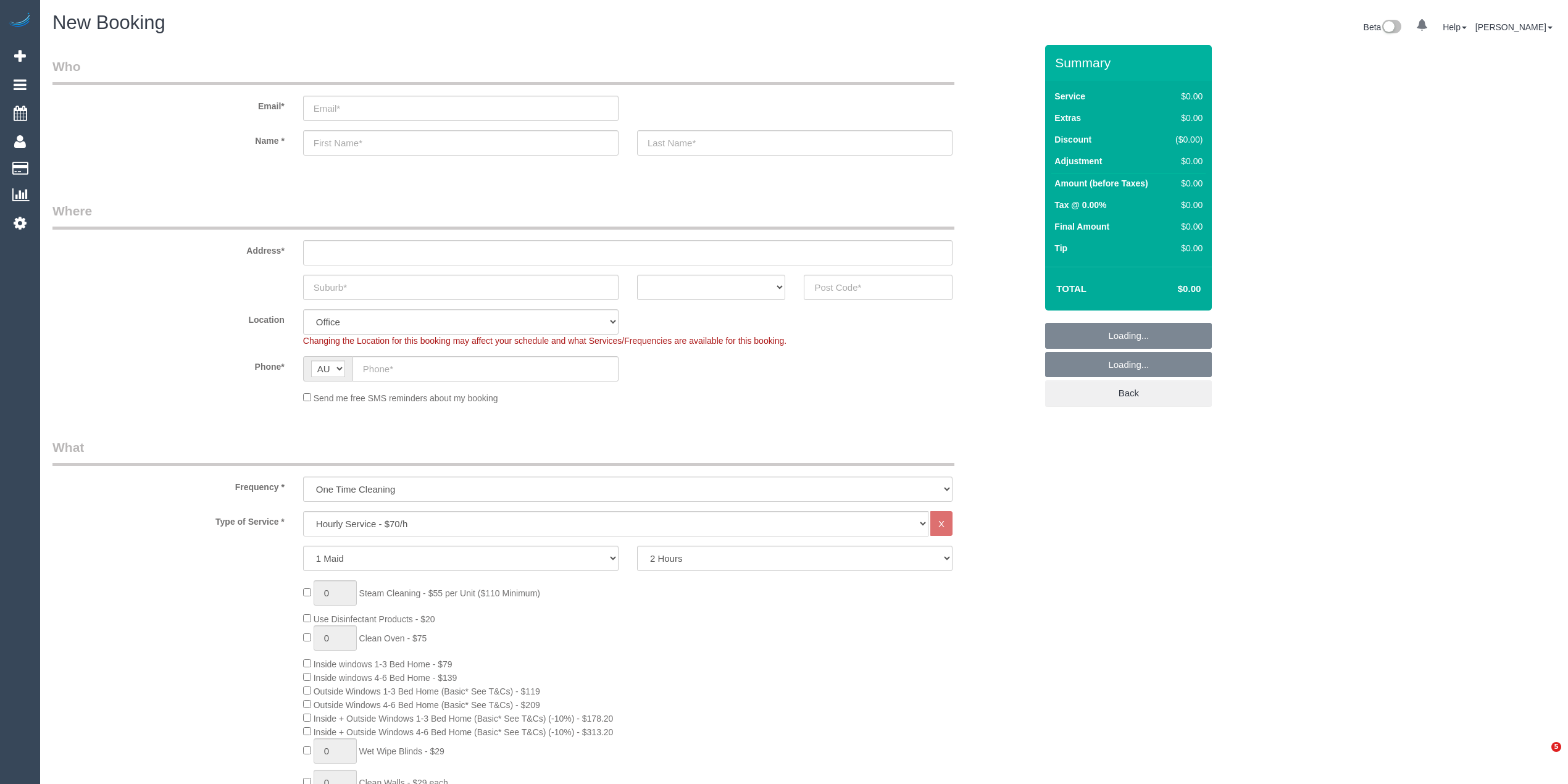
select select "object:2116"
click at [349, 524] on select "Hourly Service - $70/h Hourly Service - $65/h Hourly Service - $60/h Hourly Ser…" at bounding box center [615, 524] width 625 height 25
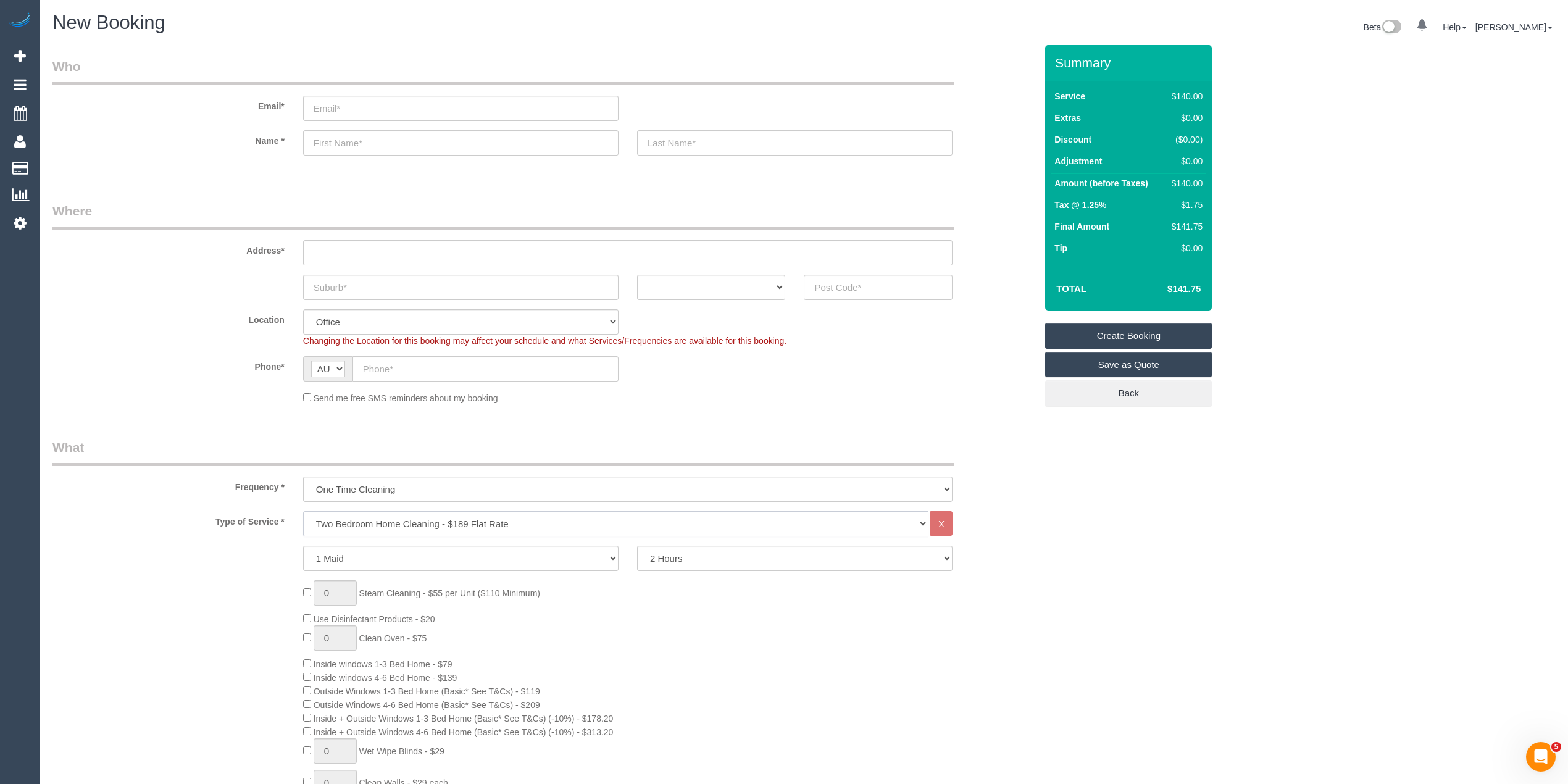
click at [303, 511] on select "Hourly Service - $70/h Hourly Service - $65/h Hourly Service - $60/h Hourly Ser…" at bounding box center [615, 524] width 625 height 25
click at [396, 516] on select "Hourly Service - $70/h Hourly Service - $65/h Hourly Service - $60/h Hourly Ser…" at bounding box center [615, 524] width 625 height 25
select select "212"
click at [303, 511] on select "Hourly Service - $70/h Hourly Service - $65/h Hourly Service - $60/h Hourly Ser…" at bounding box center [615, 524] width 625 height 25
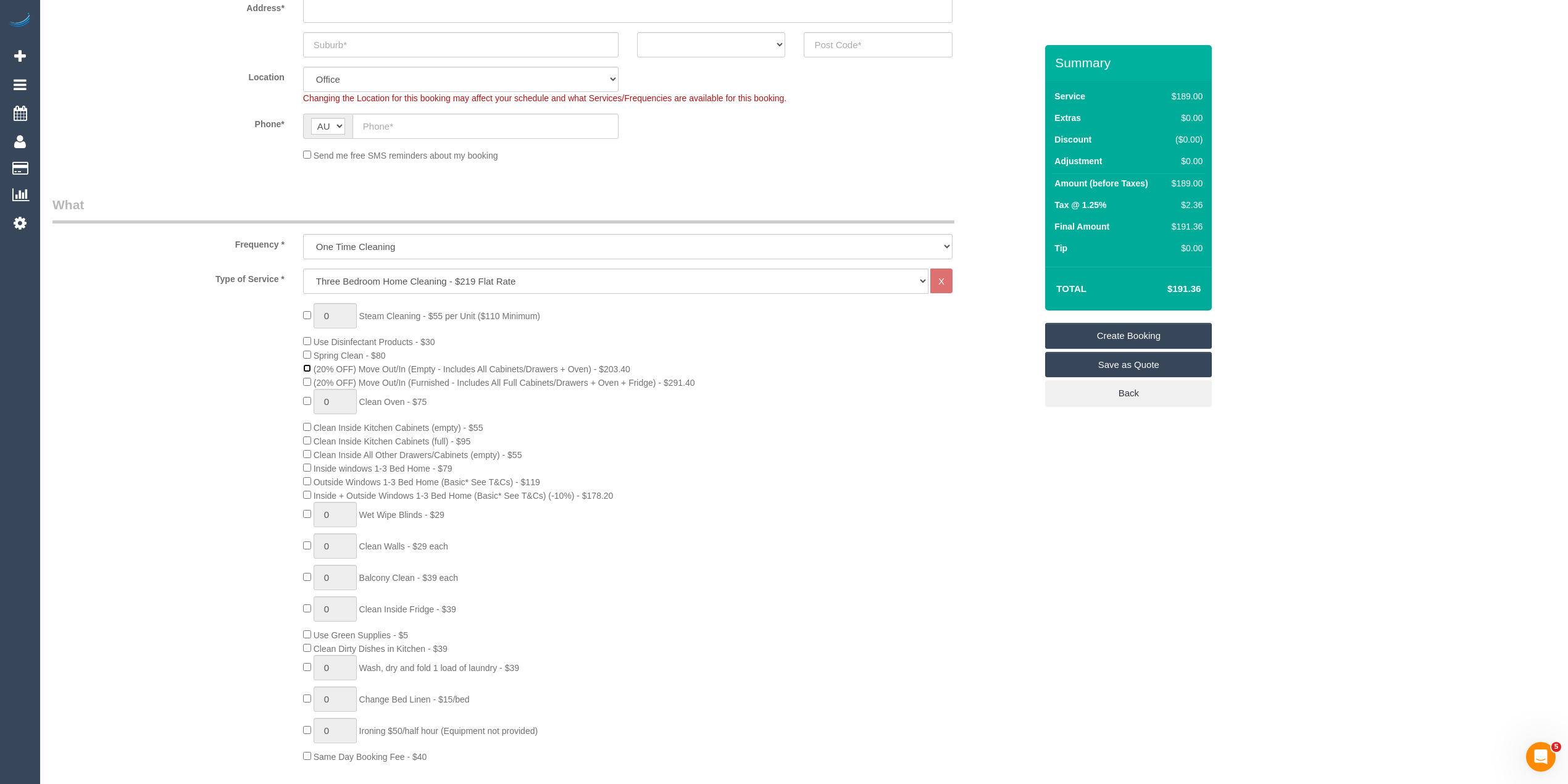
scroll to position [274, 0]
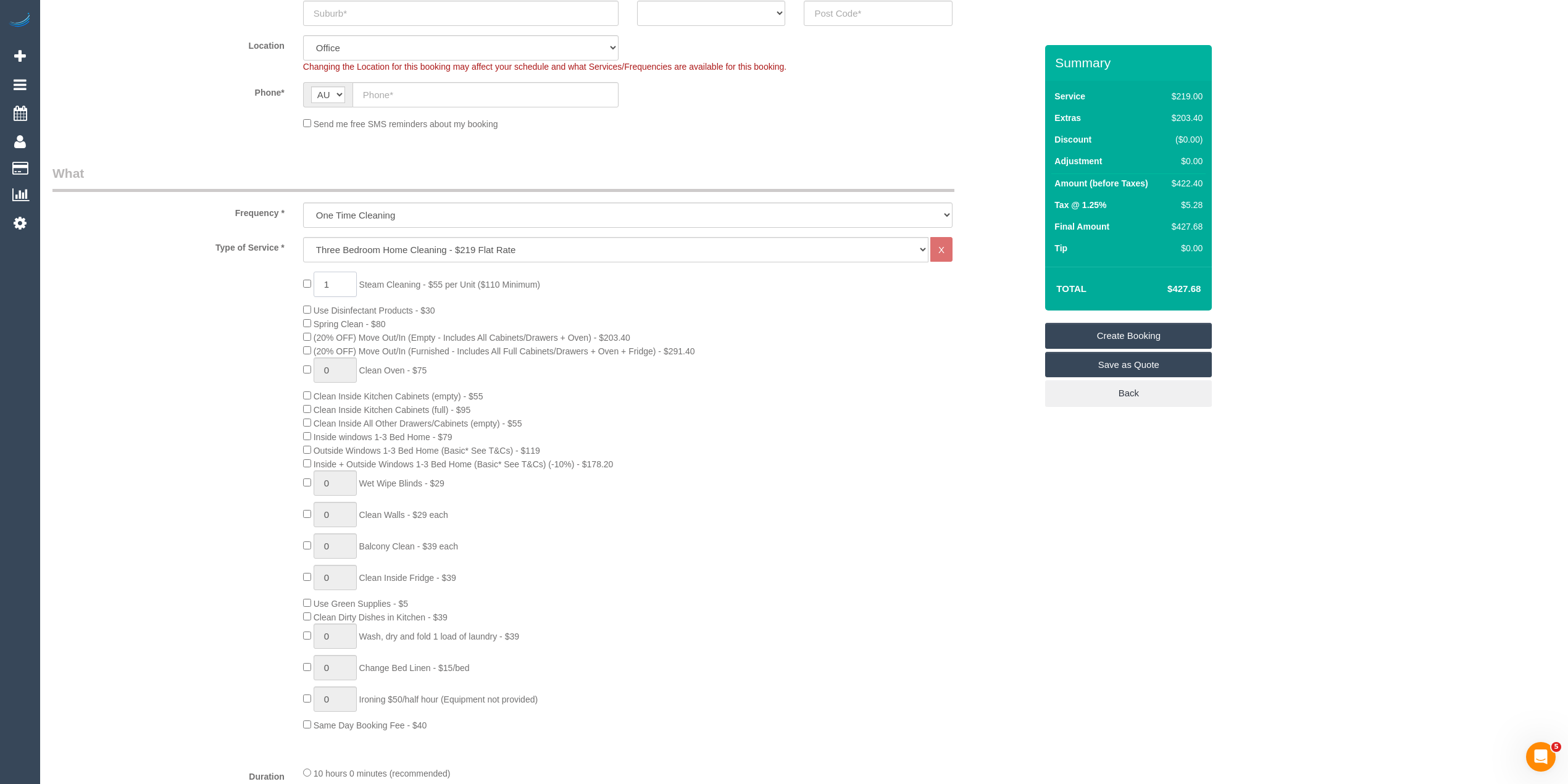
click at [309, 285] on span "1 Steam Cleaning - $55 per Unit ($110 Minimum)" at bounding box center [421, 285] width 237 height 10
type input "3"
click at [167, 376] on div "3 Steam Cleaning - $55 per Unit ($110 Minimum) Use Disinfectant Products - $30 …" at bounding box center [544, 502] width 1002 height 460
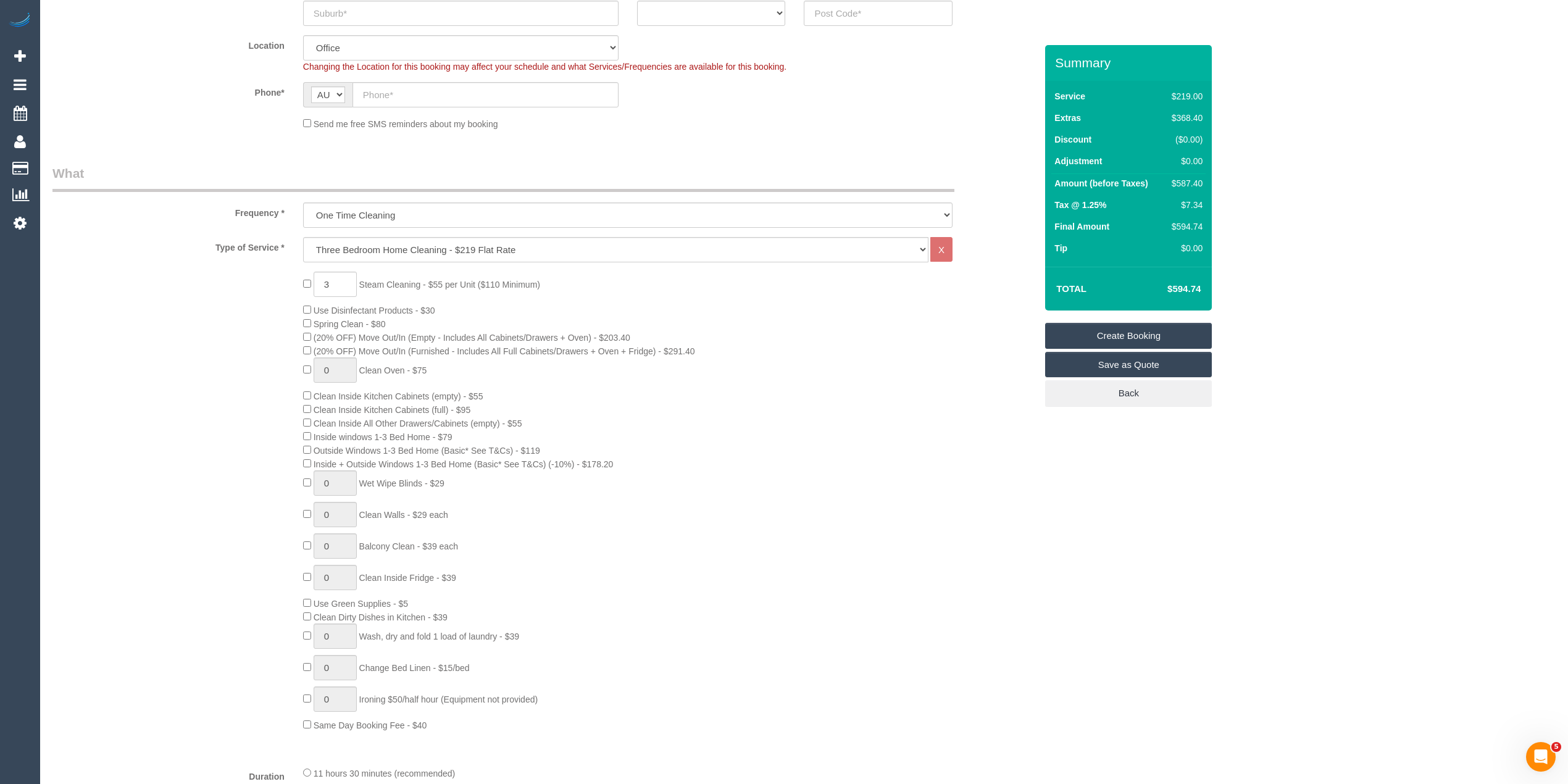
click at [220, 420] on div "3 Steam Cleaning - $55 per Unit ($110 Minimum) Use Disinfectant Products - $30 …" at bounding box center [544, 502] width 1002 height 460
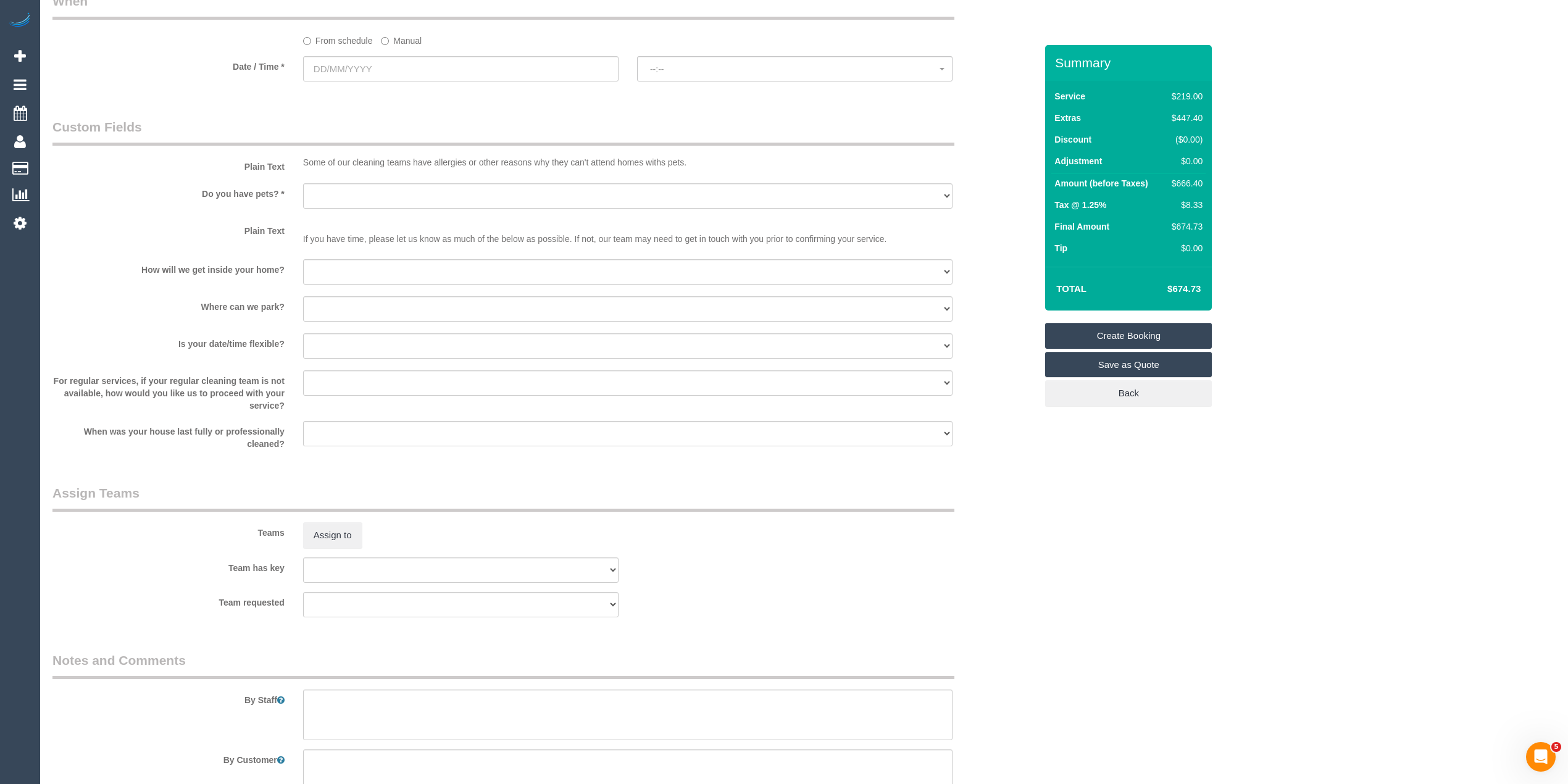
scroll to position [1544, 0]
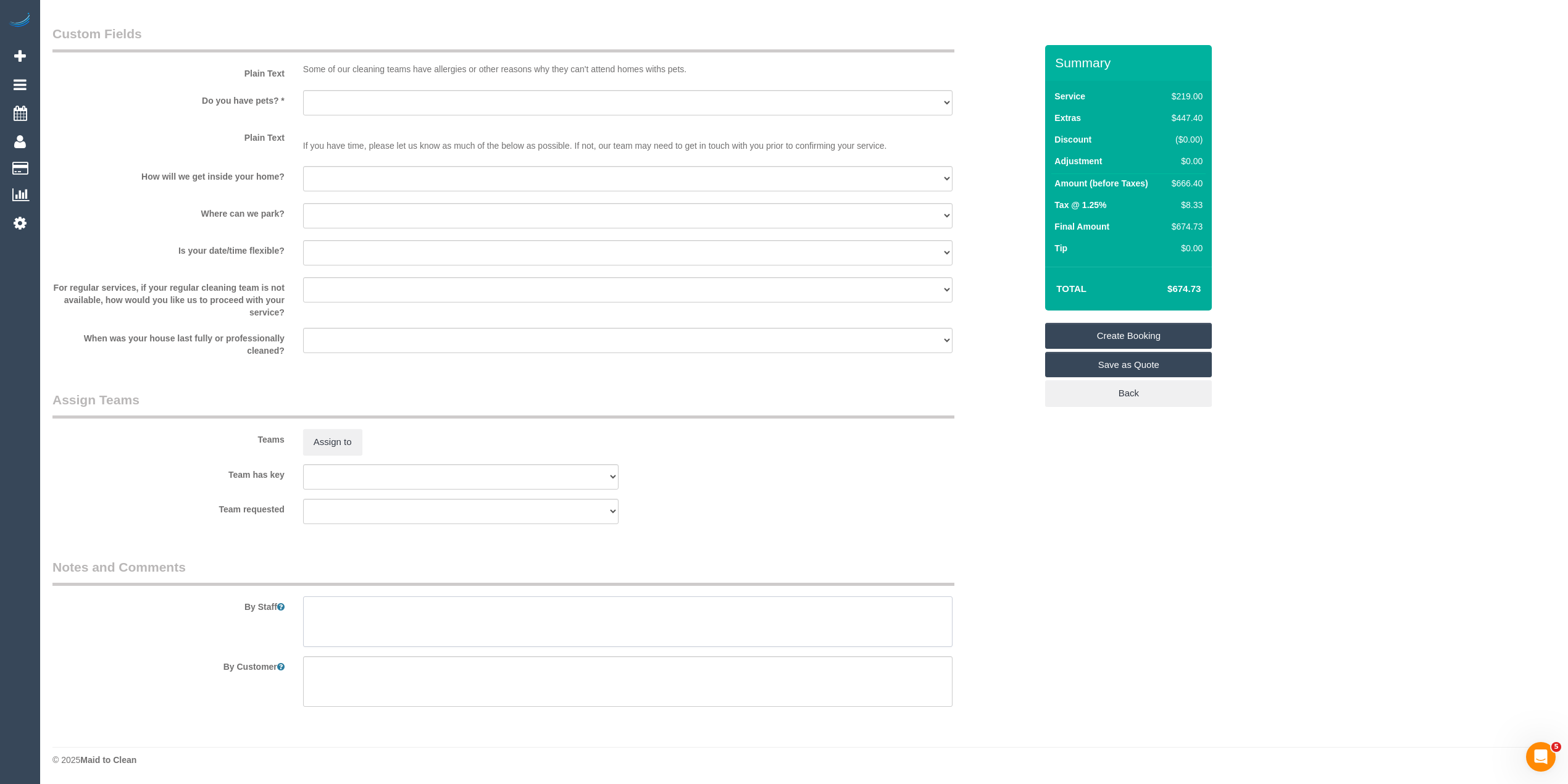
click at [411, 609] on textarea at bounding box center [627, 622] width 649 height 50
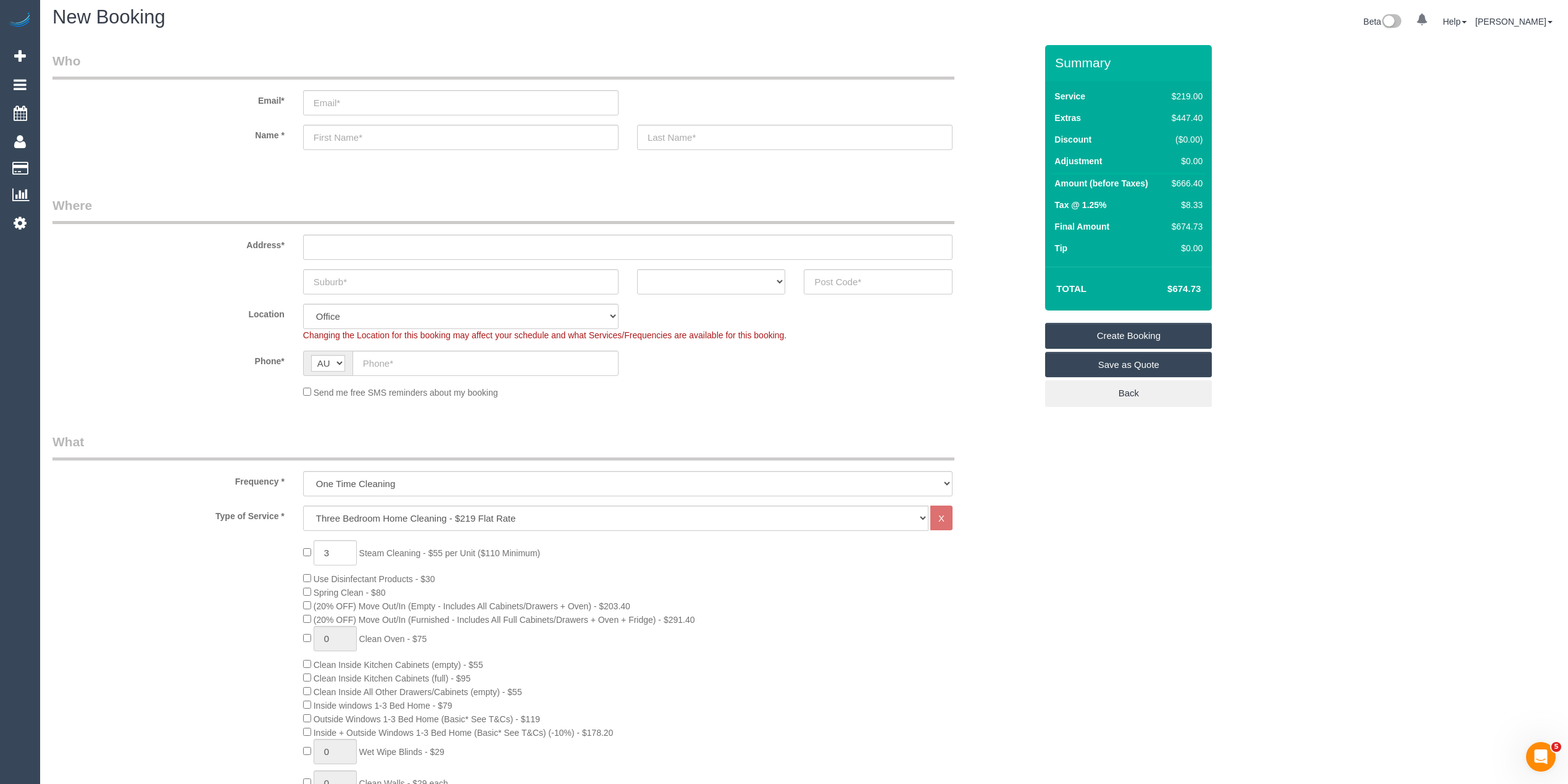
scroll to position [0, 0]
type textarea "Steam cleaning of 3 bedrooms"
click at [400, 371] on input "text" at bounding box center [485, 369] width 266 height 25
click at [379, 364] on input "text" at bounding box center [485, 369] width 266 height 25
paste input "61 407 001 912"
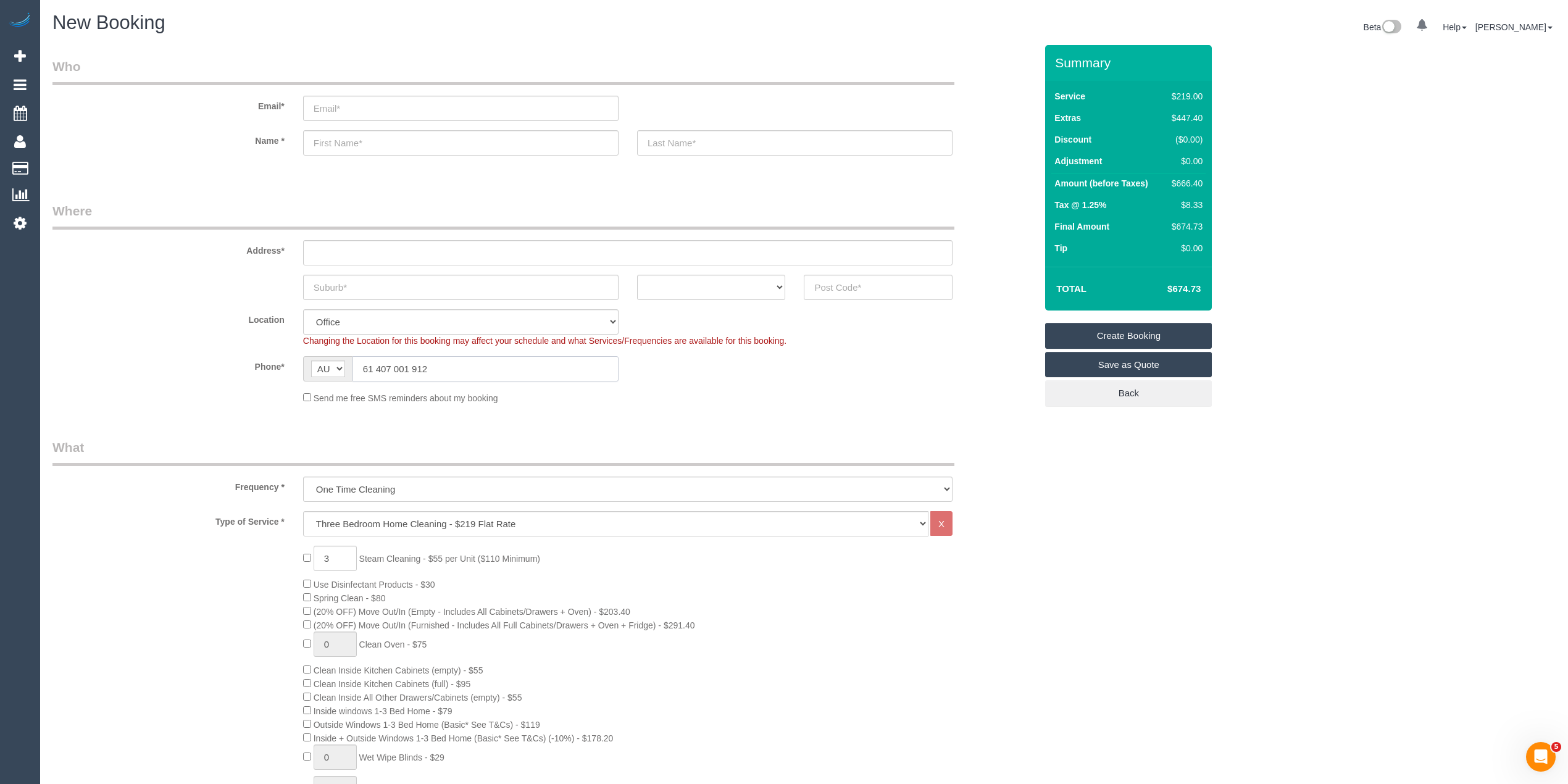
drag, startPoint x: 375, startPoint y: 364, endPoint x: 353, endPoint y: 361, distance: 22.2
click at [354, 361] on input "61 407 001 912" at bounding box center [485, 369] width 266 height 25
type input "0407 001 912"
click at [364, 92] on div "Email*" at bounding box center [544, 89] width 1002 height 63
click at [364, 105] on input "email" at bounding box center [460, 108] width 315 height 25
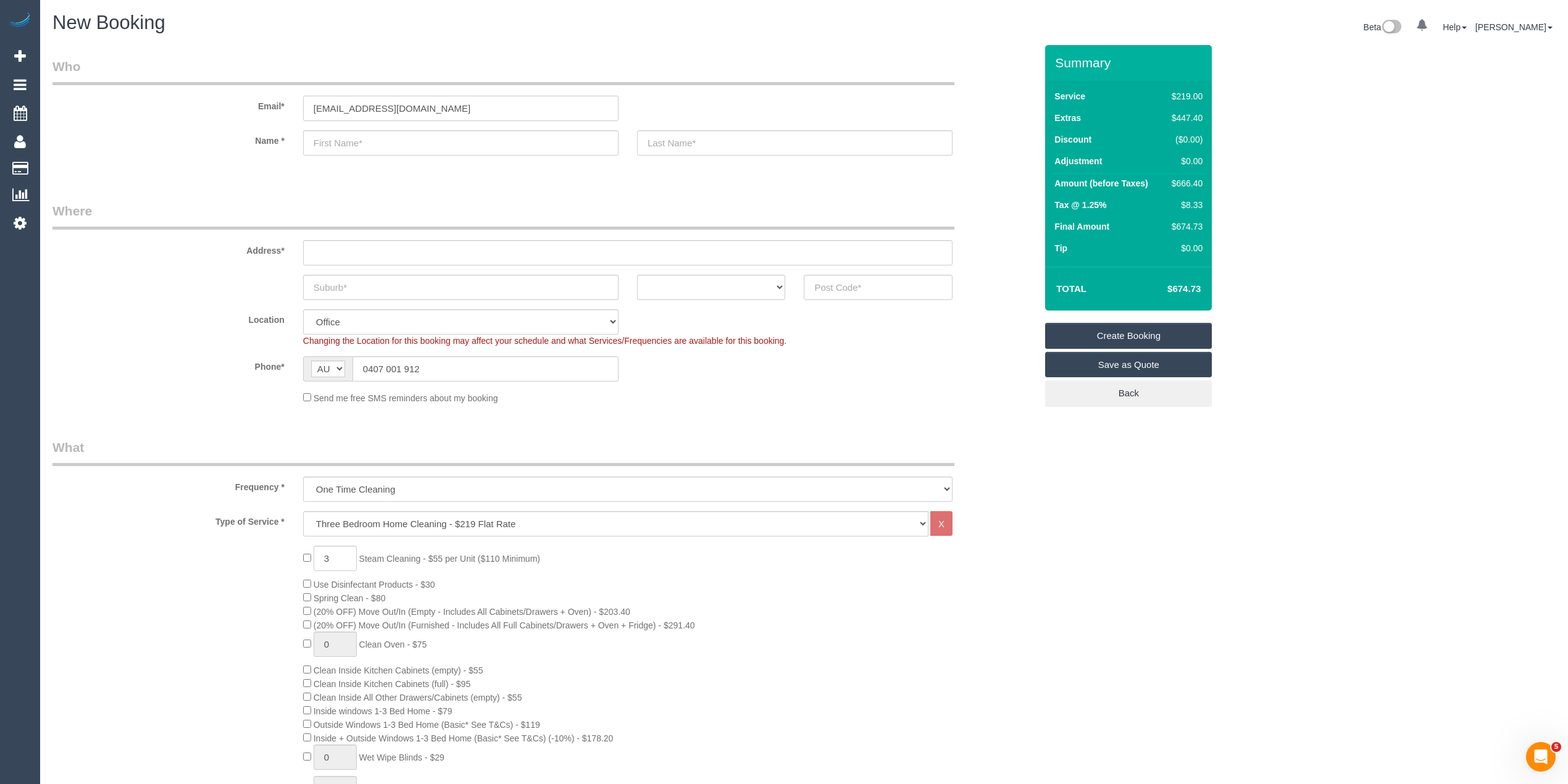
type input "[EMAIL_ADDRESS][DOMAIN_NAME]"
click at [363, 146] on input "text" at bounding box center [460, 143] width 315 height 25
type input "Jan"
type input "Law"
drag, startPoint x: 357, startPoint y: 252, endPoint x: 235, endPoint y: 234, distance: 123.3
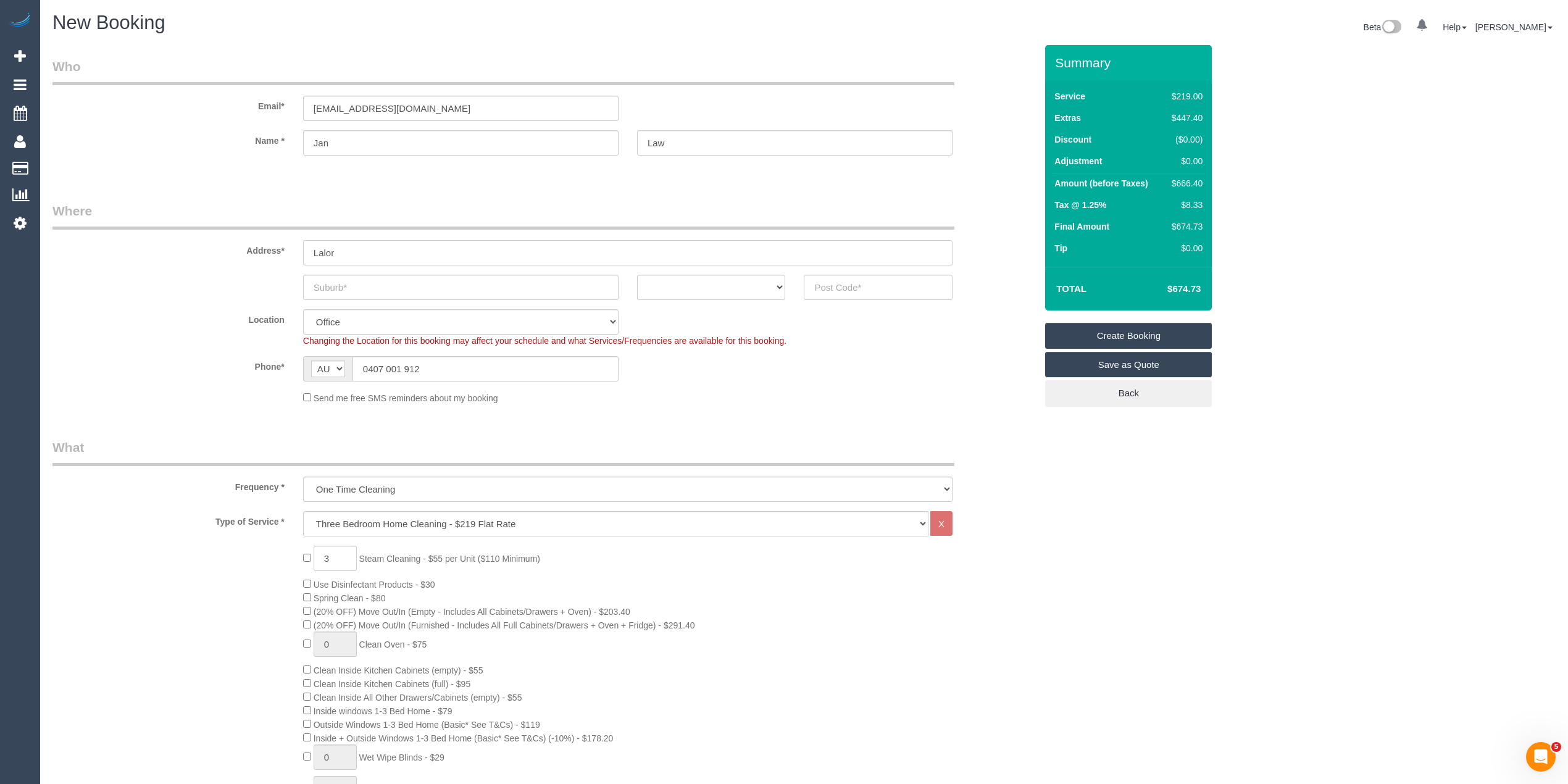
click at [235, 234] on div "Address* Lalor" at bounding box center [544, 234] width 1002 height 63
type input "Lalor"
click at [361, 278] on input "text" at bounding box center [460, 287] width 315 height 25
paste input "Lalor"
type input "Lalor"
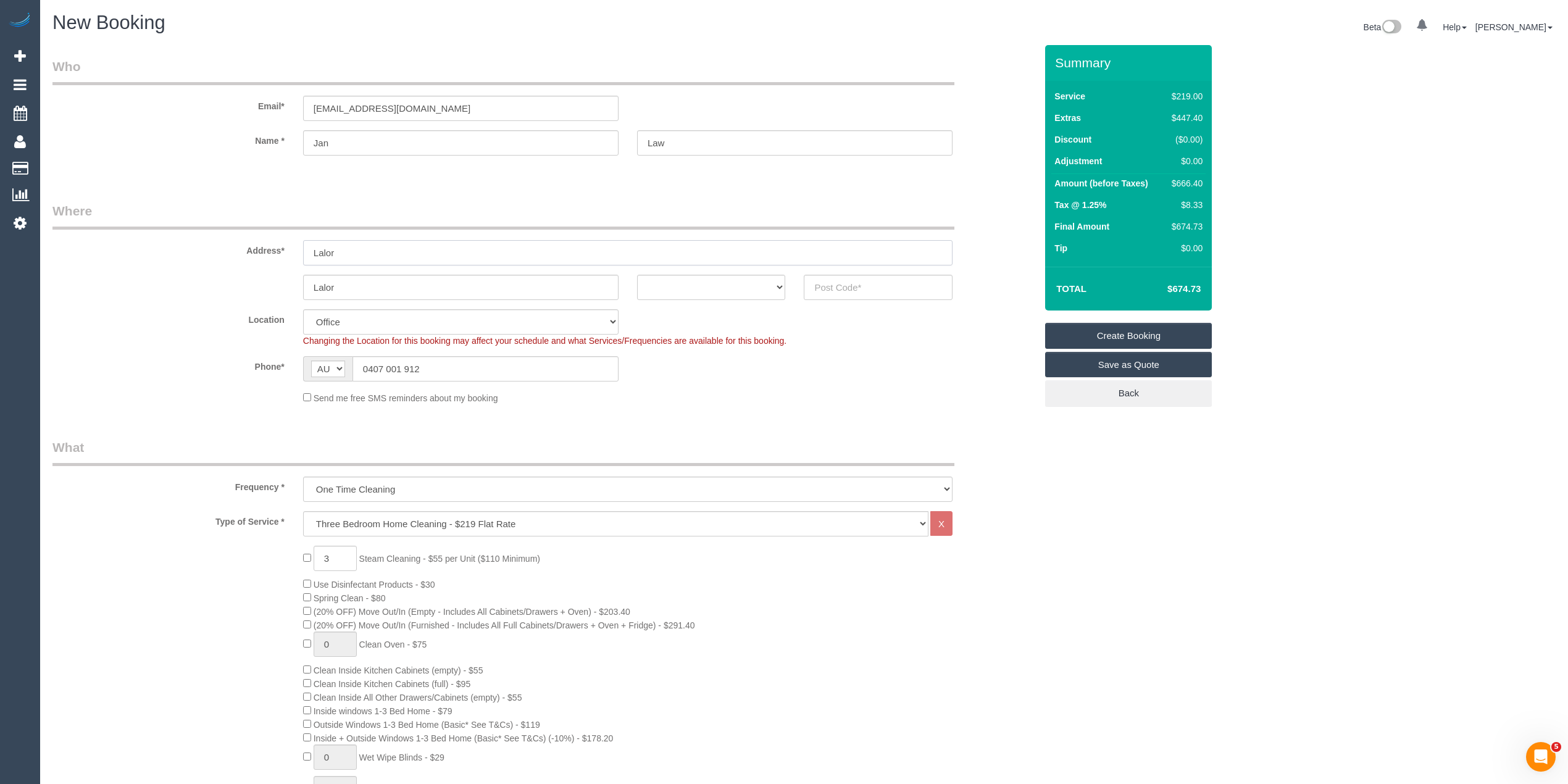
drag, startPoint x: 340, startPoint y: 252, endPoint x: 248, endPoint y: 239, distance: 92.9
click at [248, 238] on div "Address* Lalor" at bounding box center [544, 234] width 1002 height 63
type input "-"
click at [860, 294] on input "text" at bounding box center [878, 287] width 149 height 25
type input "3075"
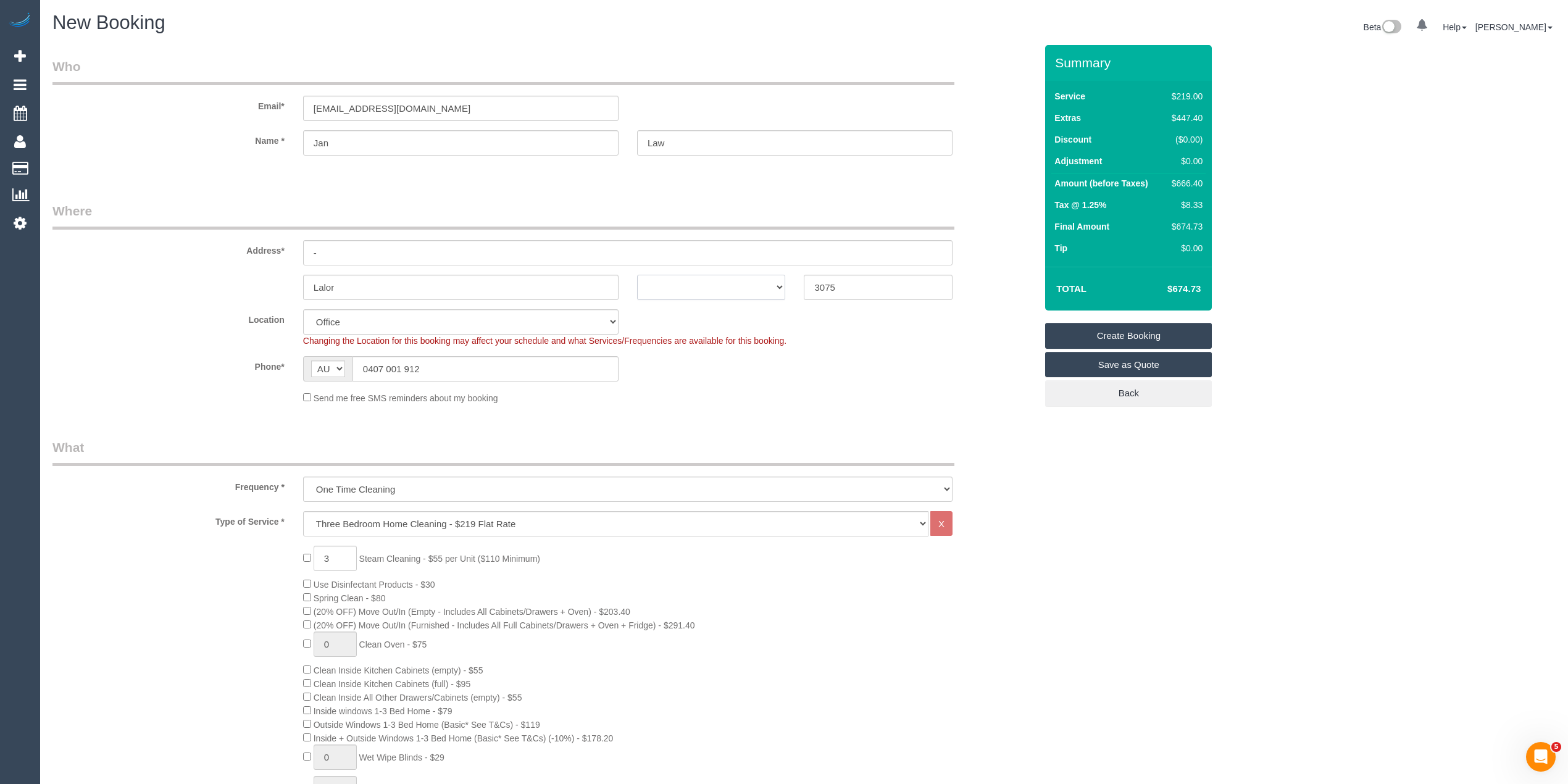
click at [708, 282] on select "ACT [GEOGRAPHIC_DATA] NT [GEOGRAPHIC_DATA] SA TAS [GEOGRAPHIC_DATA] [GEOGRAPHIC…" at bounding box center [711, 287] width 149 height 25
select select "60"
select select "VIC"
click at [637, 275] on select "ACT [GEOGRAPHIC_DATA] NT [GEOGRAPHIC_DATA] SA TAS [GEOGRAPHIC_DATA] [GEOGRAPHIC…" at bounding box center [711, 287] width 149 height 25
select select "object:2299"
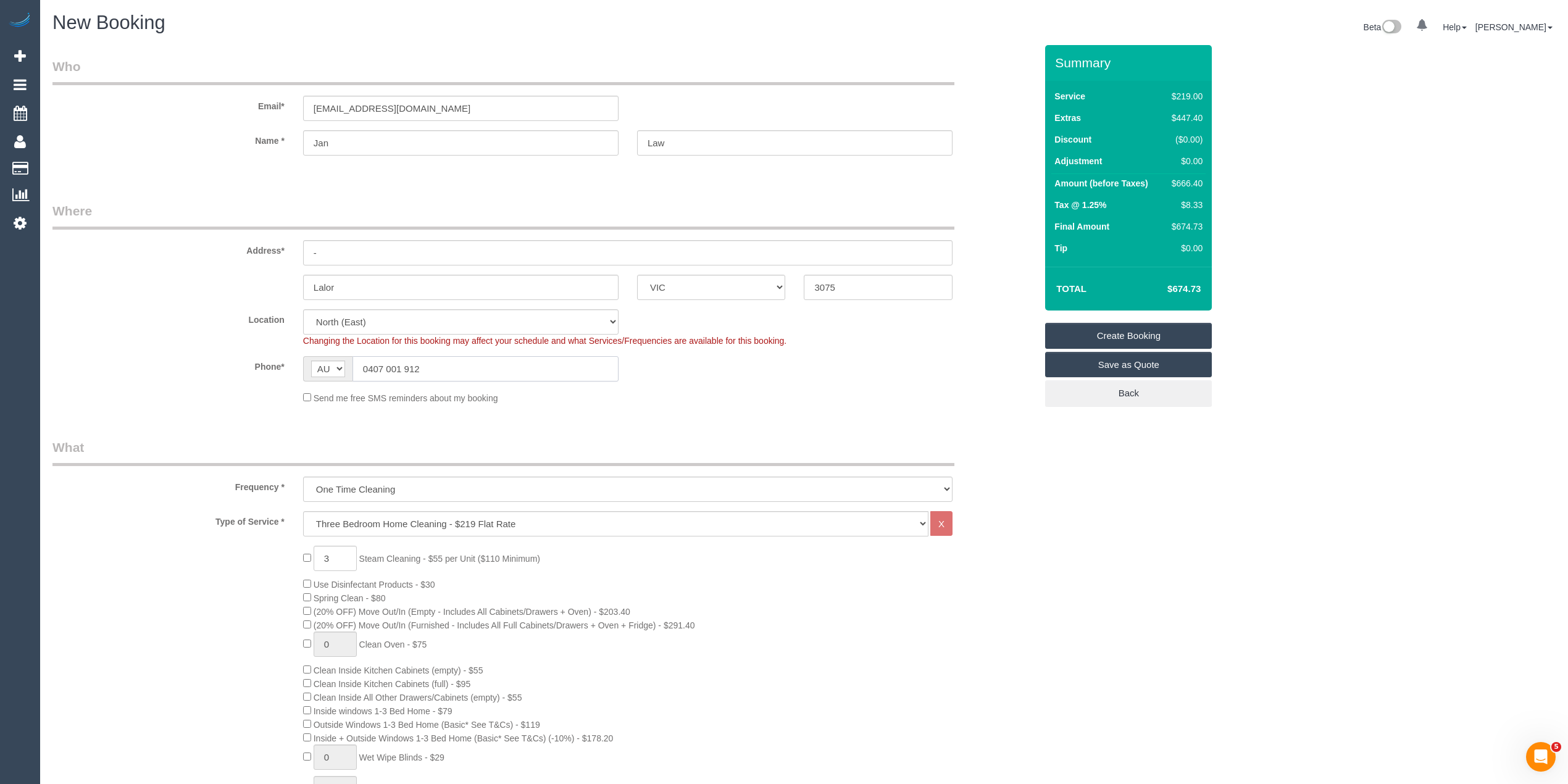
click at [460, 369] on input "0407 001 912" at bounding box center [485, 369] width 266 height 25
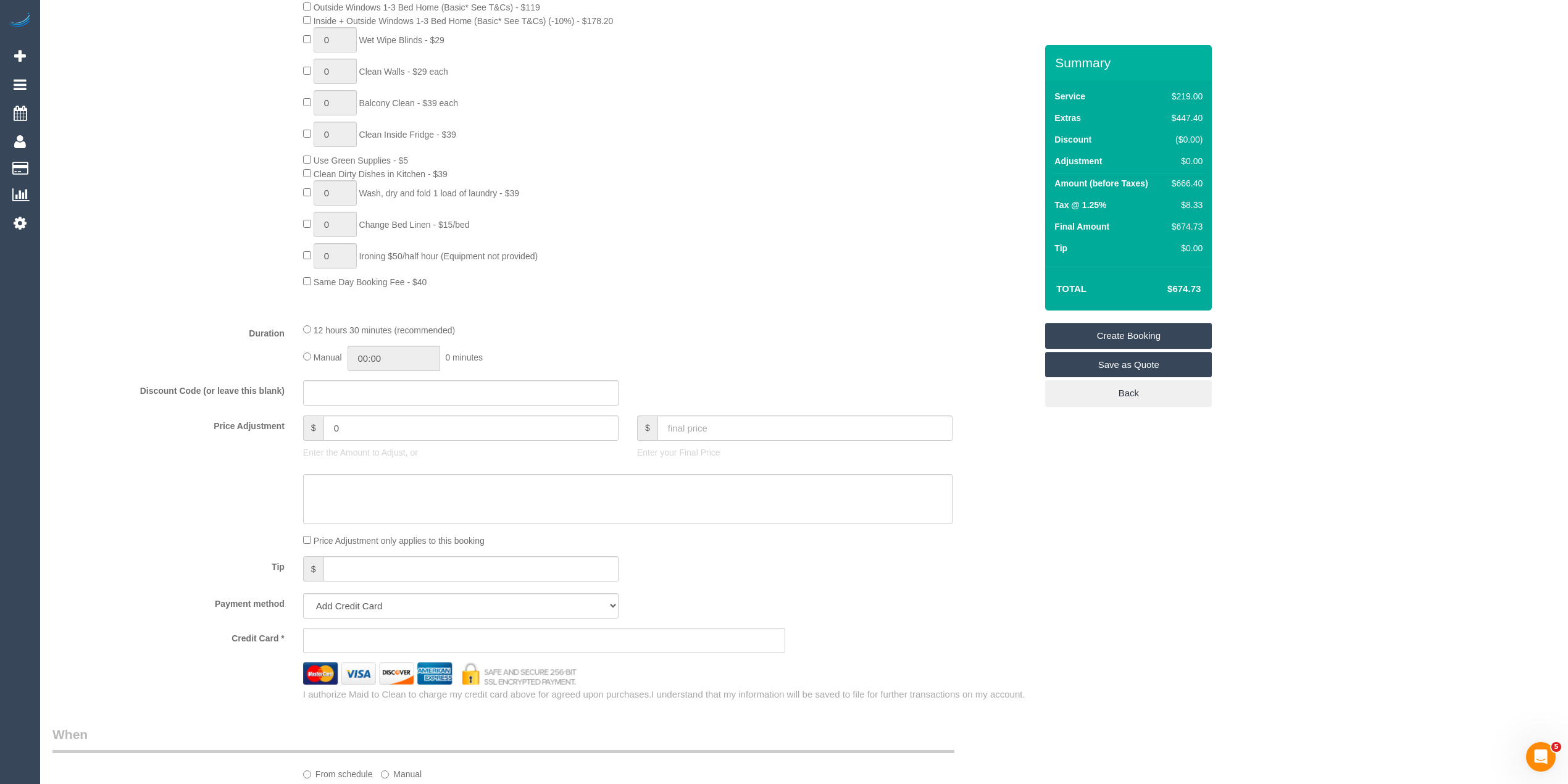
scroll to position [823, 0]
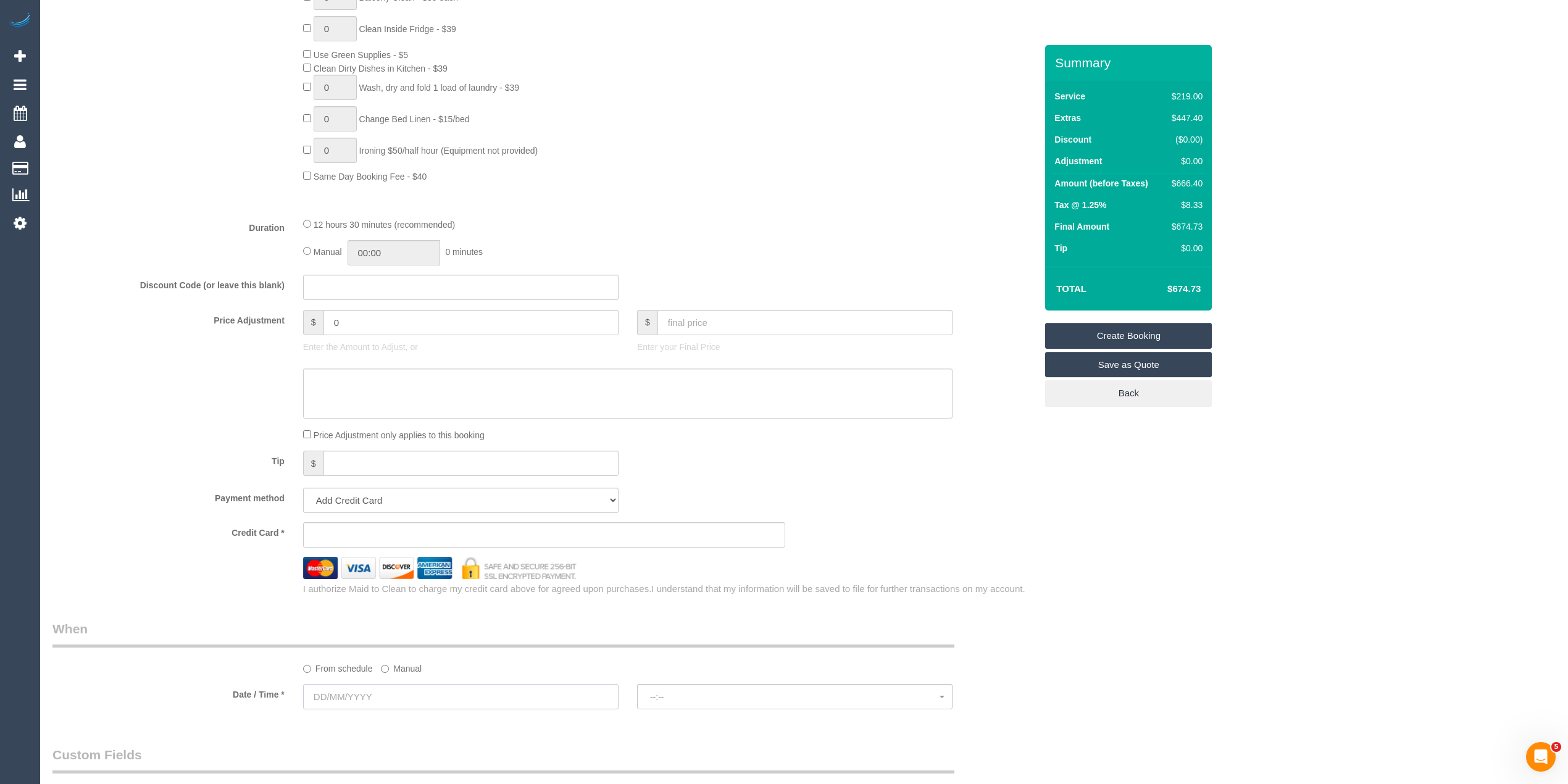
click at [352, 692] on input "text" at bounding box center [460, 696] width 315 height 25
click at [1355, 573] on div "Who Email* [EMAIL_ADDRESS][DOMAIN_NAME] Name * Jan Law Where Address* - Lalor A…" at bounding box center [804, 342] width 1503 height 2239
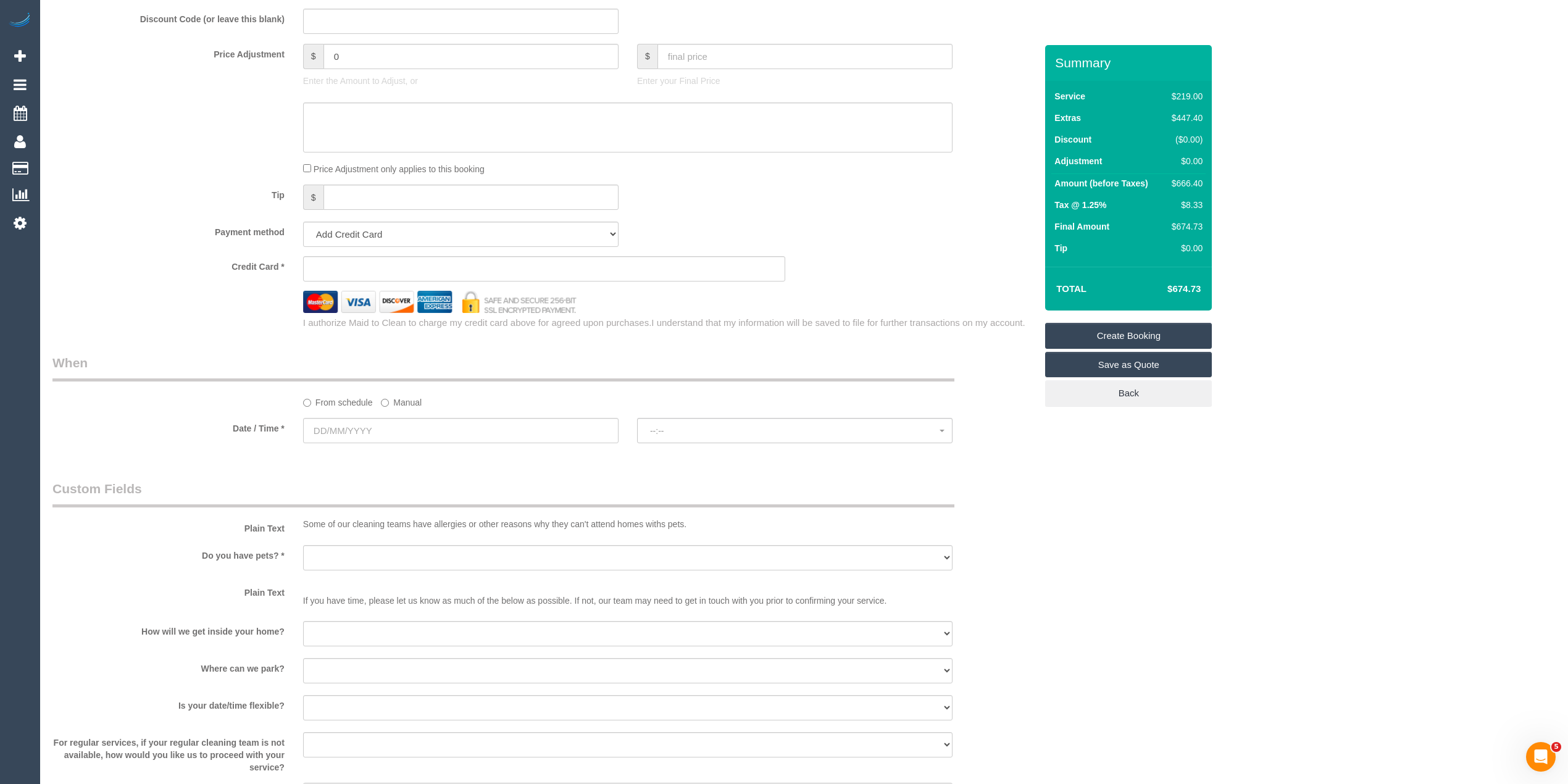
scroll to position [1097, 0]
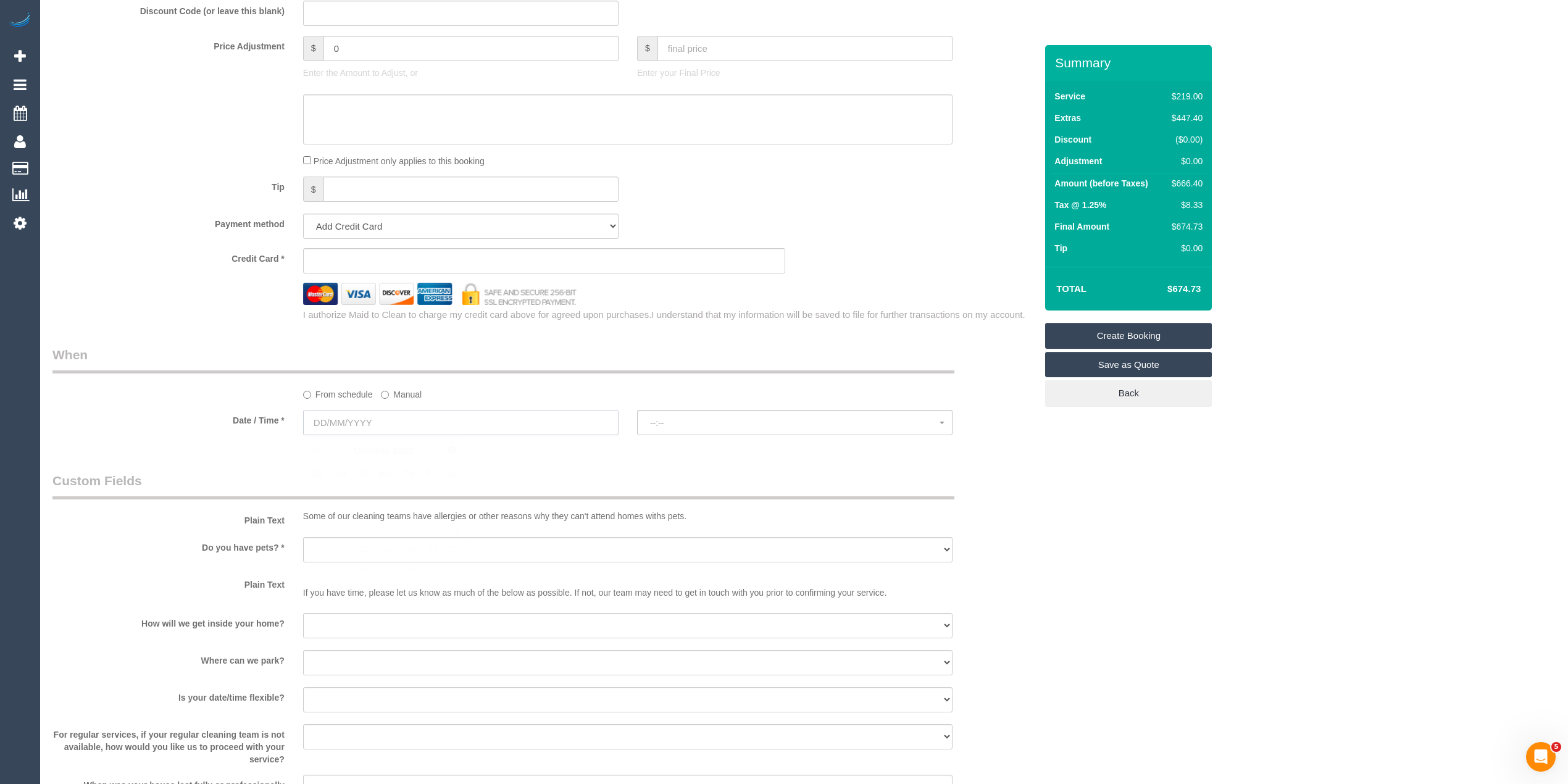
click at [340, 421] on input "text" at bounding box center [460, 422] width 315 height 25
click at [219, 302] on div at bounding box center [544, 294] width 1002 height 22
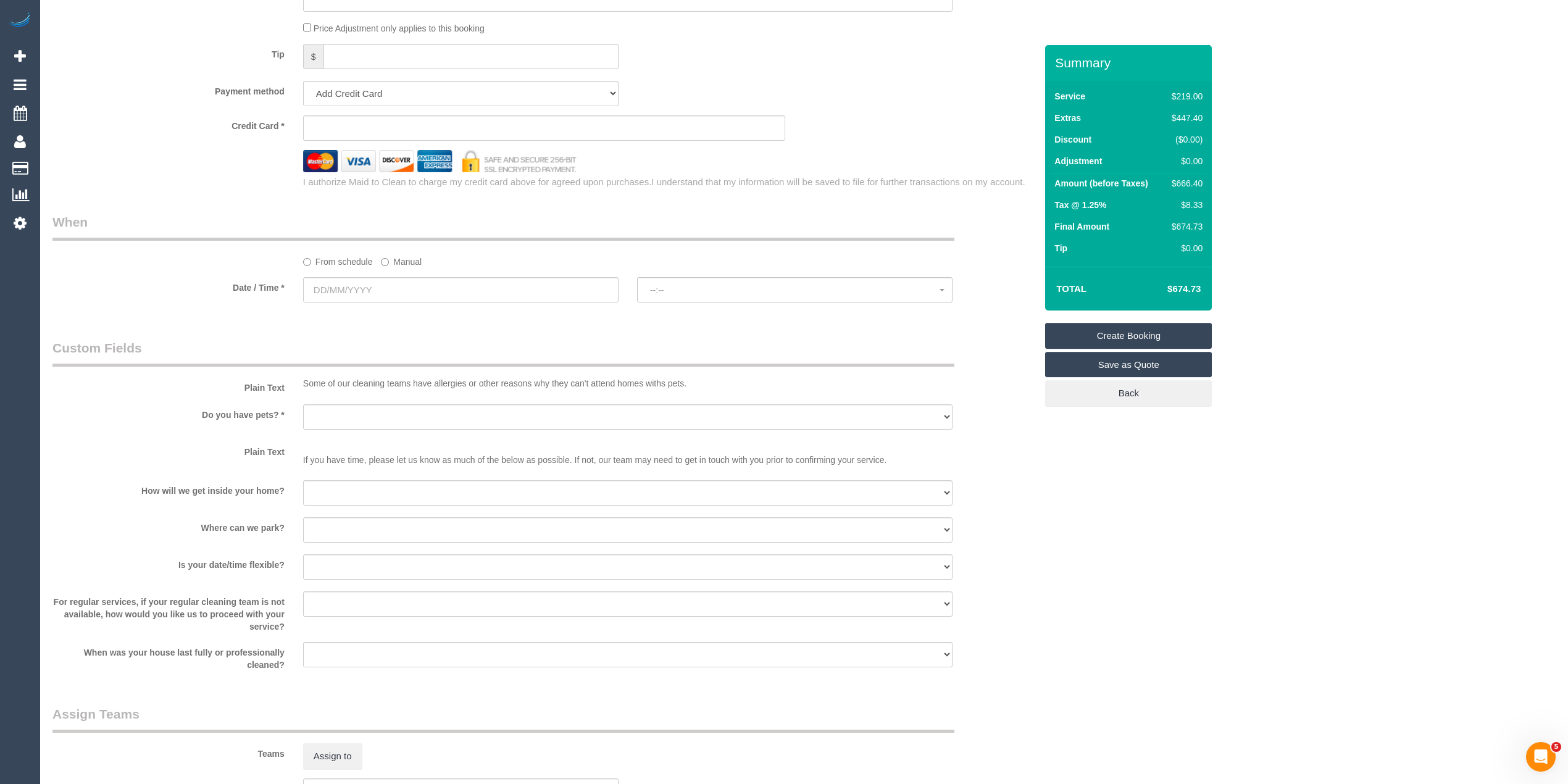
scroll to position [1234, 0]
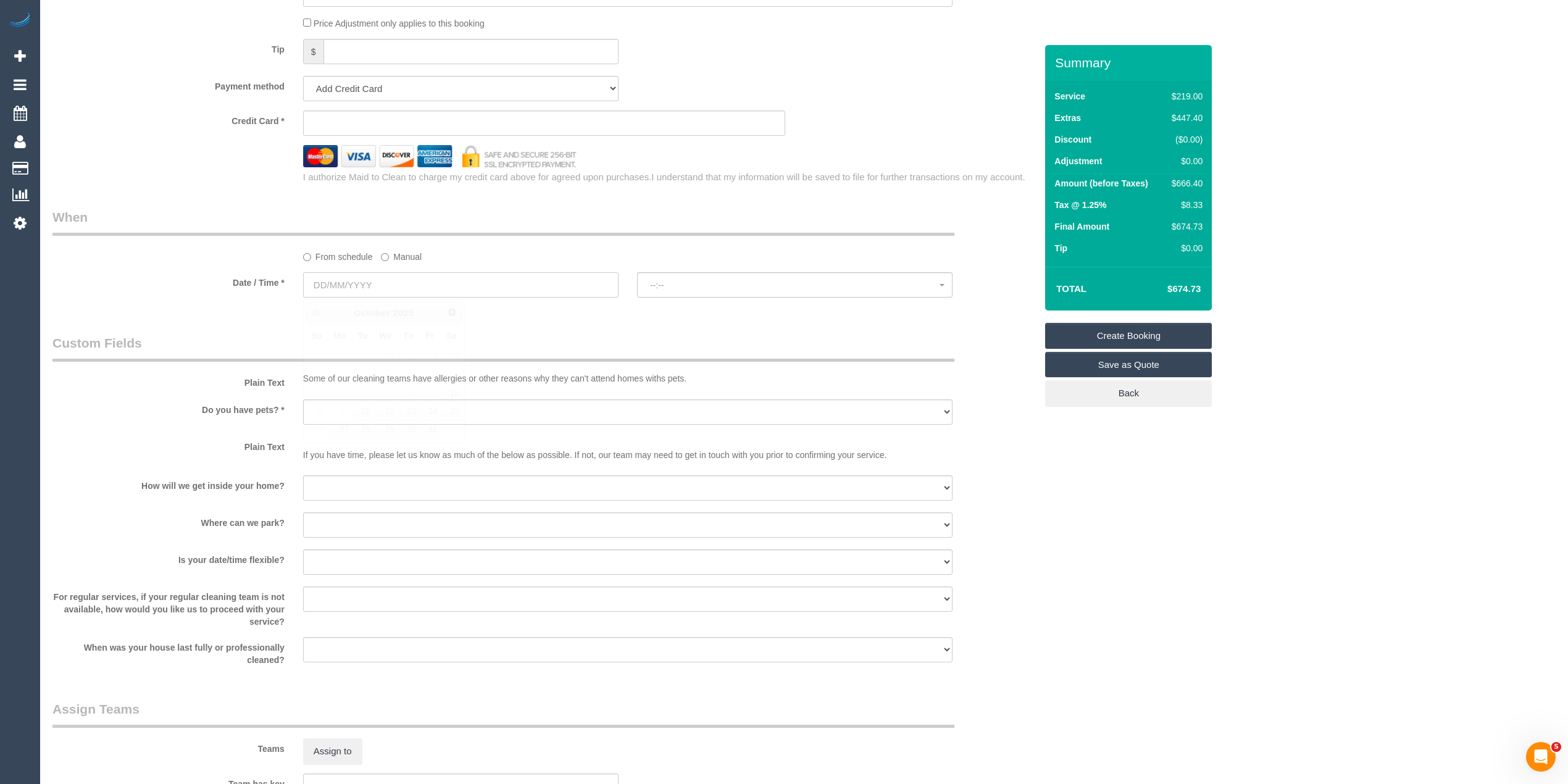
click at [346, 284] on input "text" at bounding box center [460, 284] width 315 height 25
click at [229, 171] on div "I authorize Maid to Clean to charge my credit card above for agreed upon purcha…" at bounding box center [544, 175] width 1002 height 16
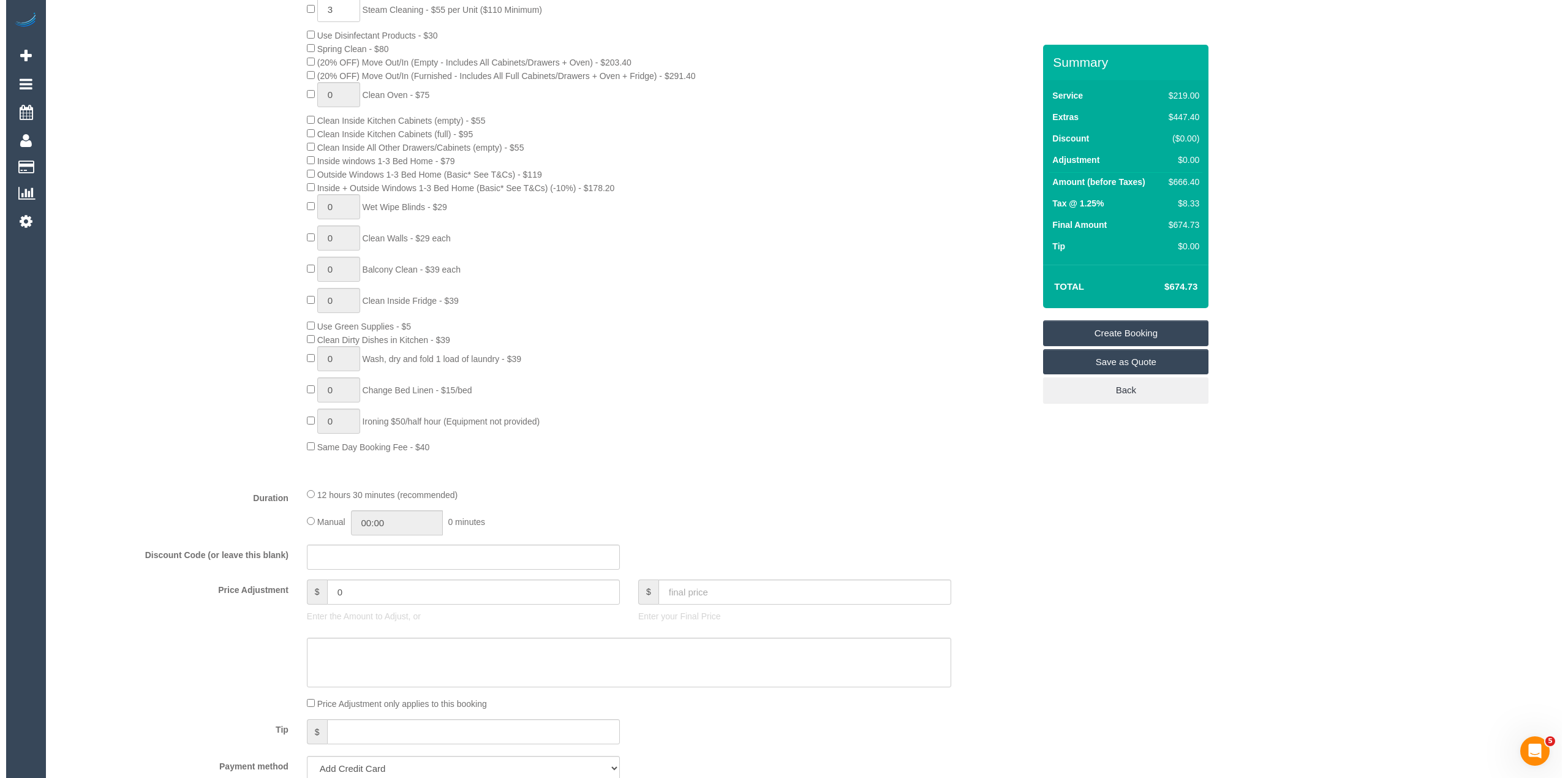
scroll to position [0, 0]
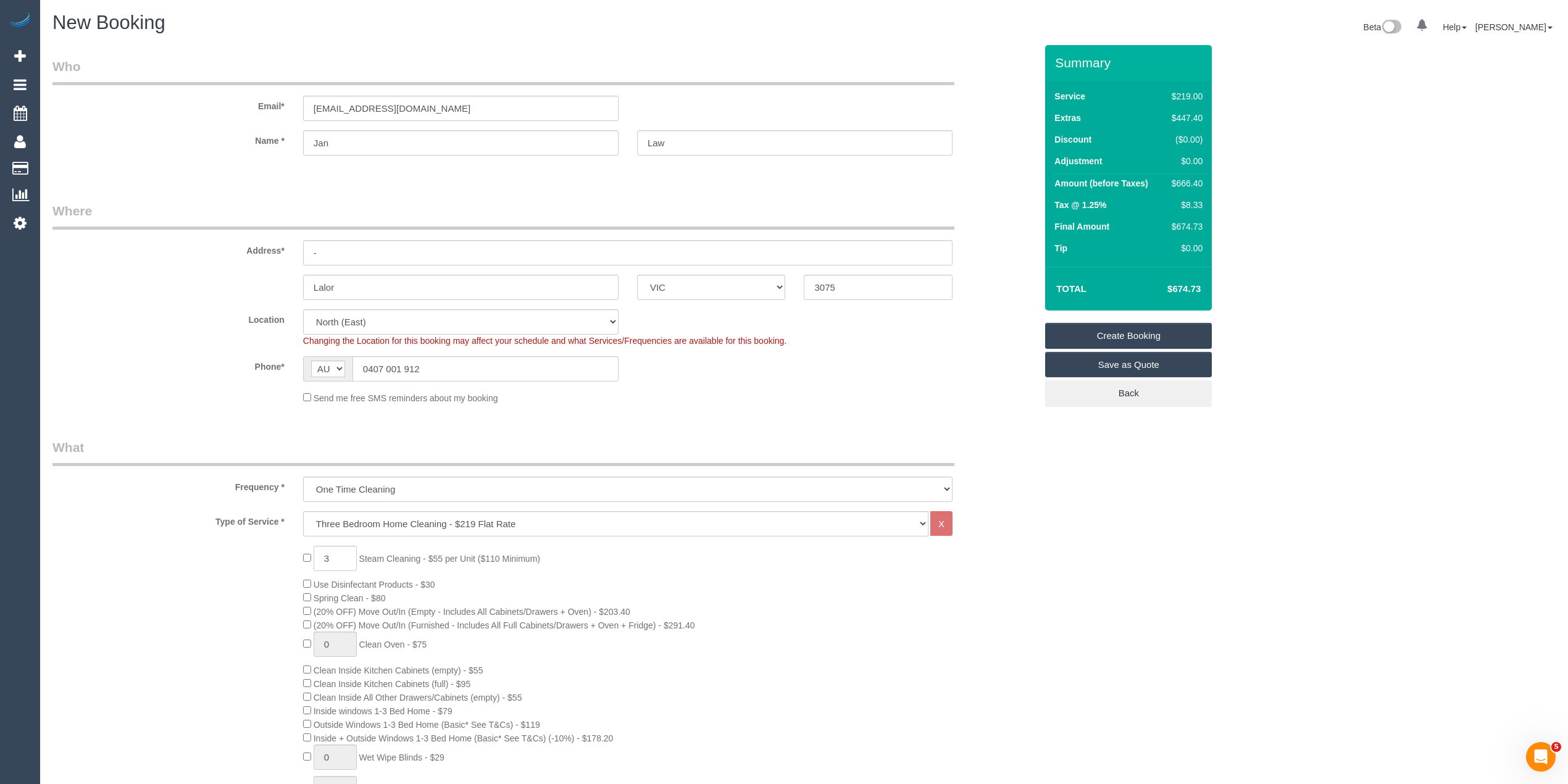
click at [1168, 368] on link "Save as Quote" at bounding box center [1128, 365] width 167 height 26
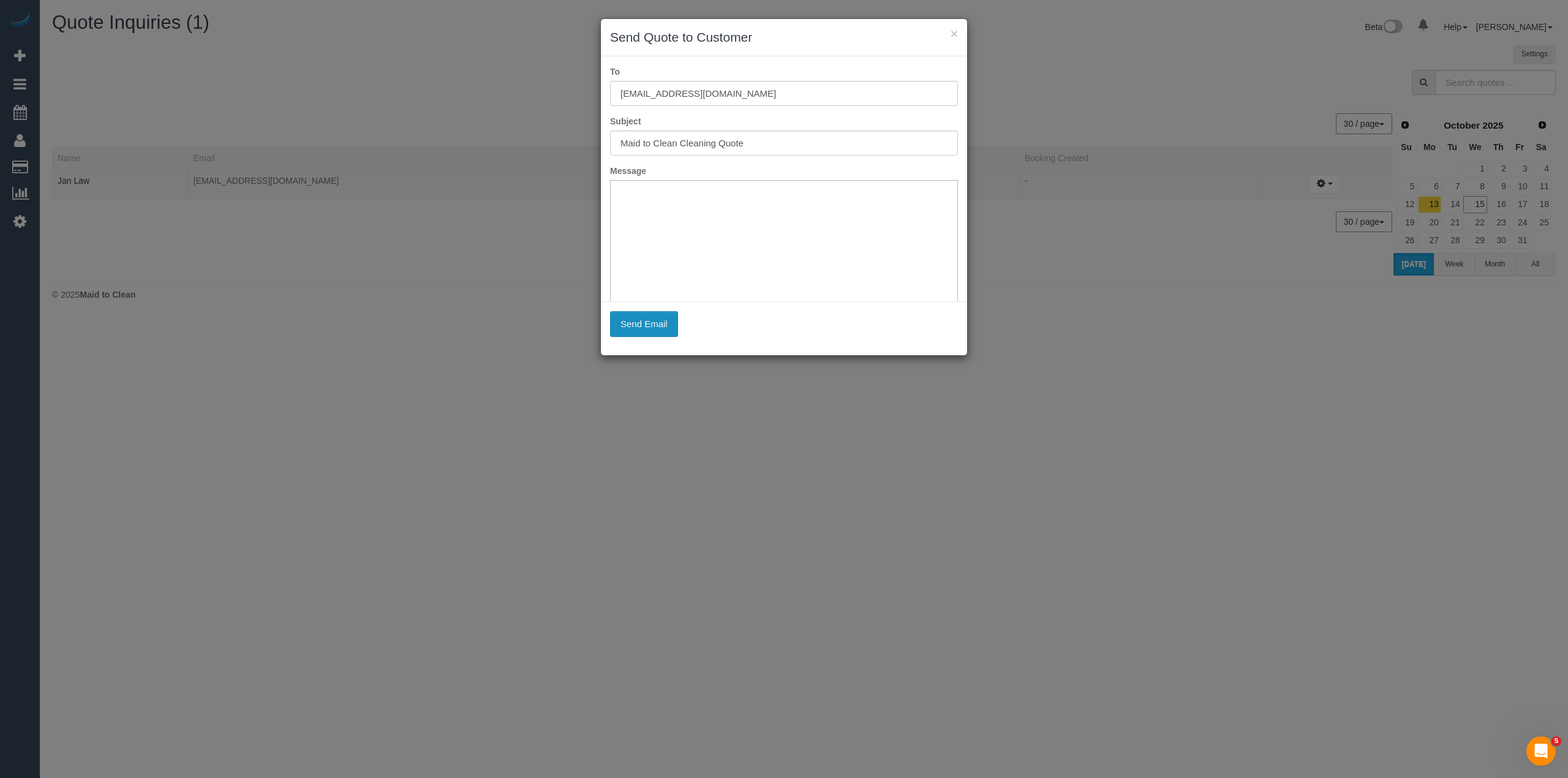
click at [651, 336] on button "Send Email" at bounding box center [643, 324] width 68 height 26
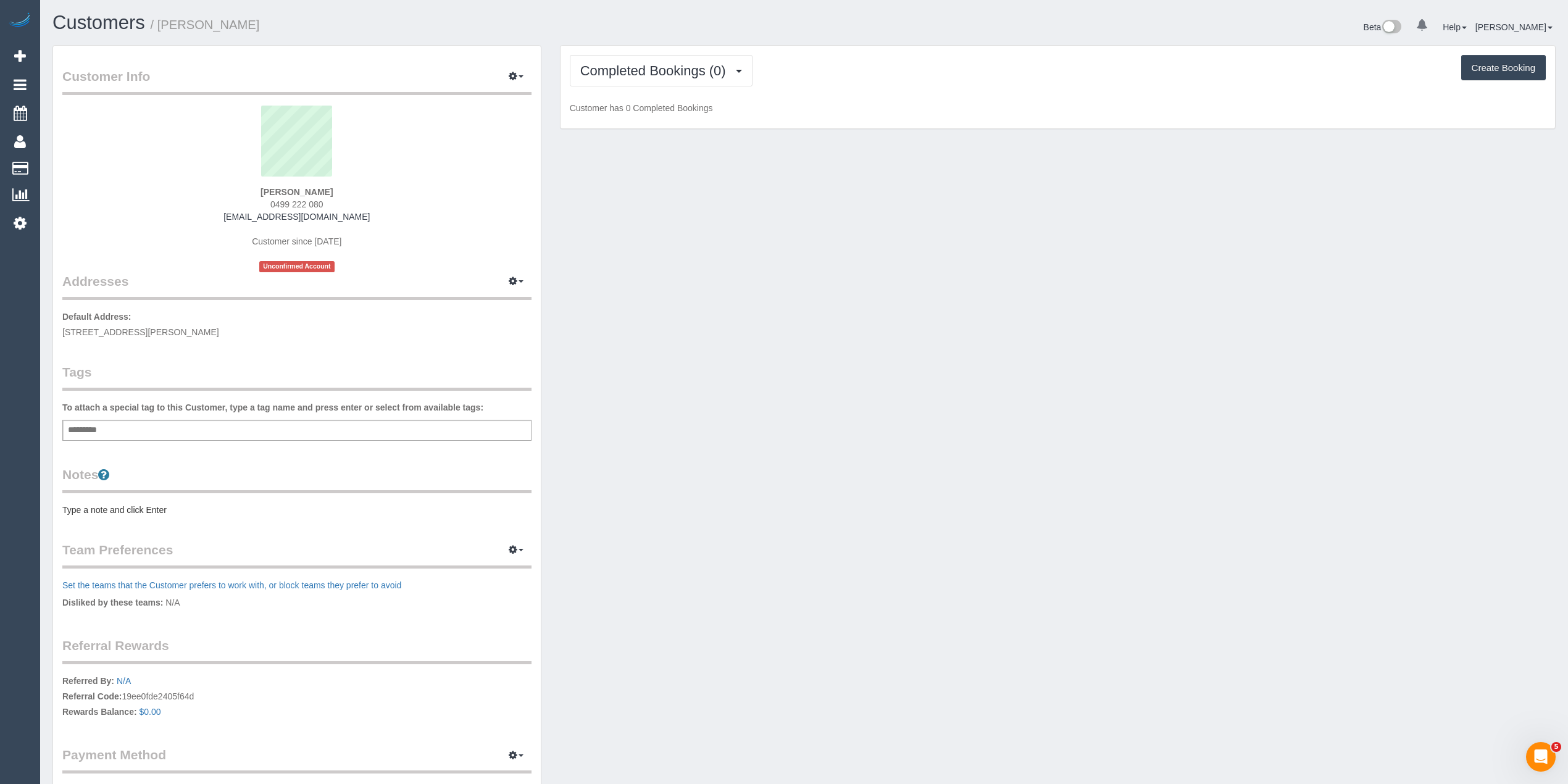
click at [276, 423] on div "Add a tag" at bounding box center [296, 430] width 469 height 21
type input "****"
type input "*******"
click at [102, 507] on pre "Type a note and click Enter" at bounding box center [296, 512] width 469 height 12
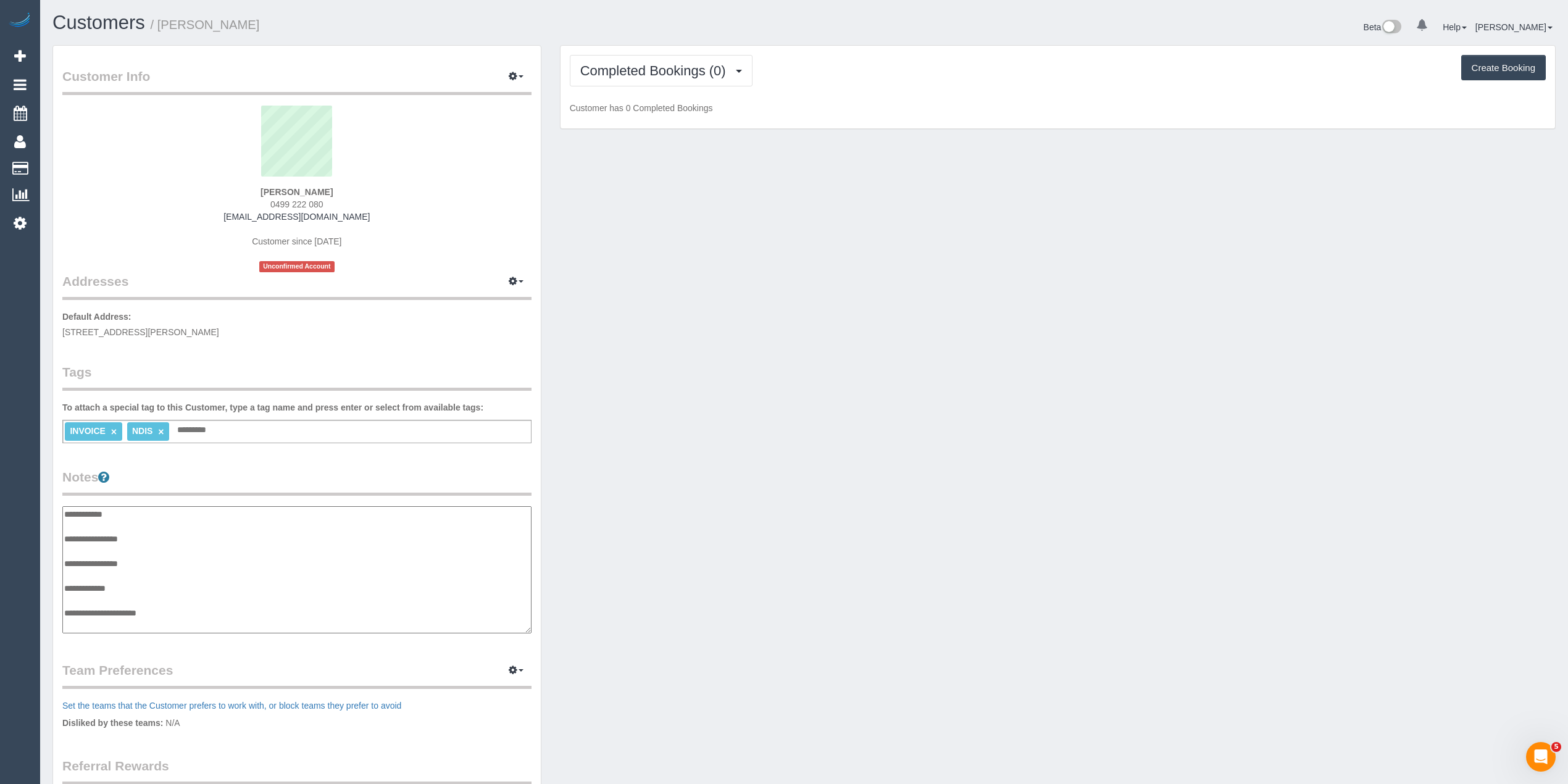
scroll to position [10, 0]
click at [159, 529] on textarea "**********" at bounding box center [296, 570] width 468 height 128
click at [173, 604] on textarea "**********" at bounding box center [296, 570] width 468 height 128
paste textarea "**********"
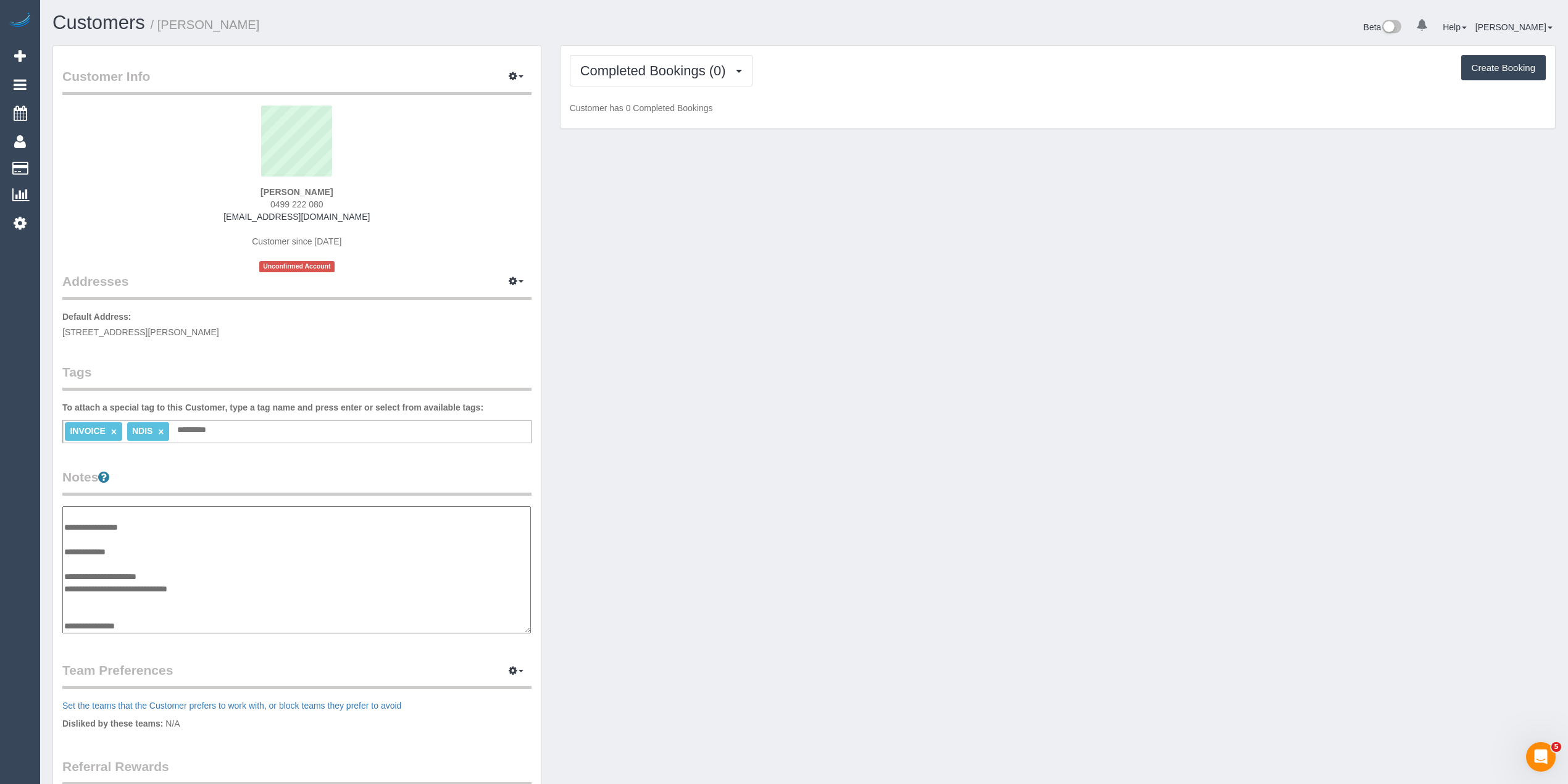
click at [181, 621] on textarea "**********" at bounding box center [296, 570] width 468 height 128
paste textarea "********* *******"
click at [66, 622] on textarea "**********" at bounding box center [296, 570] width 468 height 128
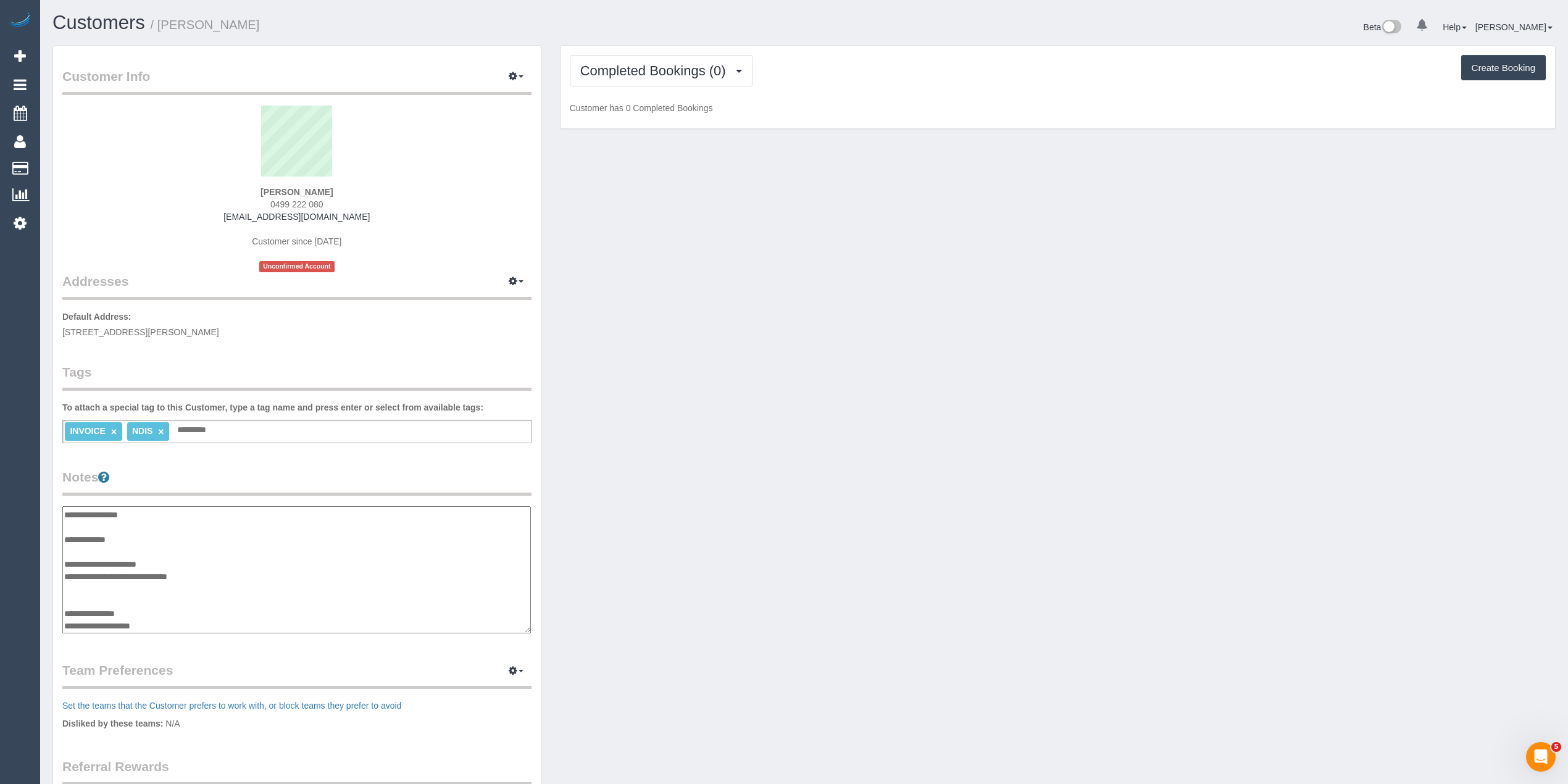
scroll to position [49, 0]
click at [164, 621] on textarea "**********" at bounding box center [296, 570] width 468 height 128
paste textarea "**********"
type textarea "**********"
click at [272, 201] on span "0499 222 080" at bounding box center [297, 204] width 53 height 10
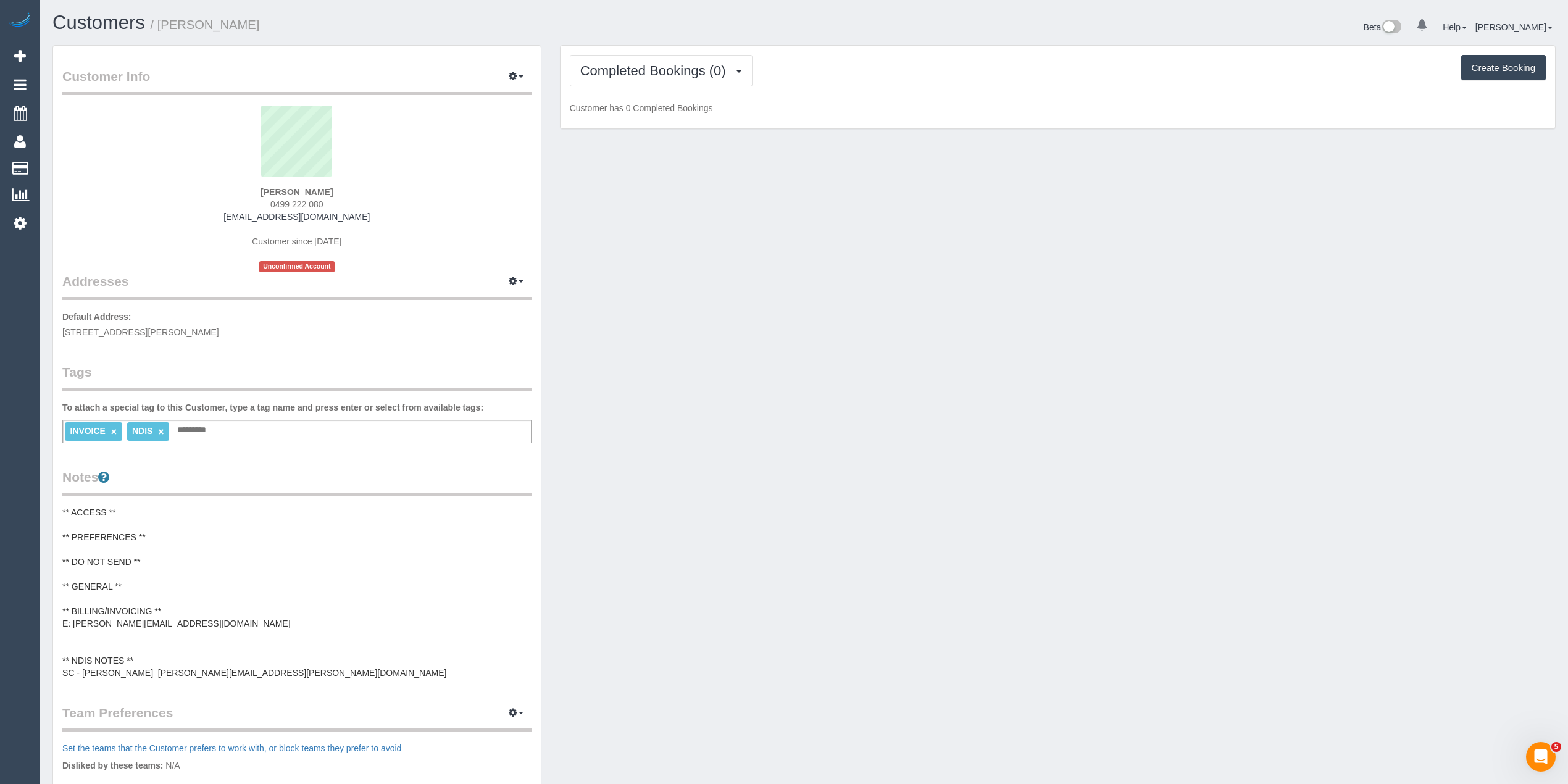
click at [272, 201] on span "0499 222 080" at bounding box center [297, 204] width 53 height 10
click at [321, 205] on span "0499 222 080" at bounding box center [297, 204] width 53 height 10
copy div "0499 222 080"
click at [247, 650] on pre "** ACCESS ** ** PREFERENCES ** ** DO NOT SEND ** ** GENERAL ** ** BILLING/INVOI…" at bounding box center [296, 593] width 469 height 173
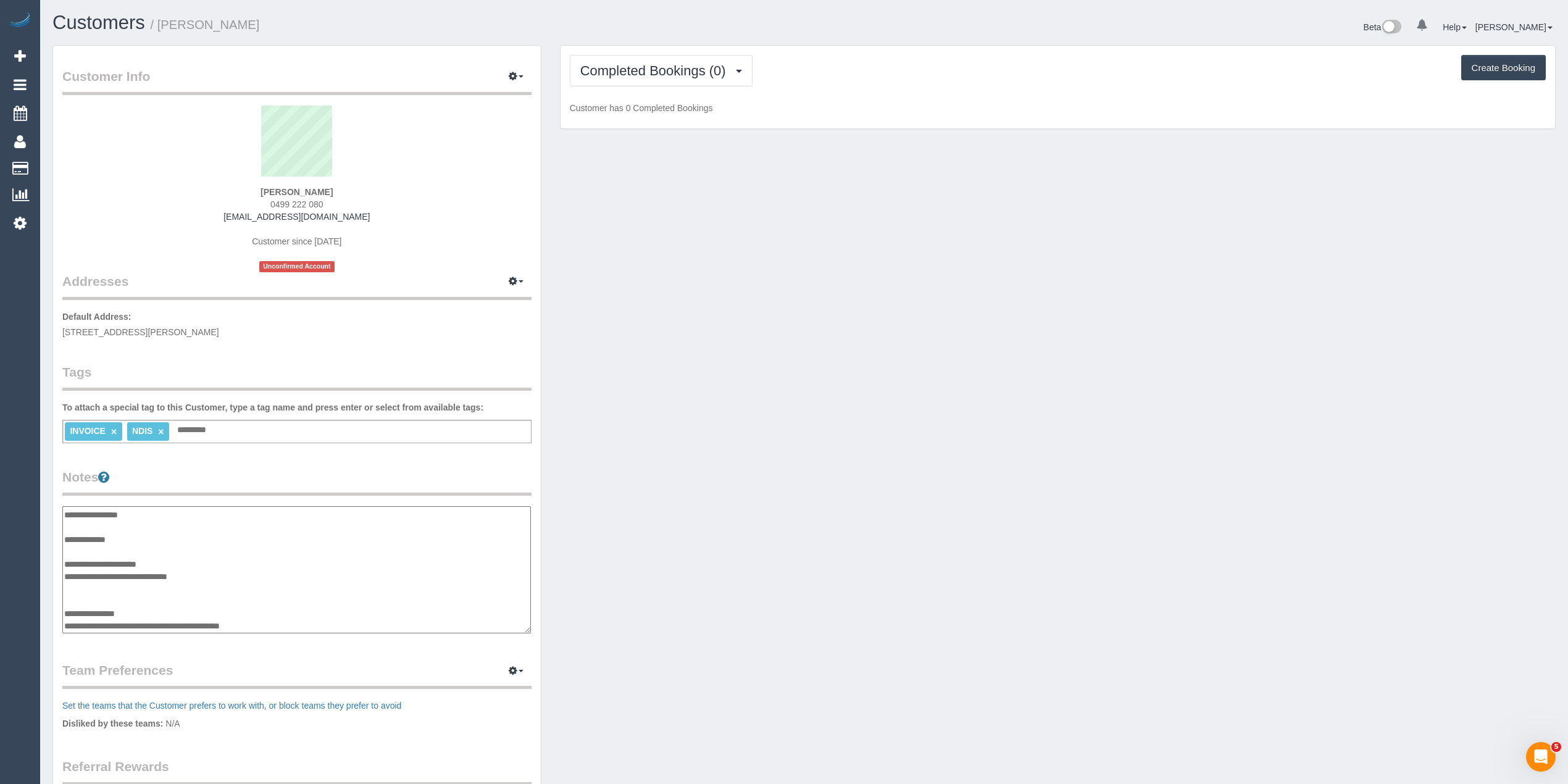
type textarea "**********"
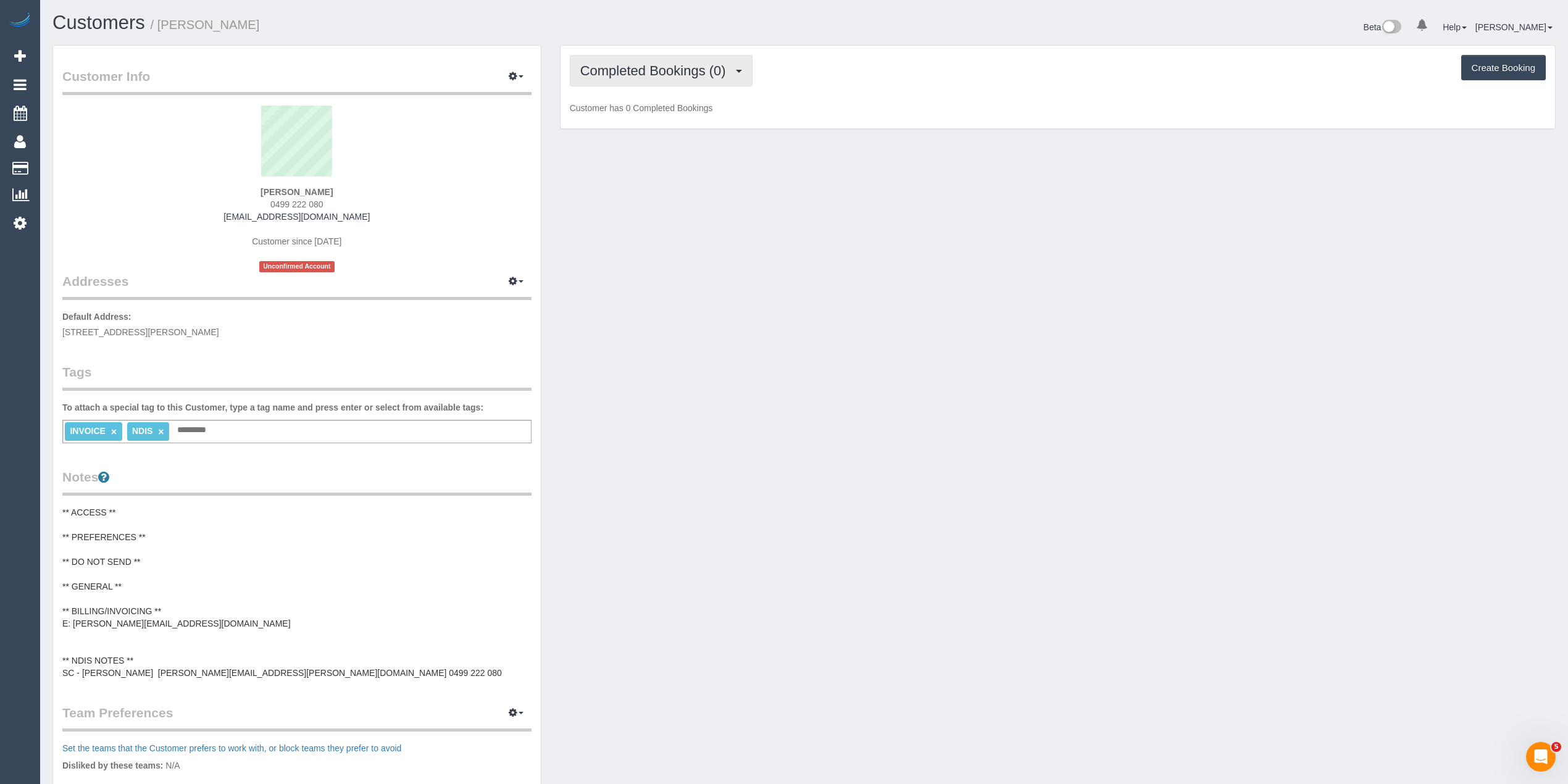
click at [618, 63] on span "Completed Bookings (0)" at bounding box center [656, 70] width 152 height 15
click at [656, 118] on link "Upcoming Bookings (1)" at bounding box center [635, 115] width 128 height 16
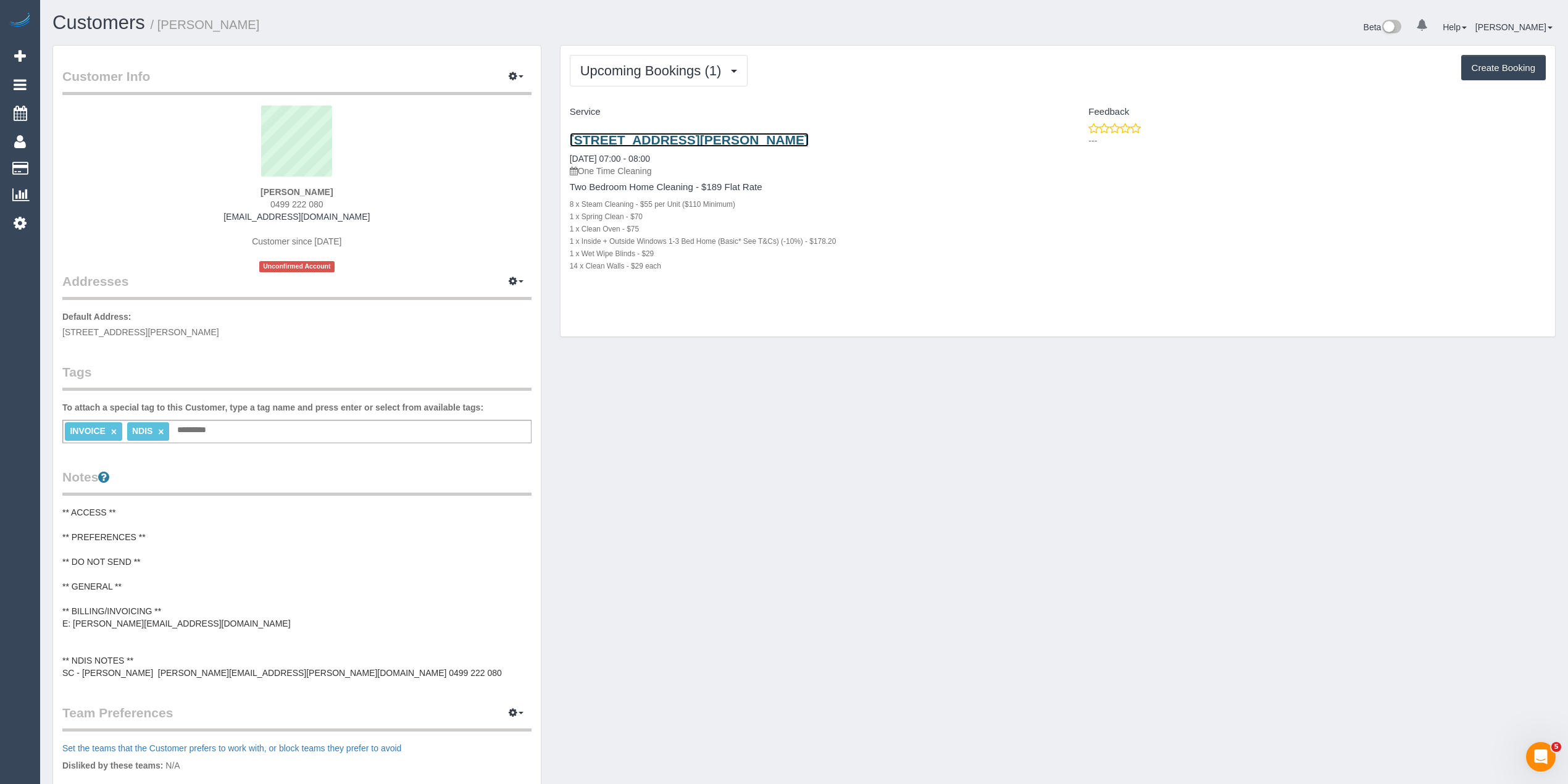
click at [710, 142] on link "[STREET_ADDRESS][PERSON_NAME]" at bounding box center [689, 140] width 239 height 14
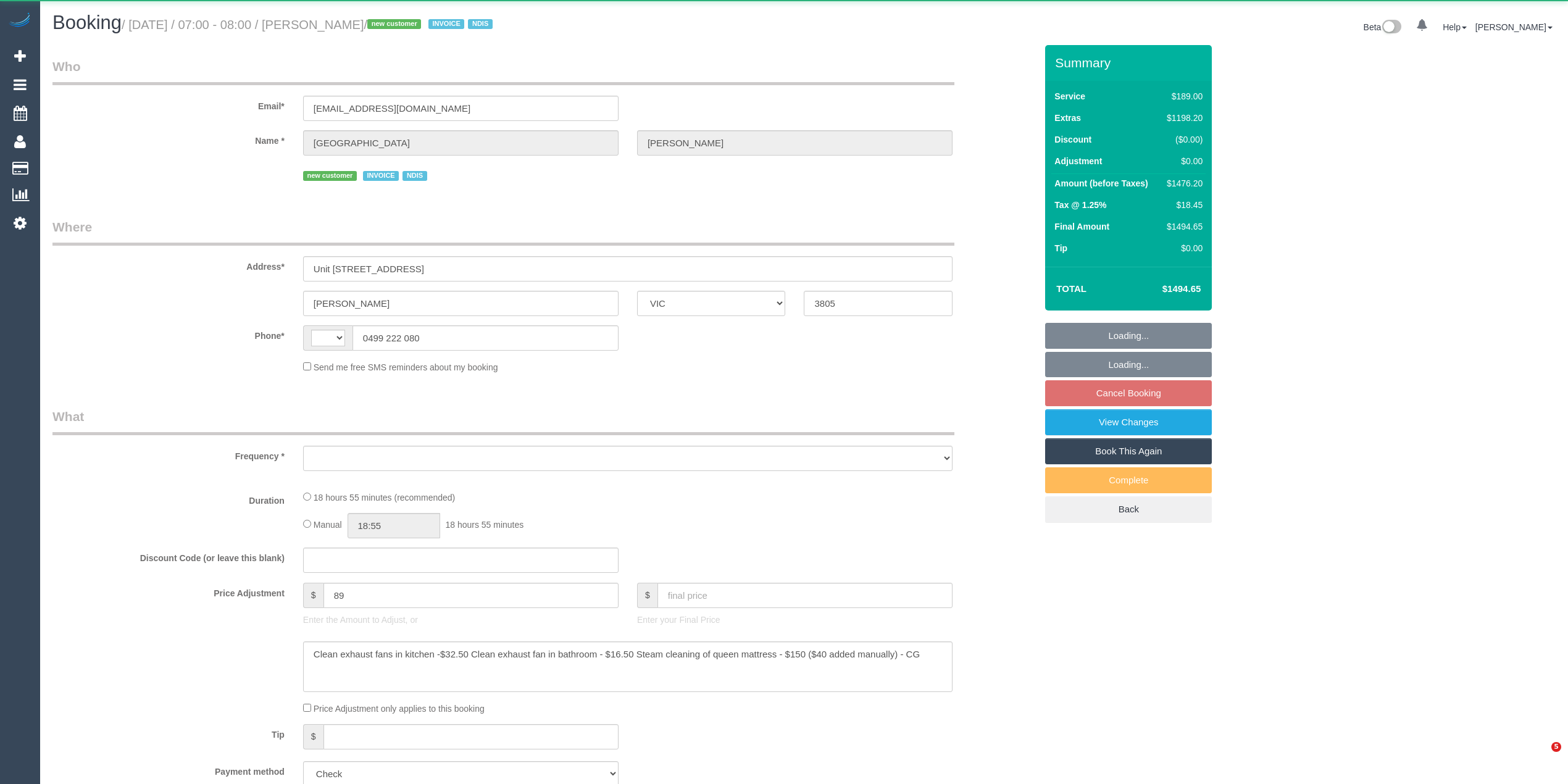
select select "VIC"
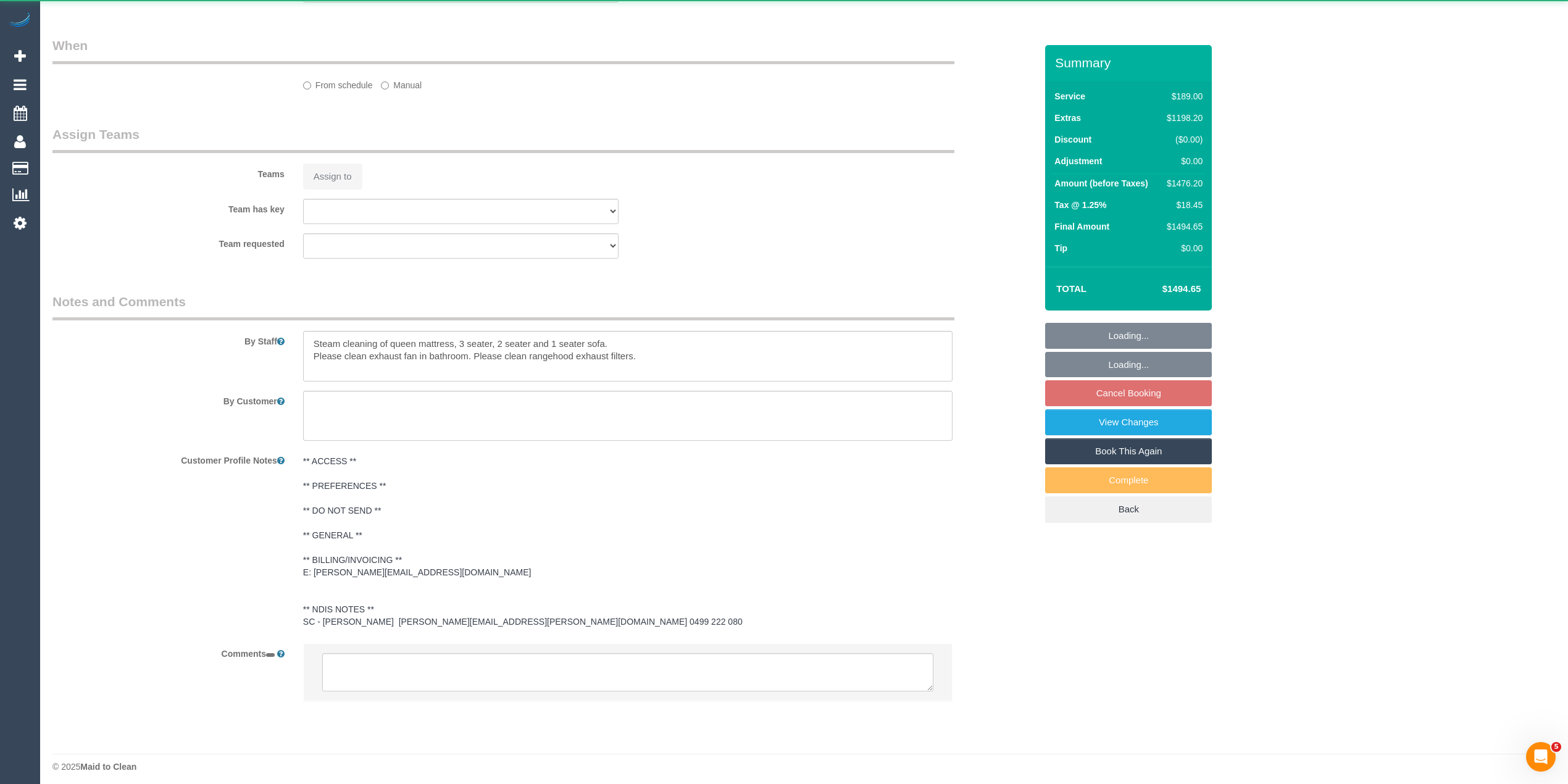
select select "string:AU"
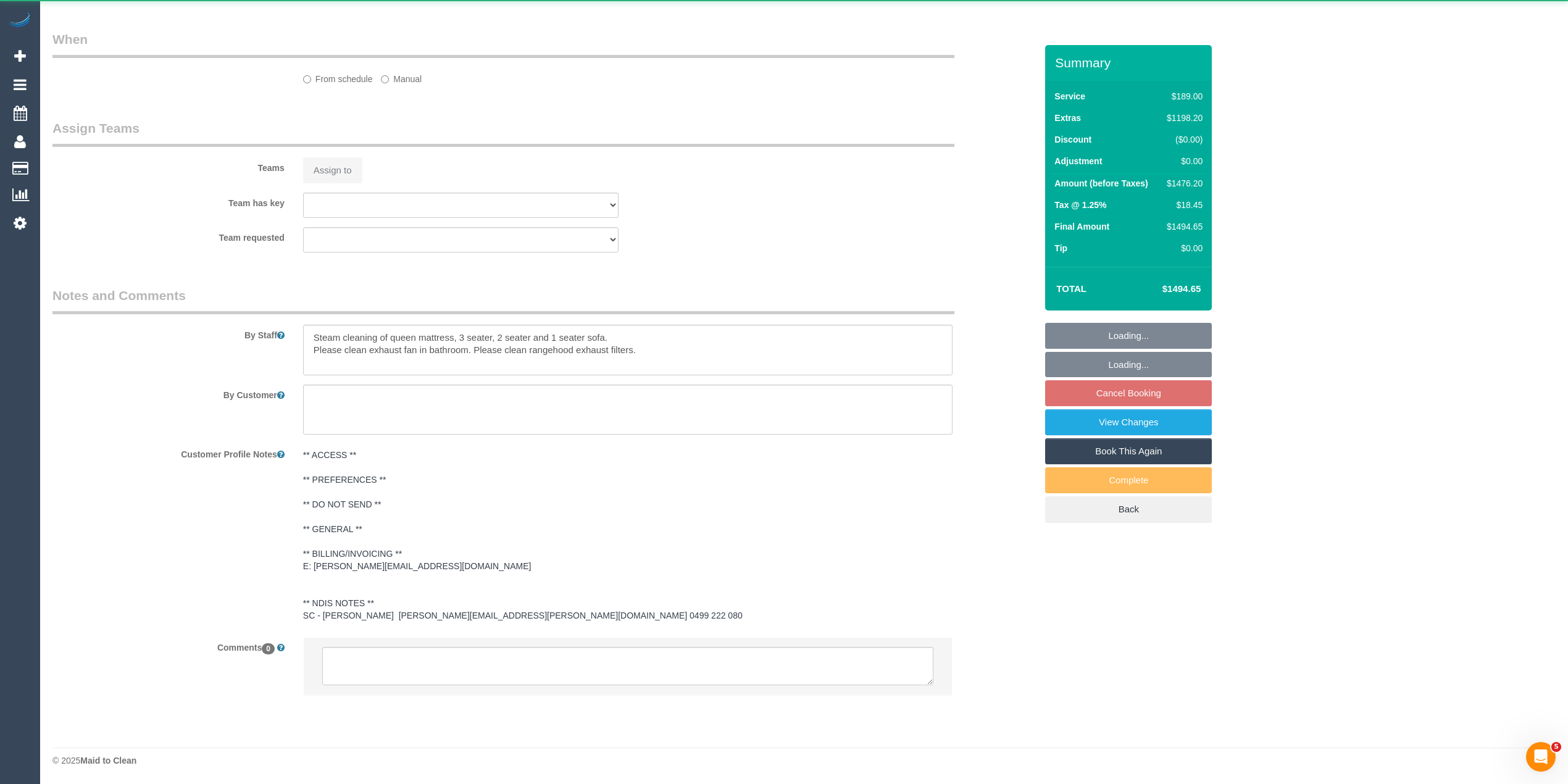
select select "object:523"
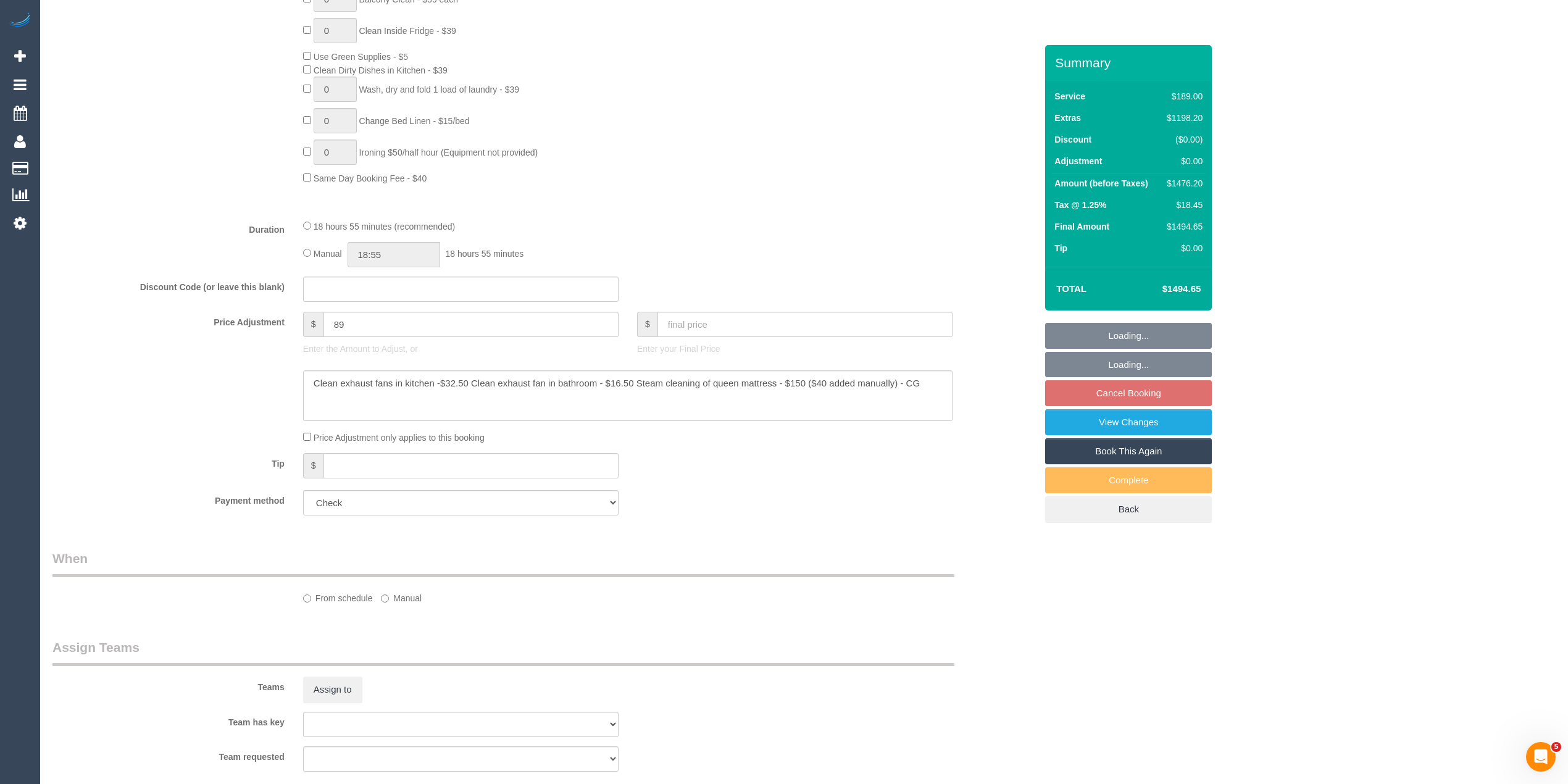
select select "number:28"
select select "number:14"
select select "number:19"
select select "number:22"
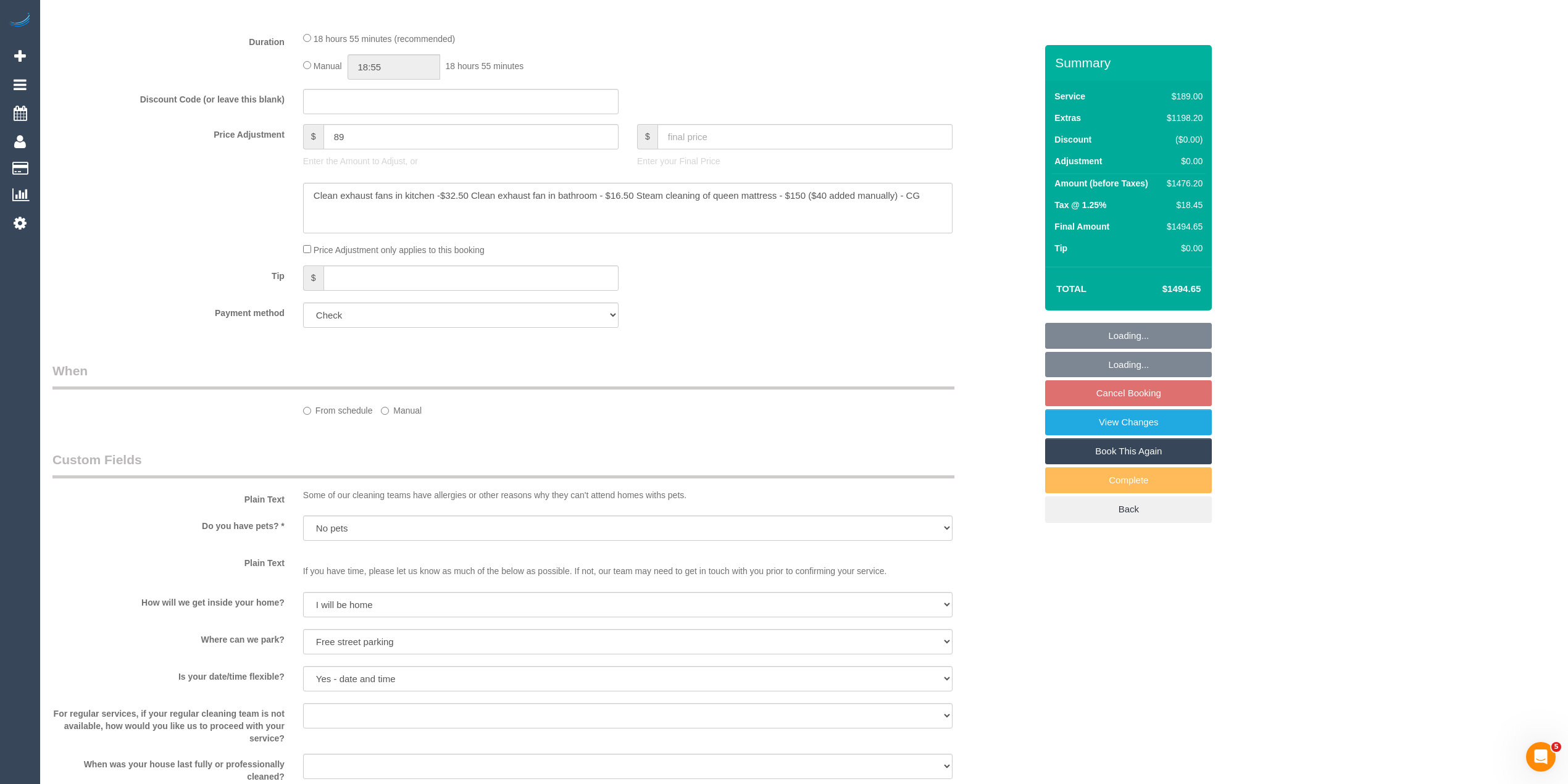
select select "object:1109"
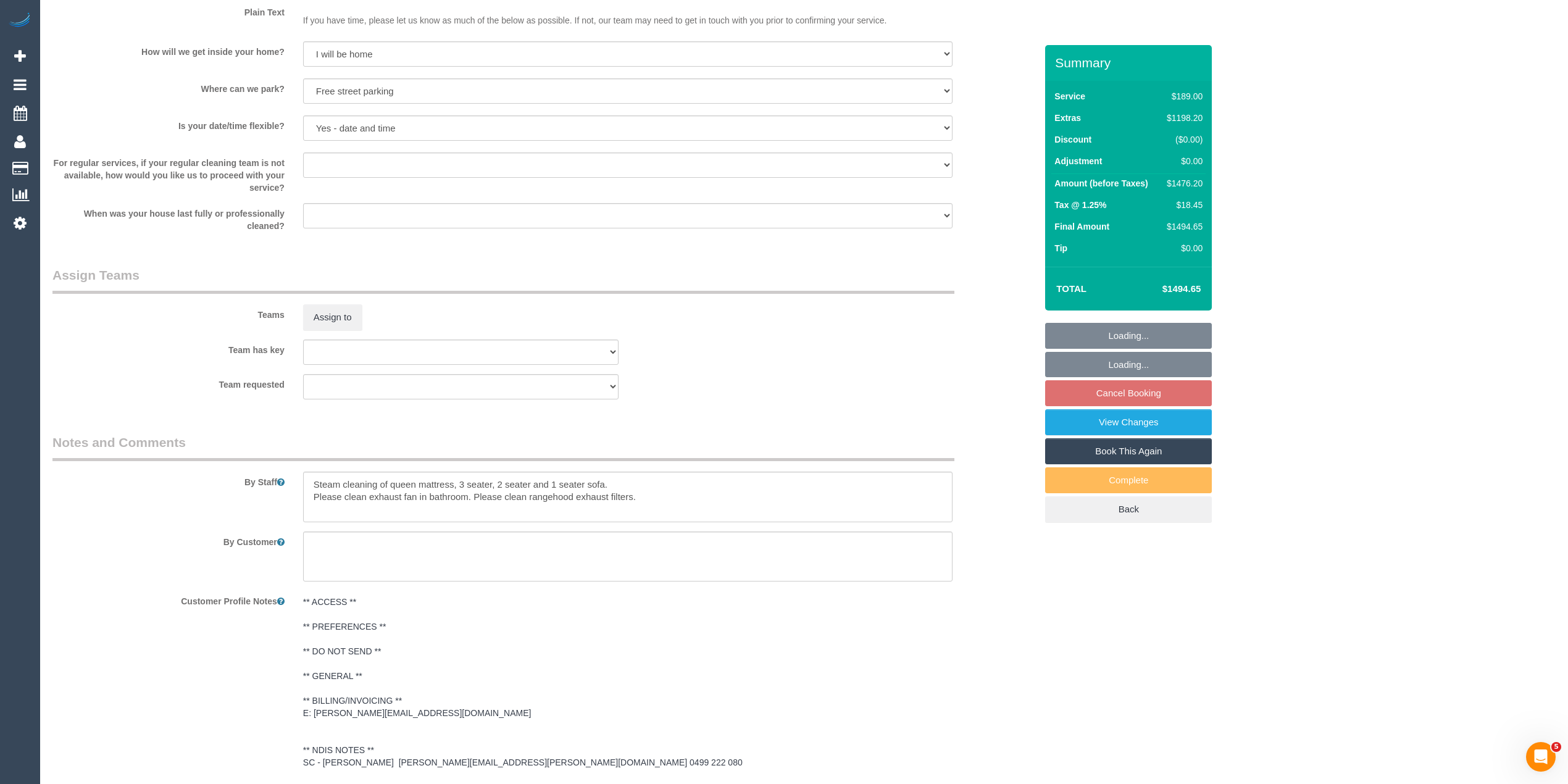
select select "spot1"
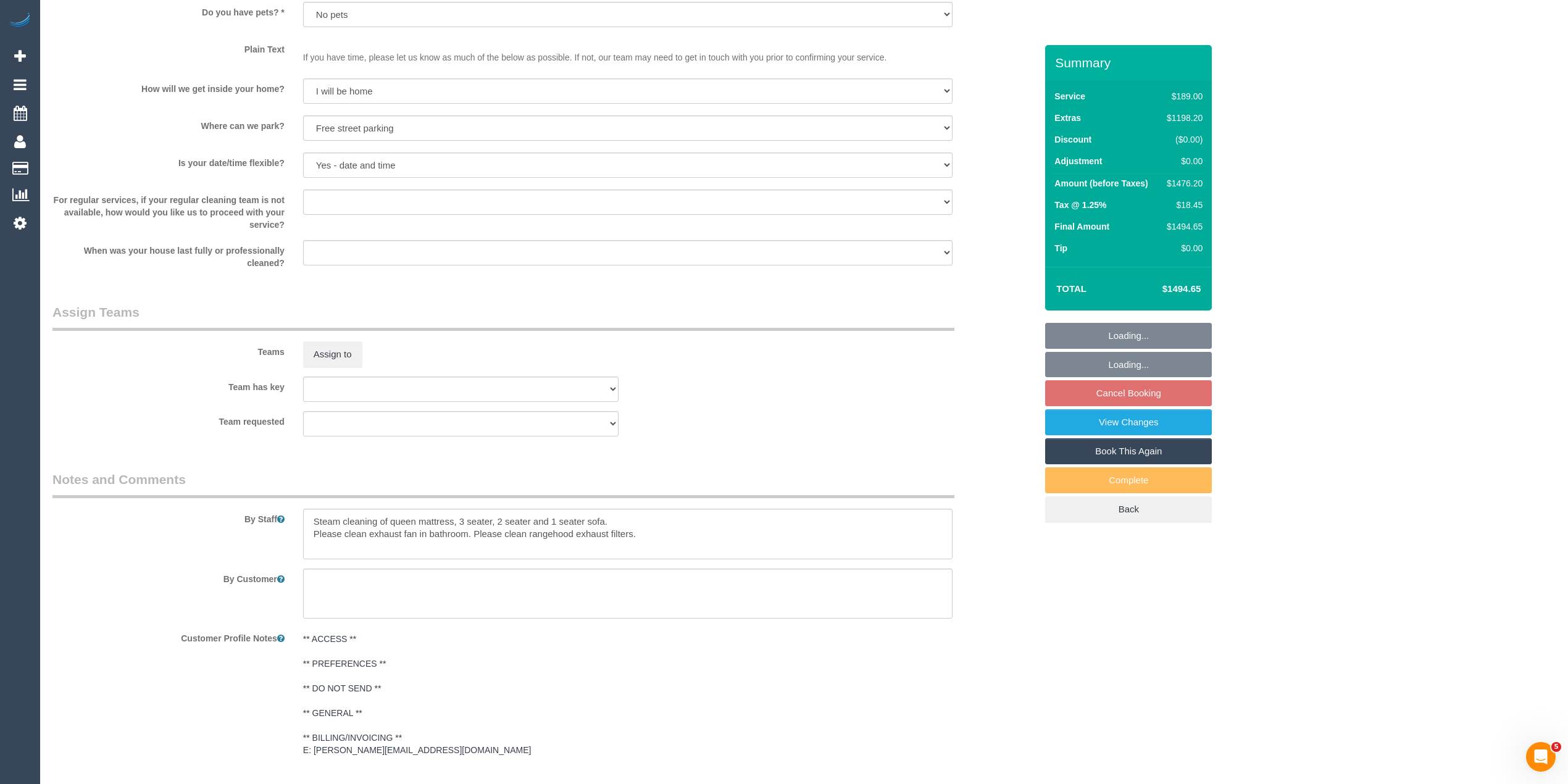
scroll to position [1761, 0]
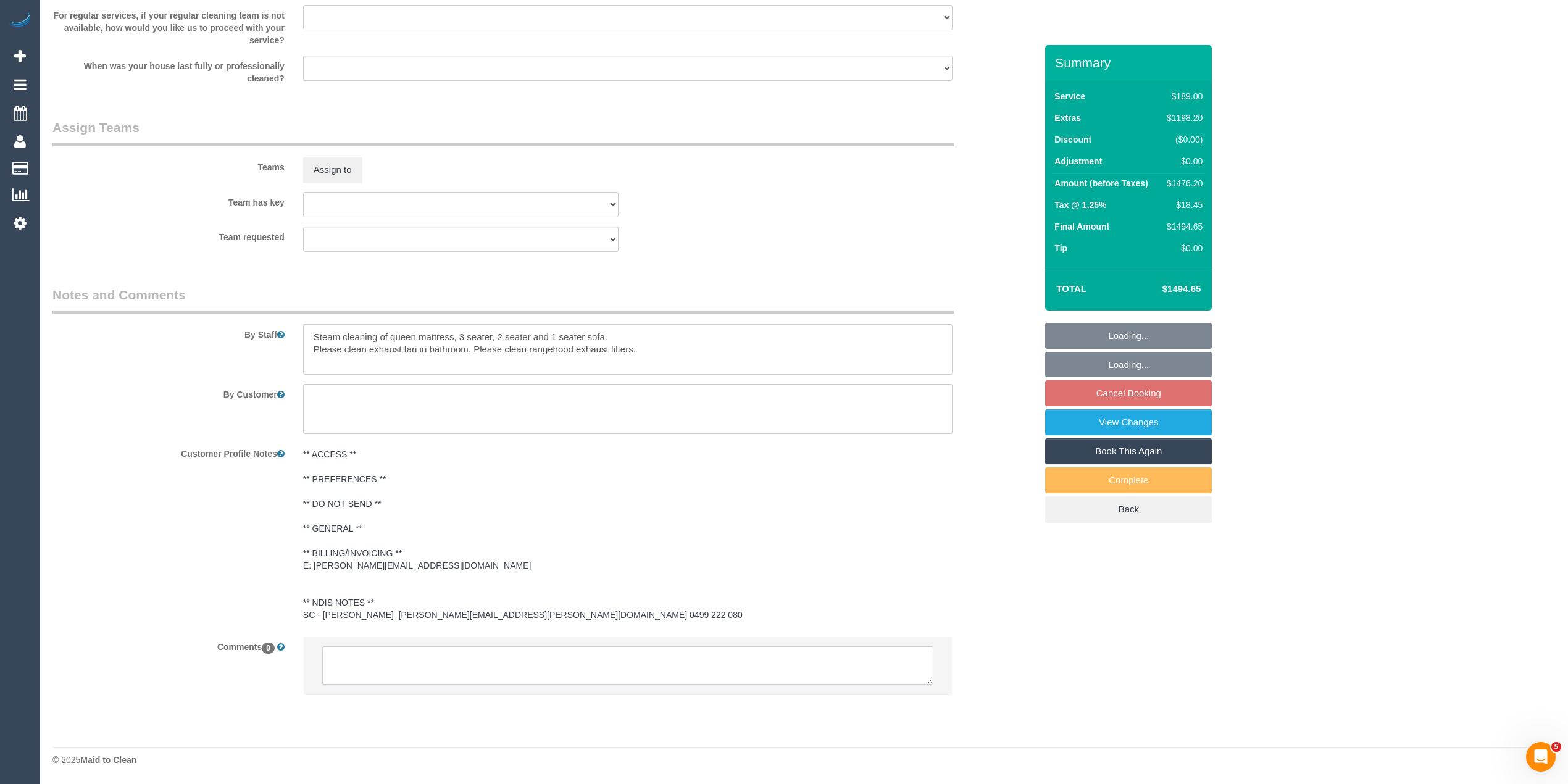
click at [450, 665] on textarea at bounding box center [627, 665] width 611 height 38
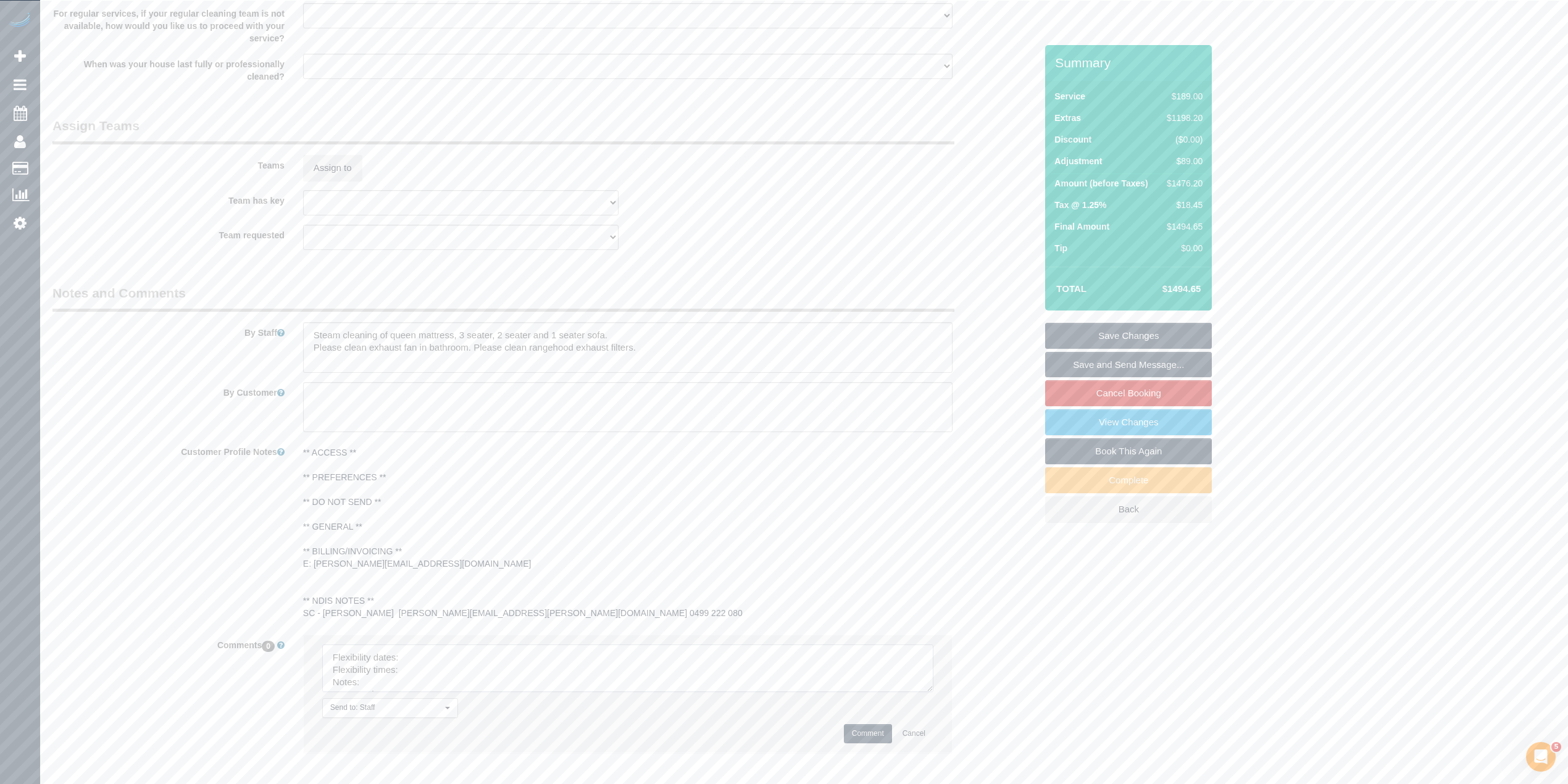
drag, startPoint x: 928, startPoint y: 678, endPoint x: 928, endPoint y: 729, distance: 51.0
click at [928, 692] on textarea at bounding box center [627, 668] width 611 height 48
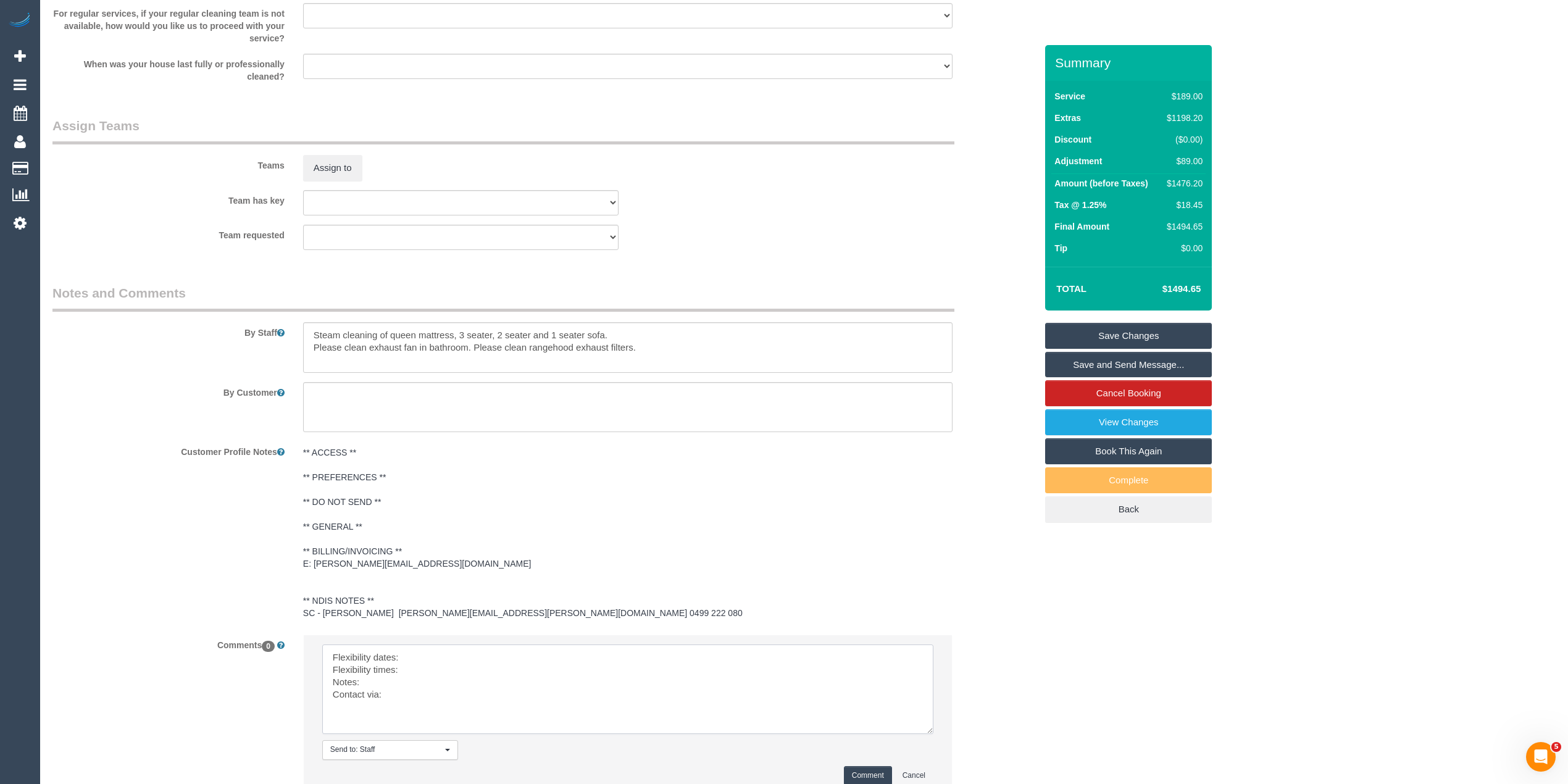
click at [437, 659] on textarea at bounding box center [627, 689] width 611 height 89
click at [439, 675] on textarea at bounding box center [627, 689] width 611 height 89
click at [389, 685] on textarea at bounding box center [627, 689] width 611 height 89
click at [413, 696] on textarea at bounding box center [627, 689] width 611 height 89
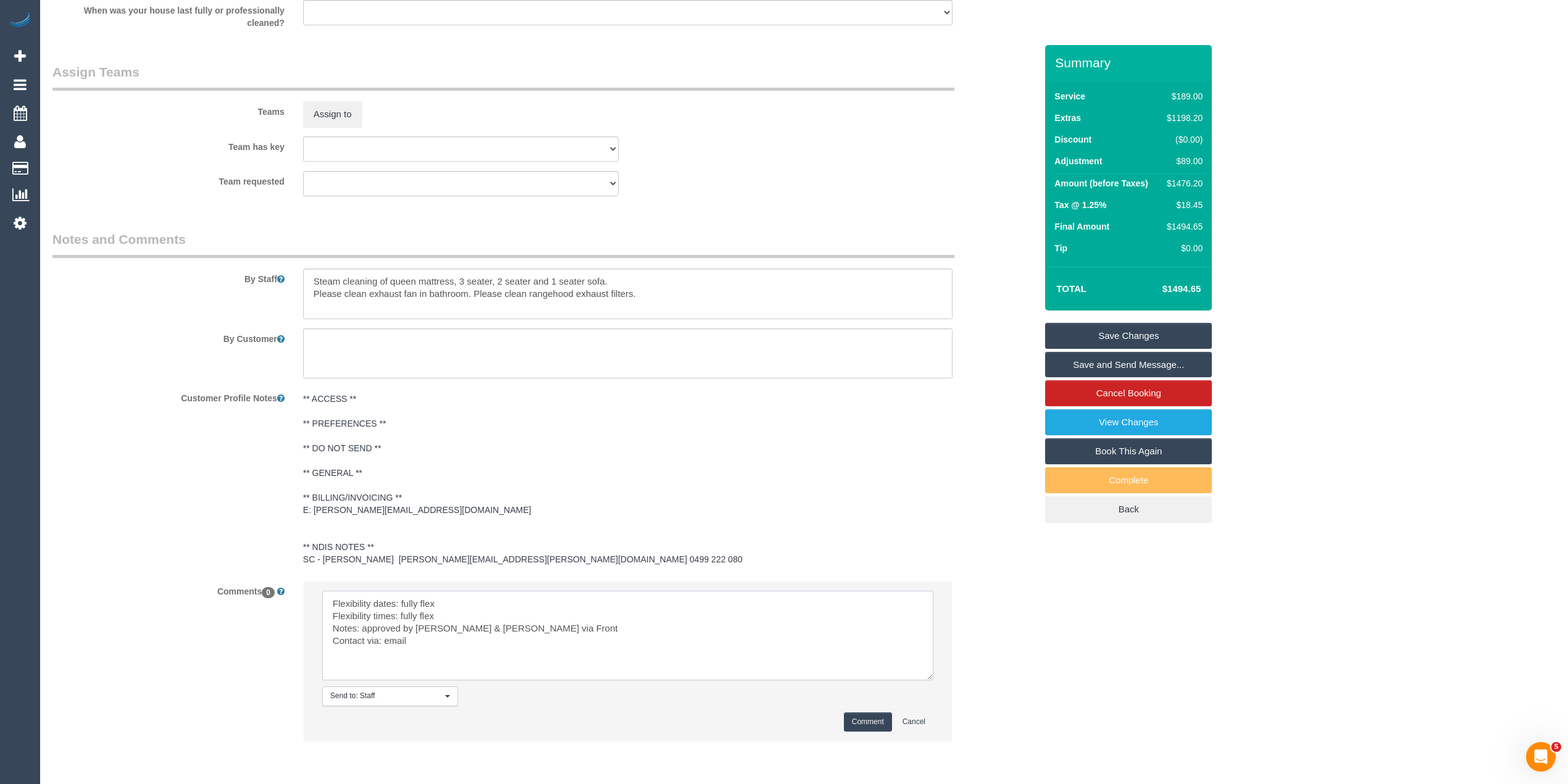
scroll to position [1864, 0]
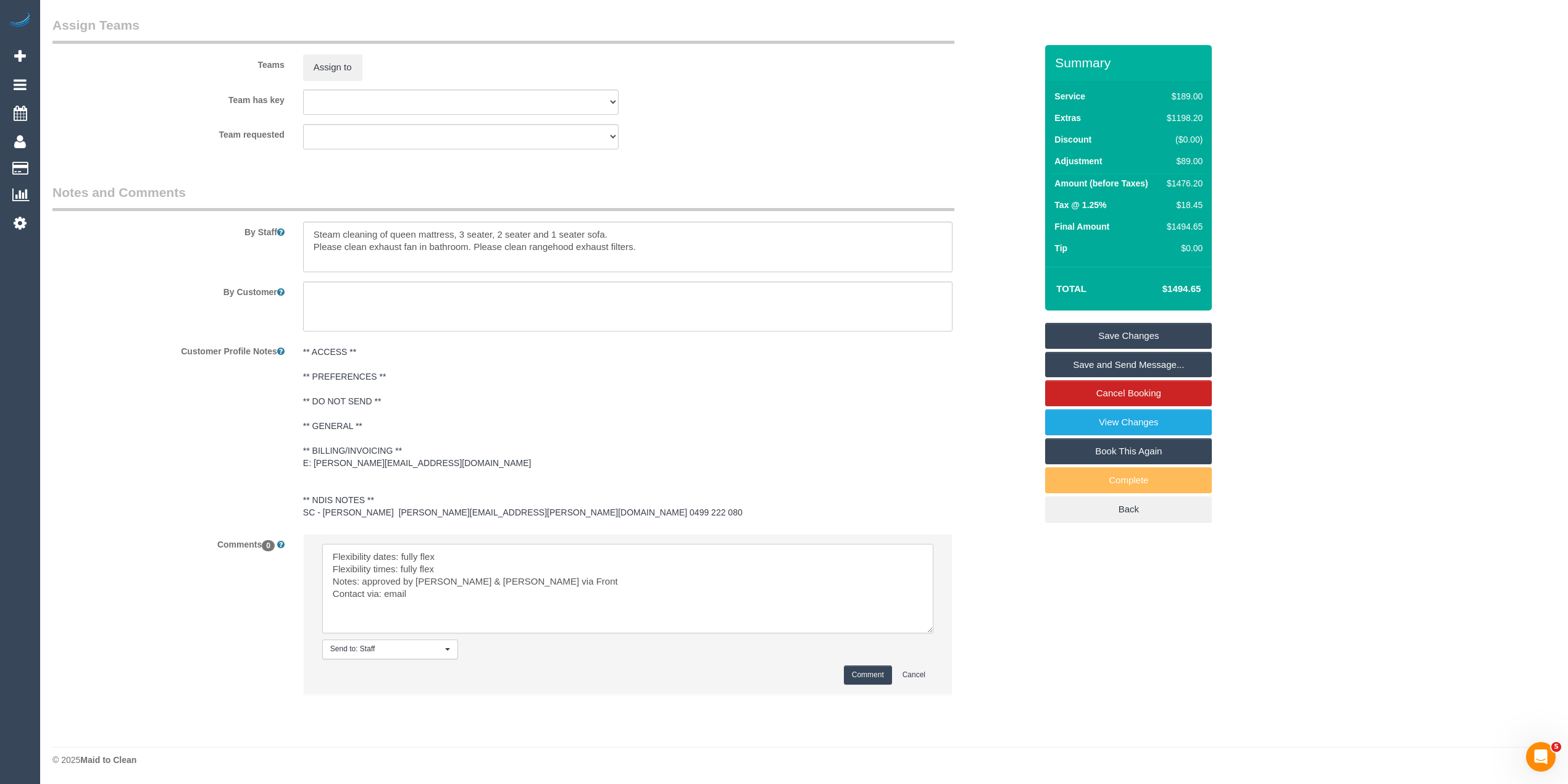
type textarea "Flexibility dates: fully flex Flexibility times: fully flex Notes: approved by …"
click at [873, 669] on button "Comment" at bounding box center [868, 674] width 48 height 19
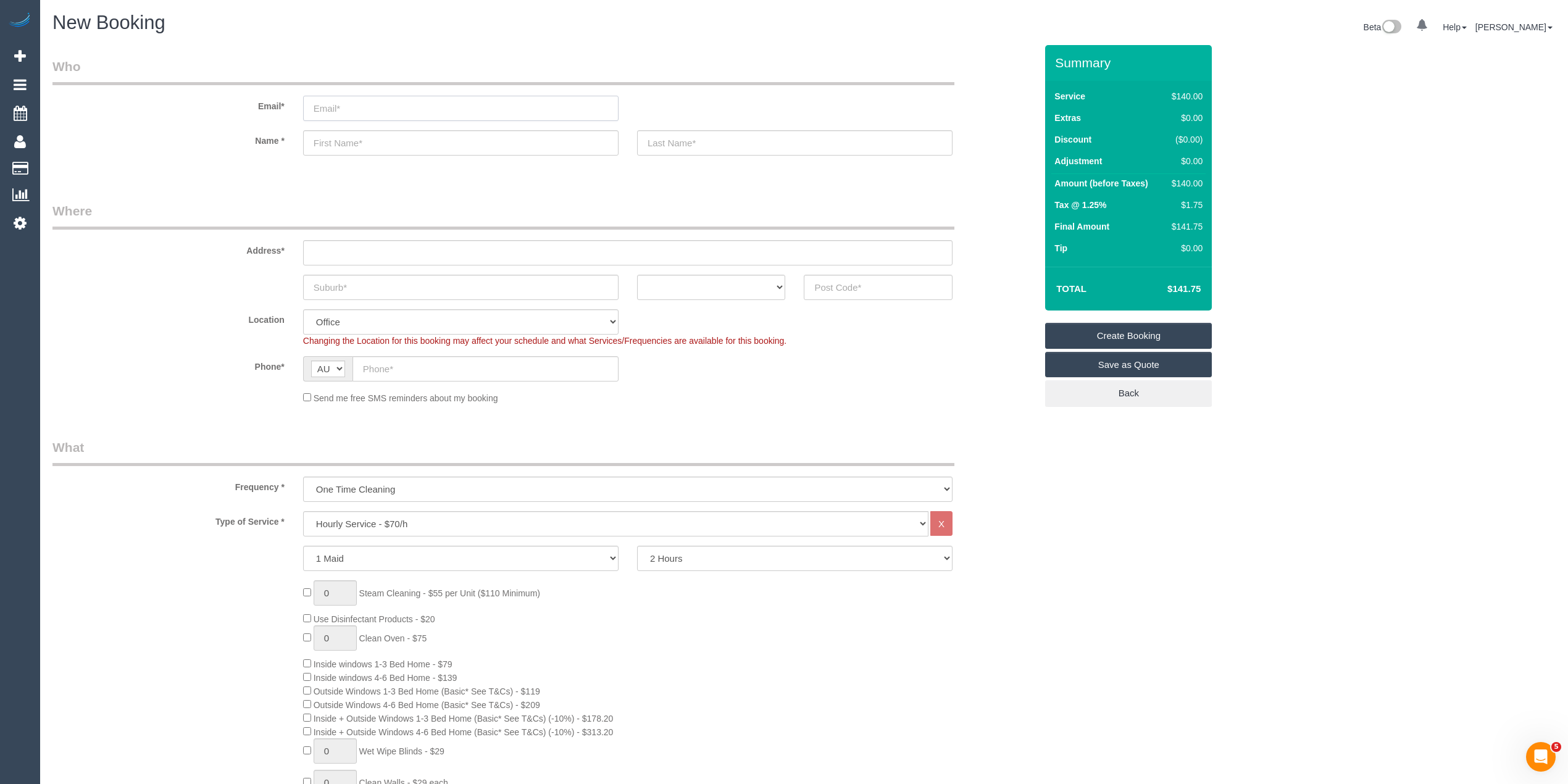
click at [361, 99] on input "email" at bounding box center [460, 108] width 315 height 25
paste input "[EMAIL_ADDRESS][DOMAIN_NAME]"
type input "[EMAIL_ADDRESS][DOMAIN_NAME]"
click at [376, 144] on input "text" at bounding box center [460, 143] width 315 height 25
paste input "[PERSON_NAME]"
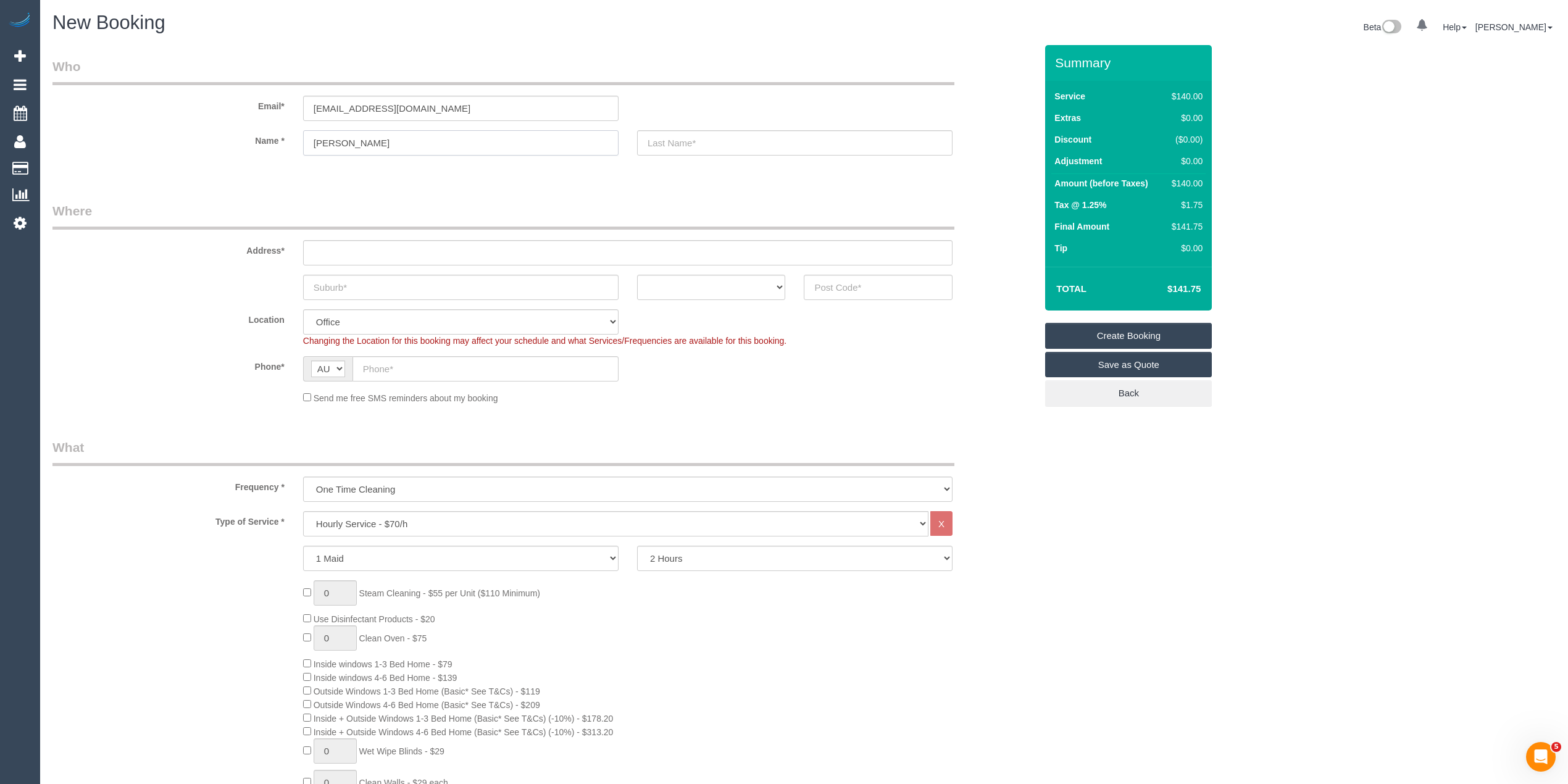
drag, startPoint x: 354, startPoint y: 138, endPoint x: 364, endPoint y: 139, distance: 10.0
click at [358, 139] on input "[PERSON_NAME]" at bounding box center [460, 143] width 315 height 25
click at [364, 139] on input "[PERSON_NAME]" at bounding box center [460, 143] width 315 height 25
type input "[PERSON_NAME]"
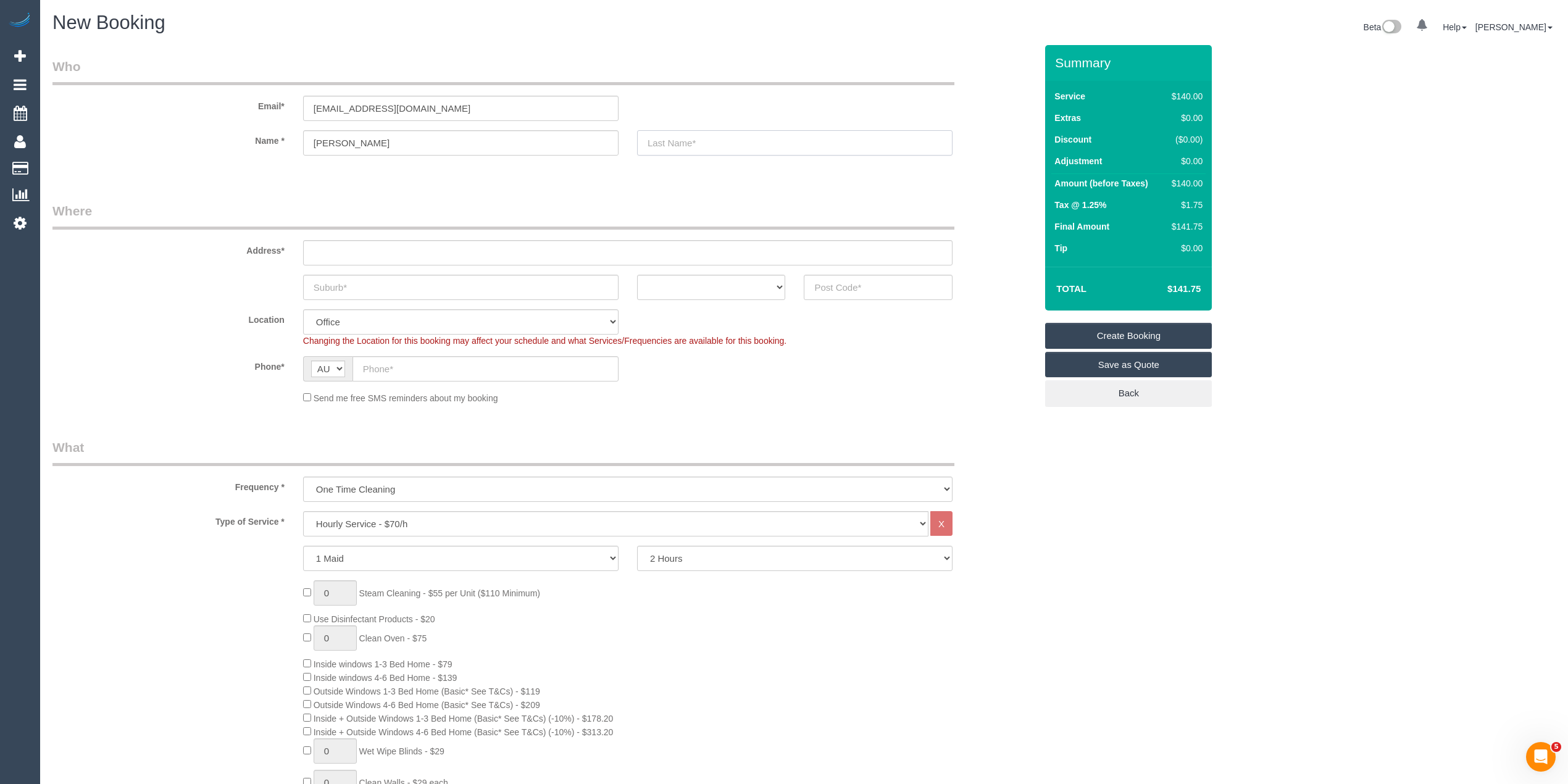
click at [687, 141] on input "text" at bounding box center [794, 143] width 315 height 25
paste input "Hall"
type input "Hall"
click at [410, 252] on input "text" at bounding box center [627, 252] width 649 height 25
click at [403, 511] on select "Hourly Service - $70/h Hourly Service - $65/h Hourly Service - $60/h Hourly Ser…" at bounding box center [615, 524] width 625 height 25
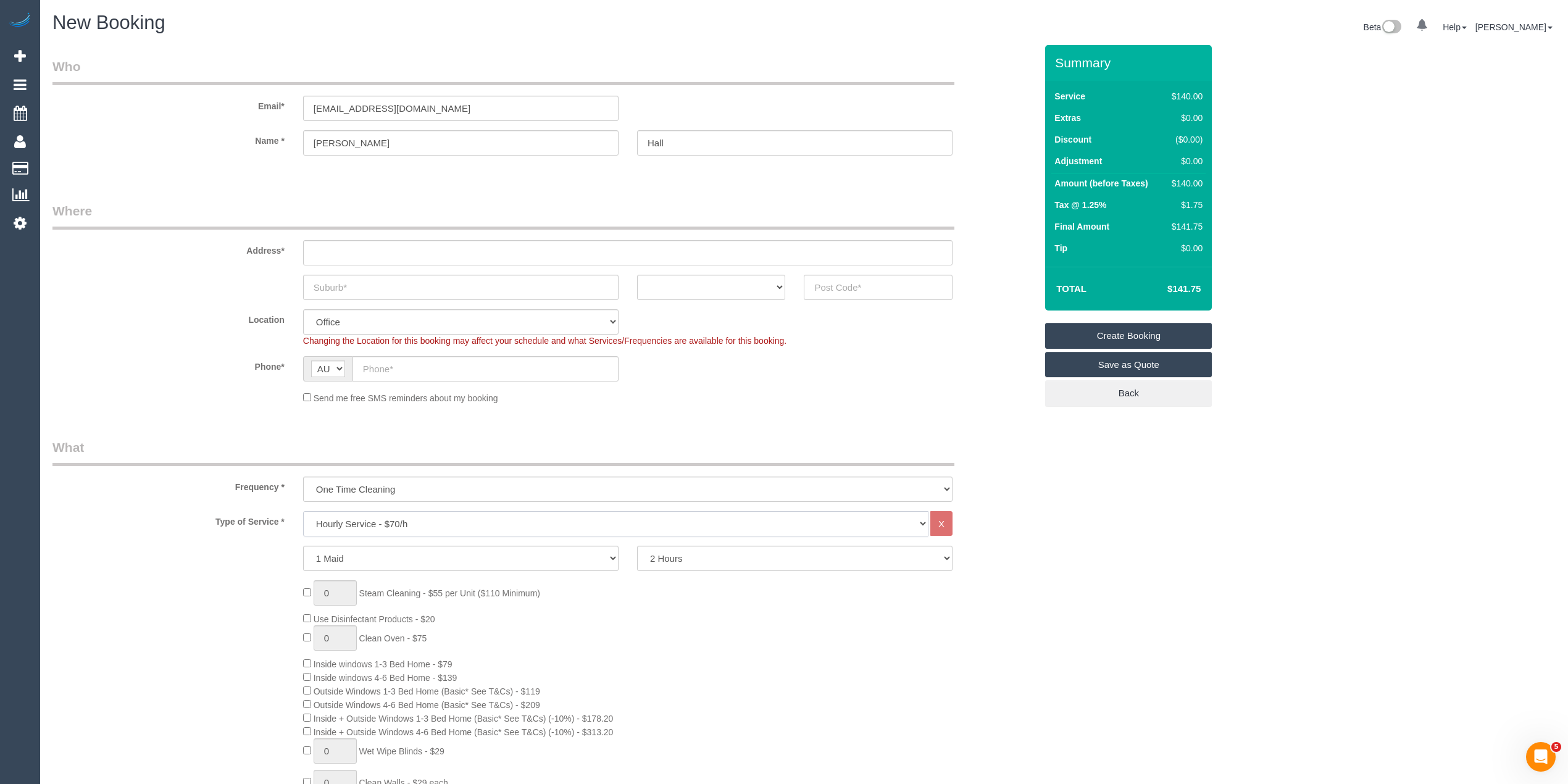
select select "213"
click at [303, 511] on select "Hourly Service - $70/h Hourly Service - $65/h Hourly Service - $60/h Hourly Ser…" at bounding box center [615, 524] width 625 height 25
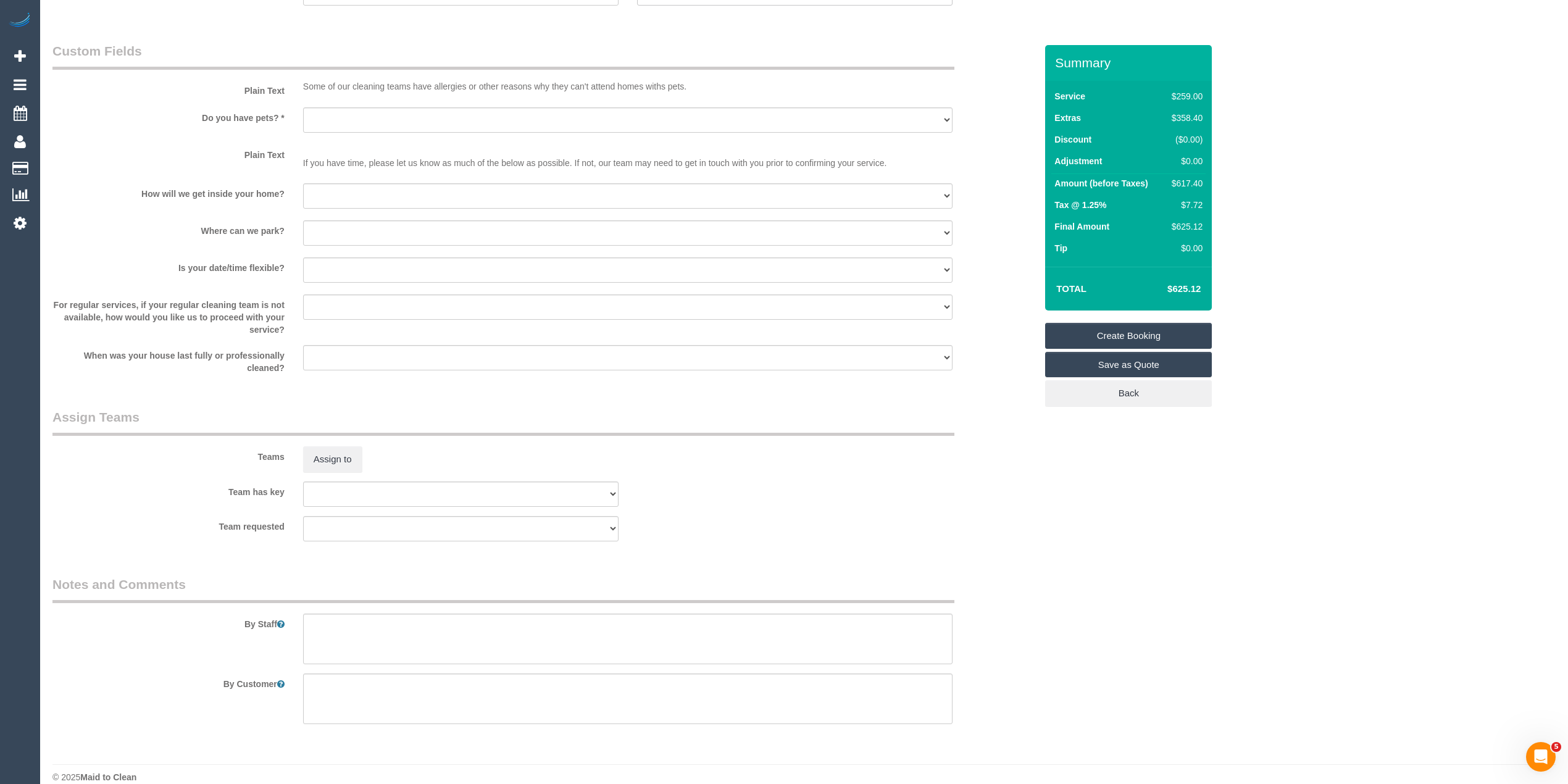
scroll to position [1544, 0]
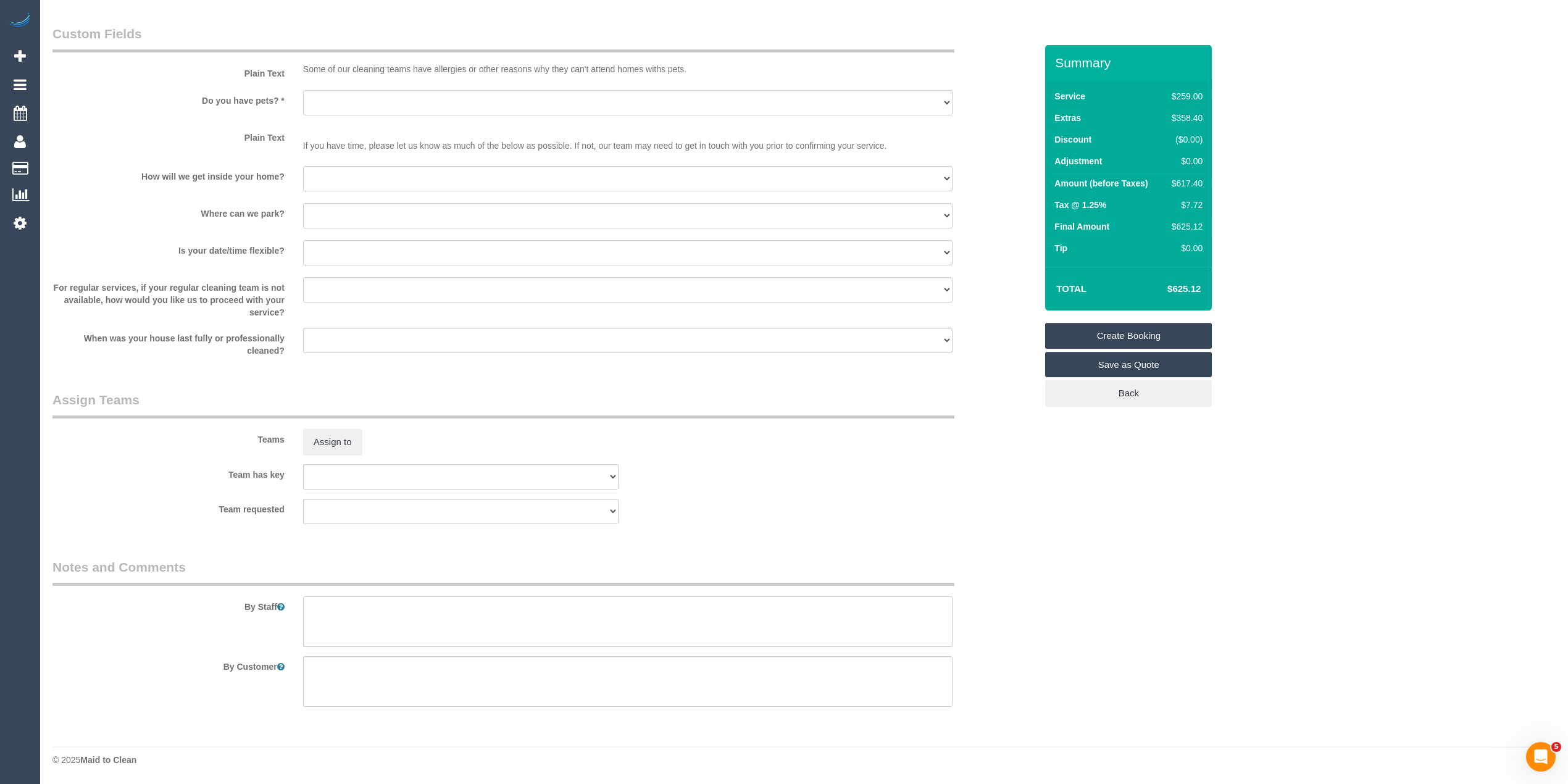
click at [375, 608] on textarea at bounding box center [627, 622] width 649 height 50
paste textarea "Steam cleaning of 4 bedrooms, one lounge room (which is small, about the size o…"
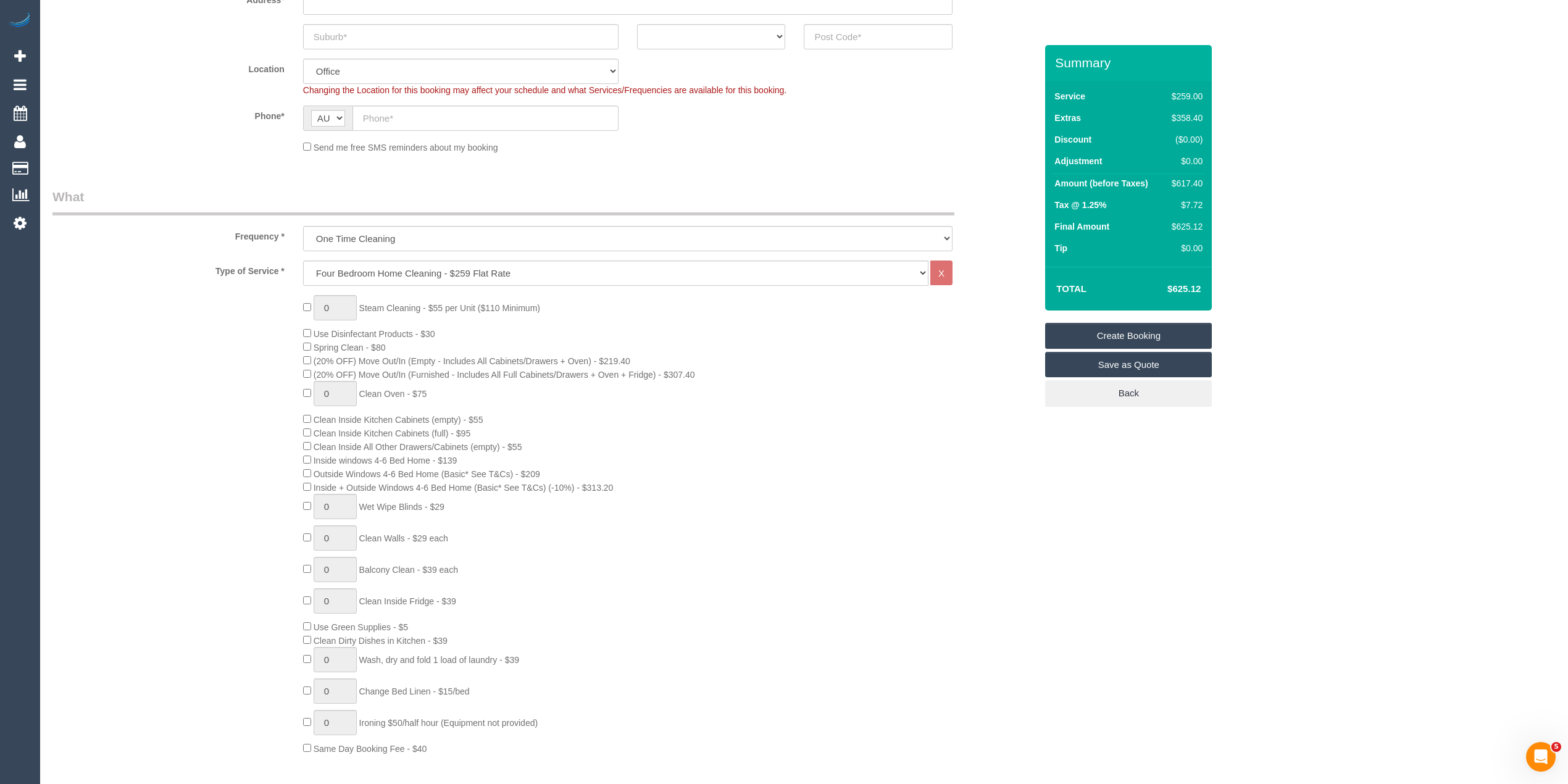
scroll to position [36, 0]
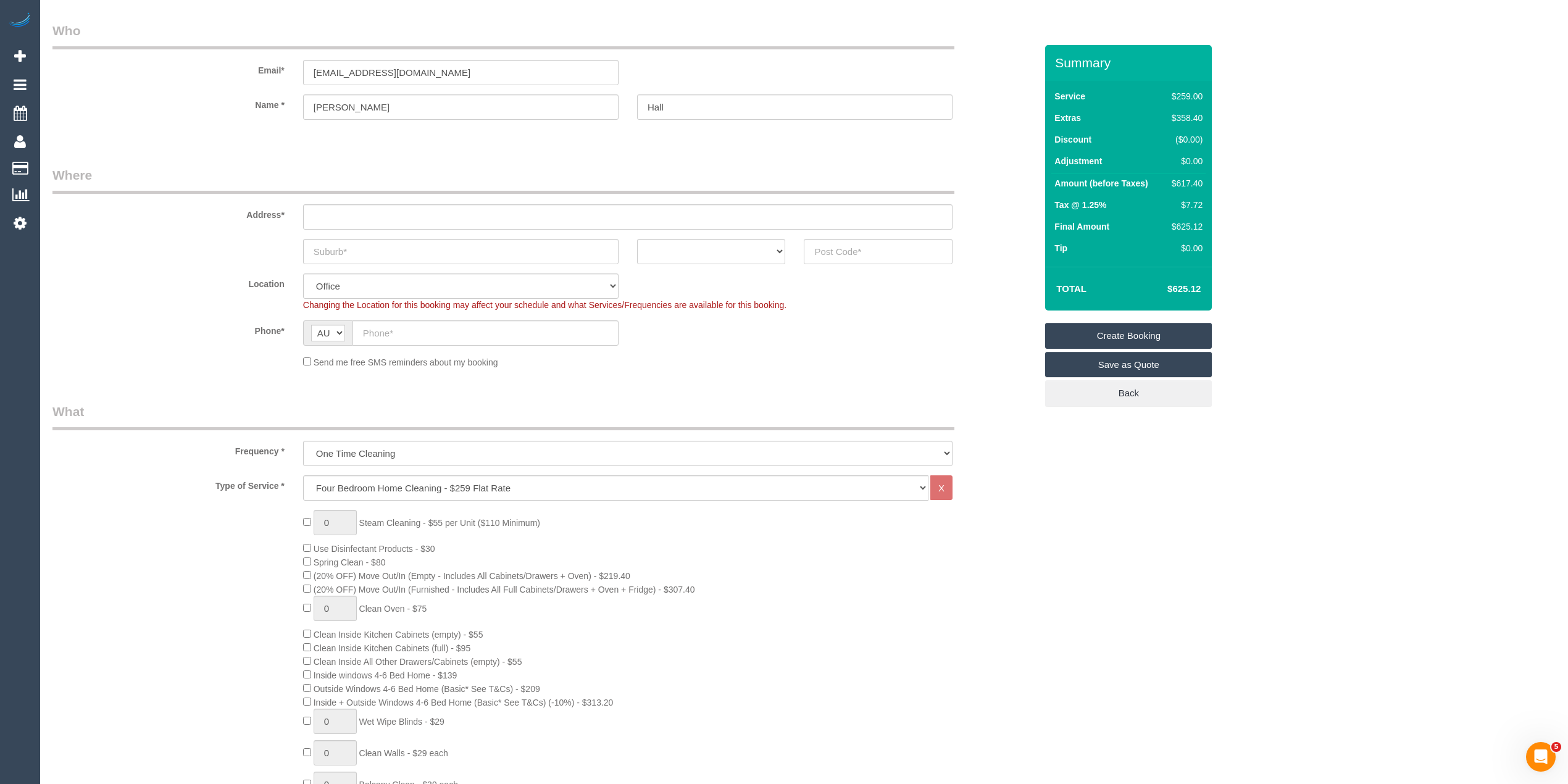
type textarea "Steam cleaning of 4 bedrooms, one lounge room (which is small, about the size o…"
click at [307, 518] on span "1 Steam Cleaning - $55 per Unit ($110 Minimum)" at bounding box center [421, 523] width 237 height 10
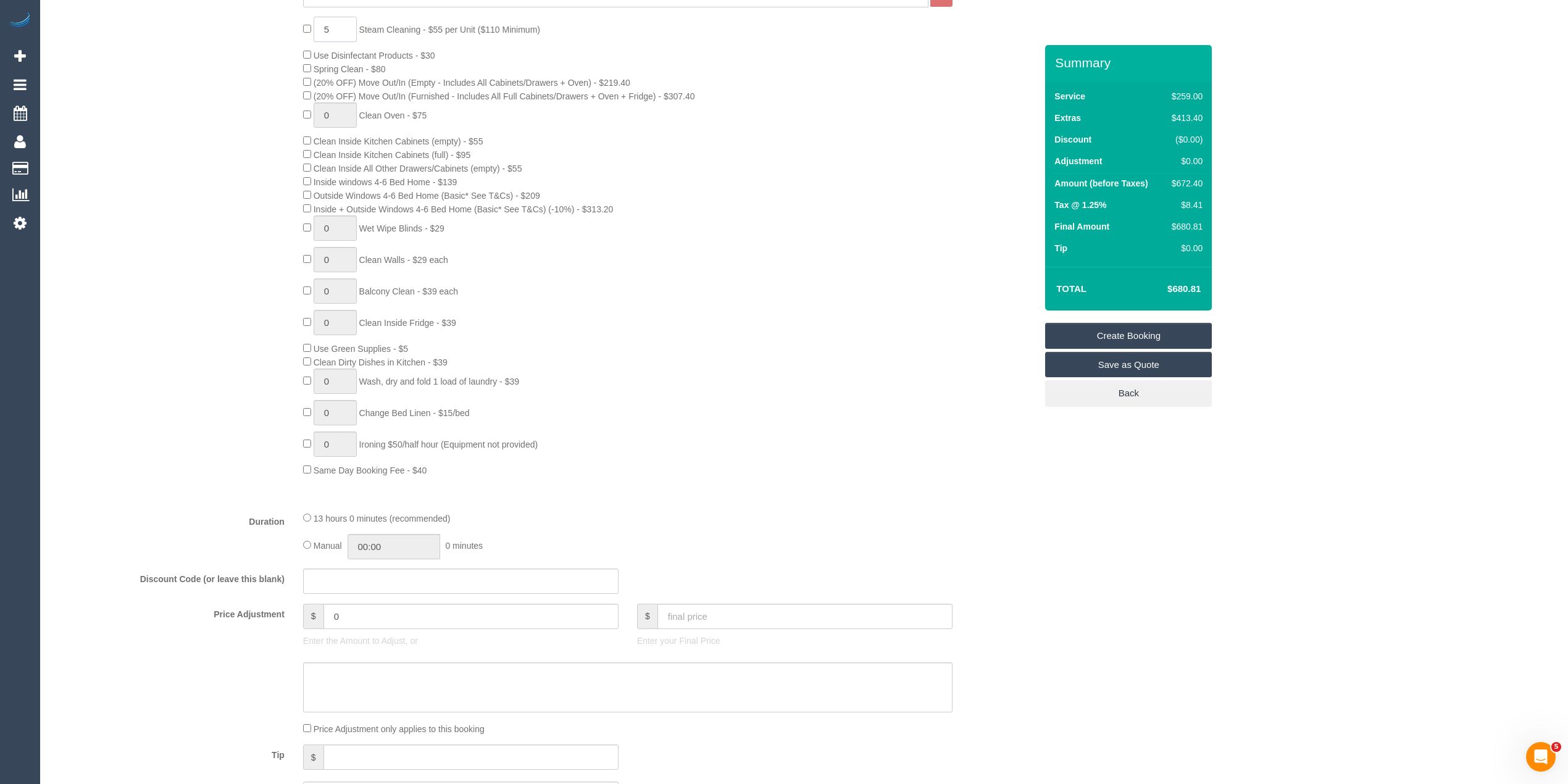
scroll to position [584, 0]
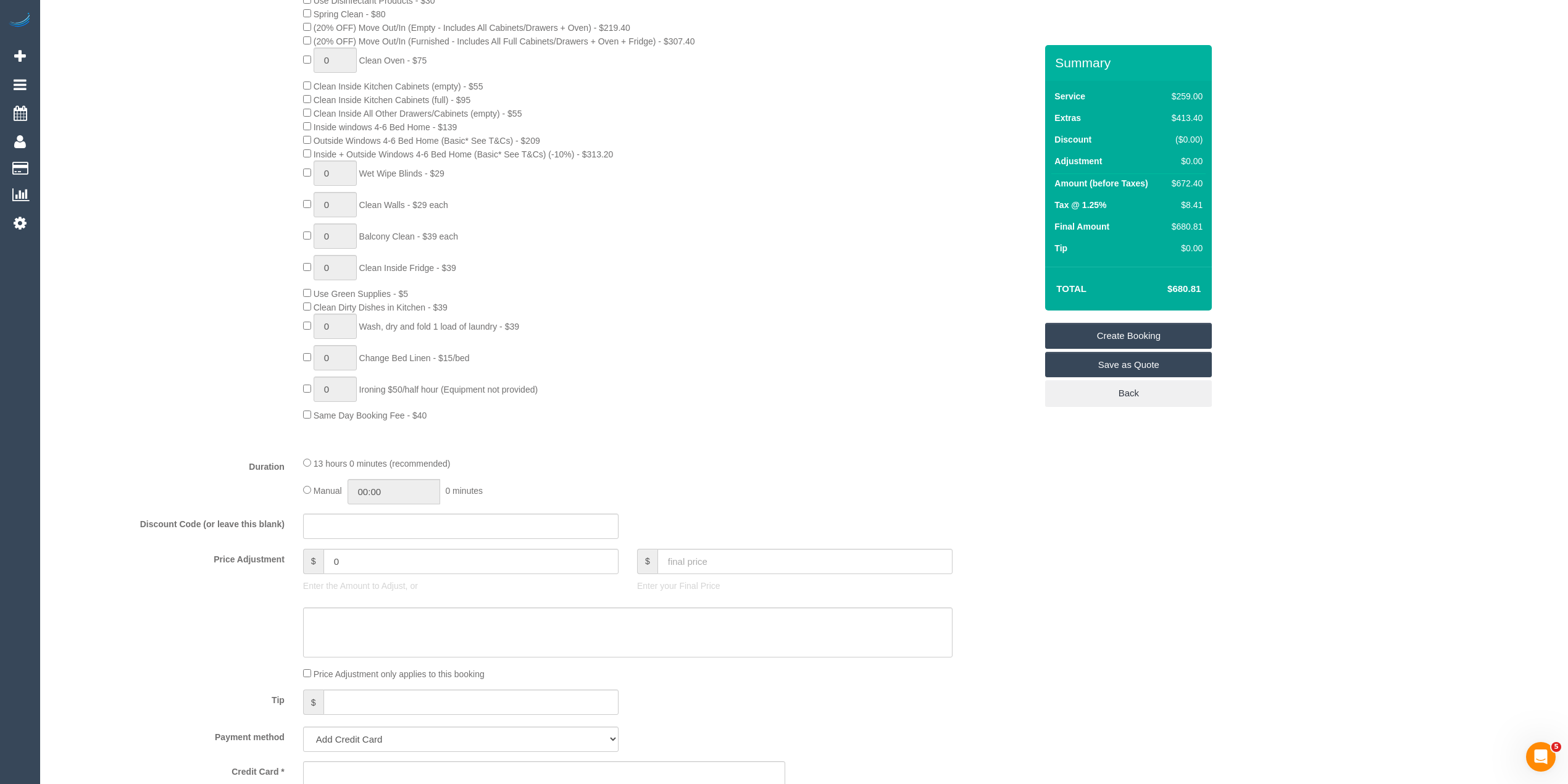
type input "5"
drag, startPoint x: 348, startPoint y: 556, endPoint x: 280, endPoint y: 554, distance: 68.0
click at [280, 554] on div "Price Adjustment $ 0 Enter the Amount to Adjust, or $ Enter your Final Price" at bounding box center [544, 573] width 1002 height 49
click at [359, 628] on textarea at bounding box center [627, 633] width 649 height 50
type input "27.5"
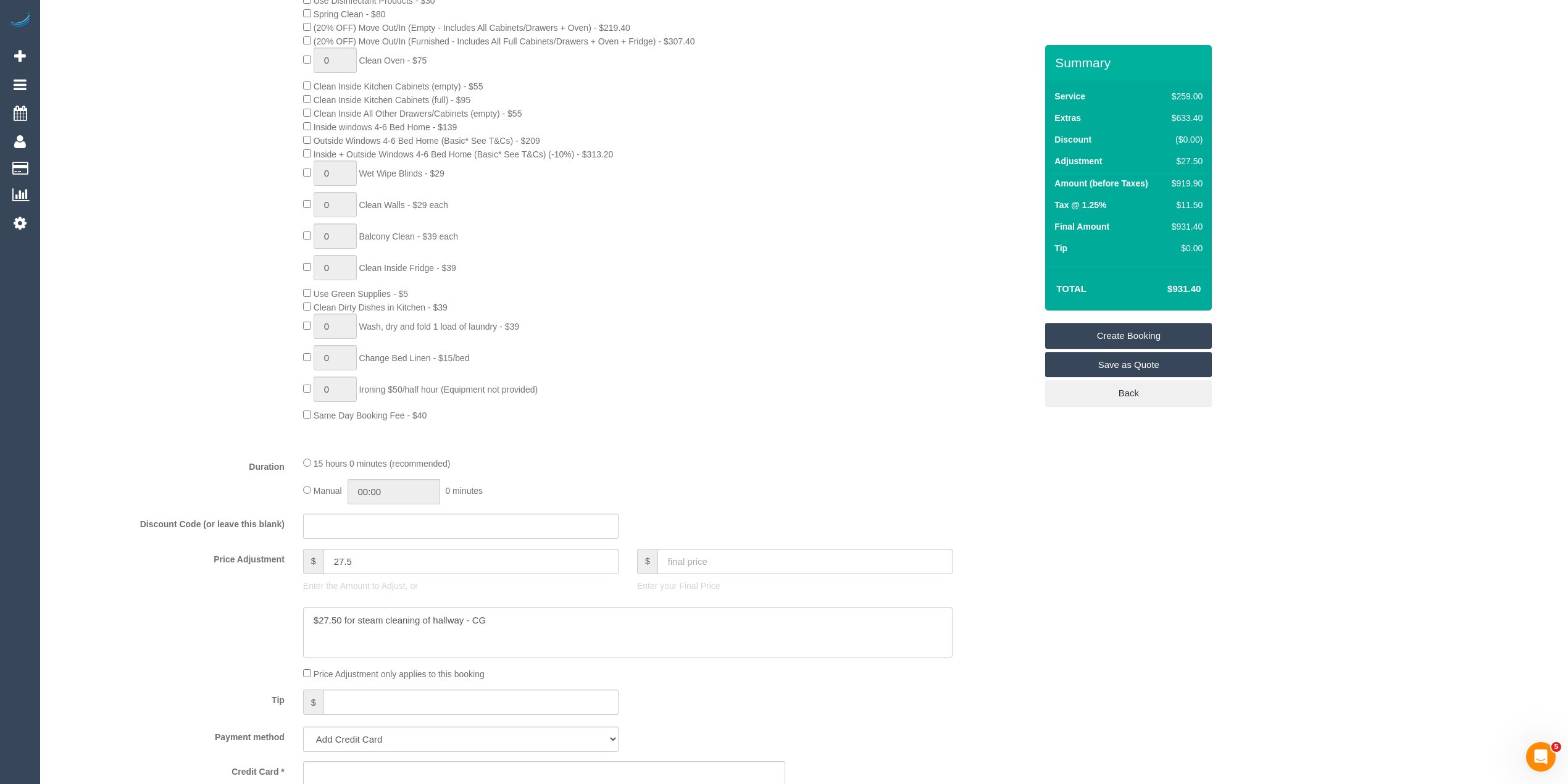
type textarea "$27.50 for steam cleaning of hallway - CG"
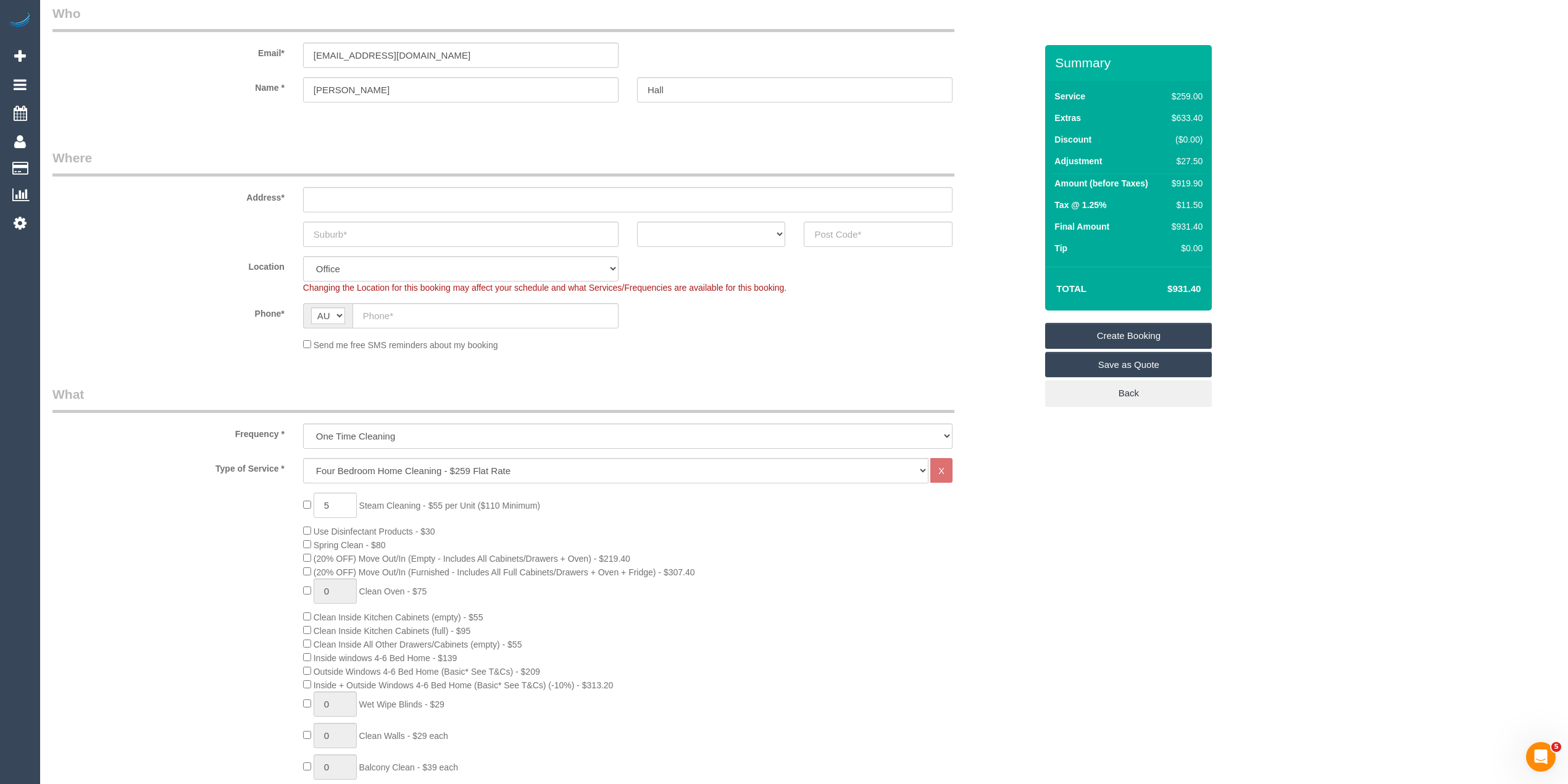
scroll to position [36, 0]
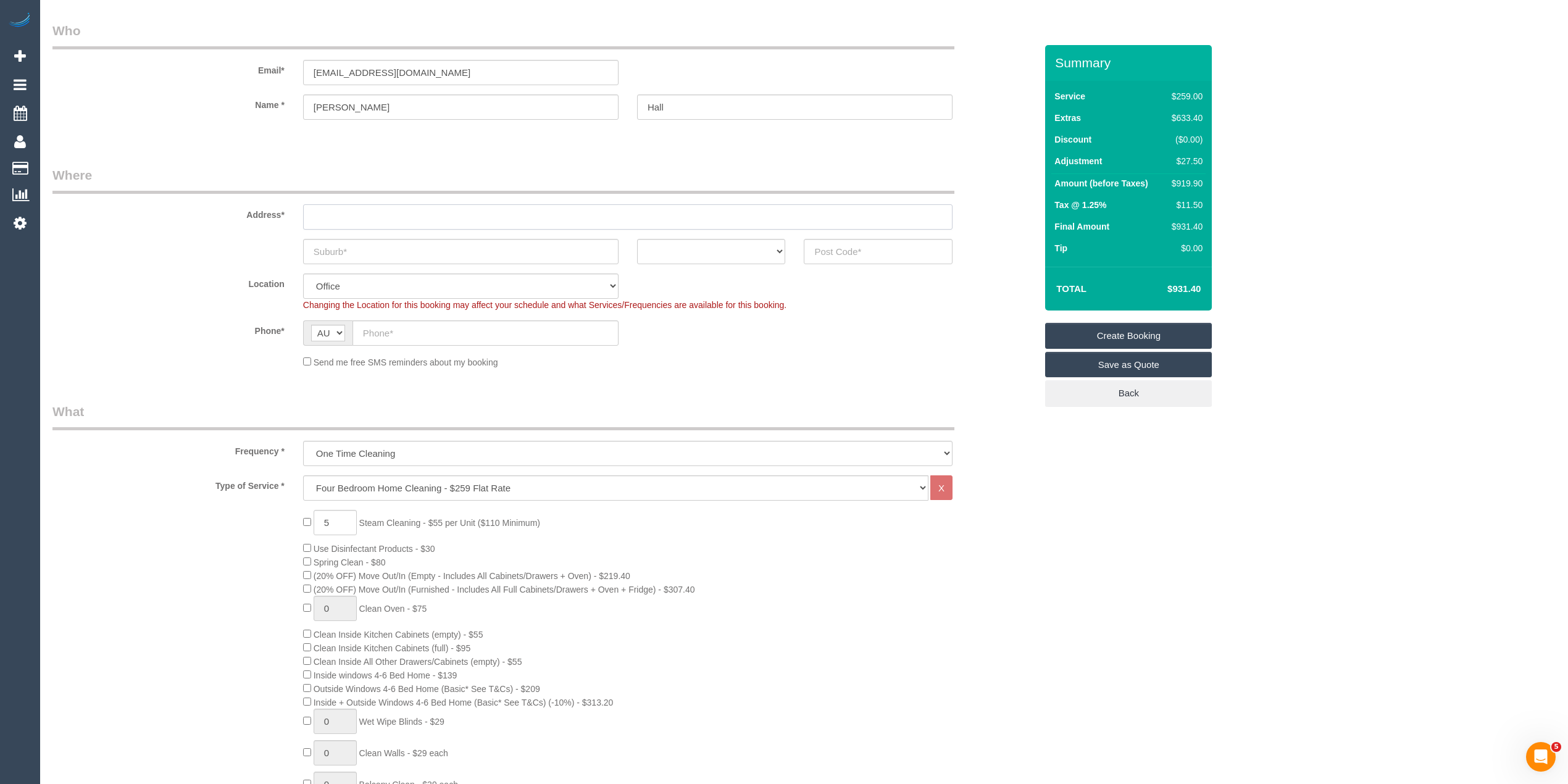
click at [329, 220] on input "text" at bounding box center [627, 216] width 649 height 25
paste input "16 Leadbeater St"
type input "16 Leadbeater St"
click at [388, 252] on input "text" at bounding box center [460, 251] width 315 height 25
paste input "Point Cook"
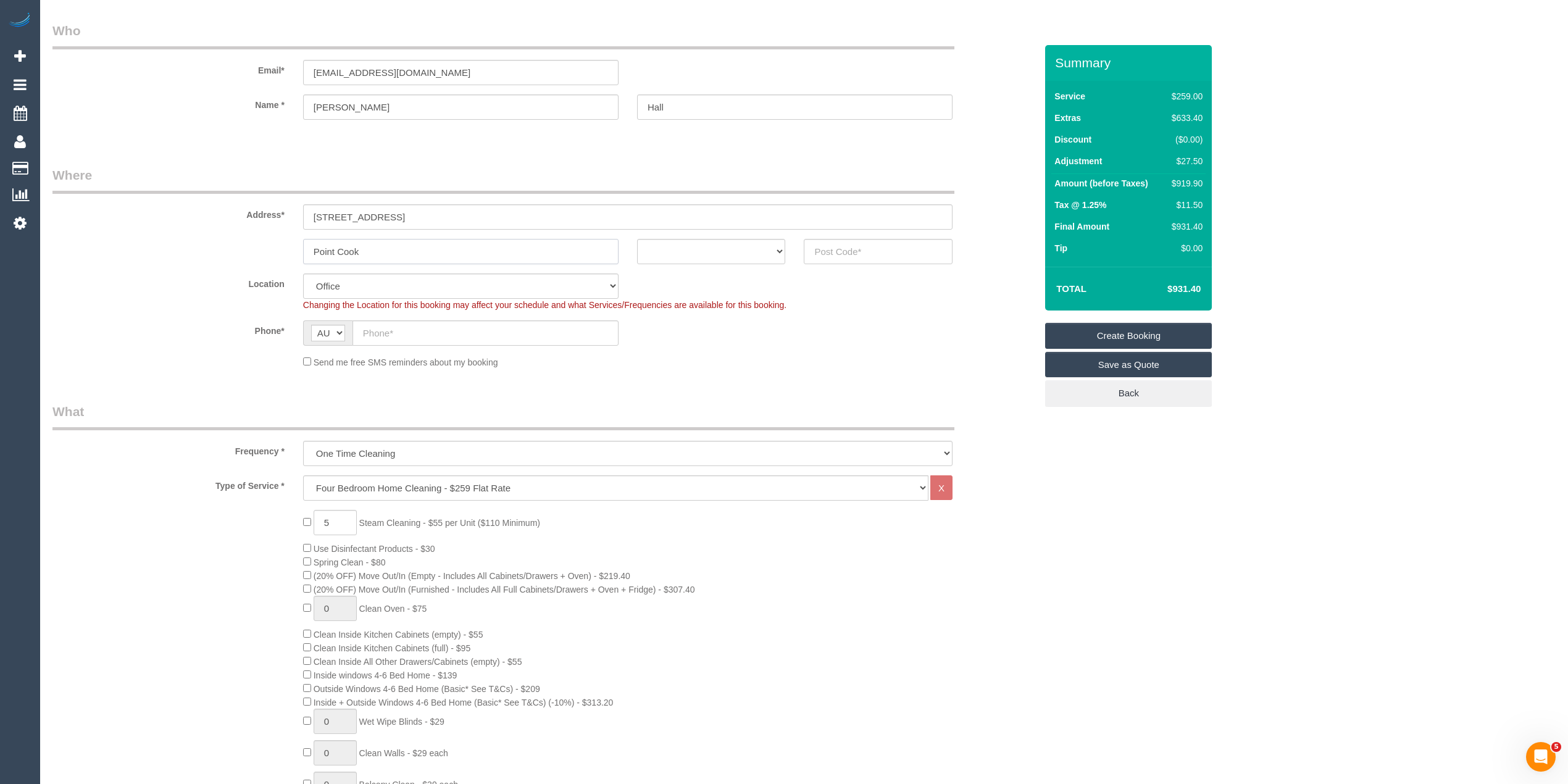
type input "Point Cook"
drag, startPoint x: 704, startPoint y: 252, endPoint x: 705, endPoint y: 260, distance: 8.1
click at [704, 252] on select "ACT [GEOGRAPHIC_DATA] NT [GEOGRAPHIC_DATA] SA TAS [GEOGRAPHIC_DATA] [GEOGRAPHIC…" at bounding box center [711, 251] width 149 height 25
select select "VIC"
click at [637, 239] on select "ACT [GEOGRAPHIC_DATA] NT [GEOGRAPHIC_DATA] SA TAS [GEOGRAPHIC_DATA] [GEOGRAPHIC…" at bounding box center [711, 251] width 149 height 25
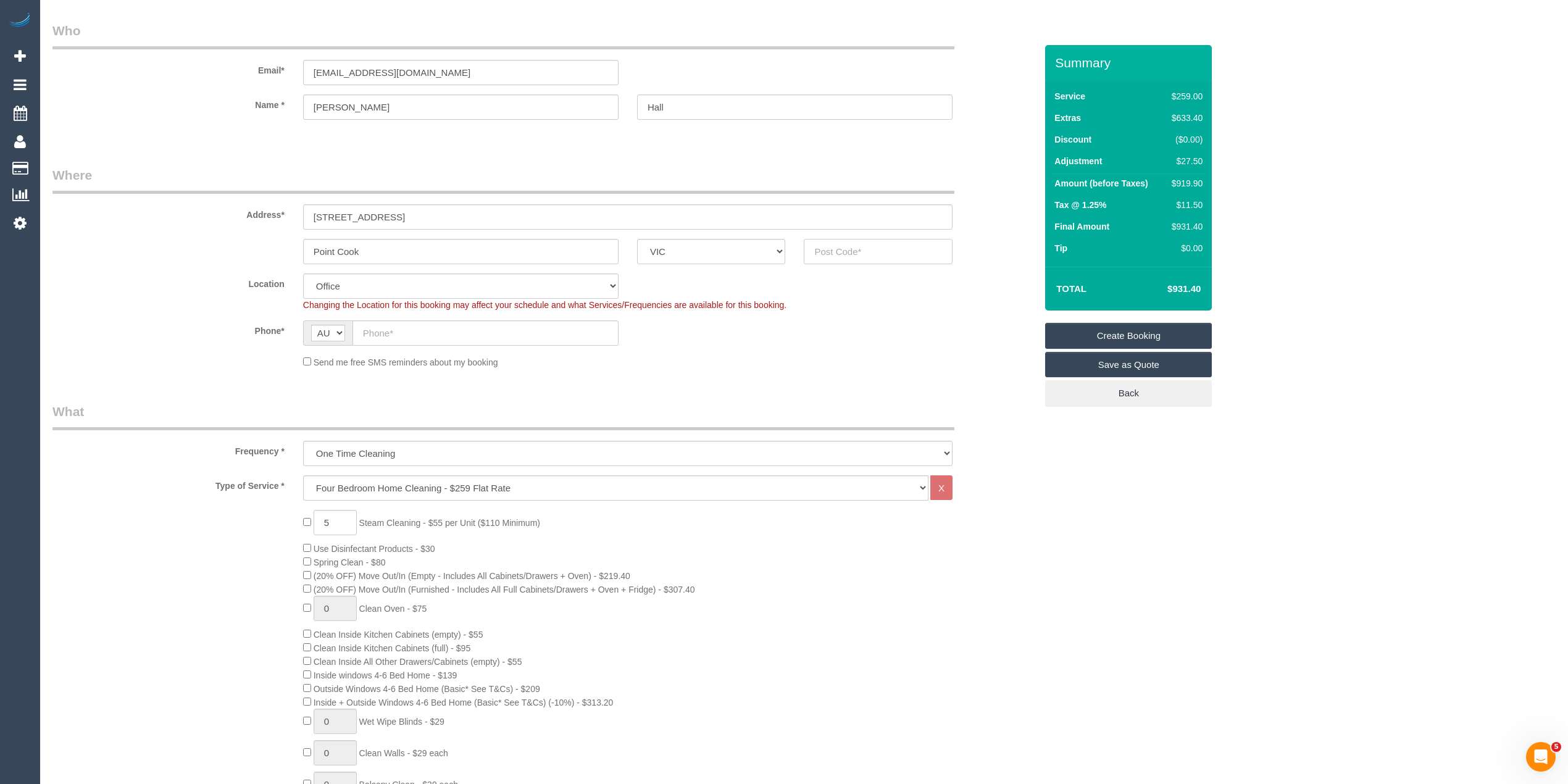
click at [837, 247] on input "text" at bounding box center [878, 251] width 149 height 25
type input "3030"
click at [420, 327] on input "text" at bounding box center [485, 332] width 266 height 25
select select "53"
select select "object:2223"
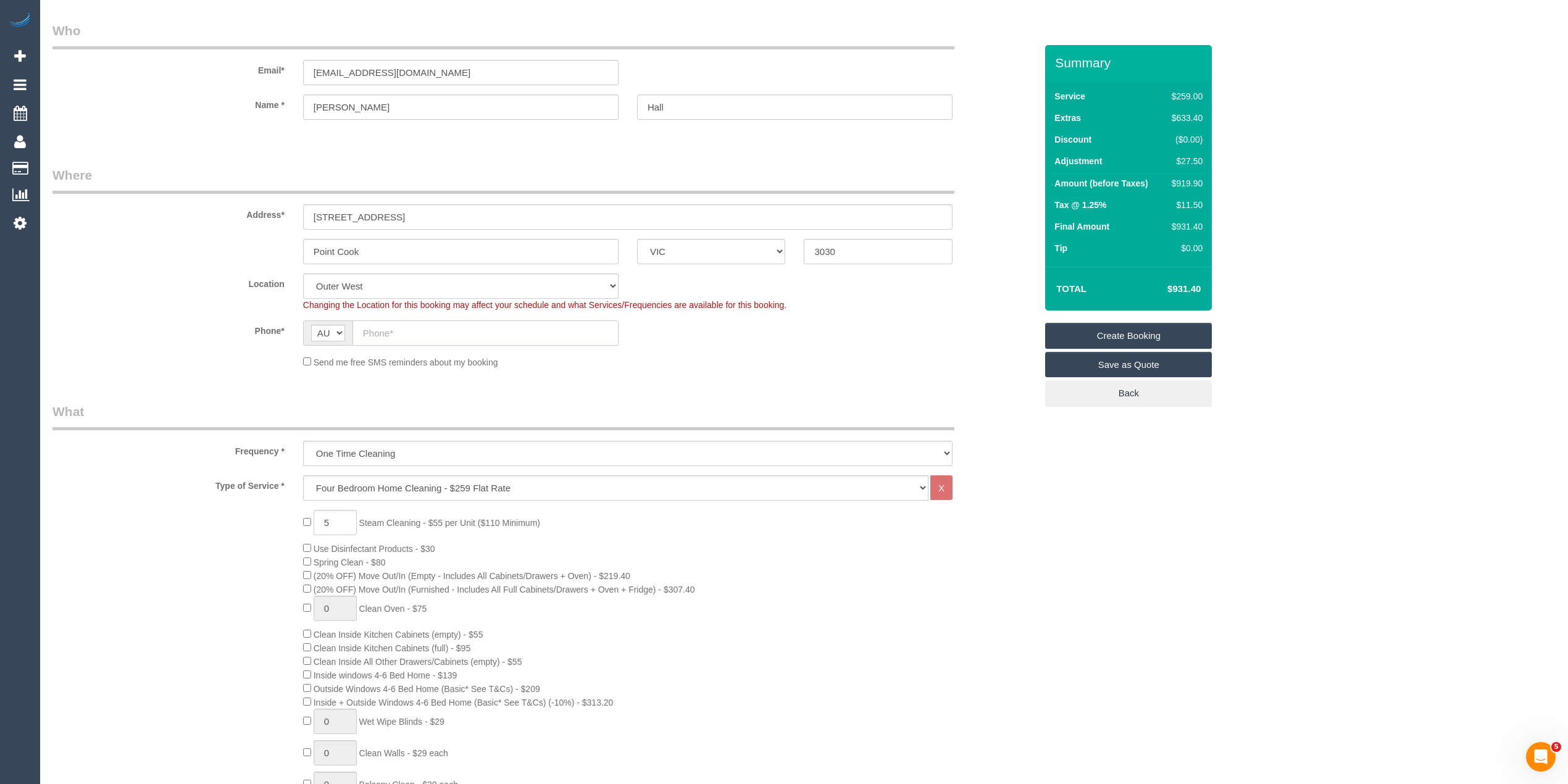
click at [408, 325] on input "text" at bounding box center [485, 332] width 266 height 25
paste input "0411 344 654"
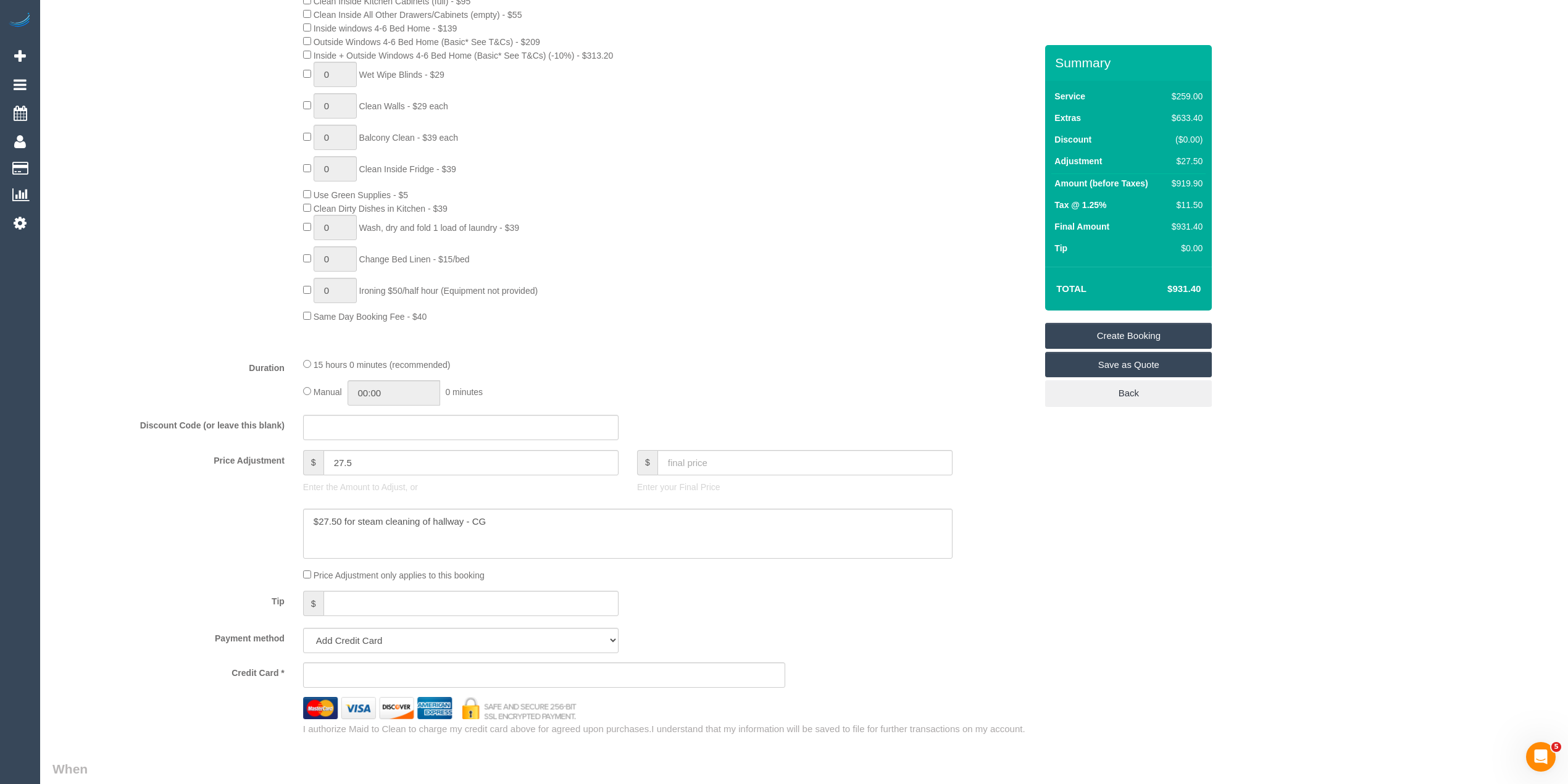
scroll to position [721, 0]
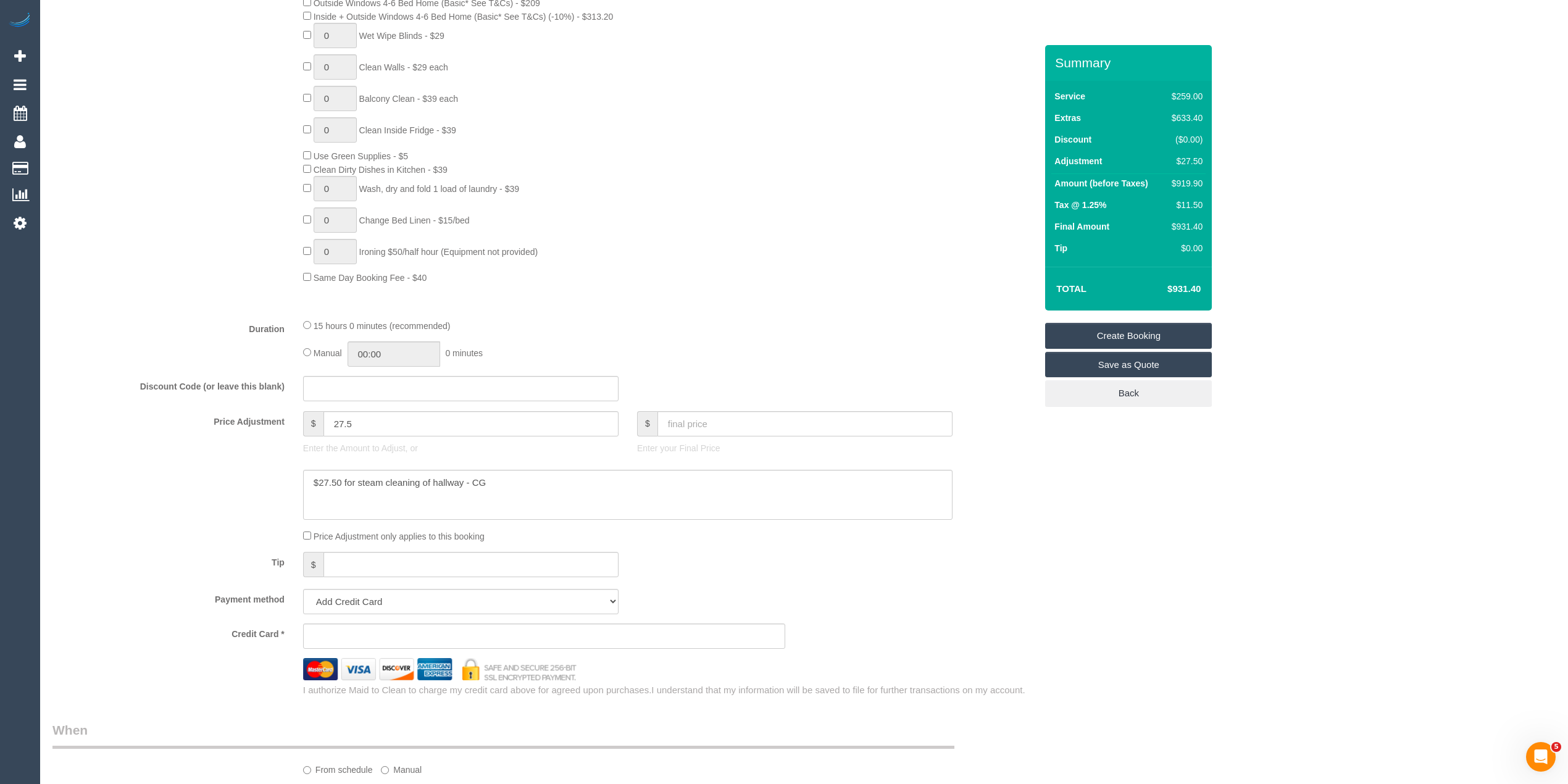
type input "0411 344 654"
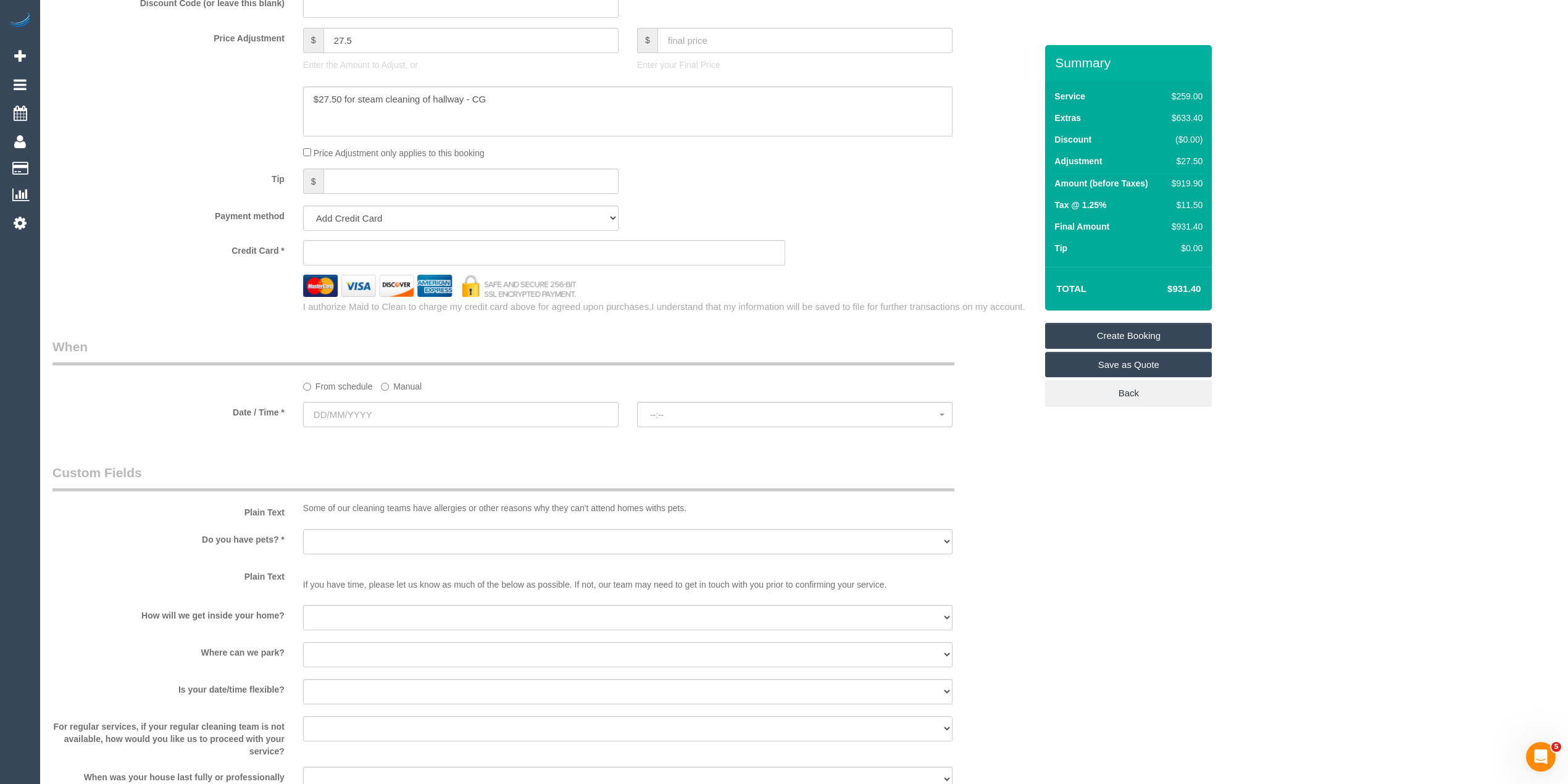
scroll to position [1133, 0]
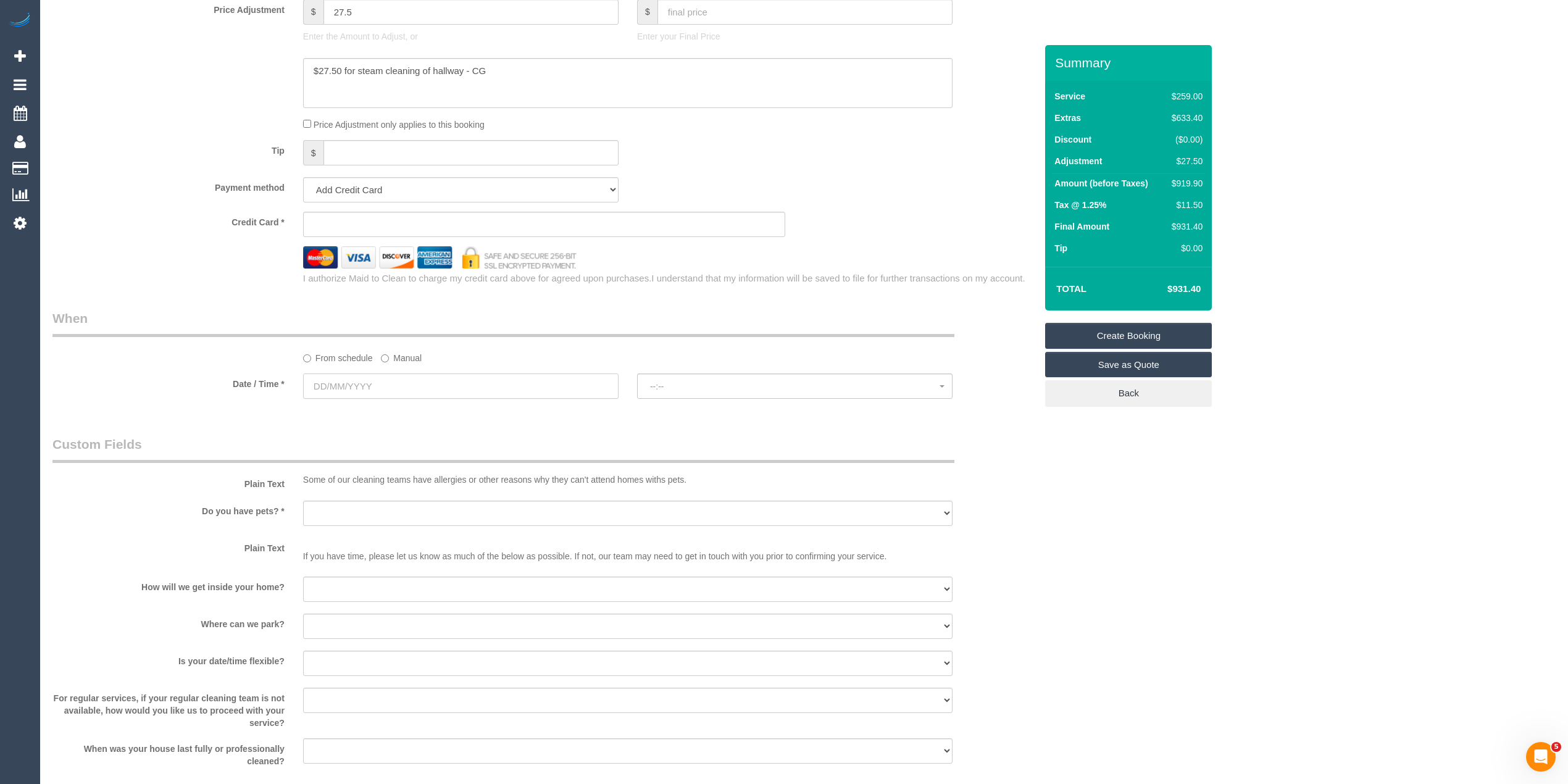
click at [329, 393] on input "text" at bounding box center [460, 386] width 315 height 25
click at [387, 529] on link "29" at bounding box center [385, 531] width 24 height 17
type input "29/10/2025"
click at [665, 383] on span "--:--" at bounding box center [794, 387] width 289 height 10
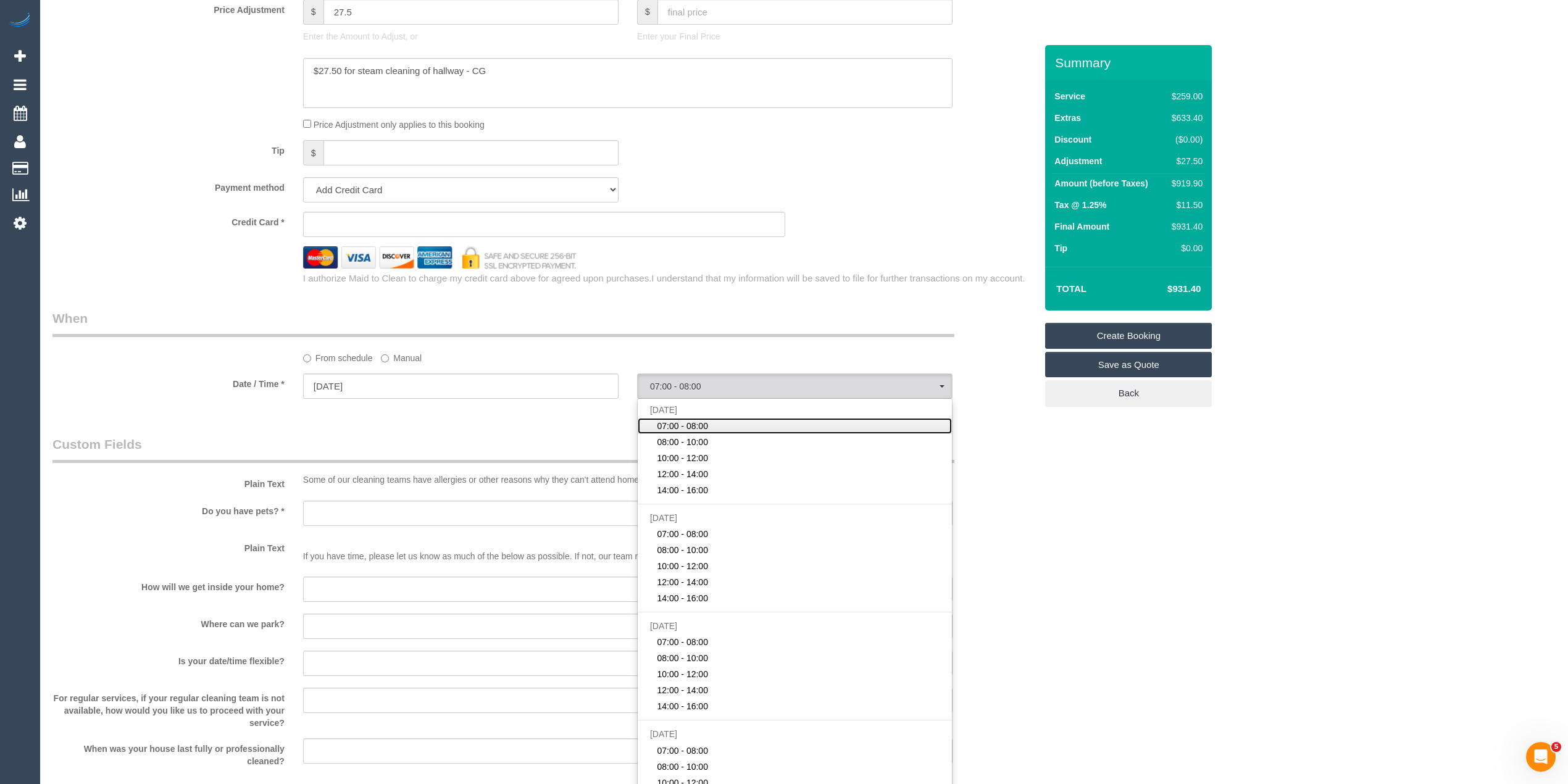
click at [687, 430] on span "07:00 - 08:00" at bounding box center [682, 426] width 51 height 12
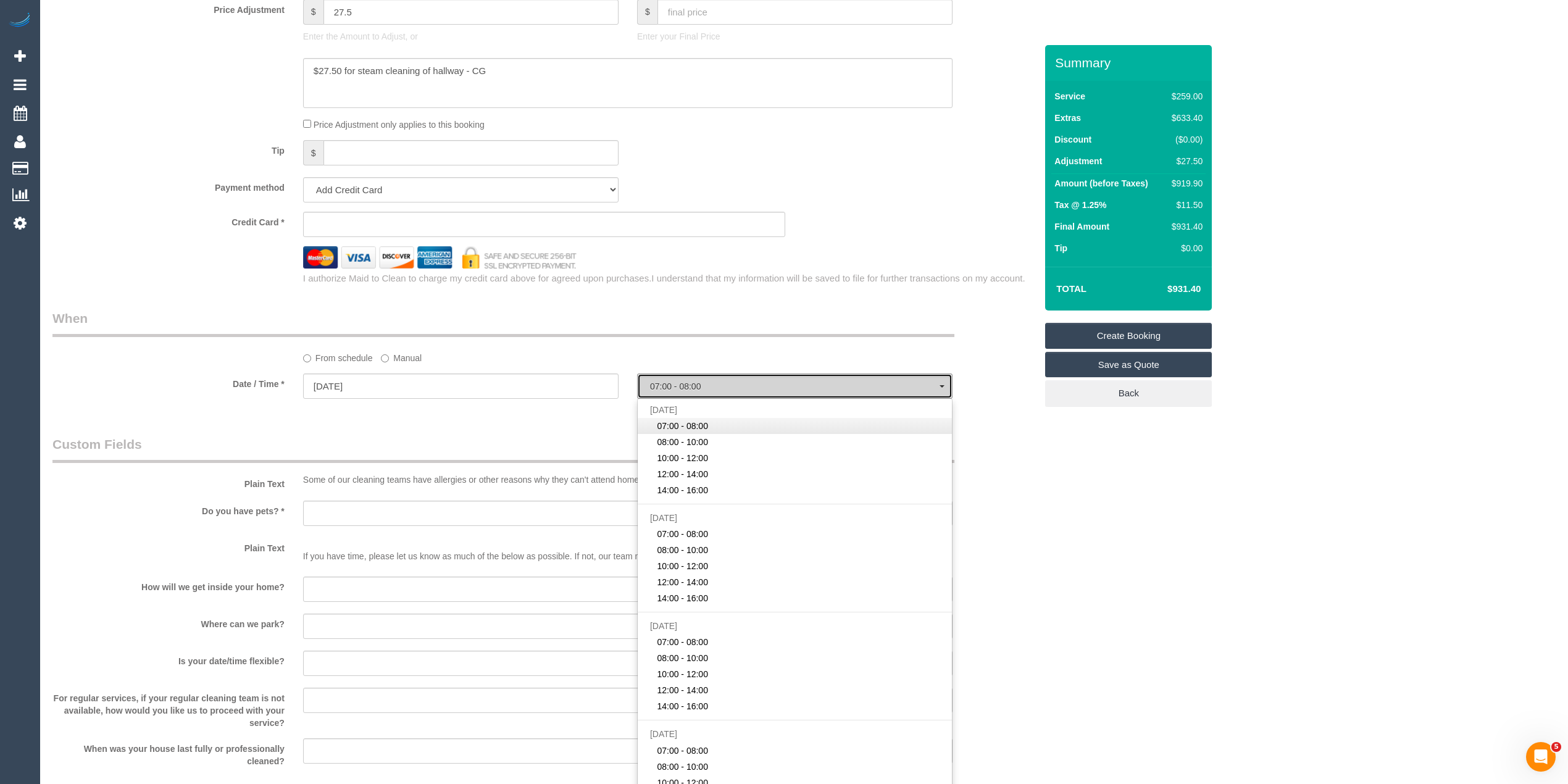
select select "spot1"
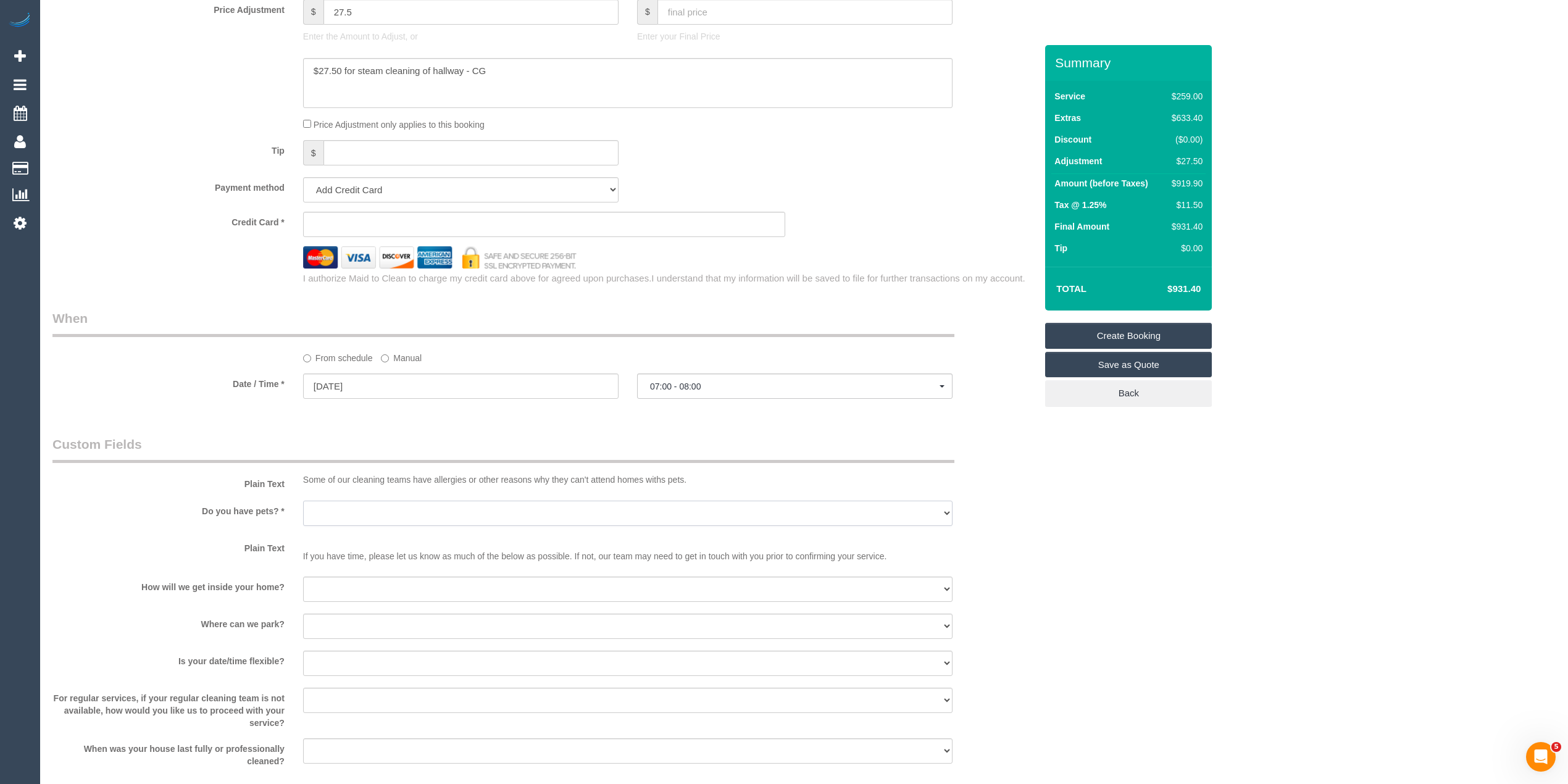
drag, startPoint x: 326, startPoint y: 511, endPoint x: 332, endPoint y: 516, distance: 7.8
click at [326, 511] on select "Yes - Cats Yes - Dogs No pets Yes - Dogs and Cats Yes - Other" at bounding box center [627, 513] width 649 height 25
select select "number:28"
click at [303, 501] on select "Yes - Cats Yes - Dogs No pets Yes - Dogs and Cats Yes - Other" at bounding box center [627, 513] width 649 height 25
click at [336, 597] on select "I will be home Key will be left (please provide details below) Lock box/Access …" at bounding box center [627, 589] width 649 height 25
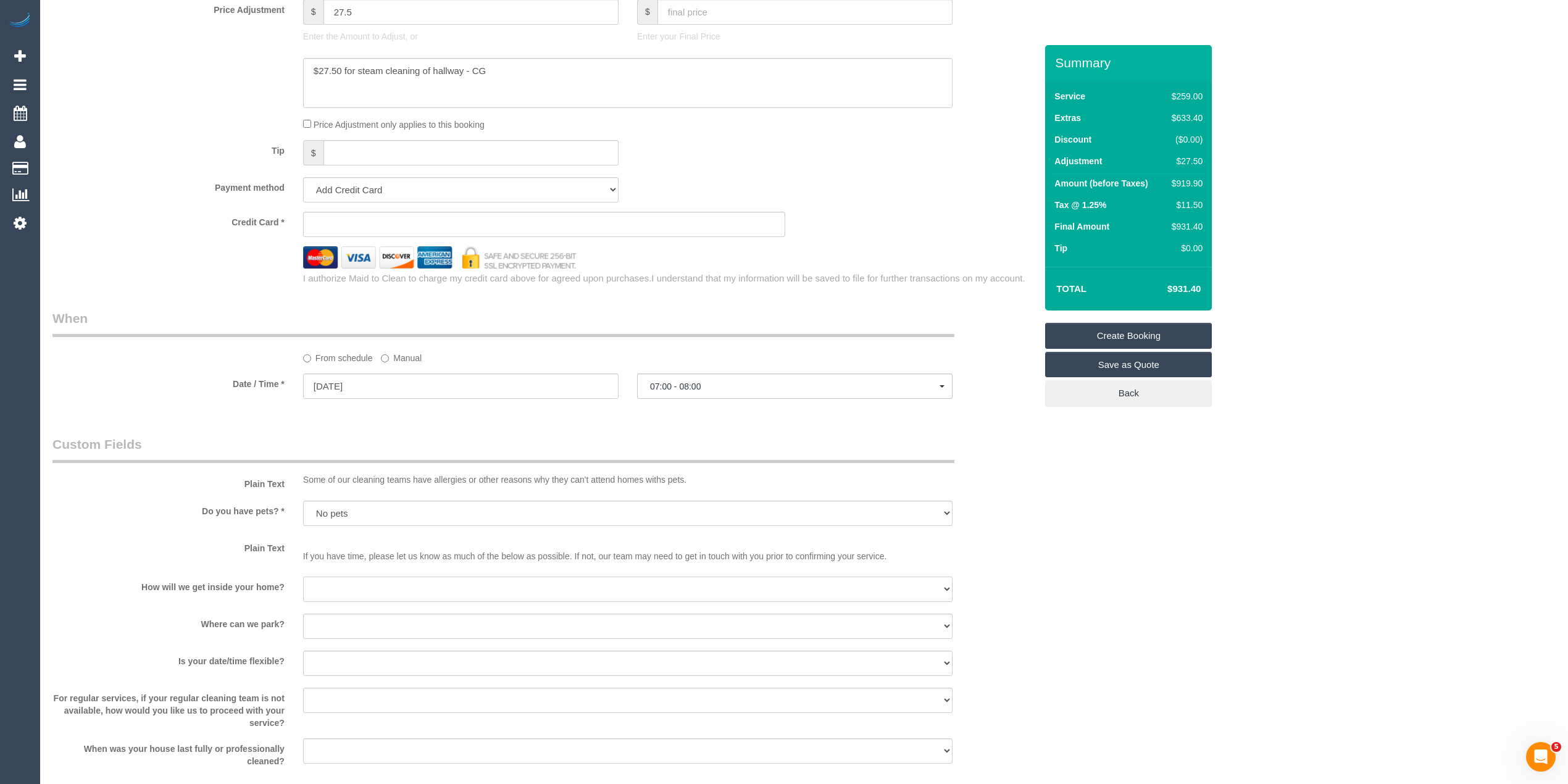
select select "number:14"
click at [303, 578] on select "I will be home Key will be left (please provide details below) Lock box/Access …" at bounding box center [627, 589] width 649 height 25
click at [323, 620] on select "I will provide parking on-site Free street parking Paid street parking (cost wi…" at bounding box center [627, 626] width 649 height 25
select select "number:18"
click at [303, 615] on select "I will provide parking on-site Free street parking Paid street parking (cost wi…" at bounding box center [627, 626] width 649 height 25
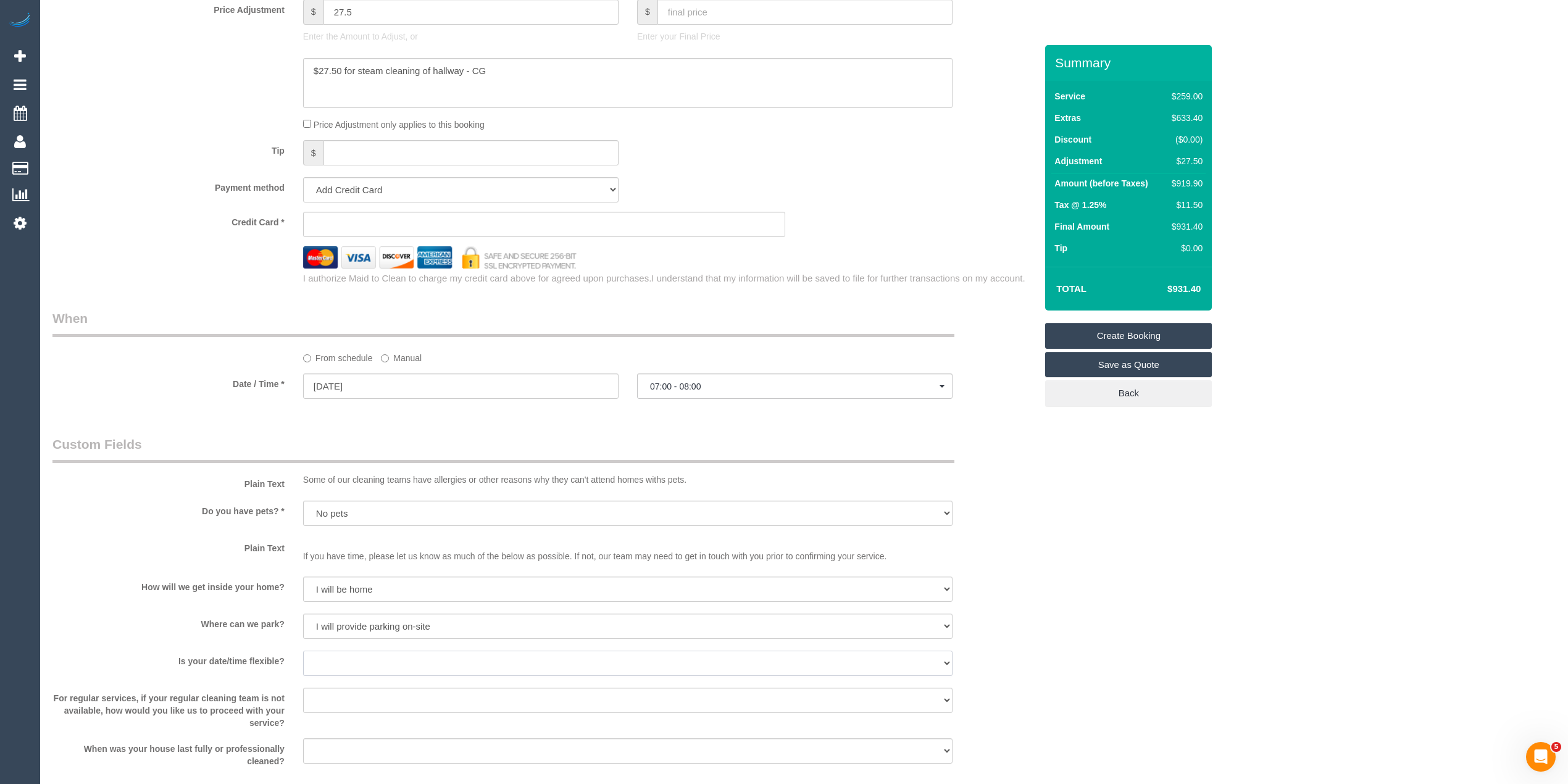
click at [358, 664] on select "Yes - date and time Yes - date but not time Yes - time but not date No - No fle…" at bounding box center [627, 663] width 649 height 25
select select "number:24"
click at [303, 652] on select "Yes - date and time Yes - date but not time Yes - time but not date No - No fle…" at bounding box center [627, 663] width 649 height 25
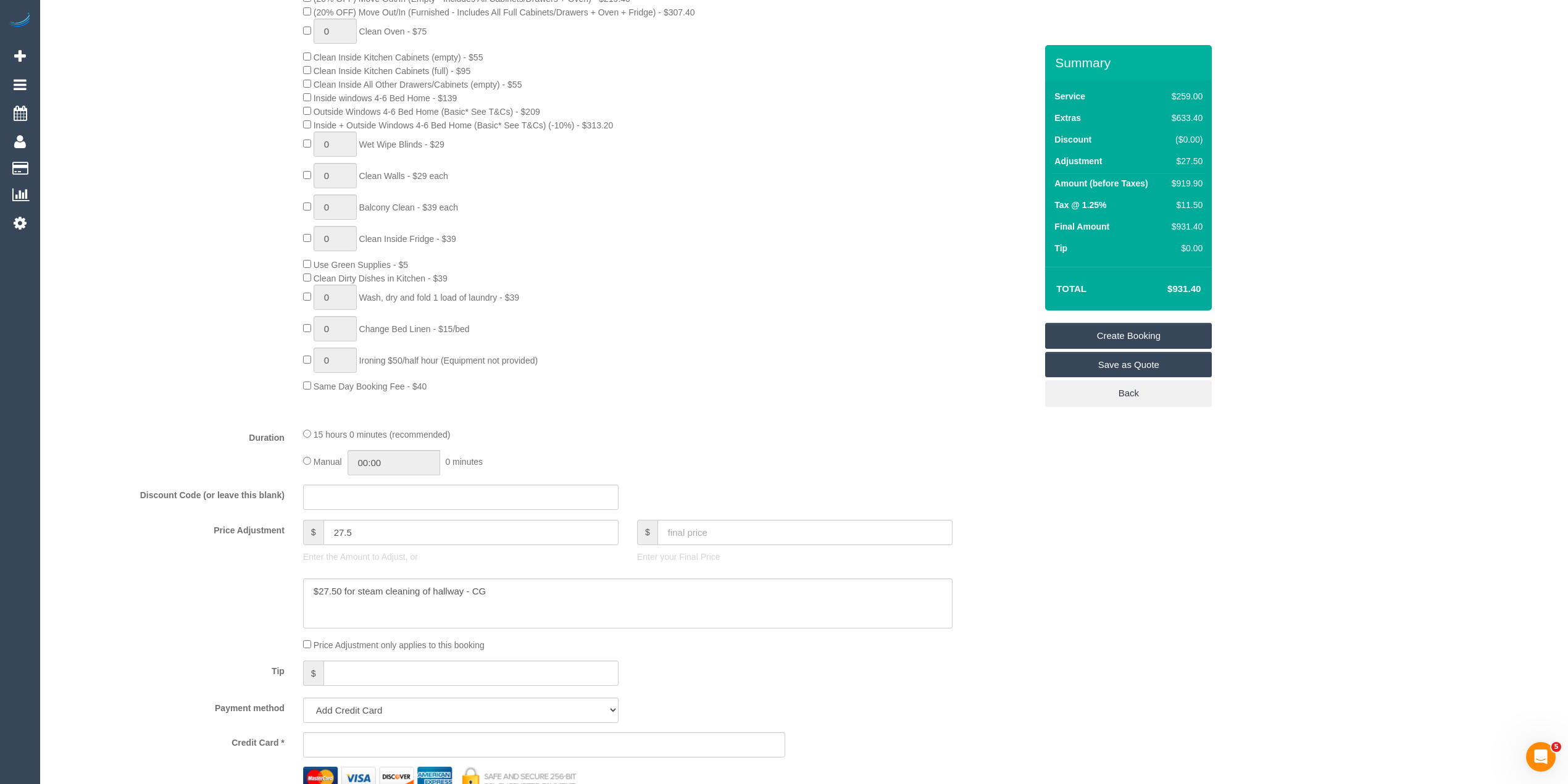
scroll to position [584, 0]
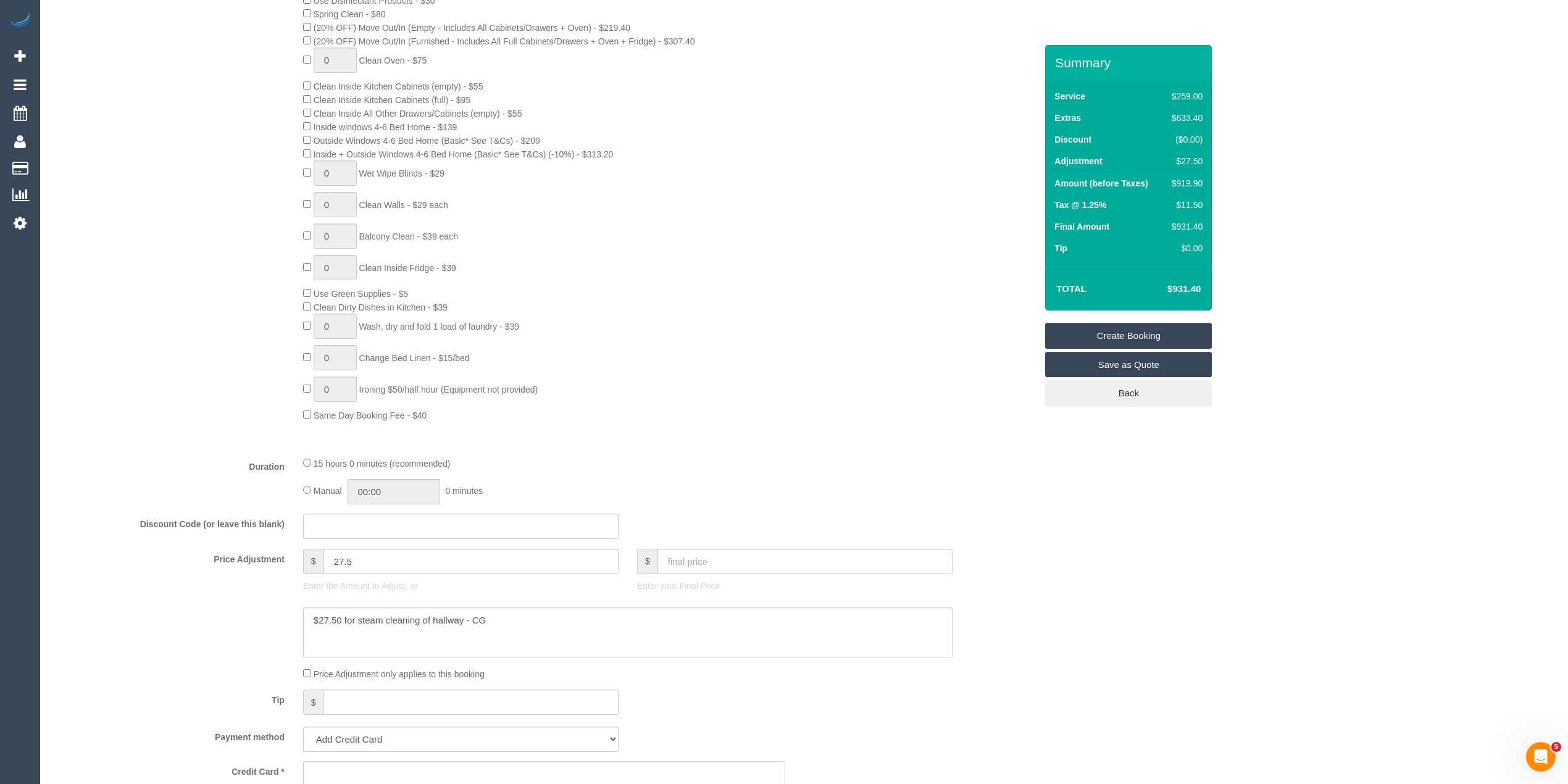
click at [1176, 359] on link "Save as Quote" at bounding box center [1128, 365] width 167 height 26
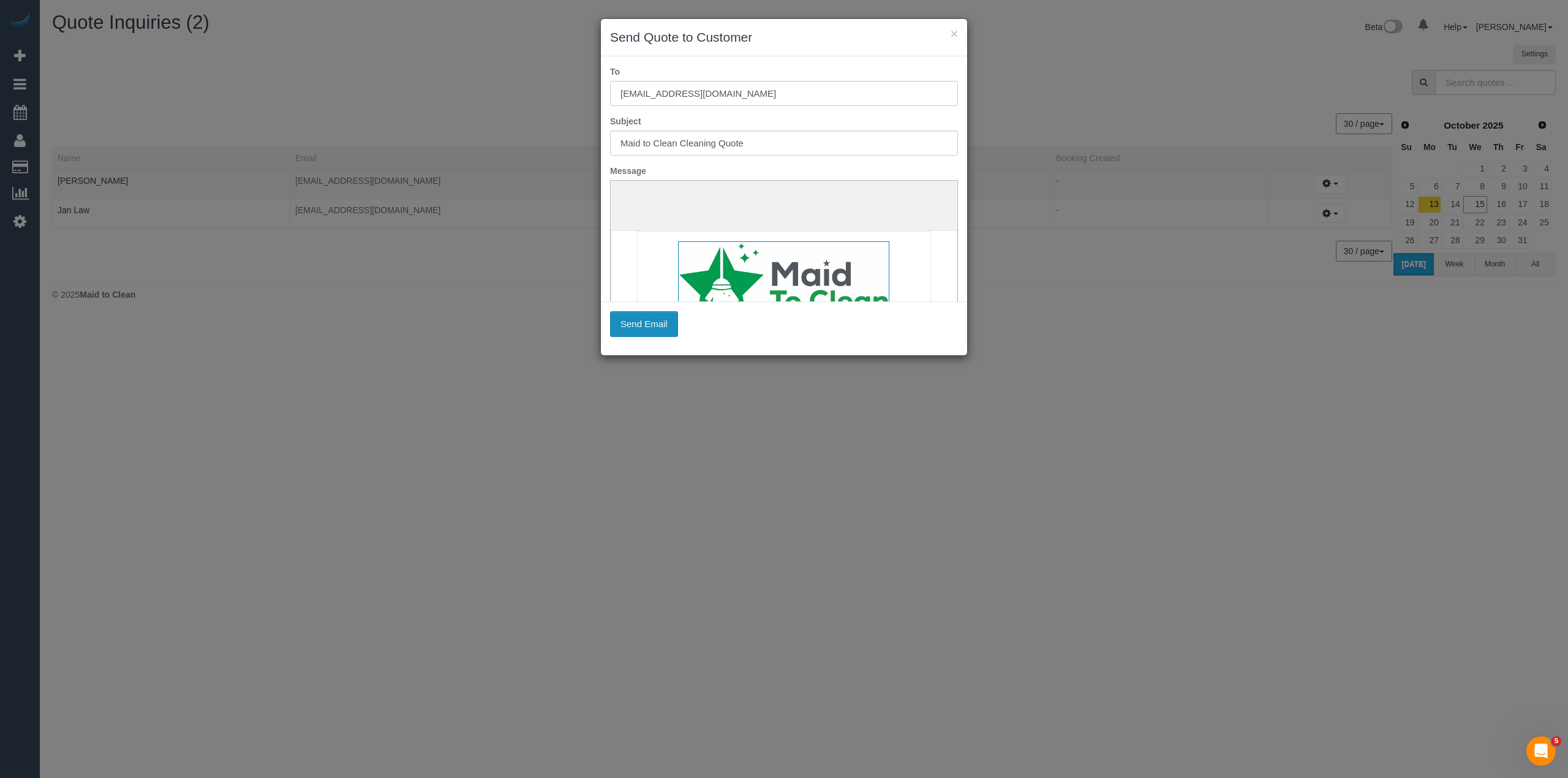
click at [656, 322] on button "Send Email" at bounding box center [643, 324] width 68 height 26
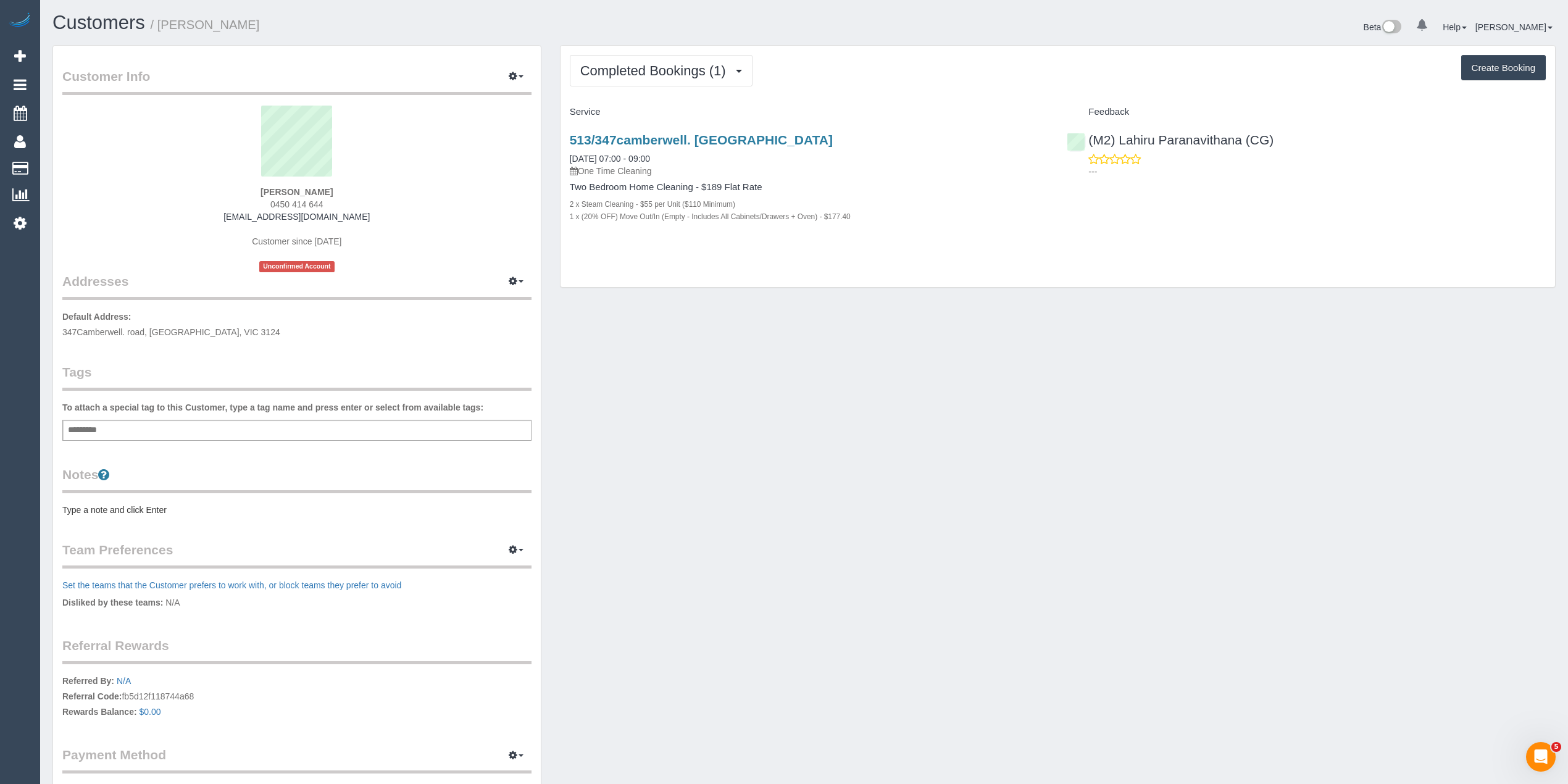
click at [288, 190] on strong "[PERSON_NAME]" at bounding box center [296, 192] width 72 height 10
click at [312, 190] on strong "[PERSON_NAME]" at bounding box center [296, 192] width 72 height 10
copy strong "[PERSON_NAME]"
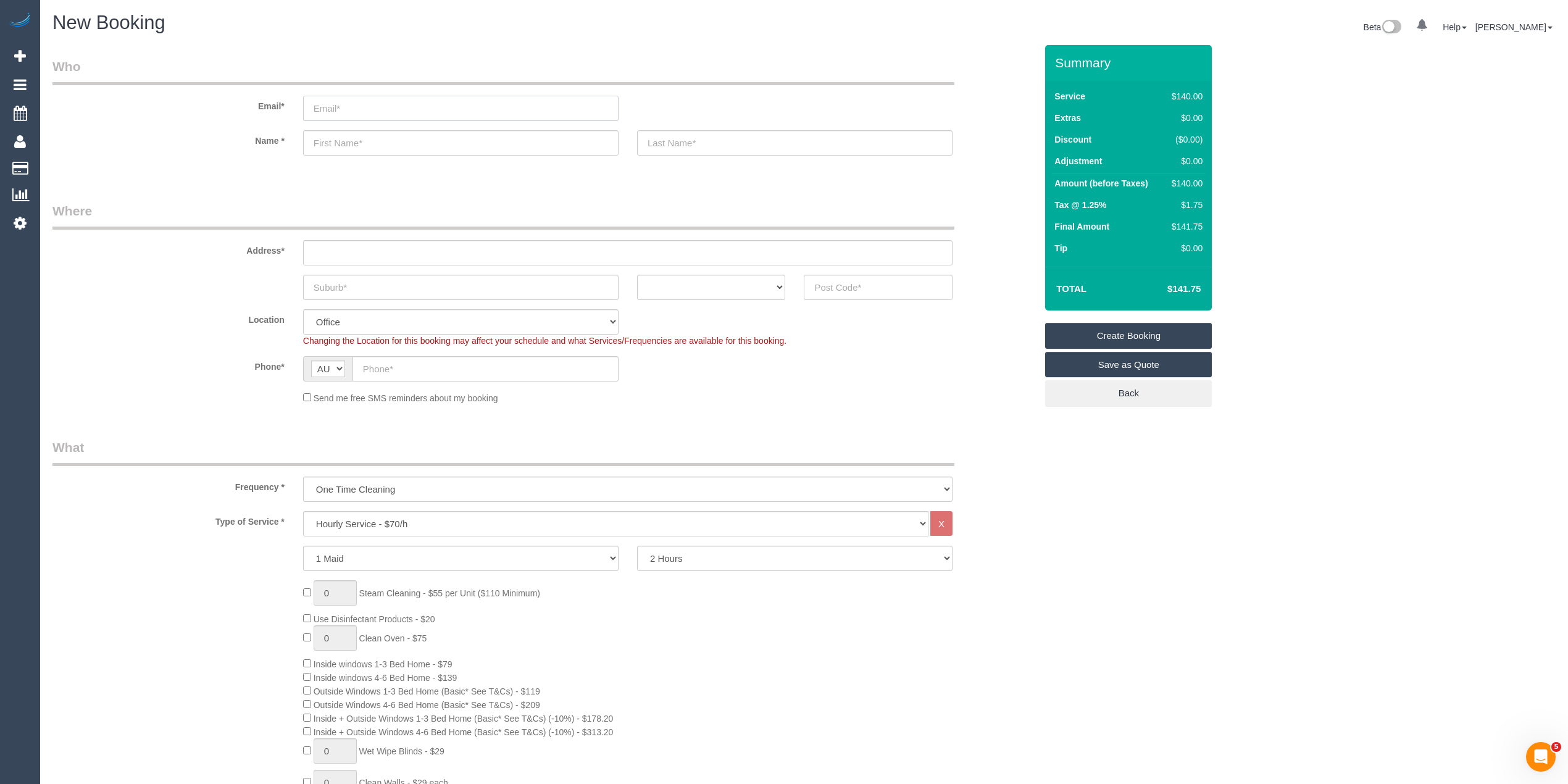
click at [333, 110] on input "email" at bounding box center [460, 108] width 315 height 25
type input "[PERSON_NAME][EMAIL_ADDRESS][DOMAIN_NAME]"
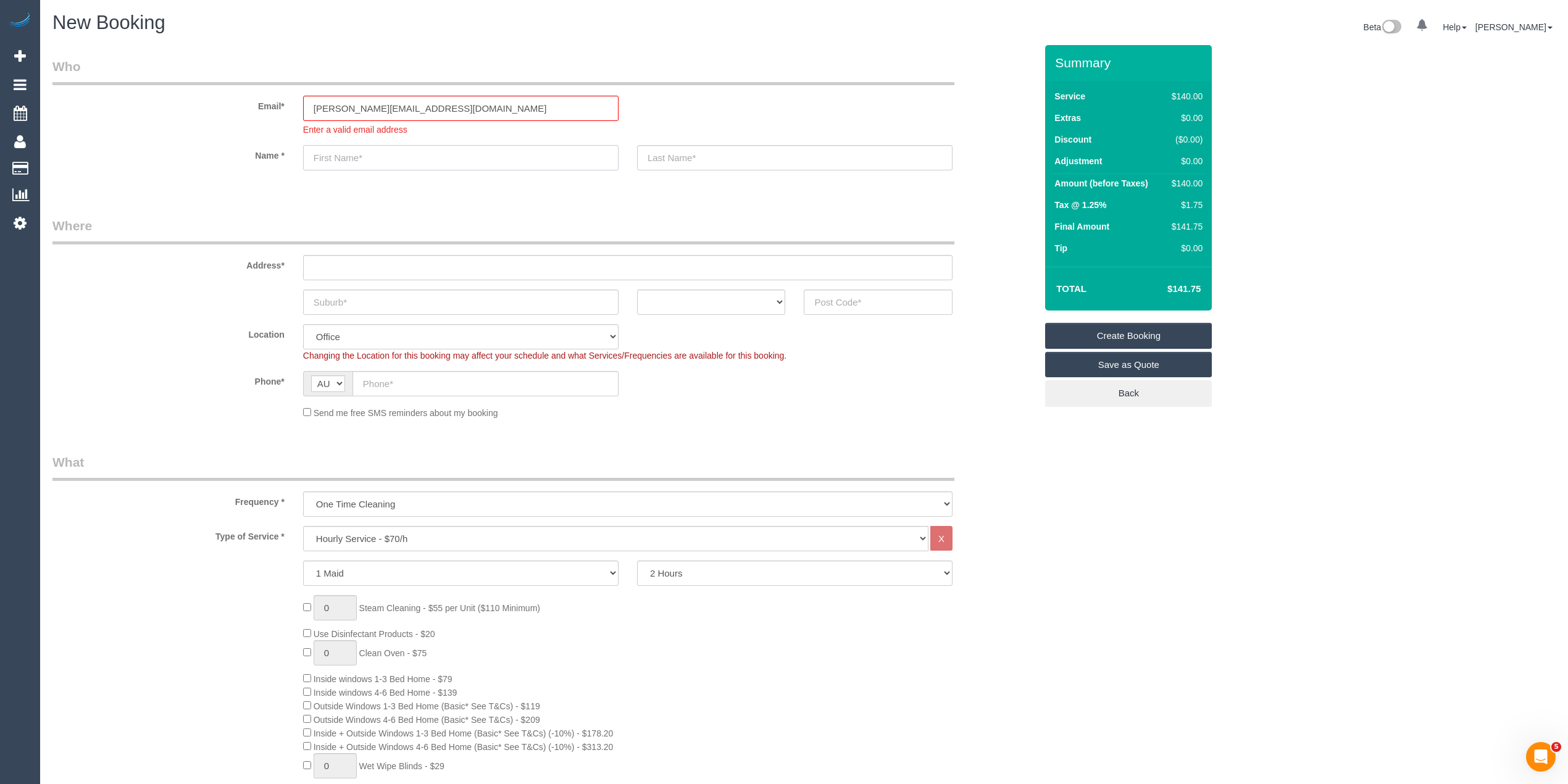
click at [330, 156] on input "text" at bounding box center [460, 157] width 315 height 25
paste input "[PERSON_NAME]"
type input "[PERSON_NAME]"
click at [679, 156] on input "text" at bounding box center [794, 157] width 315 height 25
type input "Local Guardians"
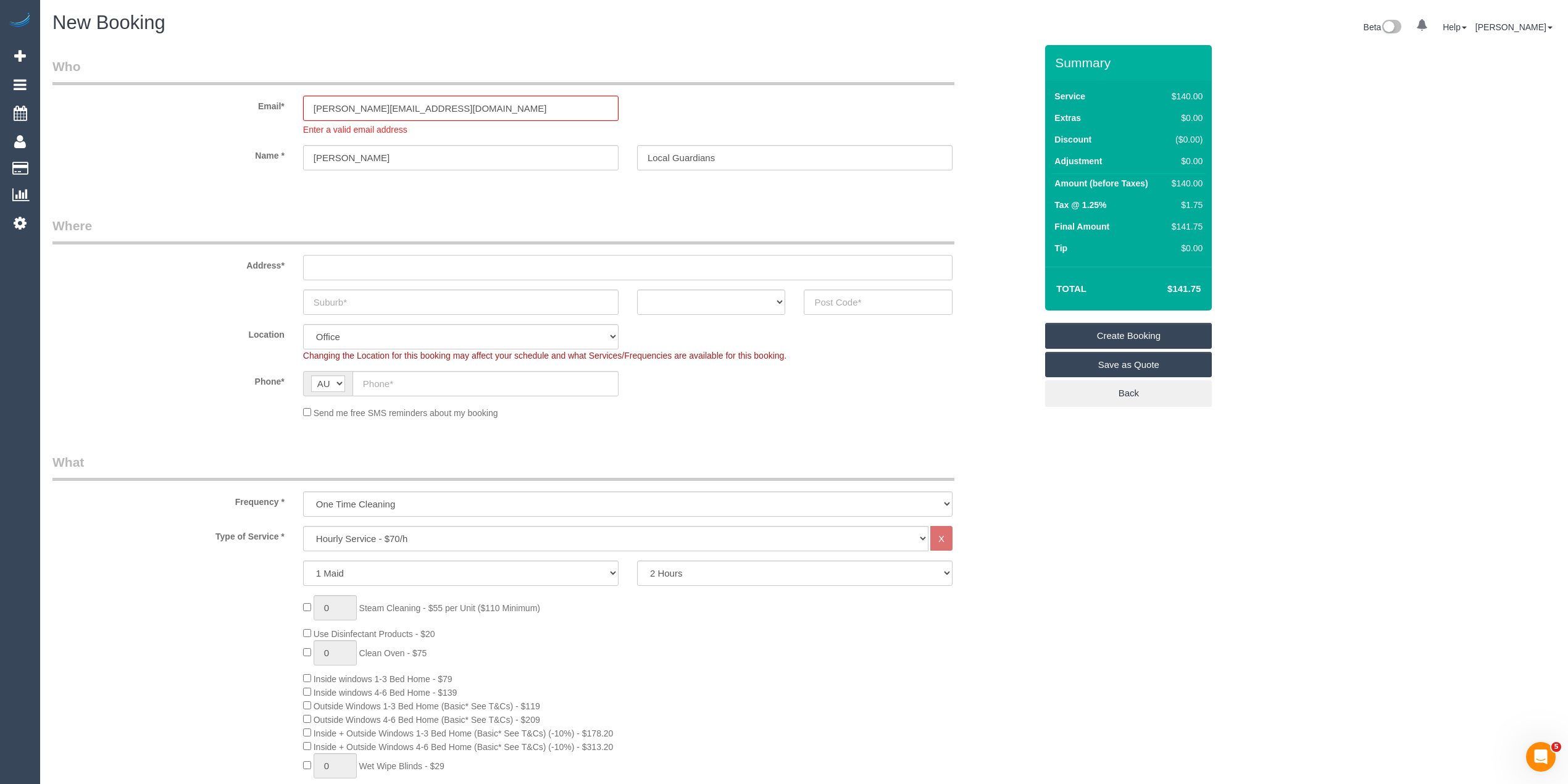
click at [369, 260] on input "text" at bounding box center [627, 267] width 649 height 25
paste input "[STREET_ADDRESS]"
type input "[STREET_ADDRESS]"
click at [347, 305] on input "text" at bounding box center [460, 301] width 315 height 25
paste input "Wheelers Hill"
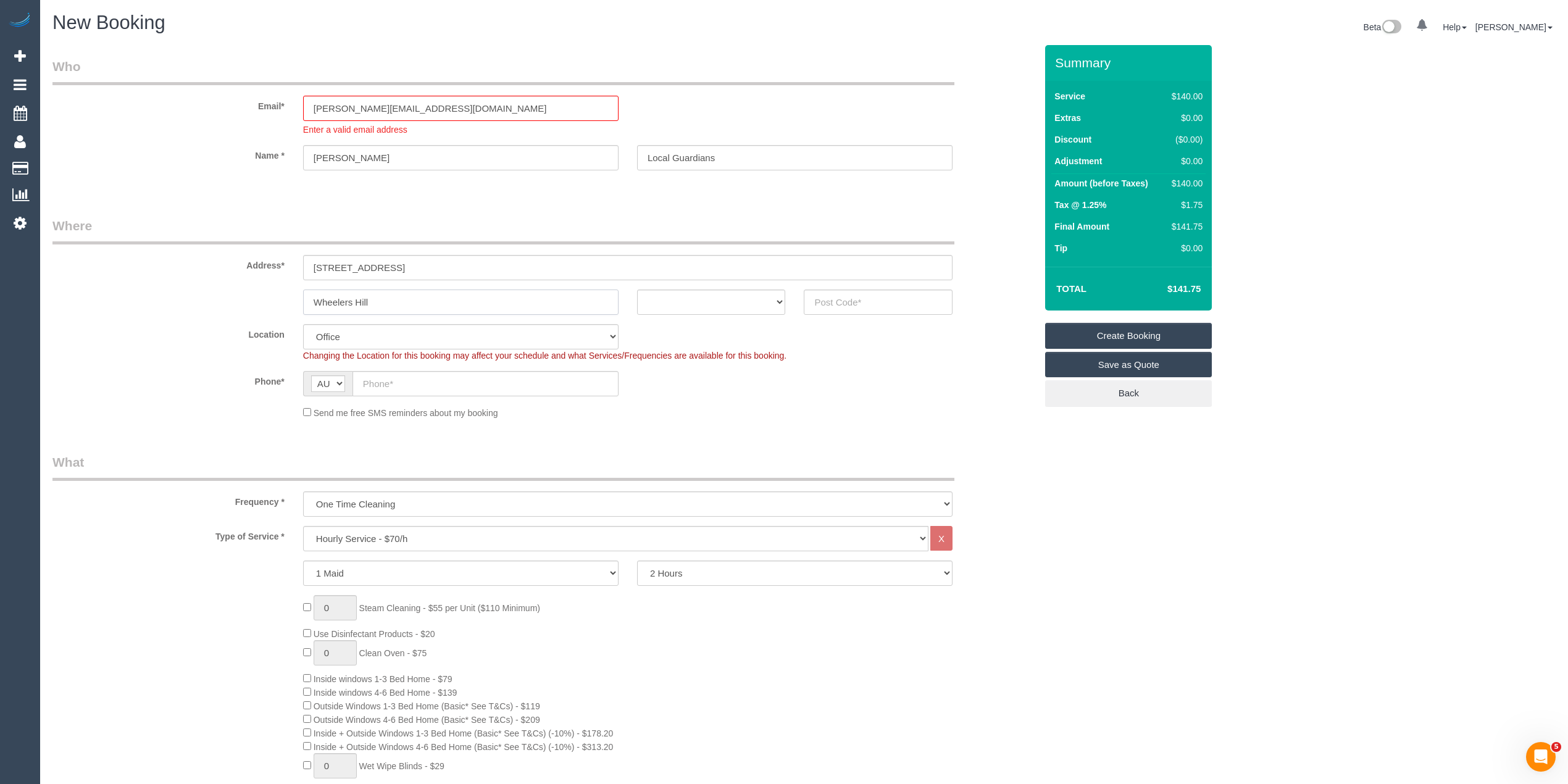
type input "Wheelers Hill"
drag, startPoint x: 680, startPoint y: 301, endPoint x: 680, endPoint y: 309, distance: 8.0
click at [680, 301] on select "ACT [GEOGRAPHIC_DATA] NT [GEOGRAPHIC_DATA] SA TAS [GEOGRAPHIC_DATA] [GEOGRAPHIC…" at bounding box center [711, 301] width 149 height 25
select select "VIC"
click at [637, 289] on select "ACT [GEOGRAPHIC_DATA] NT [GEOGRAPHIC_DATA] SA TAS [GEOGRAPHIC_DATA] [GEOGRAPHIC…" at bounding box center [711, 301] width 149 height 25
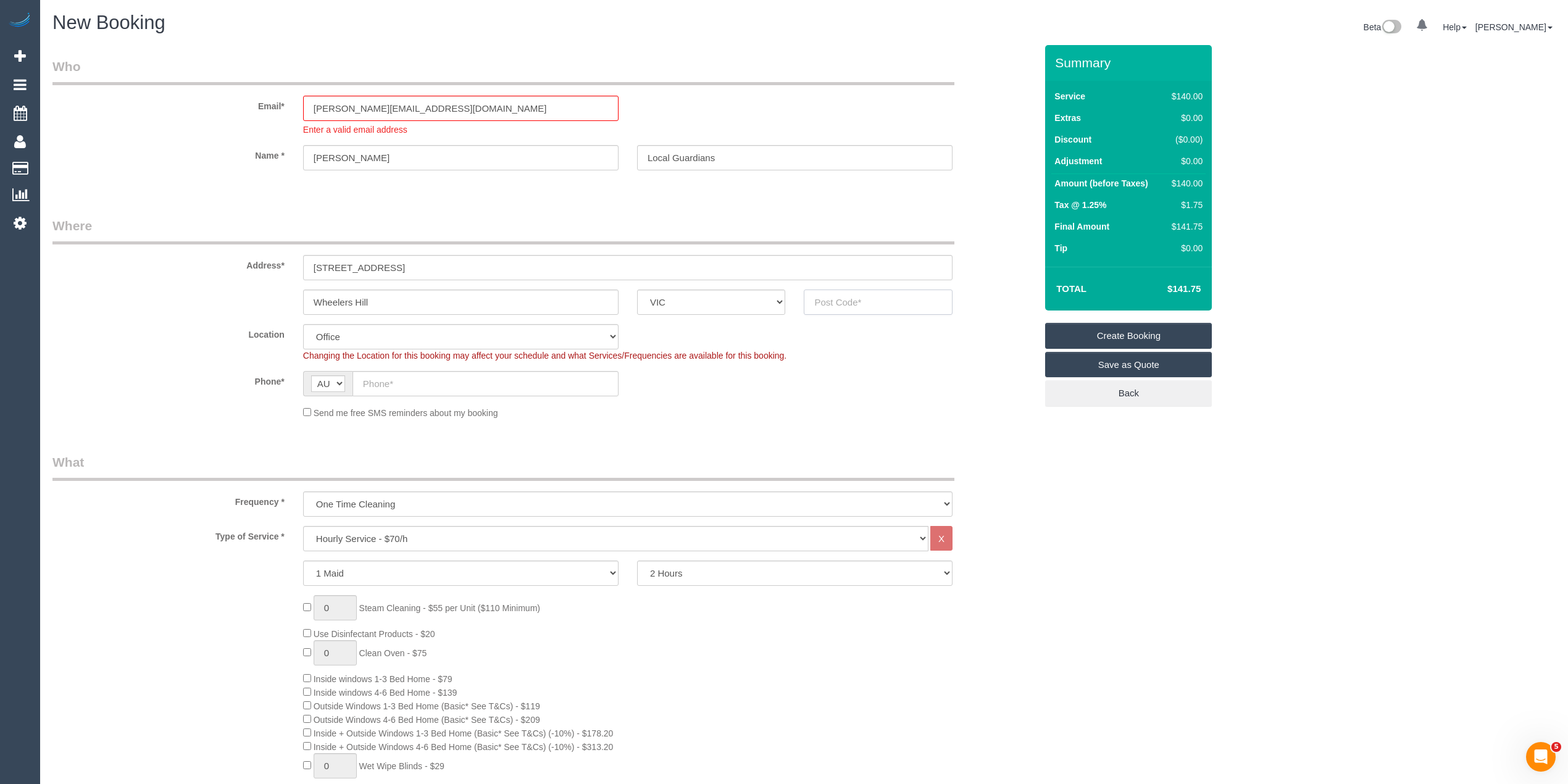
click at [891, 294] on input "text" at bounding box center [878, 301] width 149 height 25
type input "3150"
click at [422, 371] on input "text" at bounding box center [485, 383] width 266 height 25
select select "48"
select select "object:2131"
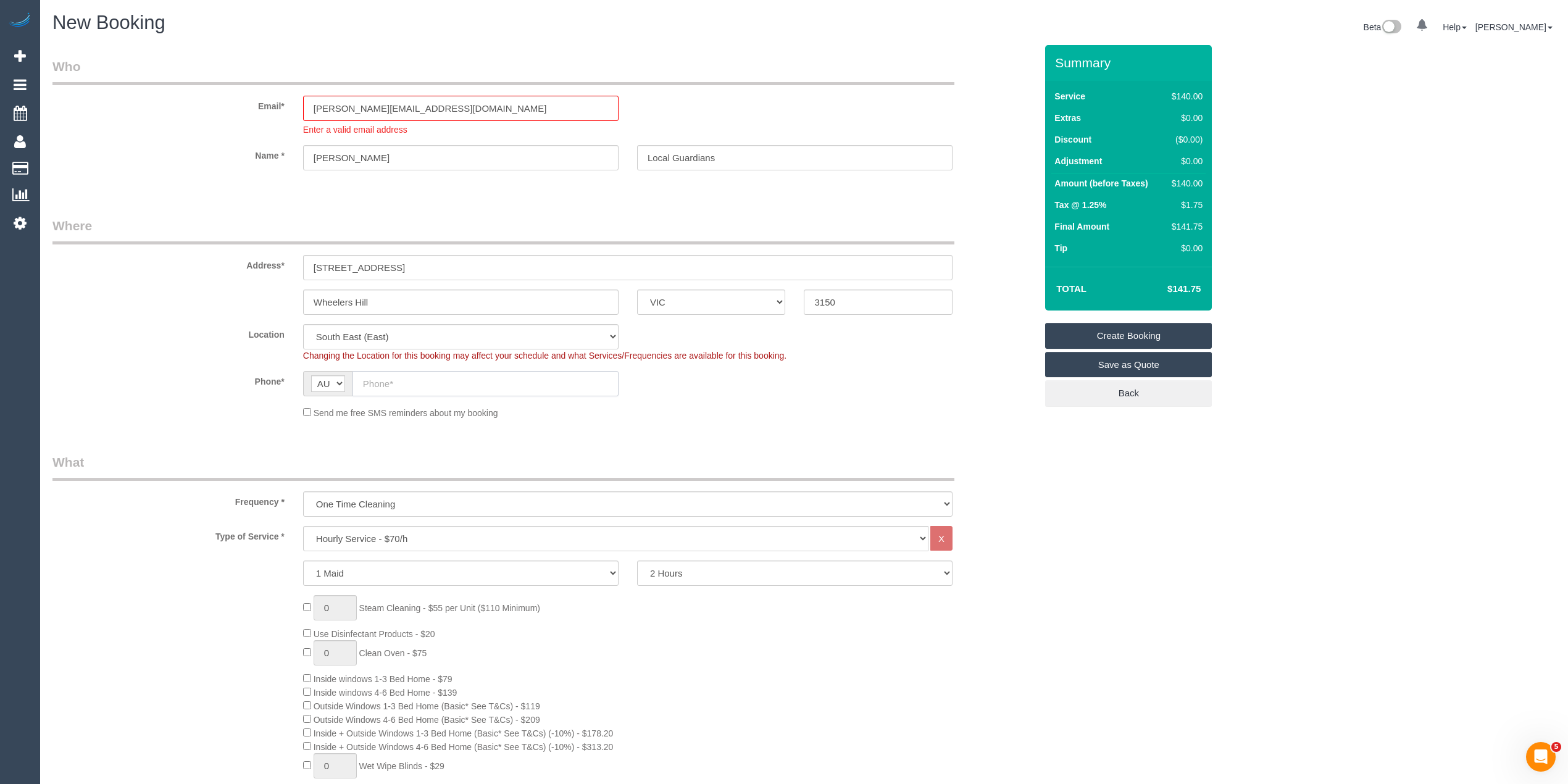
paste input "0413 137 888"
type input "0413 137 888"
click at [366, 541] on select "Hourly Service - $70/h Hourly Service - $65/h Hourly Service - $60/h Hourly Ser…" at bounding box center [615, 538] width 625 height 25
select select "213"
click at [303, 526] on select "Hourly Service - $70/h Hourly Service - $65/h Hourly Service - $60/h Hourly Ser…" at bounding box center [615, 538] width 625 height 25
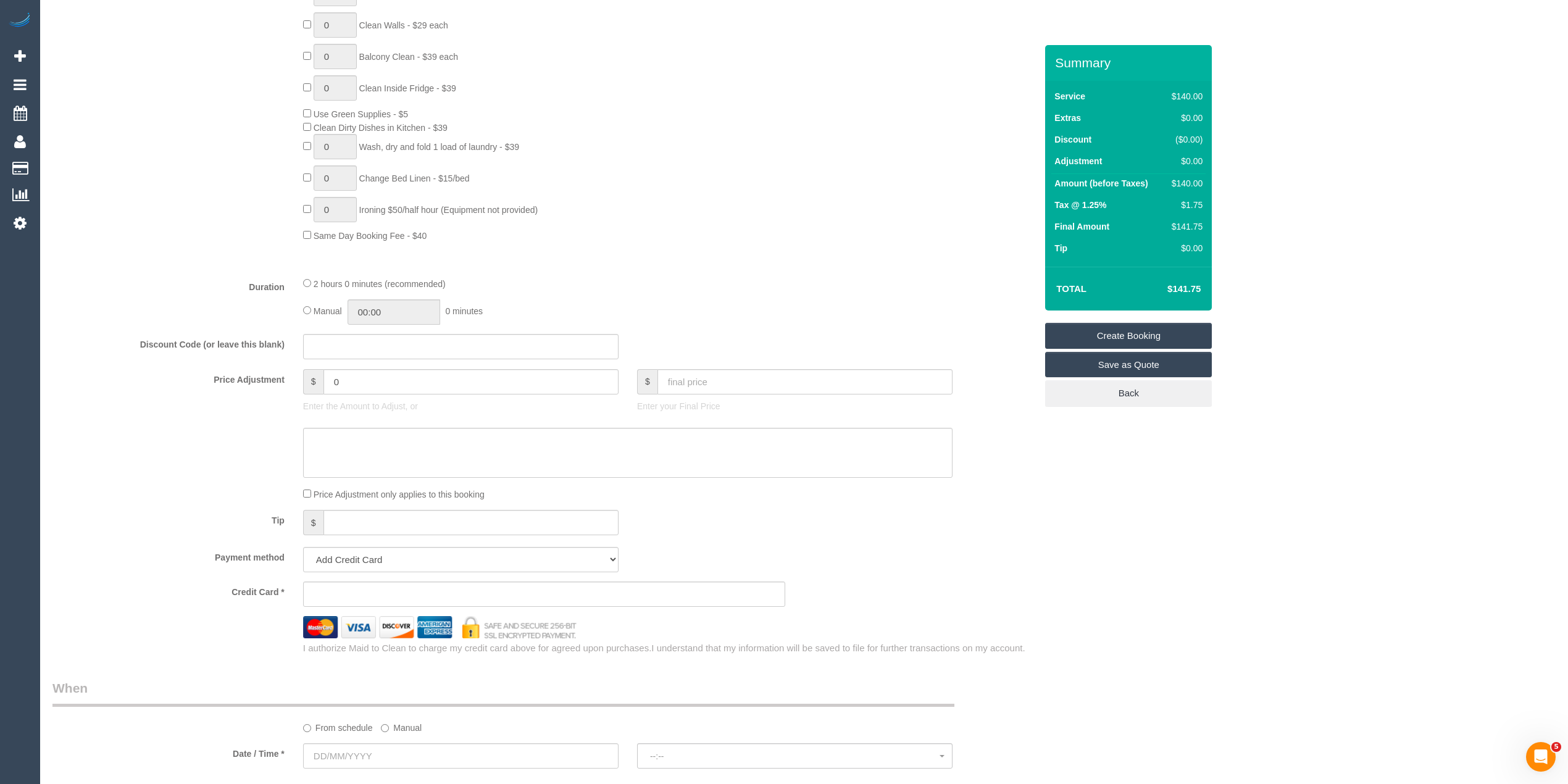
scroll to position [823, 0]
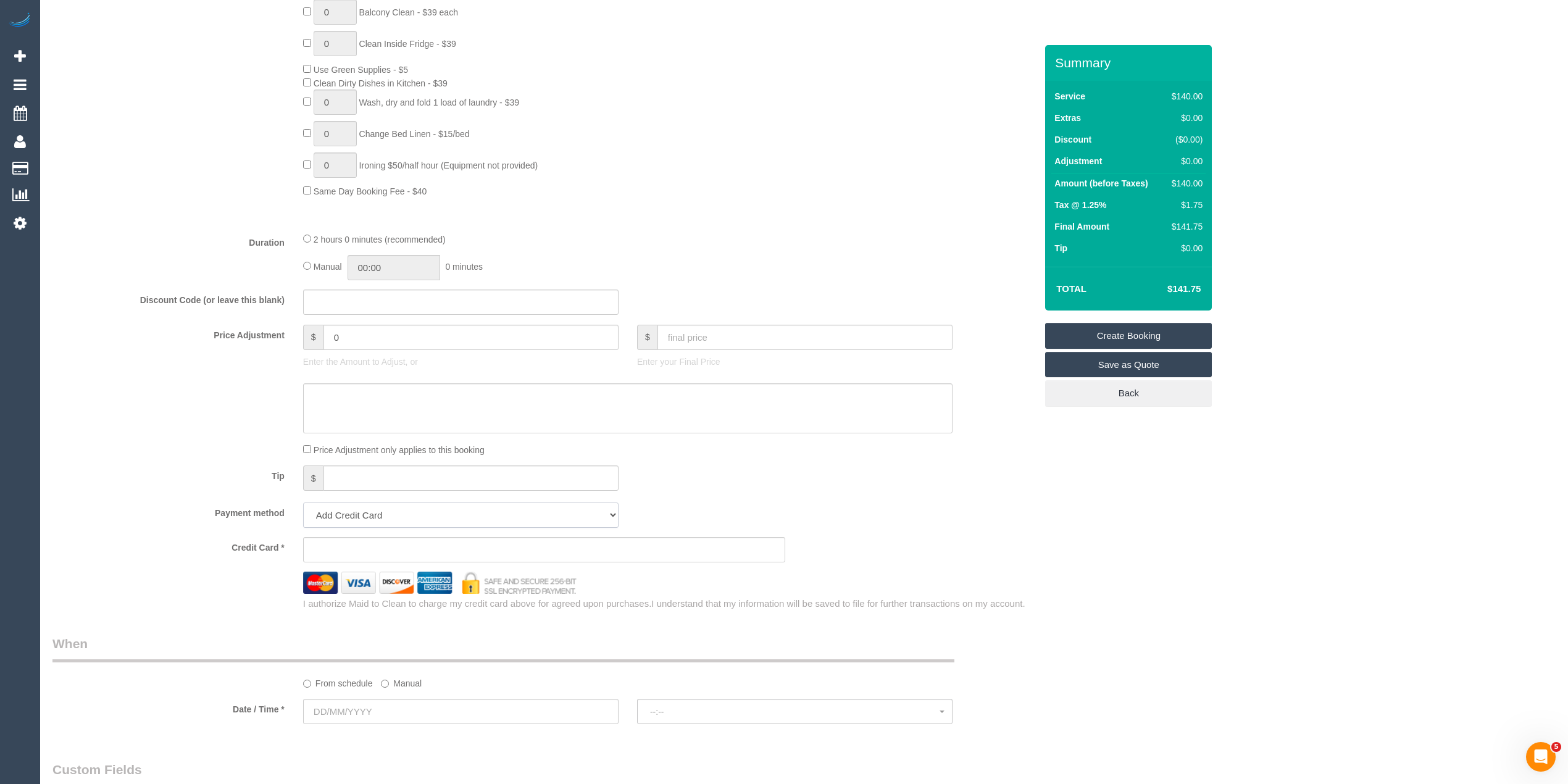
click at [391, 524] on select "Add Credit Card Cash Check Paypal" at bounding box center [460, 515] width 315 height 25
select select "string:check"
click at [303, 505] on select "Add Credit Card Cash Check Paypal" at bounding box center [460, 515] width 315 height 25
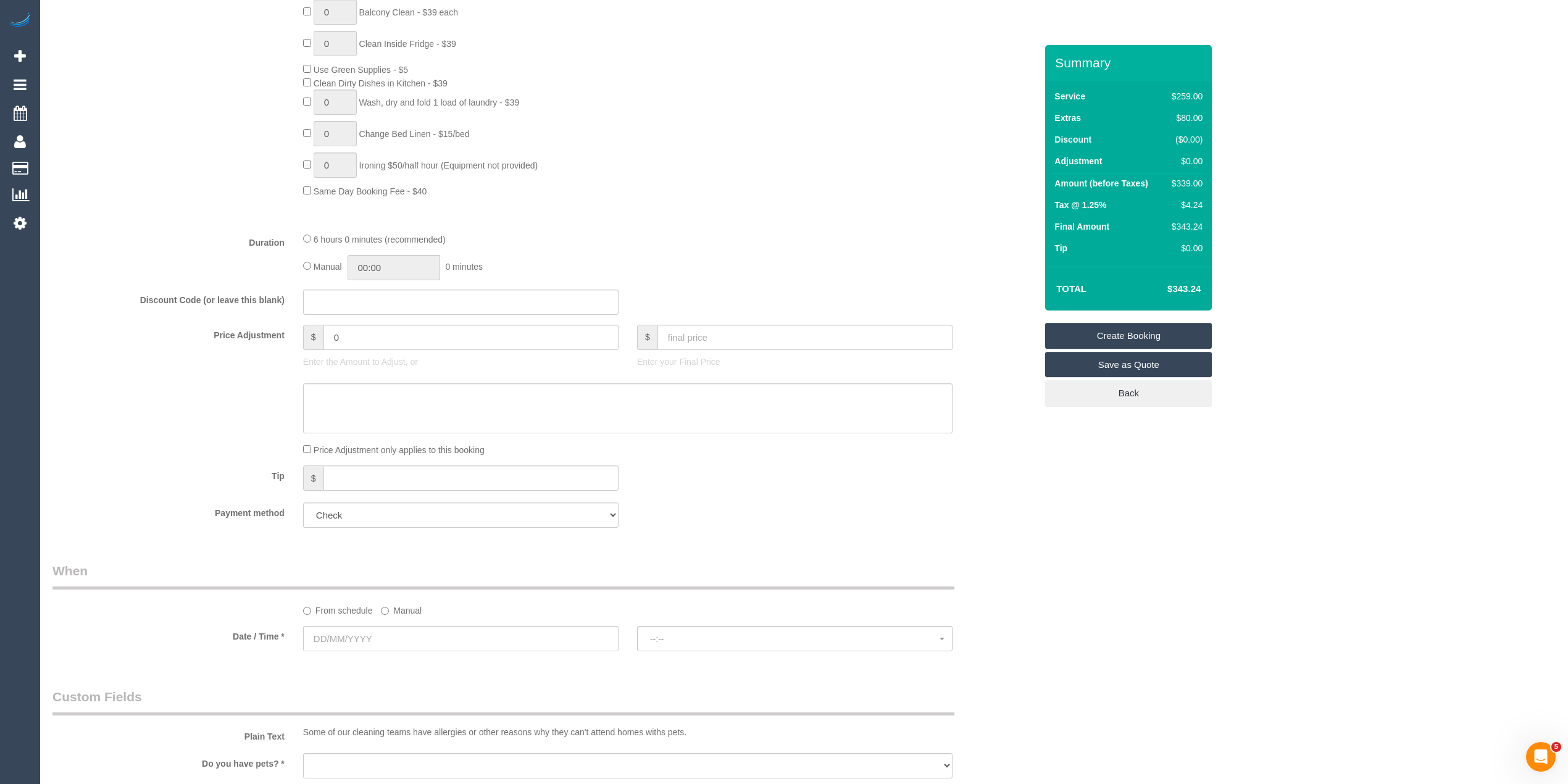
click at [393, 615] on label "Manual" at bounding box center [401, 608] width 40 height 17
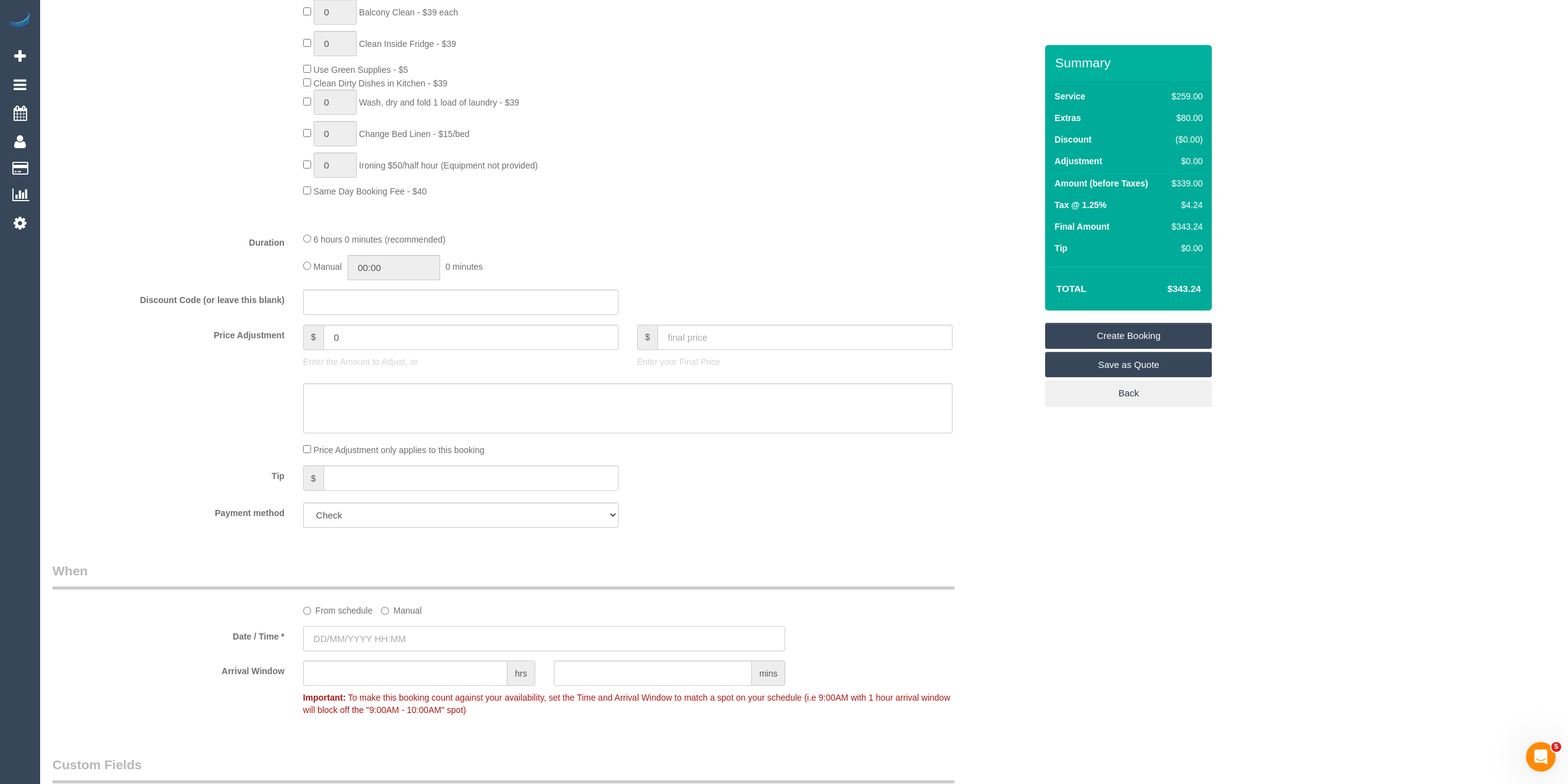
click at [383, 630] on input "text" at bounding box center [544, 638] width 483 height 25
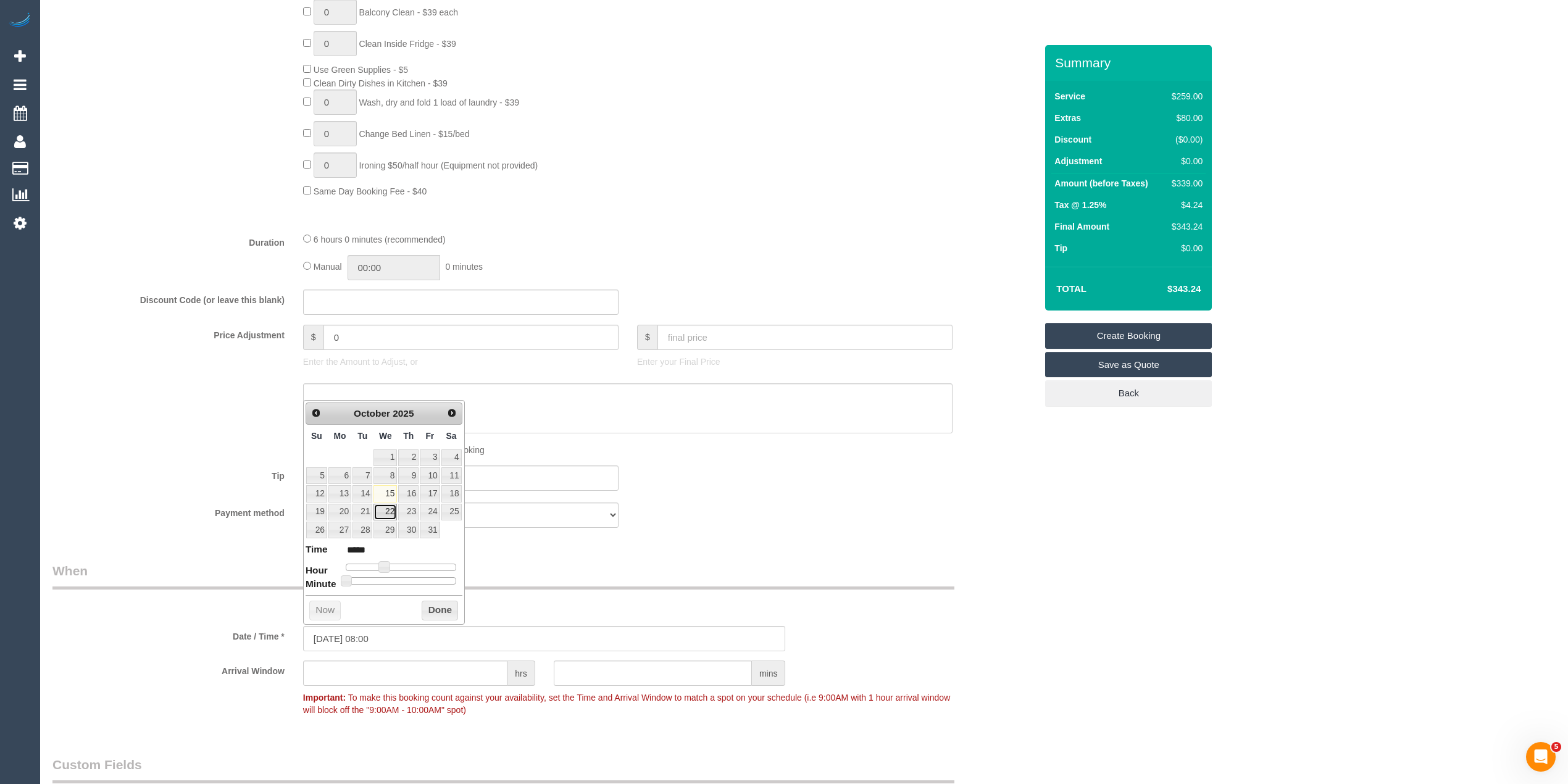
click at [392, 507] on link "22" at bounding box center [385, 511] width 24 height 17
click at [374, 574] on dl "Time ***** Hour Minute Second Millisecond Microsecond Time Zone ***** ***** ***…" at bounding box center [384, 563] width 157 height 43
type input "[DATE] 09:00"
type input "*****"
click at [386, 571] on span at bounding box center [388, 566] width 11 height 11
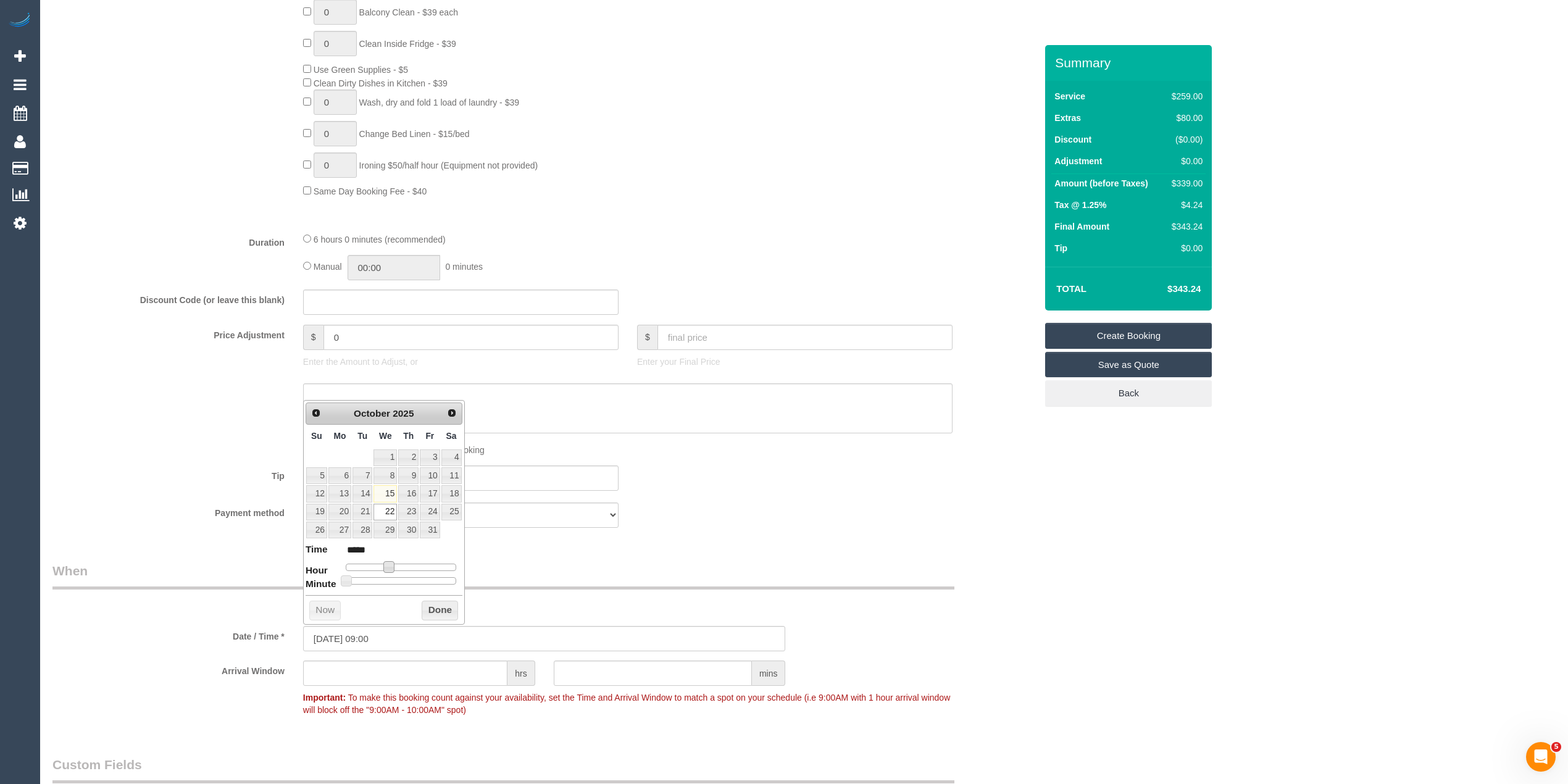
click at [1301, 596] on div "Who Email* [PERSON_NAME][EMAIL_ADDRESS][DOMAIN_NAME] Enter a valid email addres…" at bounding box center [804, 347] width 1503 height 2249
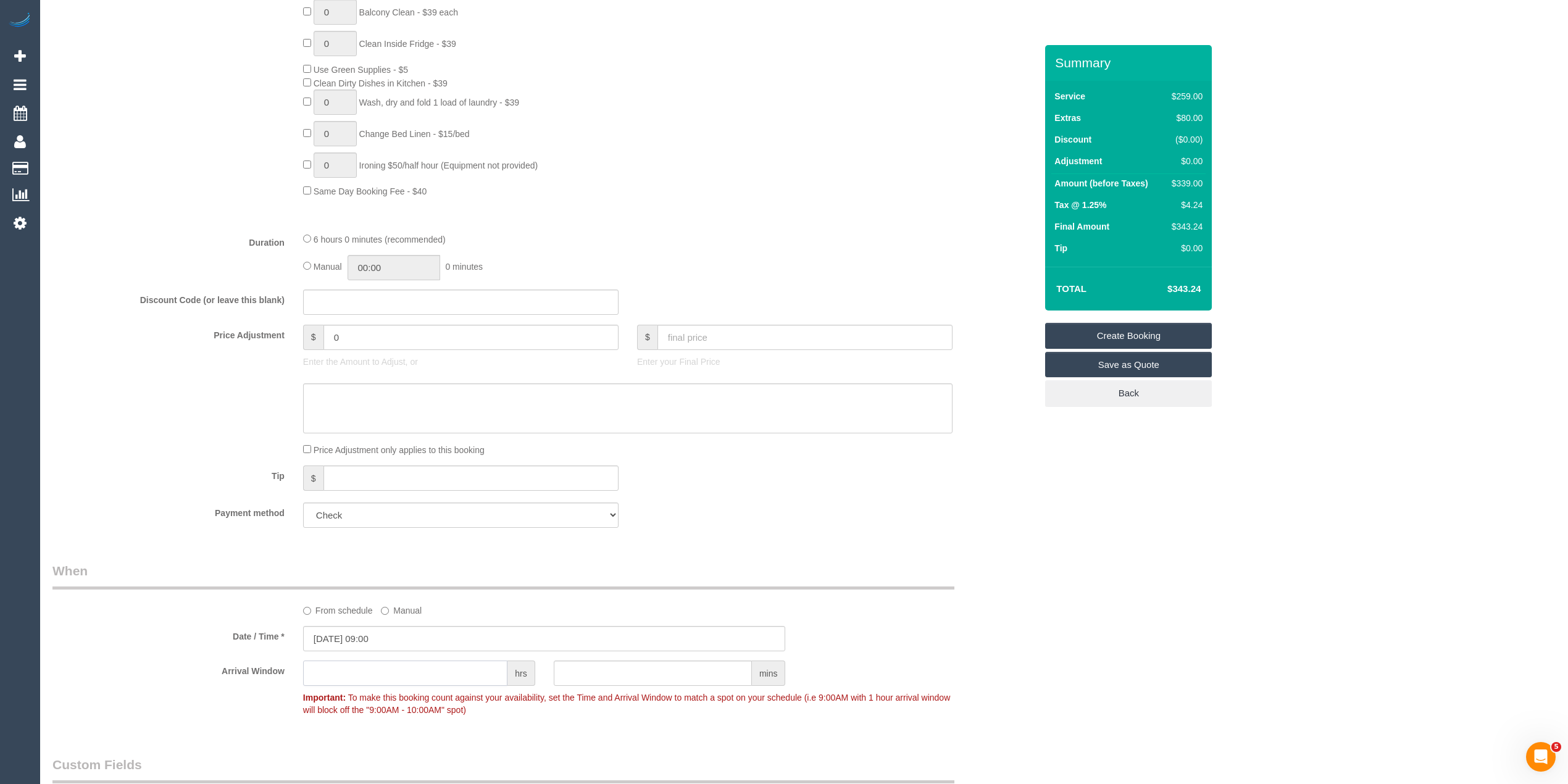
click at [387, 668] on input "text" at bounding box center [405, 673] width 204 height 25
type input "2"
click at [1193, 553] on div "Who Email* [PERSON_NAME][EMAIL_ADDRESS][DOMAIN_NAME] Enter a valid email addres…" at bounding box center [804, 347] width 1503 height 2249
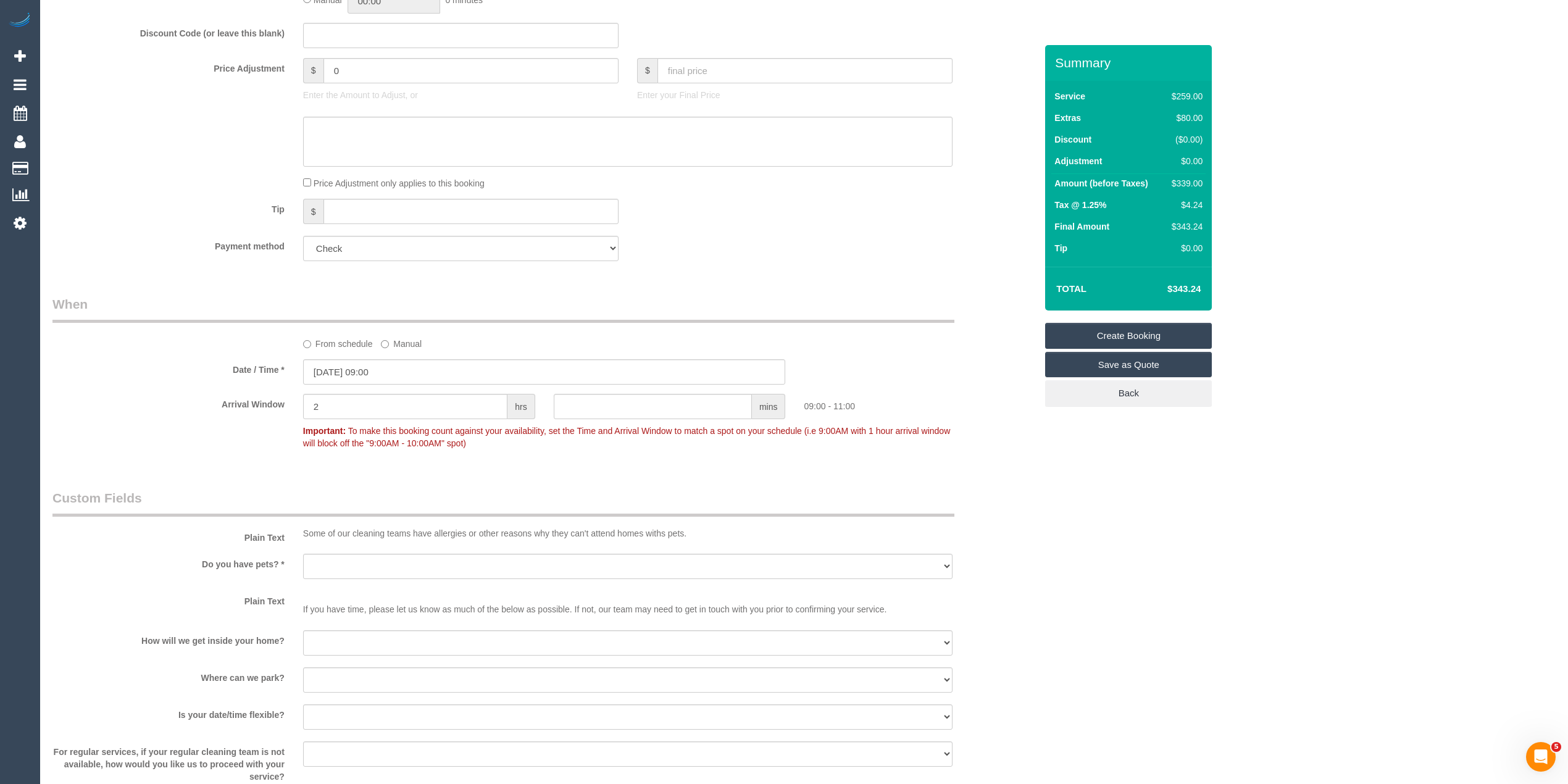
scroll to position [1097, 0]
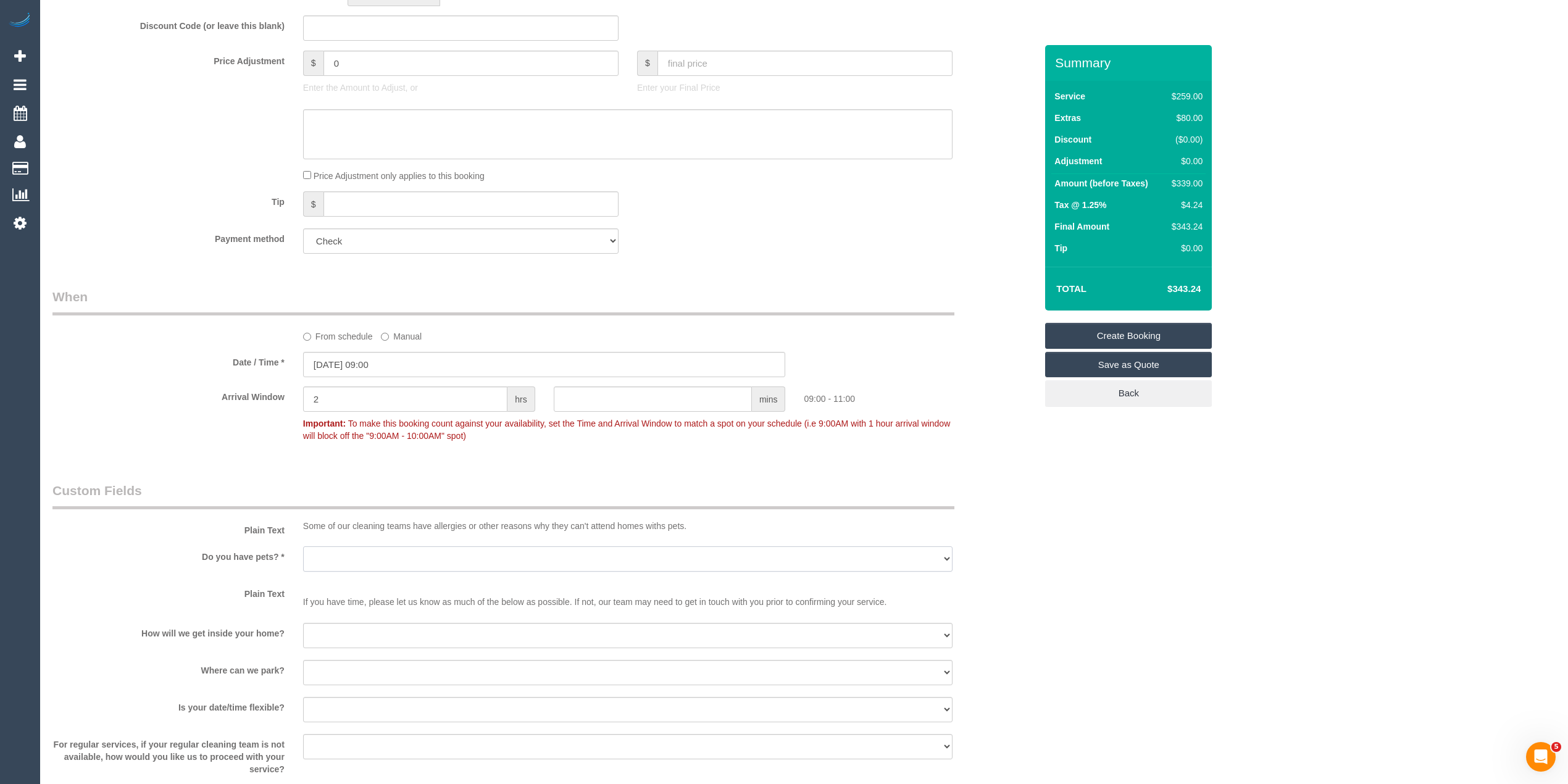
click at [341, 561] on select "Yes - Cats Yes - Dogs No pets Yes - Dogs and Cats Yes - Other" at bounding box center [627, 558] width 649 height 25
select select "number:28"
click at [303, 547] on select "Yes - Cats Yes - Dogs No pets Yes - Dogs and Cats Yes - Other" at bounding box center [627, 558] width 649 height 25
click at [338, 638] on select "I will be home Key will be left (please provide details below) Lock box/Access …" at bounding box center [627, 635] width 649 height 25
select select "number:14"
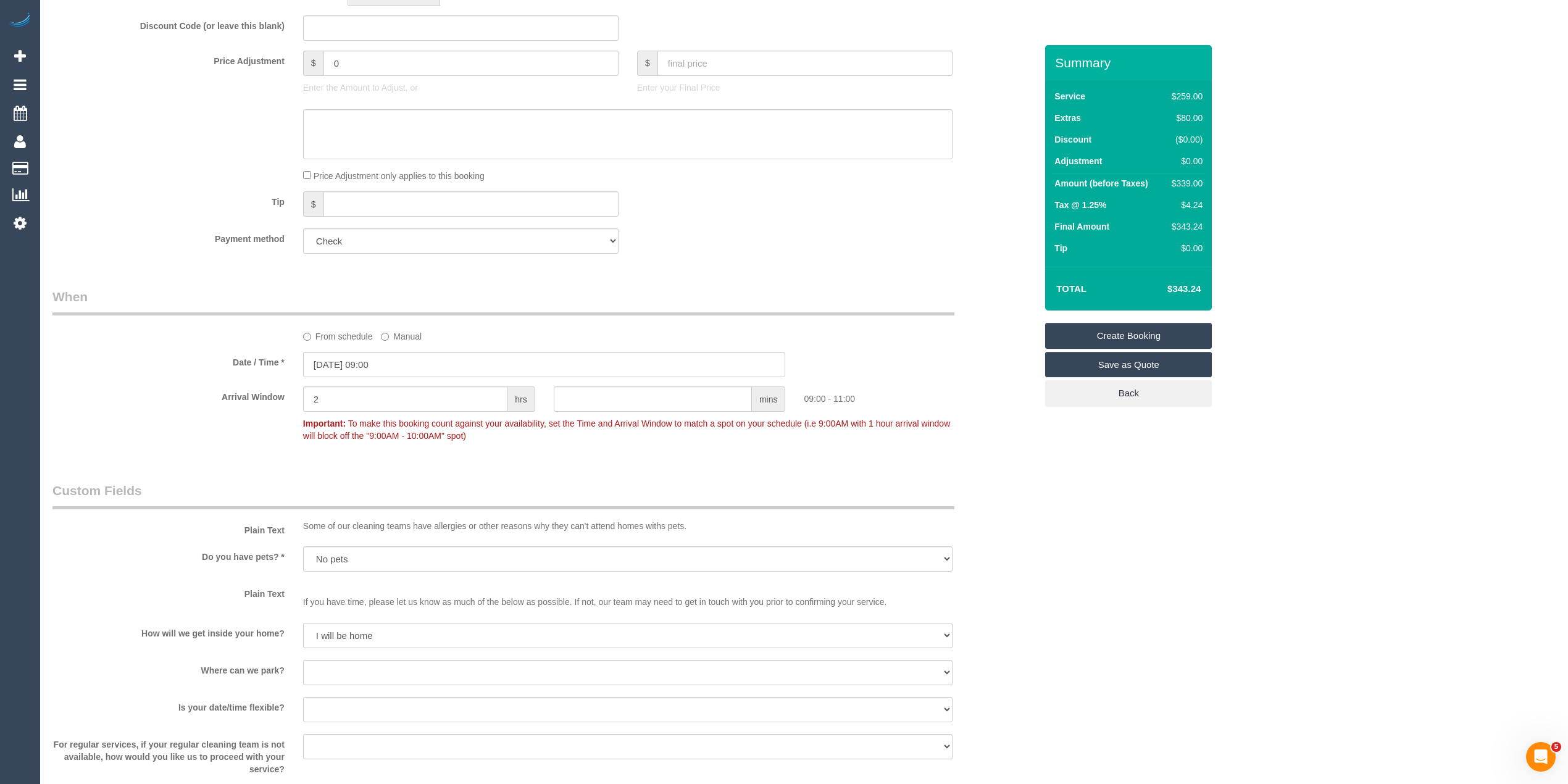
click at [303, 623] on select "I will be home Key will be left (please provide details below) Lock box/Access …" at bounding box center [627, 635] width 649 height 25
click at [349, 673] on select "I will provide parking on-site Free street parking Paid street parking (cost wi…" at bounding box center [627, 672] width 649 height 25
select select "number:19"
click at [303, 661] on select "I will provide parking on-site Free street parking Paid street parking (cost wi…" at bounding box center [627, 672] width 649 height 25
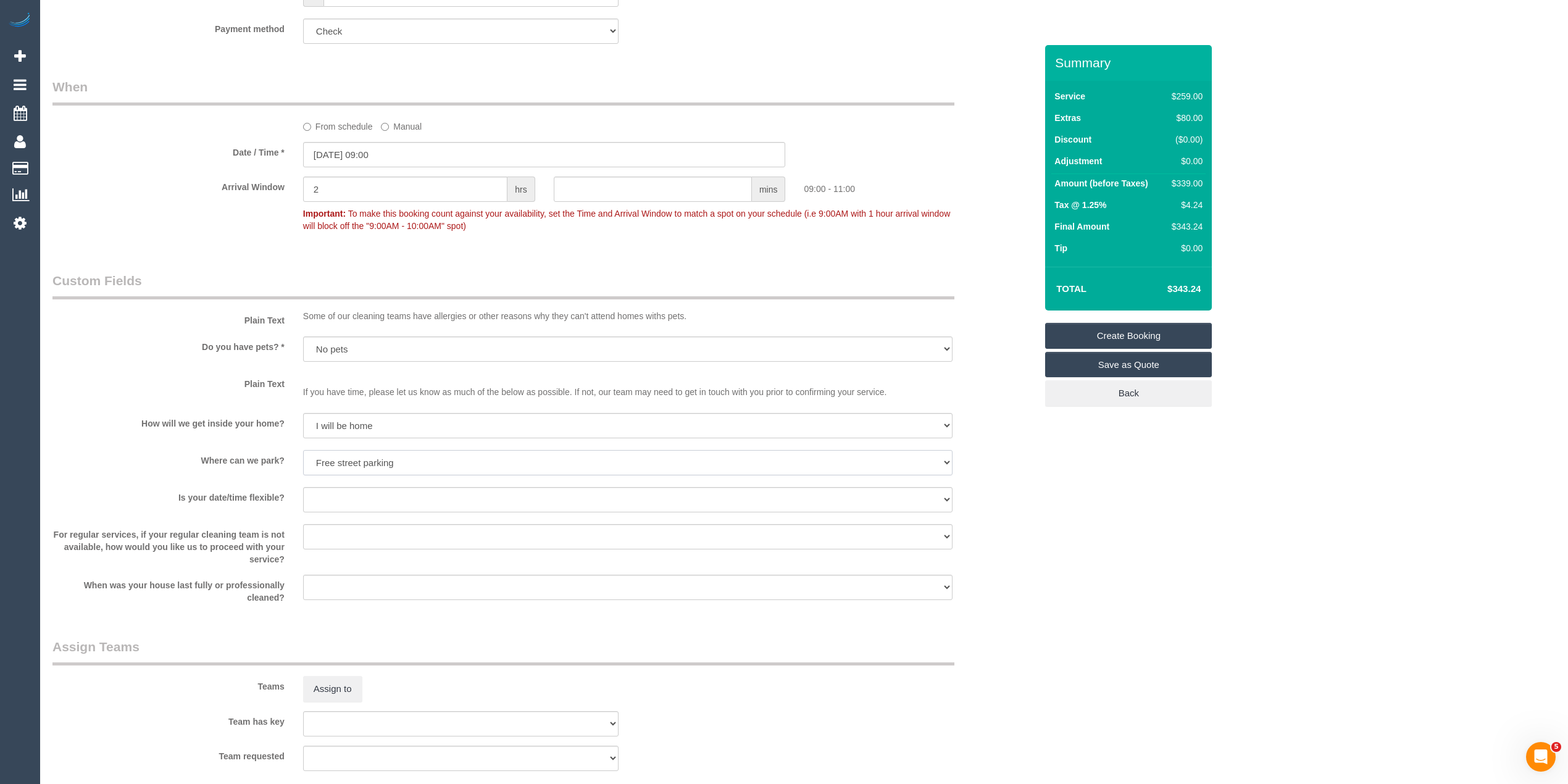
scroll to position [1371, 0]
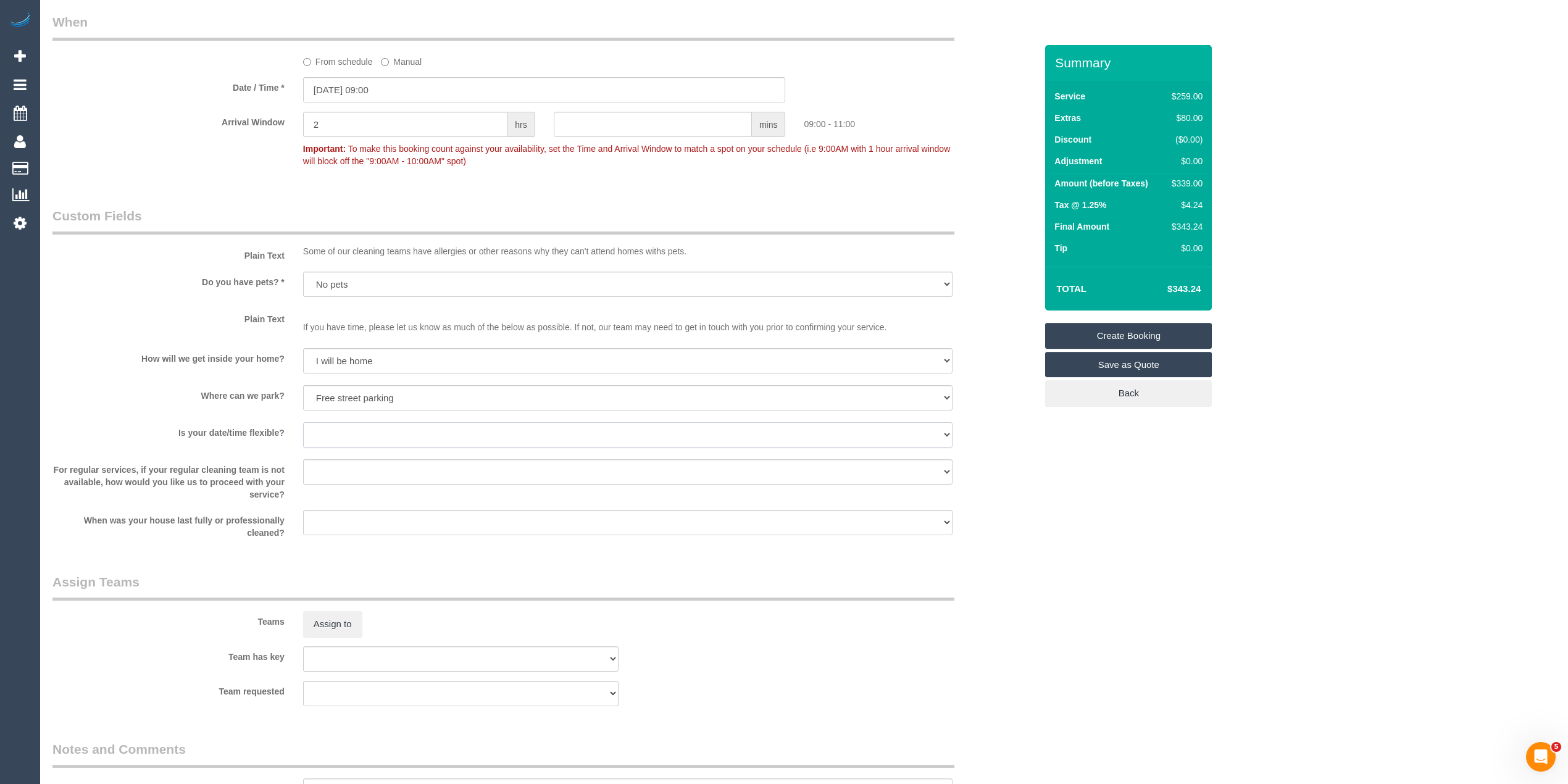
click at [329, 430] on select "Yes - date and time Yes - date but not time Yes - time but not date No - No fle…" at bounding box center [627, 434] width 649 height 25
click at [326, 428] on select "Yes - date and time Yes - date but not time Yes - time but not date No - No fle…" at bounding box center [627, 434] width 649 height 25
select select "number:36"
click at [303, 423] on select "Yes - date and time Yes - date but not time Yes - time but not date No - No fle…" at bounding box center [627, 434] width 649 height 25
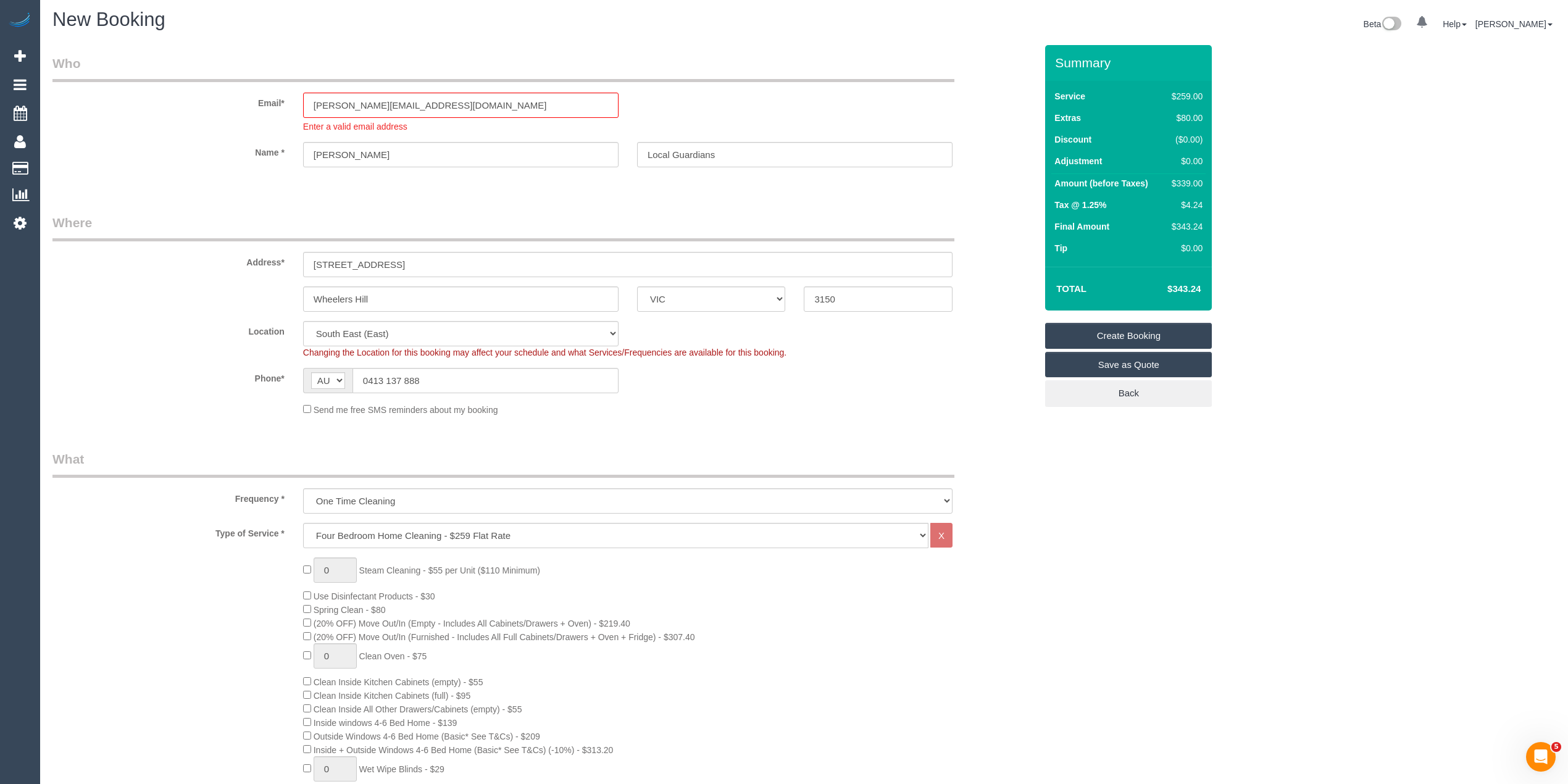
scroll to position [0, 0]
drag, startPoint x: 494, startPoint y: 105, endPoint x: 122, endPoint y: 92, distance: 372.2
click at [125, 92] on div "Email* [PERSON_NAME][EMAIL_ADDRESS][DOMAIN_NAME] Enter a valid email address" at bounding box center [544, 97] width 1002 height 79
click at [1147, 327] on link "Create Booking" at bounding box center [1128, 336] width 167 height 26
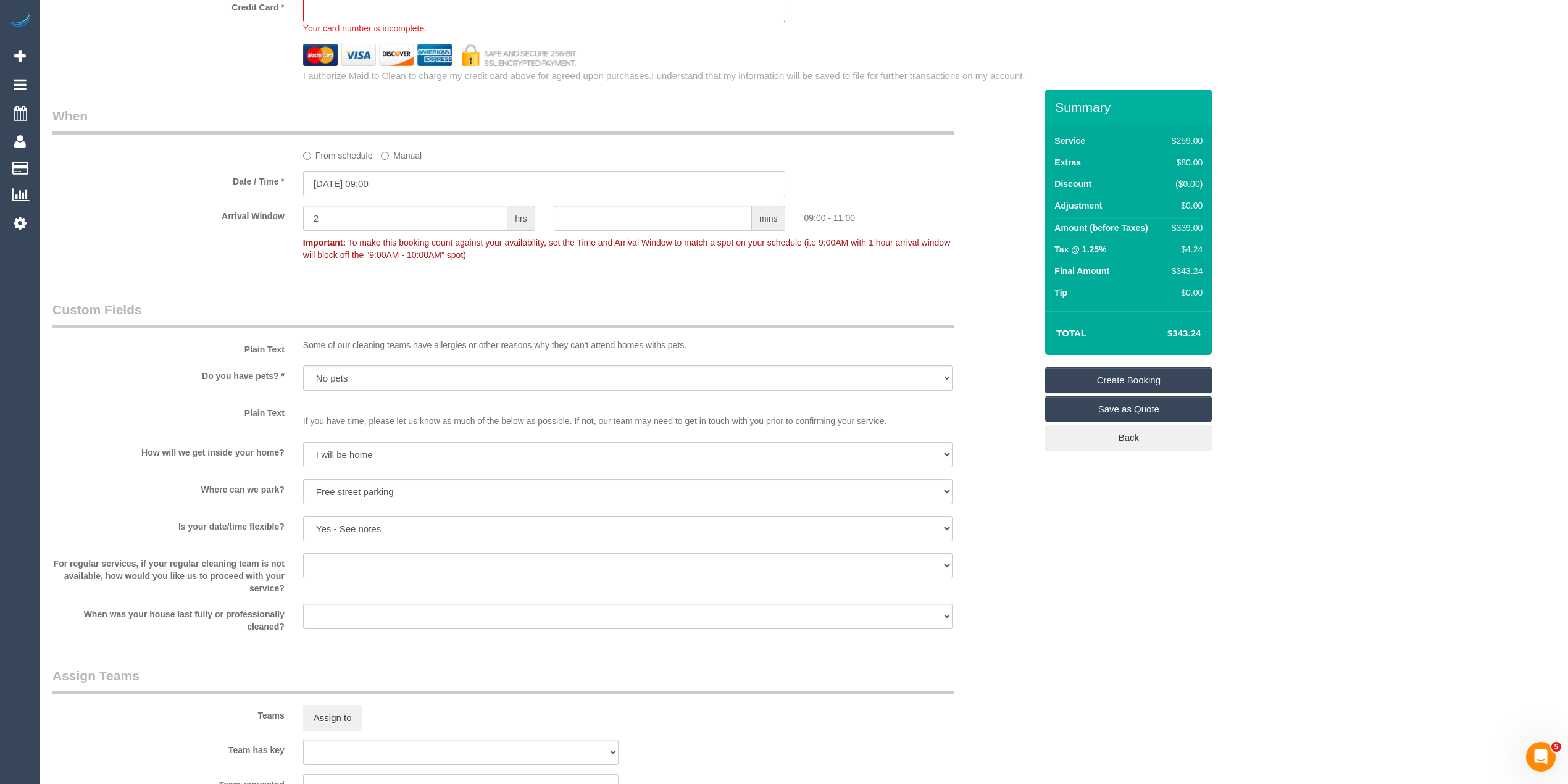
scroll to position [981, 0]
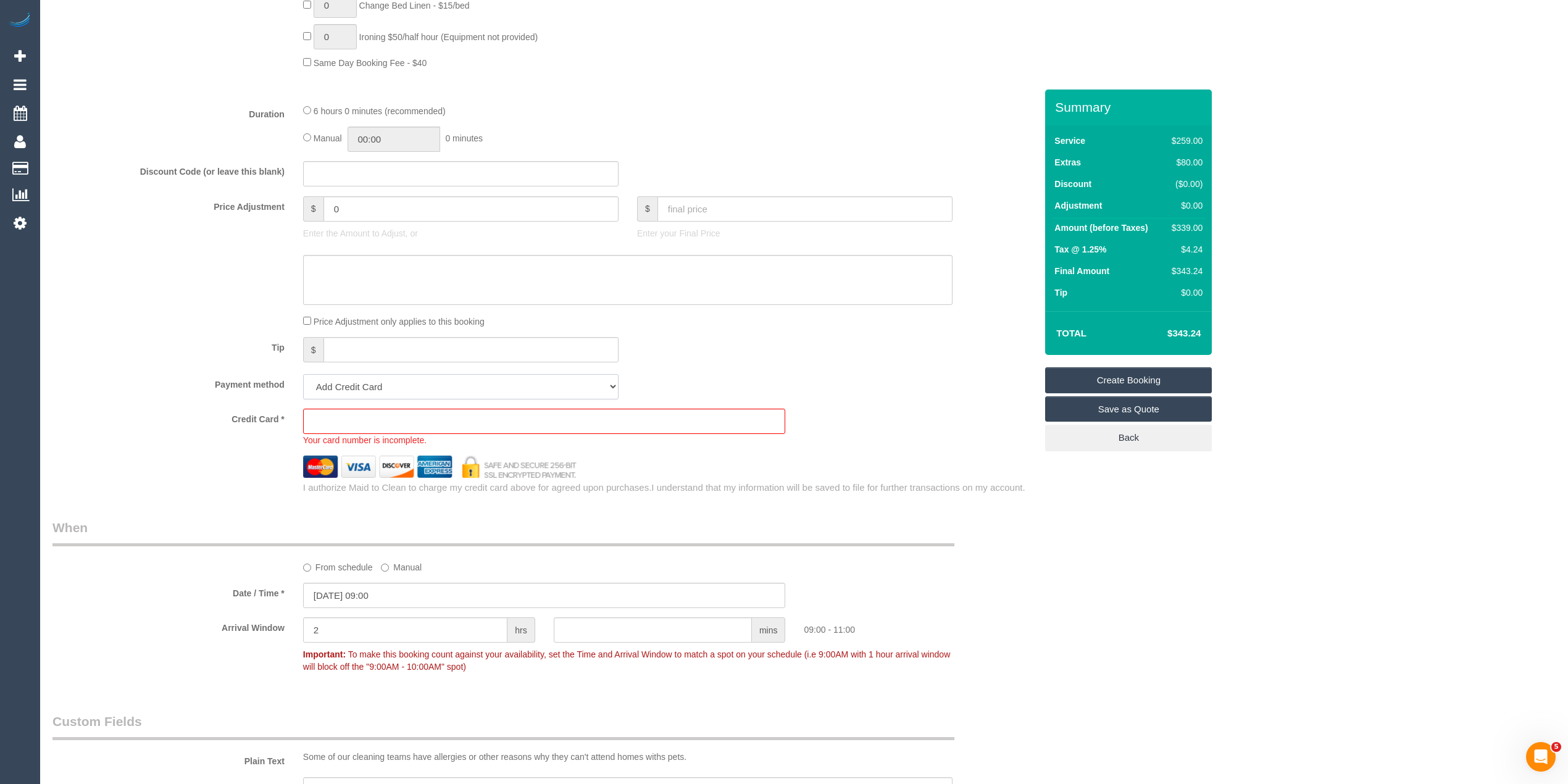
click at [368, 395] on select "Add Credit Card Cash Check Paypal" at bounding box center [460, 387] width 315 height 25
select select "string:check"
click at [303, 376] on select "Add Credit Card Cash Check Paypal" at bounding box center [460, 387] width 315 height 25
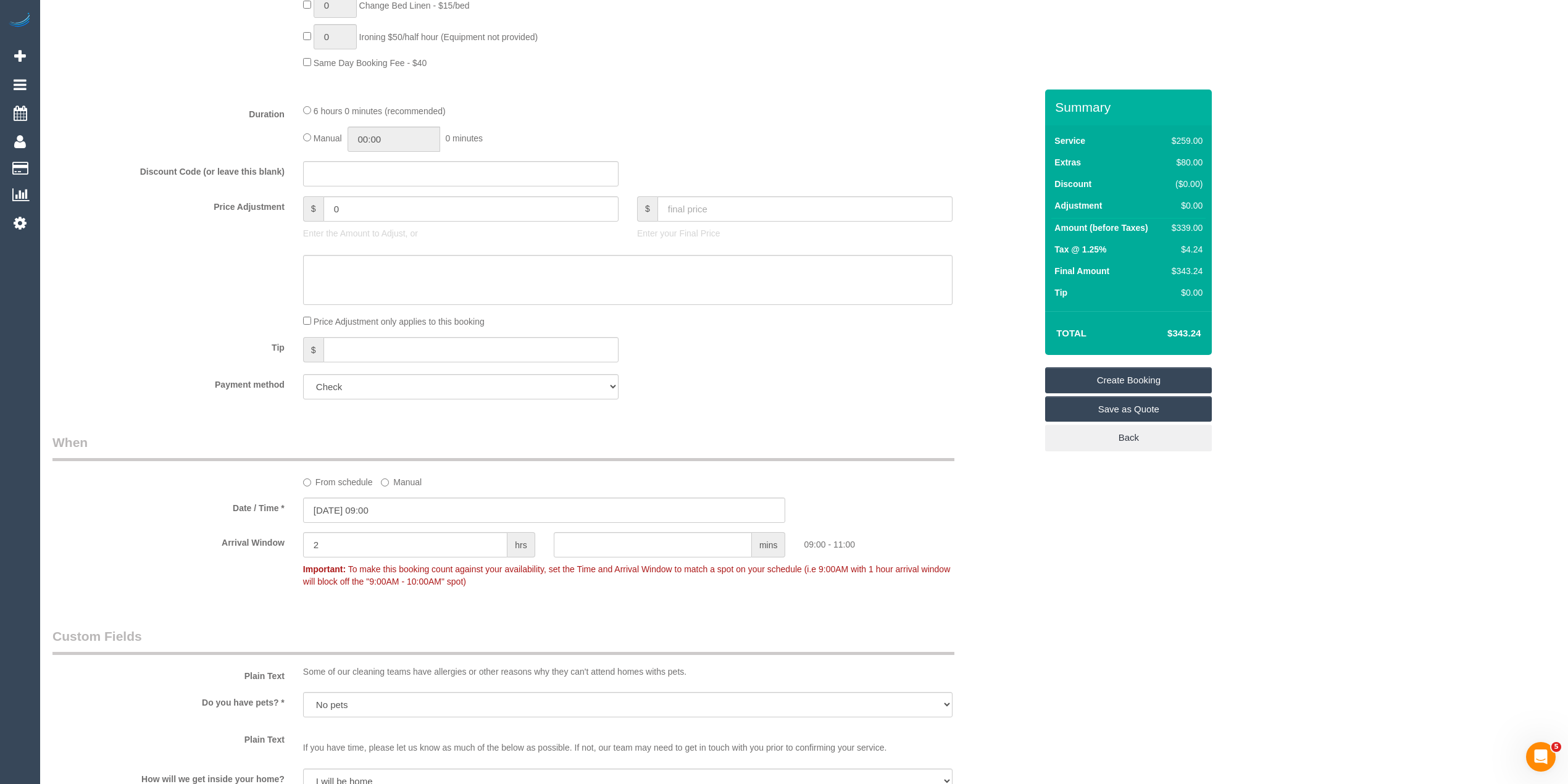
click at [1145, 369] on link "Create Booking" at bounding box center [1128, 380] width 167 height 26
